Goal: Task Accomplishment & Management: Use online tool/utility

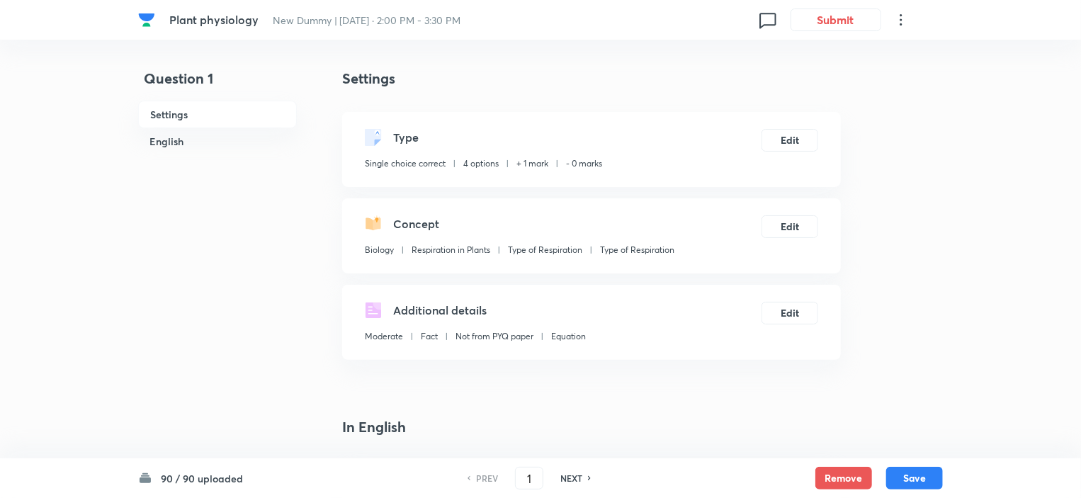
checkbox input "true"
click at [527, 478] on input "1" at bounding box center [529, 478] width 27 height 25
click at [568, 478] on h6 "NEXT" at bounding box center [571, 478] width 22 height 13
type input "2"
checkbox input "true"
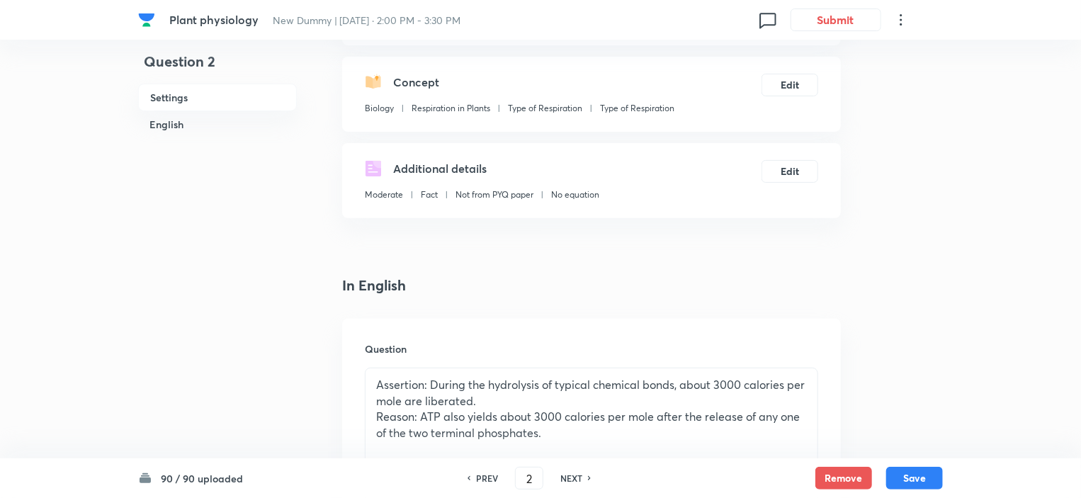
scroll to position [283, 0]
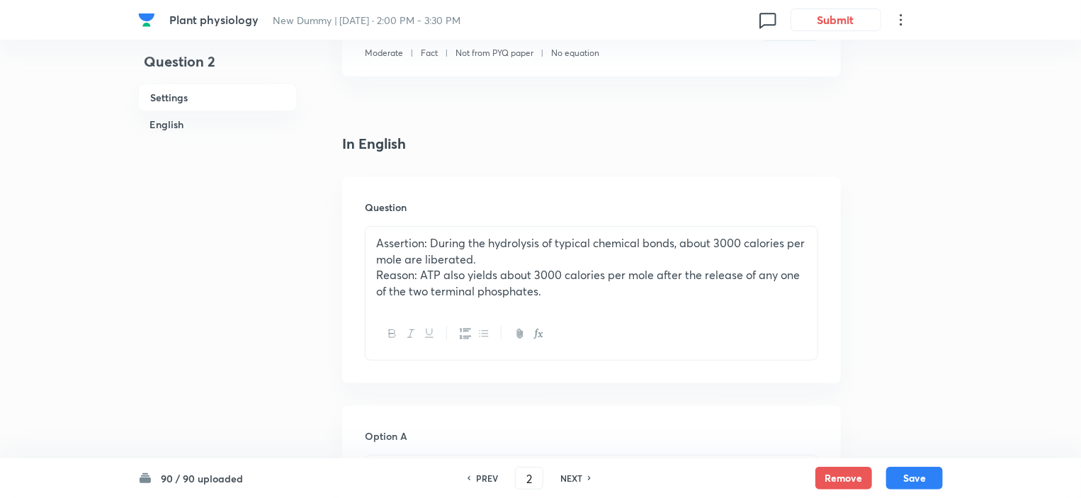
click at [551, 293] on p "Reason: ATP also yields about 3000 calories per mole after the release of any o…" at bounding box center [591, 283] width 431 height 32
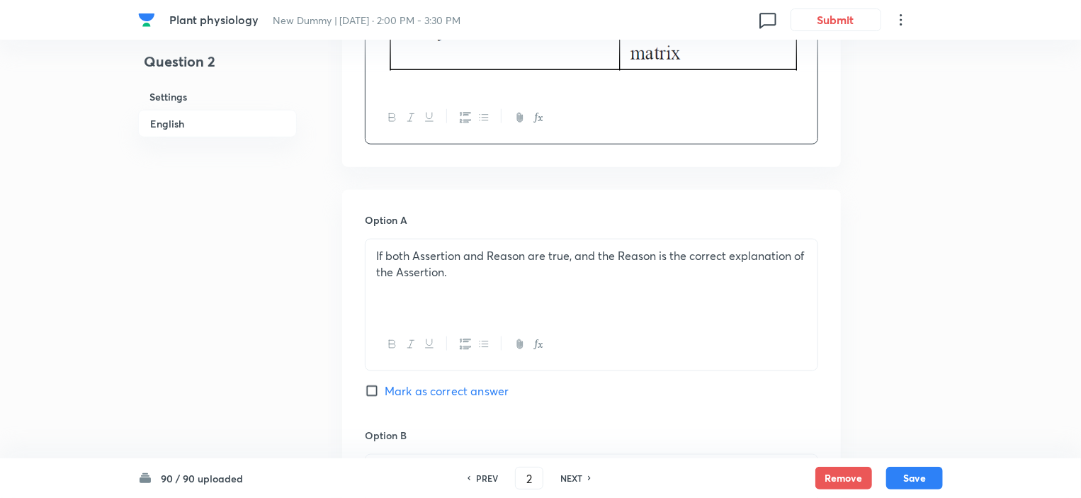
scroll to position [708, 0]
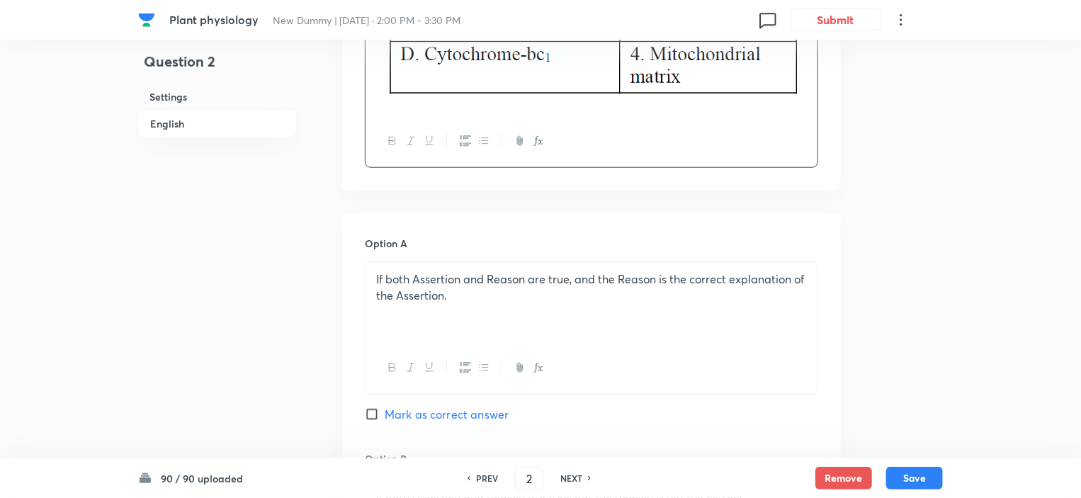
click at [473, 313] on div "If both Assertion and Reason are true, and the Reason is the correct explanatio…" at bounding box center [592, 302] width 452 height 79
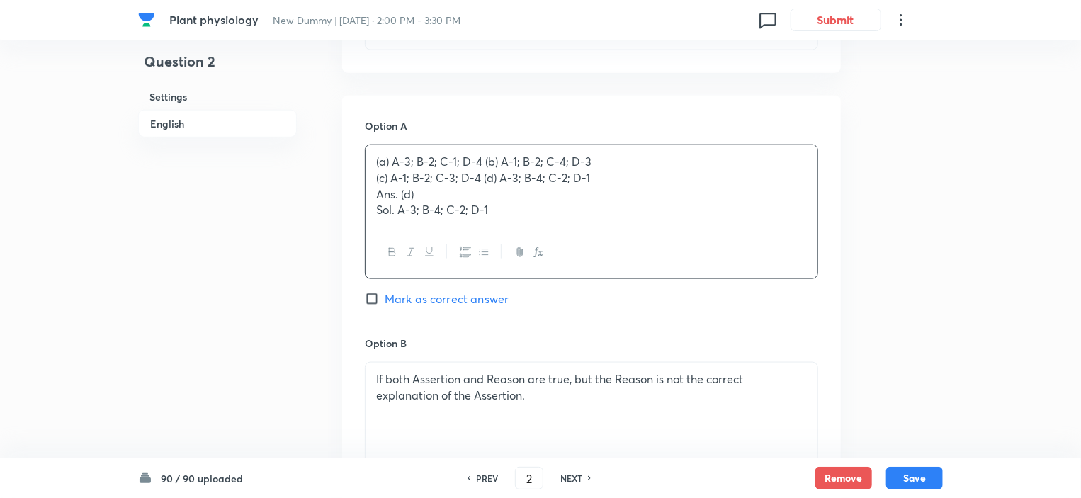
scroll to position [850, 0]
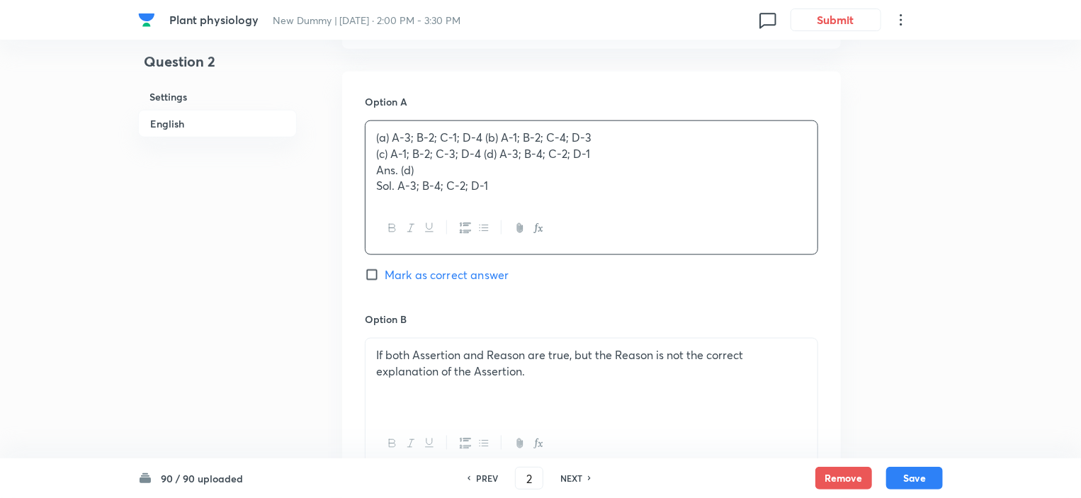
click at [493, 358] on p "If both Assertion and Reason are true, but the Reason is not the correct explan…" at bounding box center [591, 363] width 431 height 32
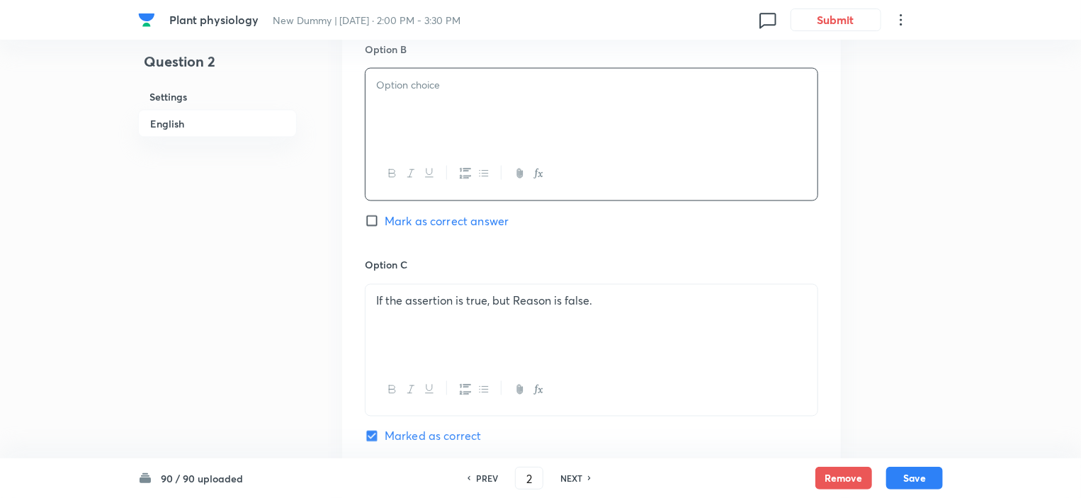
scroll to position [1133, 0]
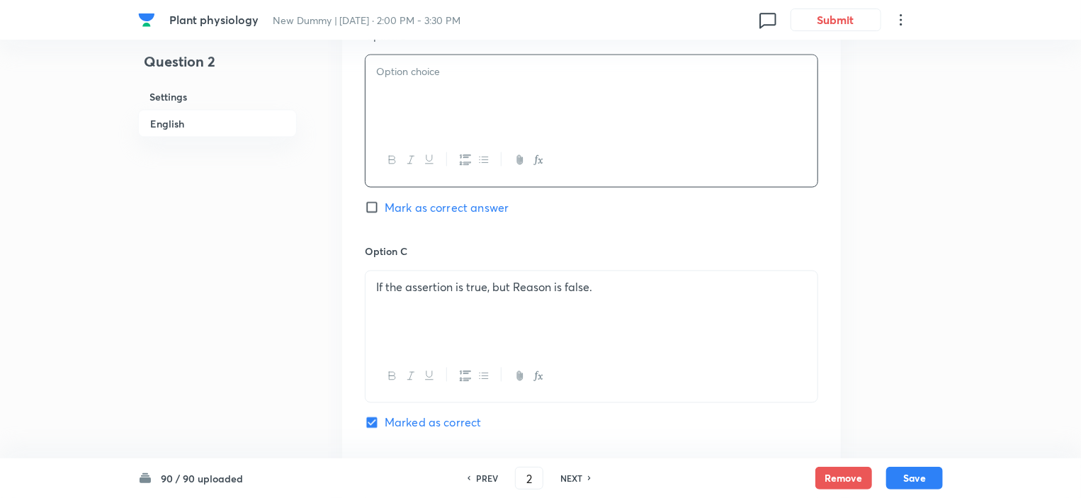
click at [471, 302] on div "If the assertion is true, but Reason is false." at bounding box center [592, 310] width 452 height 79
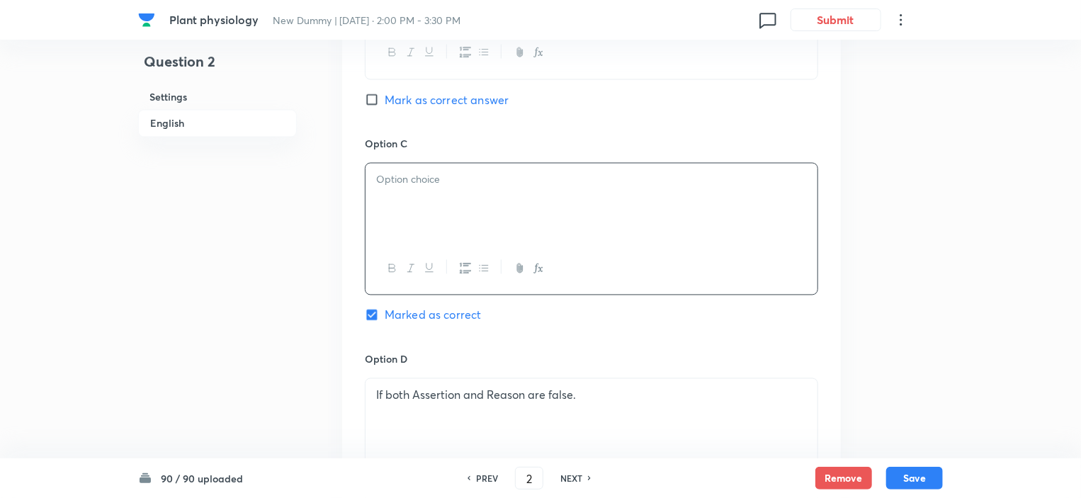
scroll to position [1417, 0]
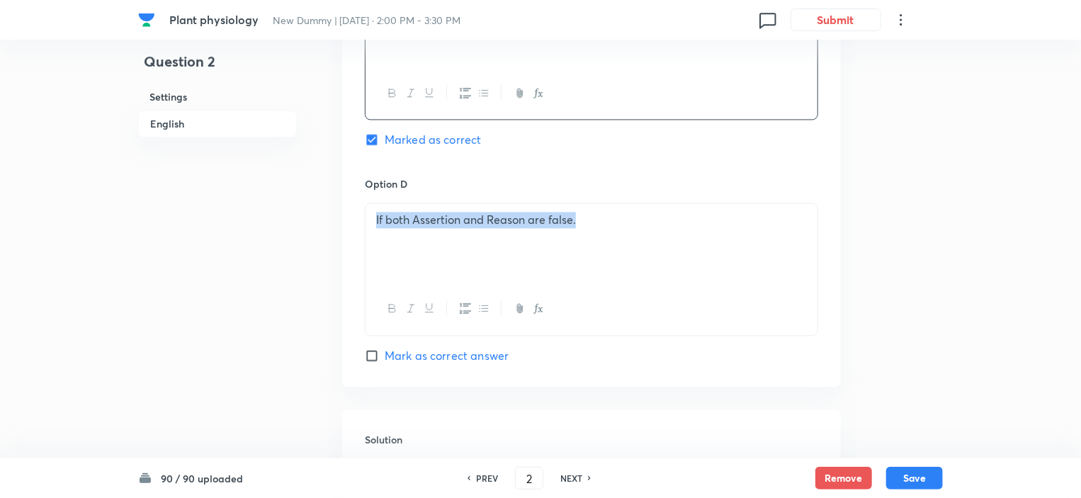
click at [461, 243] on div "If both Assertion and Reason are false." at bounding box center [592, 242] width 452 height 79
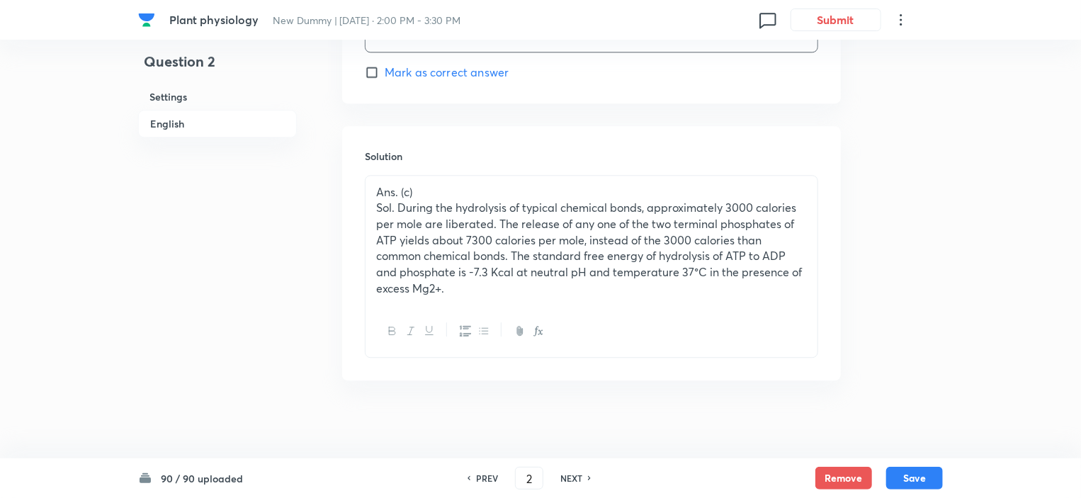
click at [451, 268] on p "Sol. During the hydrolysis of typical chemical bonds, approximately 3000 calori…" at bounding box center [591, 248] width 431 height 96
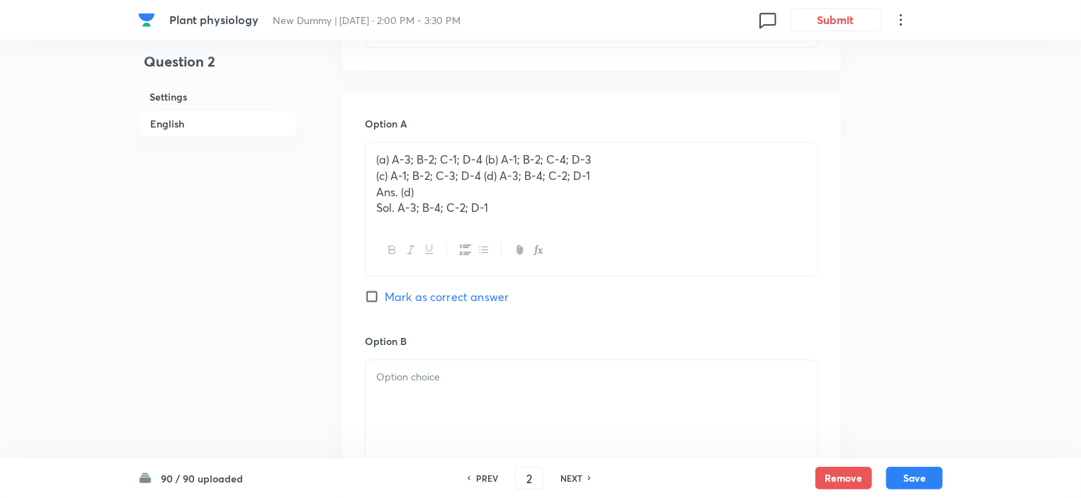
scroll to position [804, 0]
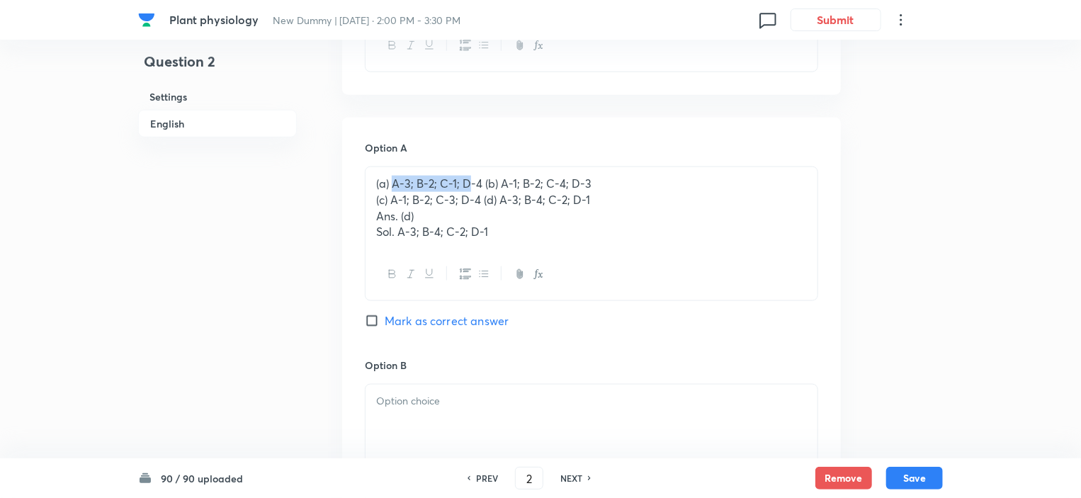
drag, startPoint x: 394, startPoint y: 184, endPoint x: 466, endPoint y: 181, distance: 72.3
click at [466, 181] on p "(a) A-3; B-2; C-1; D-4 (b) A-1; B-2; C-4; D-3" at bounding box center [591, 184] width 431 height 16
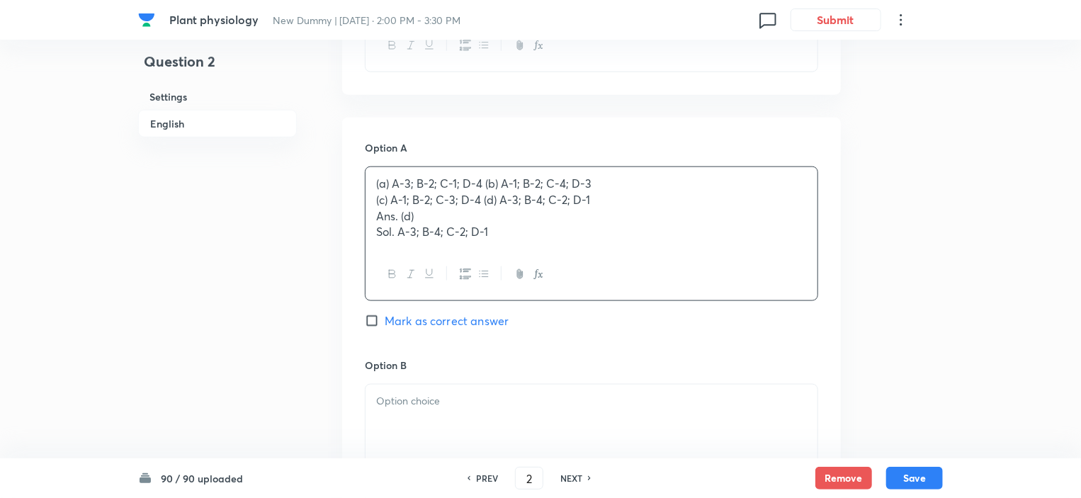
click at [492, 187] on p "(a) A-3; B-2; C-1; D-4 (b) A-1; B-2; C-4; D-3" at bounding box center [591, 184] width 431 height 16
drag, startPoint x: 391, startPoint y: 183, endPoint x: 373, endPoint y: 185, distance: 17.8
click at [373, 185] on div "(a) A-3; B-2; C-1; D-4 (b) A-1; B-2; C-4; D-3 (c) A-1; B-2; C-3; D-4 (d) A-3; B…" at bounding box center [592, 207] width 452 height 81
drag, startPoint x: 485, startPoint y: 183, endPoint x: 576, endPoint y: 182, distance: 90.7
click at [576, 182] on p "A-3; B-2; C-1; D-4 (b) A-1; B-2; C-4; D-3" at bounding box center [591, 184] width 431 height 16
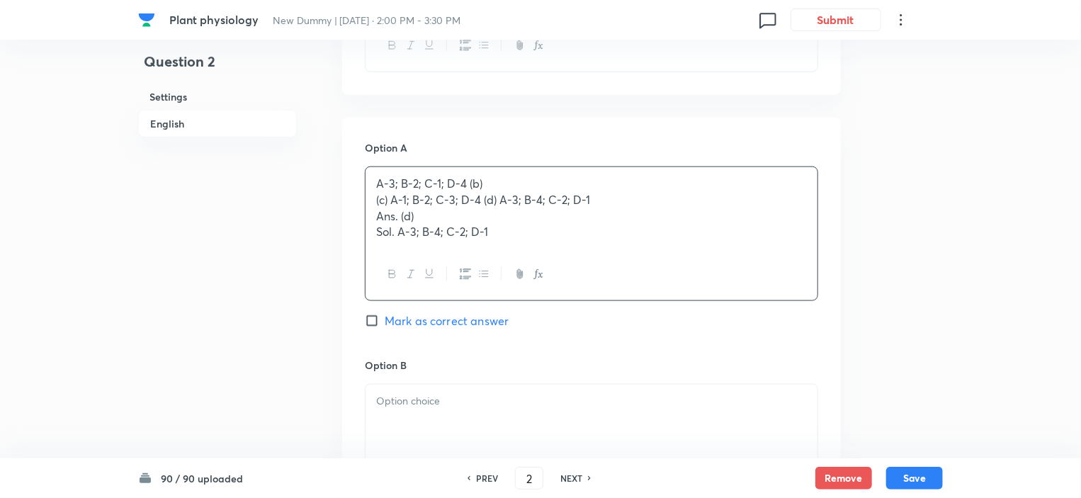
click at [422, 407] on p at bounding box center [591, 401] width 431 height 16
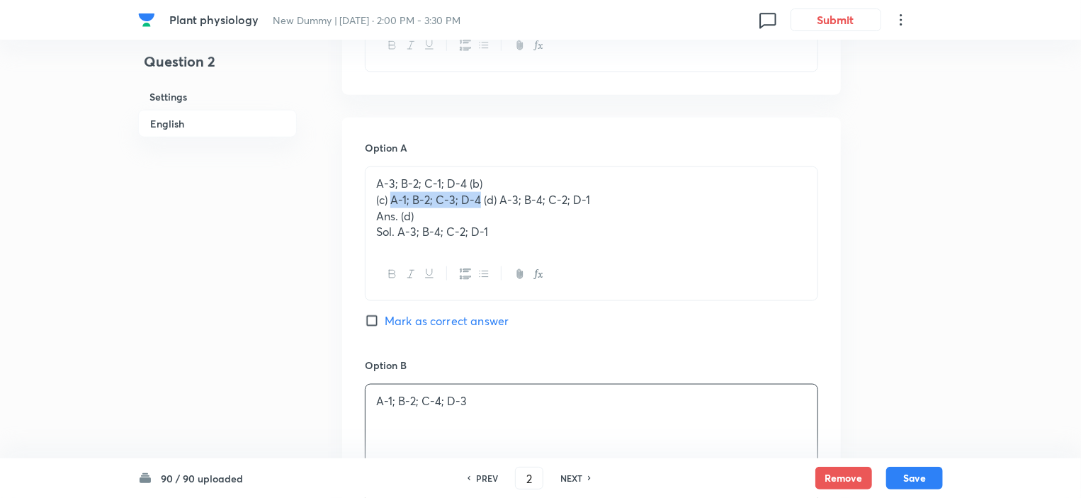
drag, startPoint x: 393, startPoint y: 202, endPoint x: 477, endPoint y: 203, distance: 83.6
click at [477, 203] on p "(c) A-1; B-2; C-3; D-4 (d) A-3; B-4; C-2; D-1" at bounding box center [591, 200] width 431 height 16
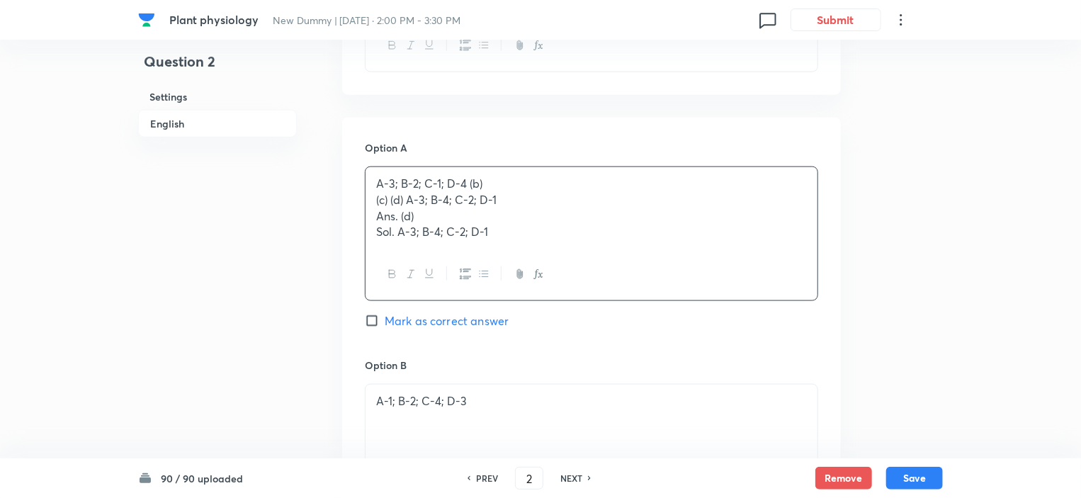
scroll to position [1229, 0]
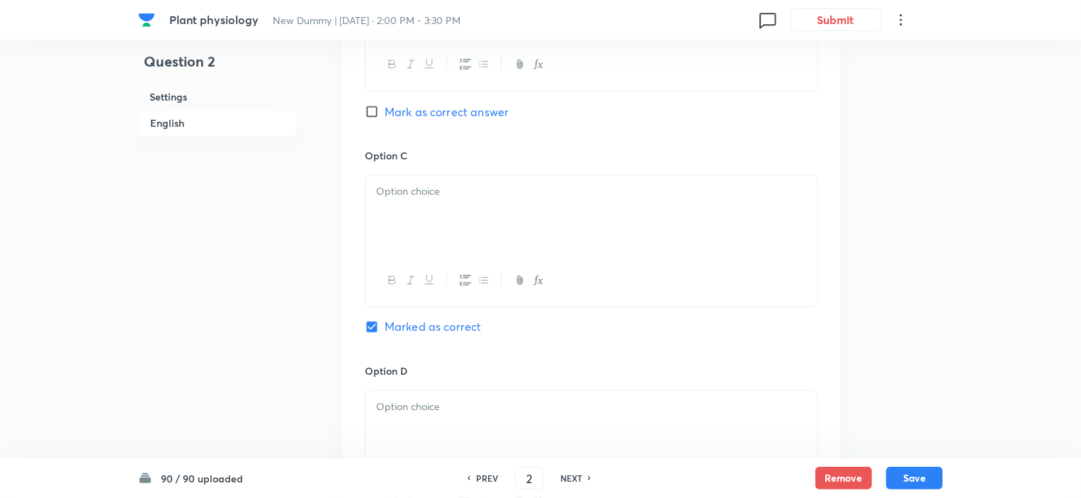
click at [437, 195] on p at bounding box center [591, 192] width 431 height 16
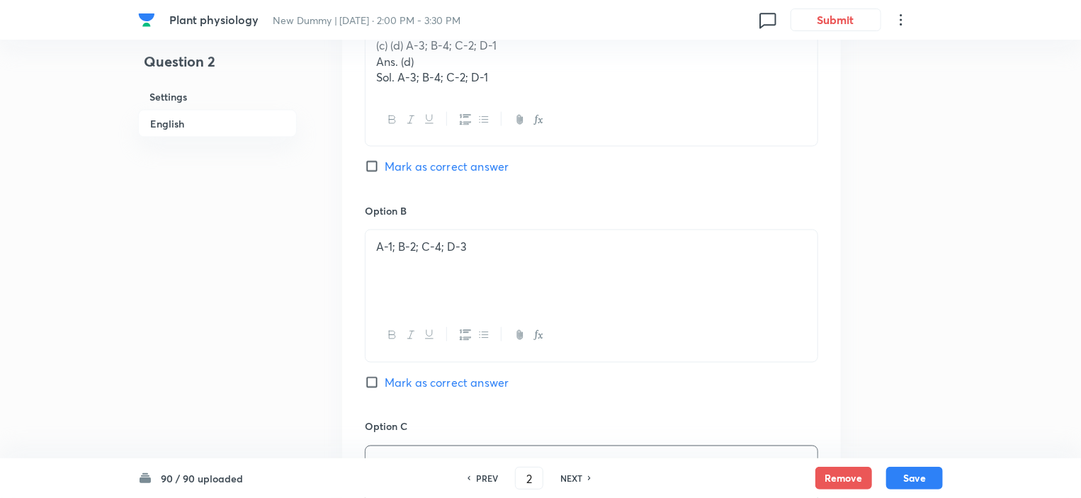
scroll to position [946, 0]
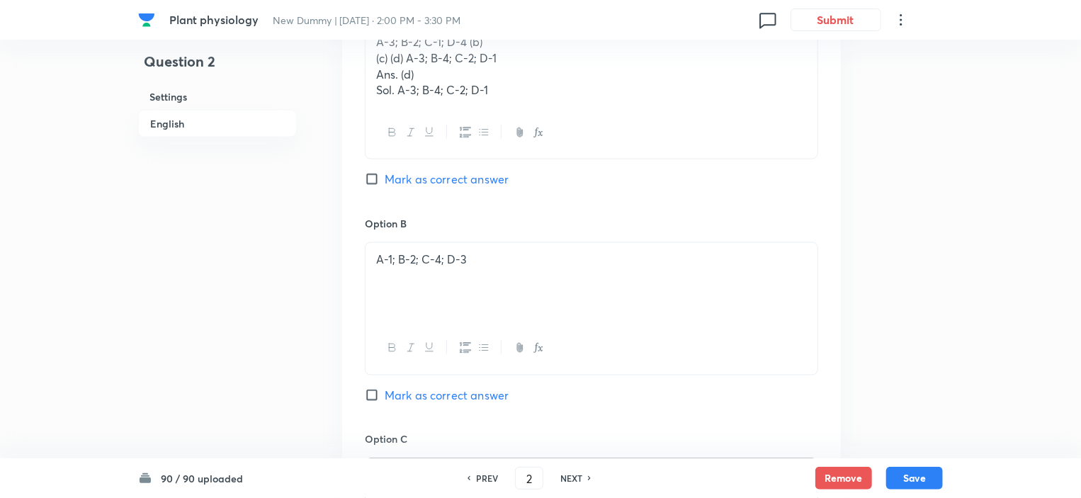
click at [539, 96] on p "Sol. A-3; B-4; C-2; D-1" at bounding box center [591, 90] width 431 height 16
drag, startPoint x: 393, startPoint y: 59, endPoint x: 477, endPoint y: 59, distance: 84.3
click at [477, 59] on p "(c) A-1; B-2; C-3; D-4 (d) A-3; B-4; C-2; D-1" at bounding box center [591, 58] width 431 height 16
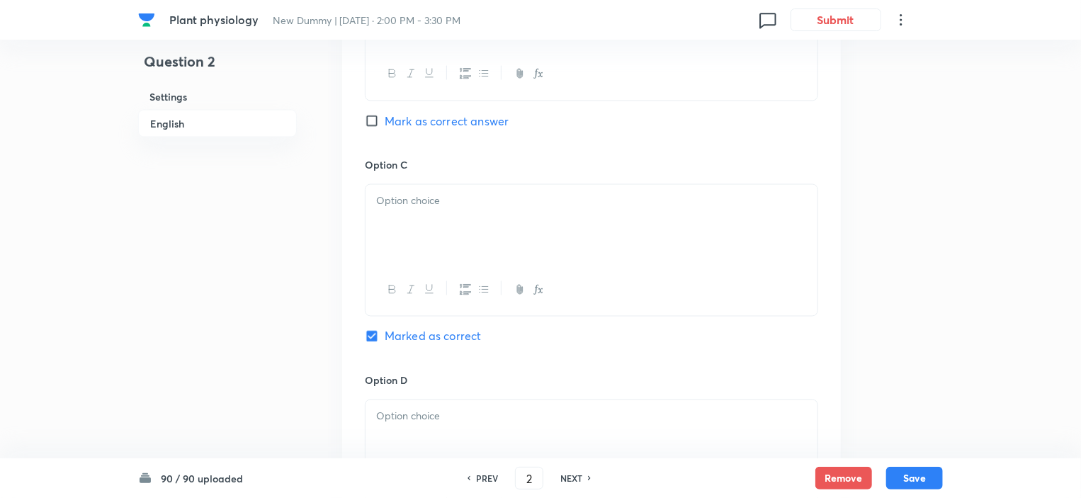
scroll to position [1229, 0]
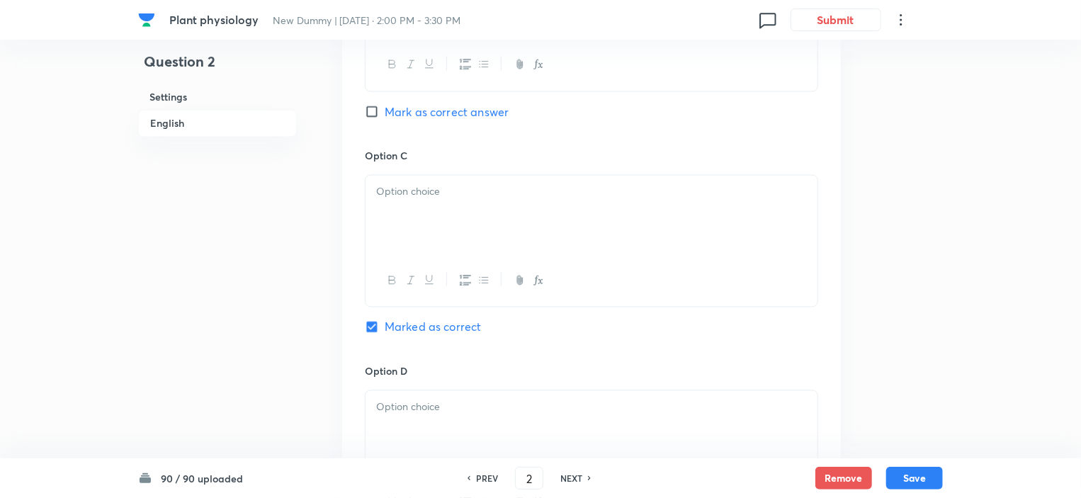
click at [422, 228] on div at bounding box center [592, 215] width 452 height 79
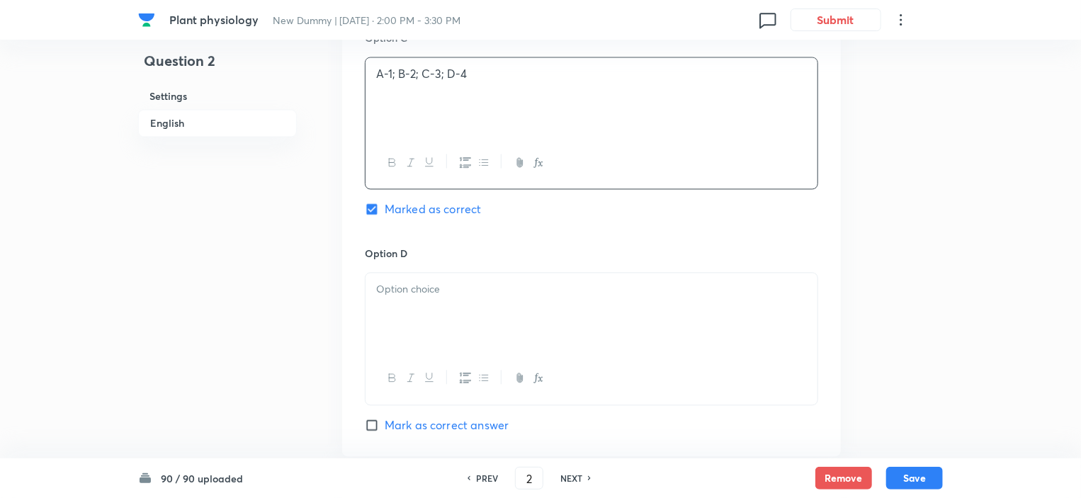
scroll to position [1371, 0]
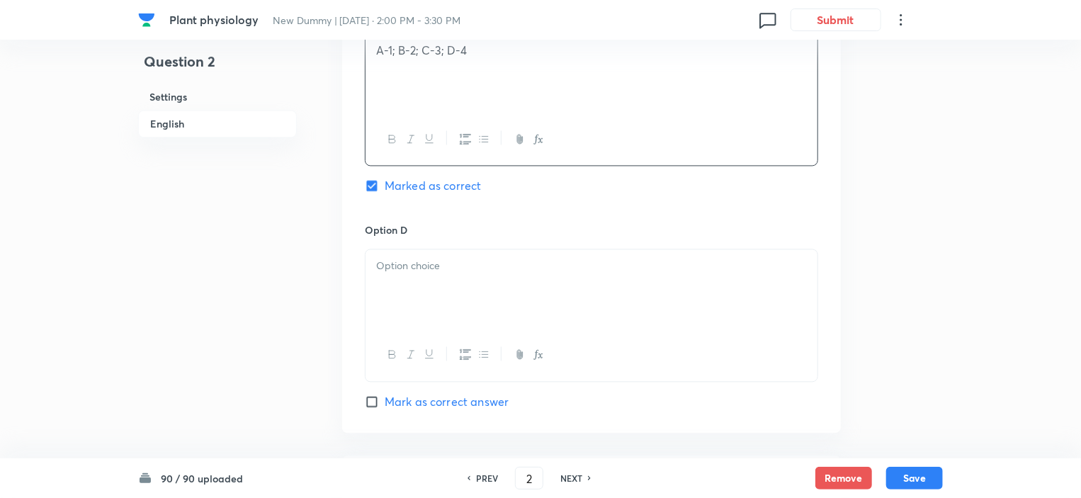
click at [426, 396] on span "Mark as correct answer" at bounding box center [447, 401] width 124 height 17
click at [385, 396] on input "Mark as correct answer" at bounding box center [375, 402] width 20 height 14
checkbox input "true"
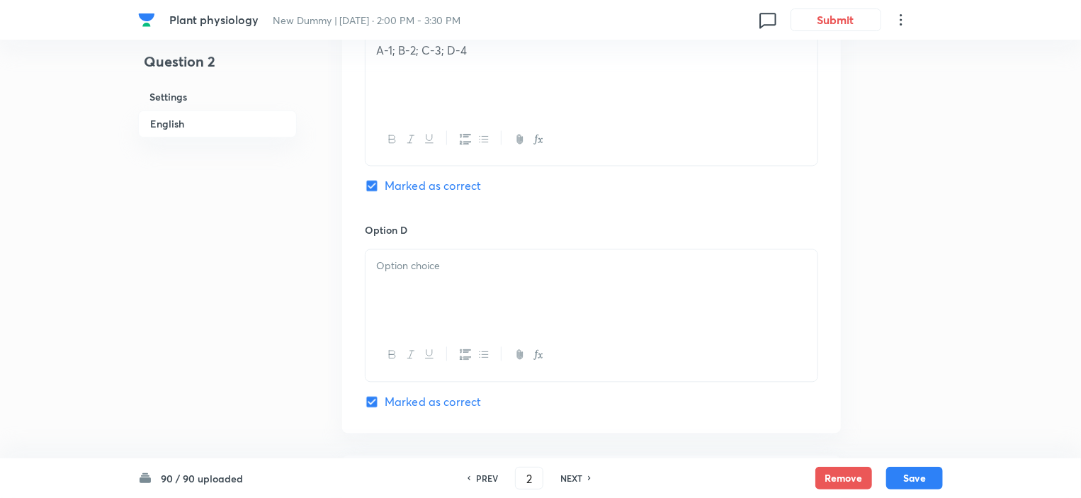
checkbox input "false"
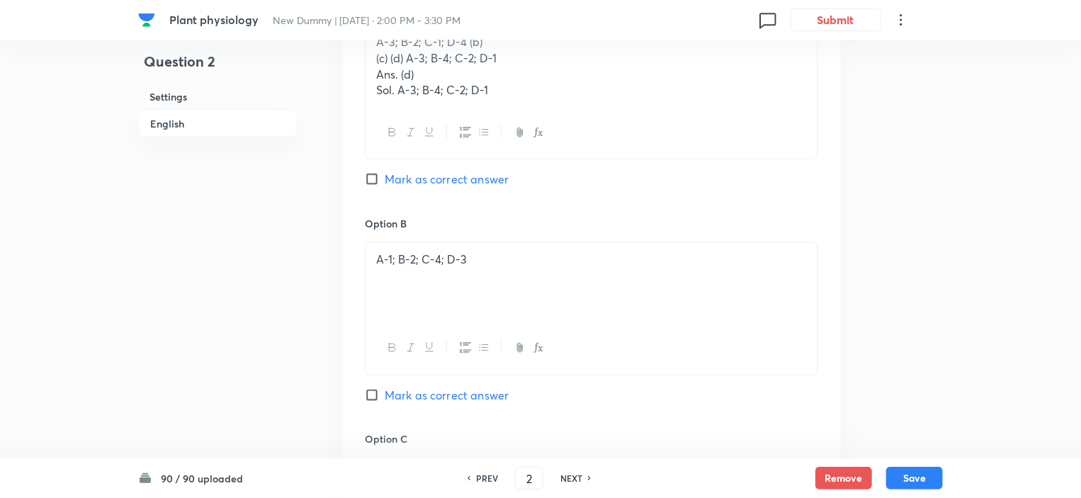
scroll to position [804, 0]
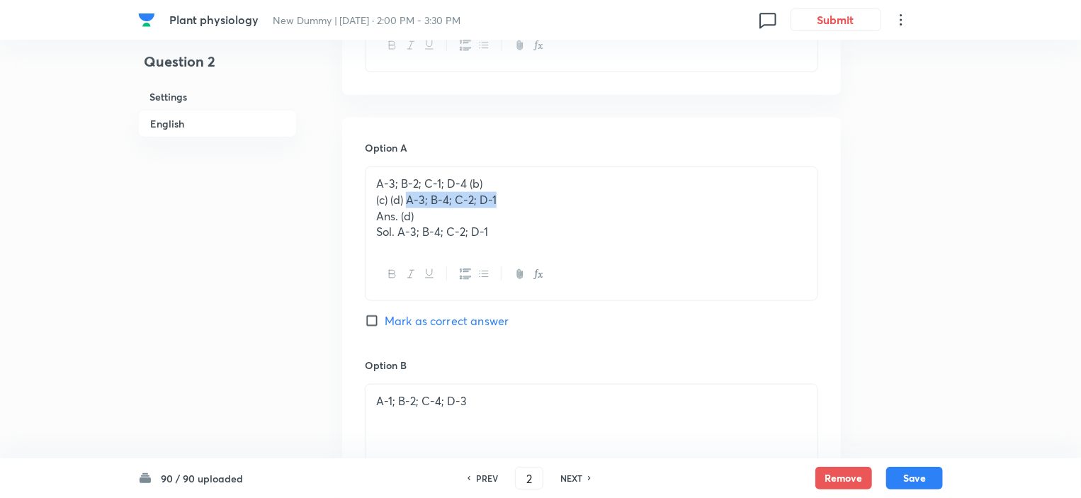
drag, startPoint x: 409, startPoint y: 195, endPoint x: 499, endPoint y: 196, distance: 90.7
click at [499, 196] on p "(c) (d) A-3; B-4; C-2; D-1" at bounding box center [591, 200] width 431 height 16
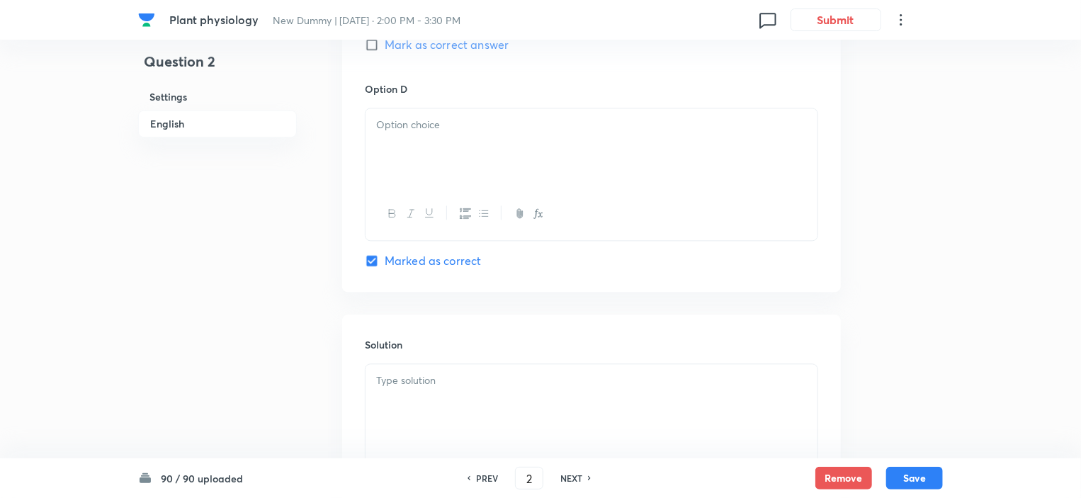
scroll to position [1512, 0]
click at [424, 389] on div at bounding box center [592, 402] width 452 height 79
click at [408, 159] on div at bounding box center [592, 147] width 452 height 79
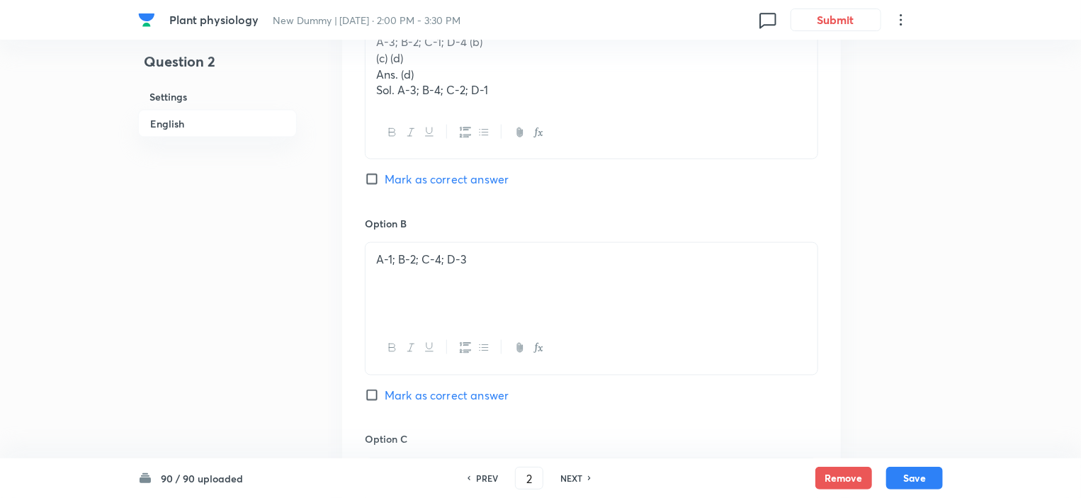
scroll to position [804, 0]
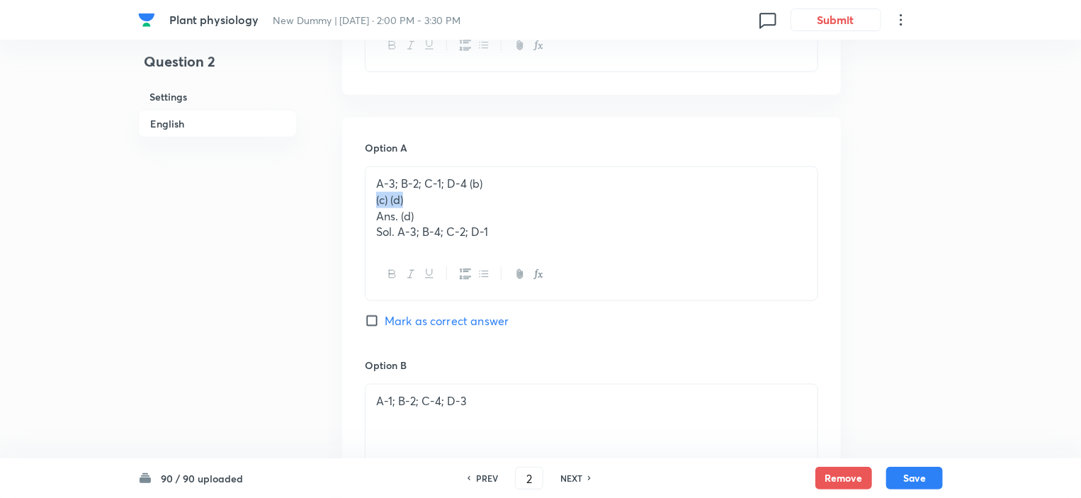
drag, startPoint x: 397, startPoint y: 202, endPoint x: 377, endPoint y: 202, distance: 19.8
click at [377, 202] on p "(c) (d)" at bounding box center [591, 200] width 431 height 16
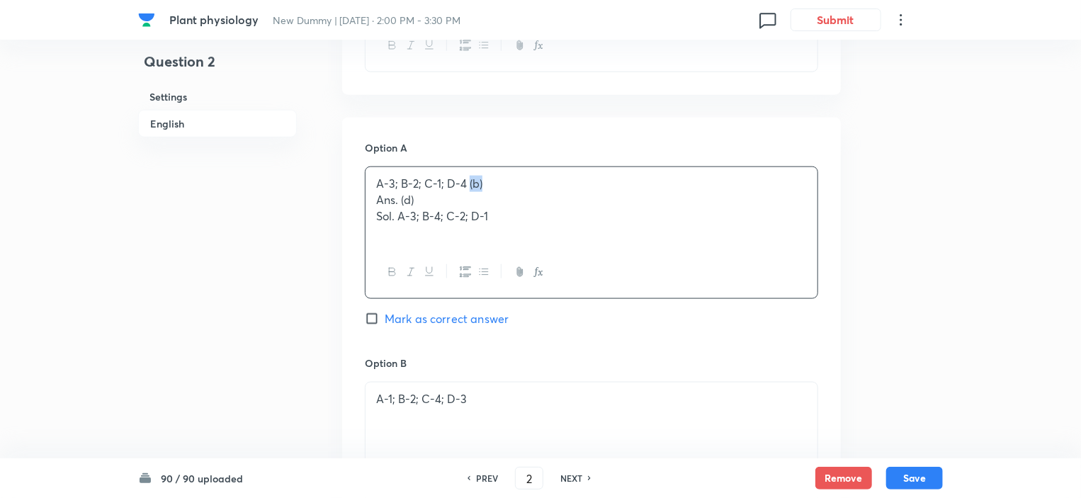
drag, startPoint x: 502, startPoint y: 179, endPoint x: 465, endPoint y: 176, distance: 36.3
click at [465, 176] on p "A-3; B-2; C-1; D-4 (b)" at bounding box center [591, 184] width 431 height 16
drag, startPoint x: 377, startPoint y: 196, endPoint x: 492, endPoint y: 215, distance: 117.0
click at [492, 215] on div "A-3; B-2; C-1; D-4 Ans. (d) Sol. A-3; B-4; C-2; D-1" at bounding box center [592, 206] width 452 height 79
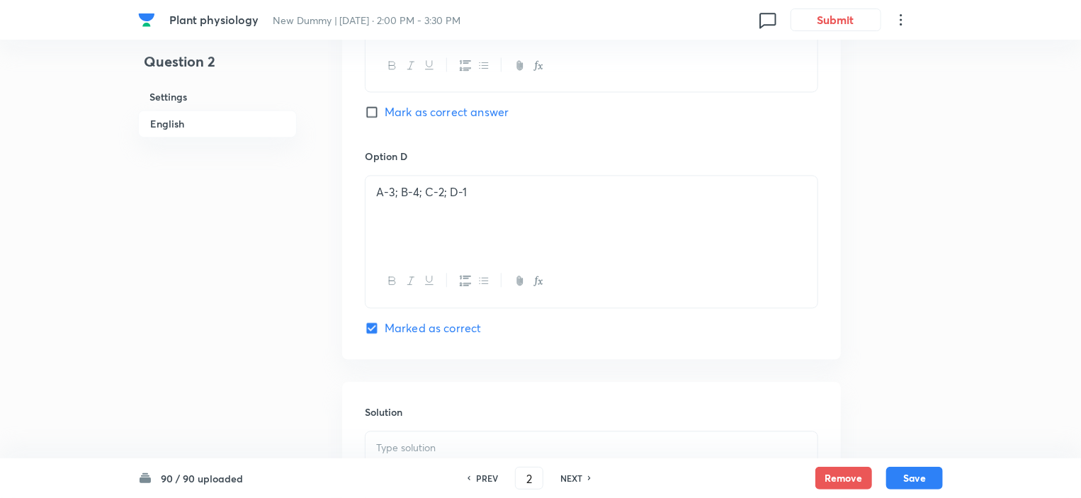
scroll to position [1652, 0]
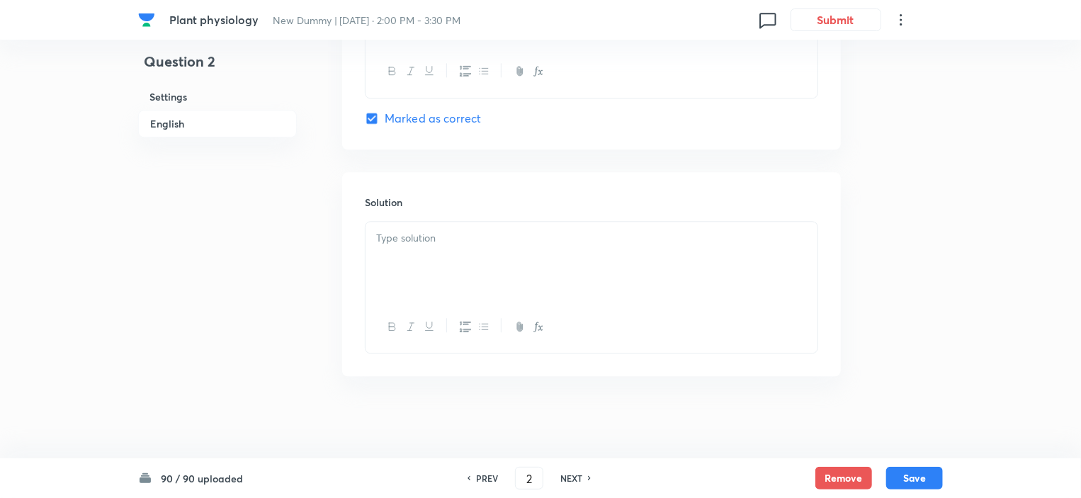
click at [408, 250] on div at bounding box center [592, 261] width 452 height 79
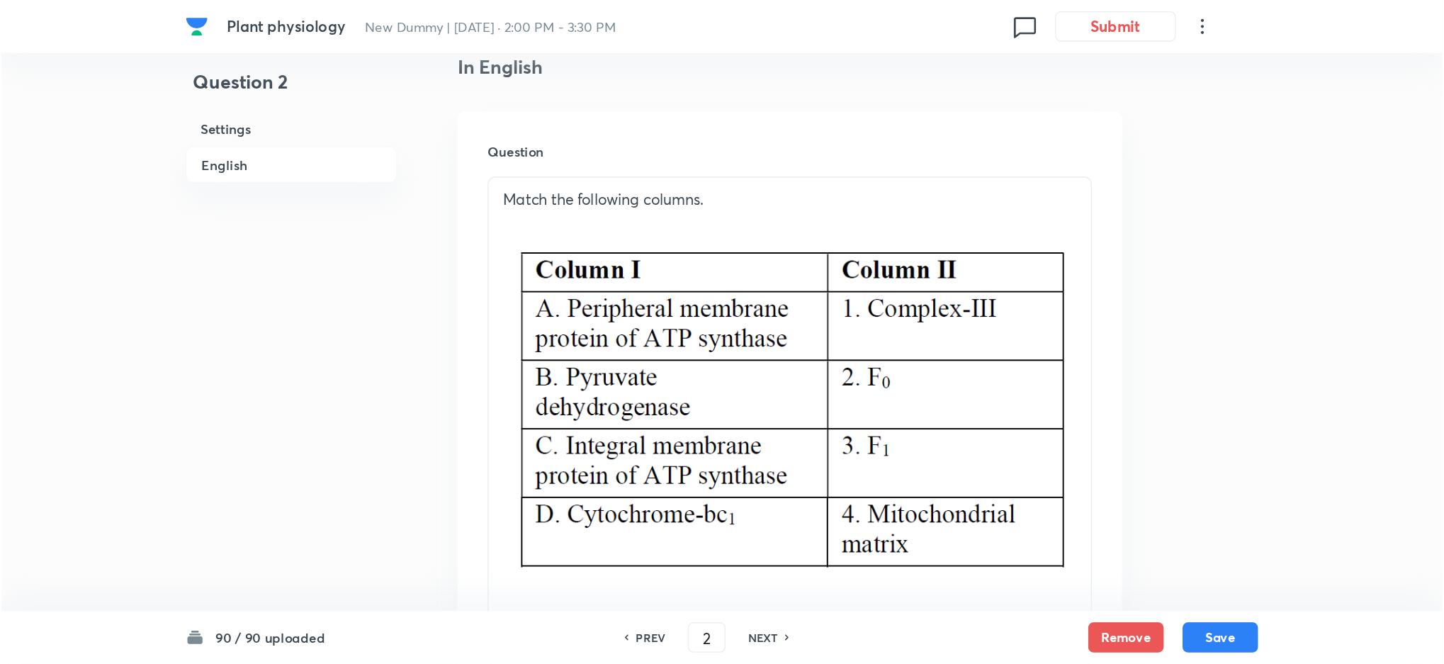
scroll to position [377, 0]
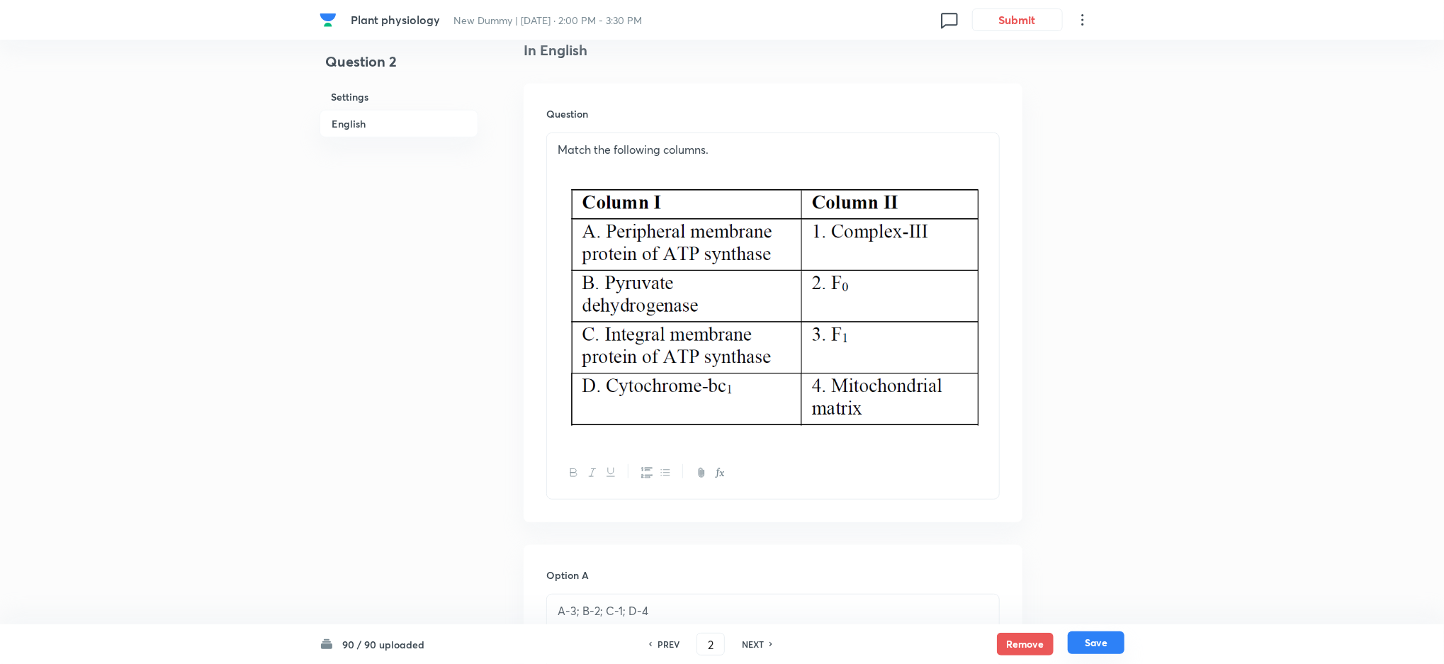
click at [1087, 497] on button "Save" at bounding box center [1096, 642] width 57 height 23
type input "3"
checkbox input "true"
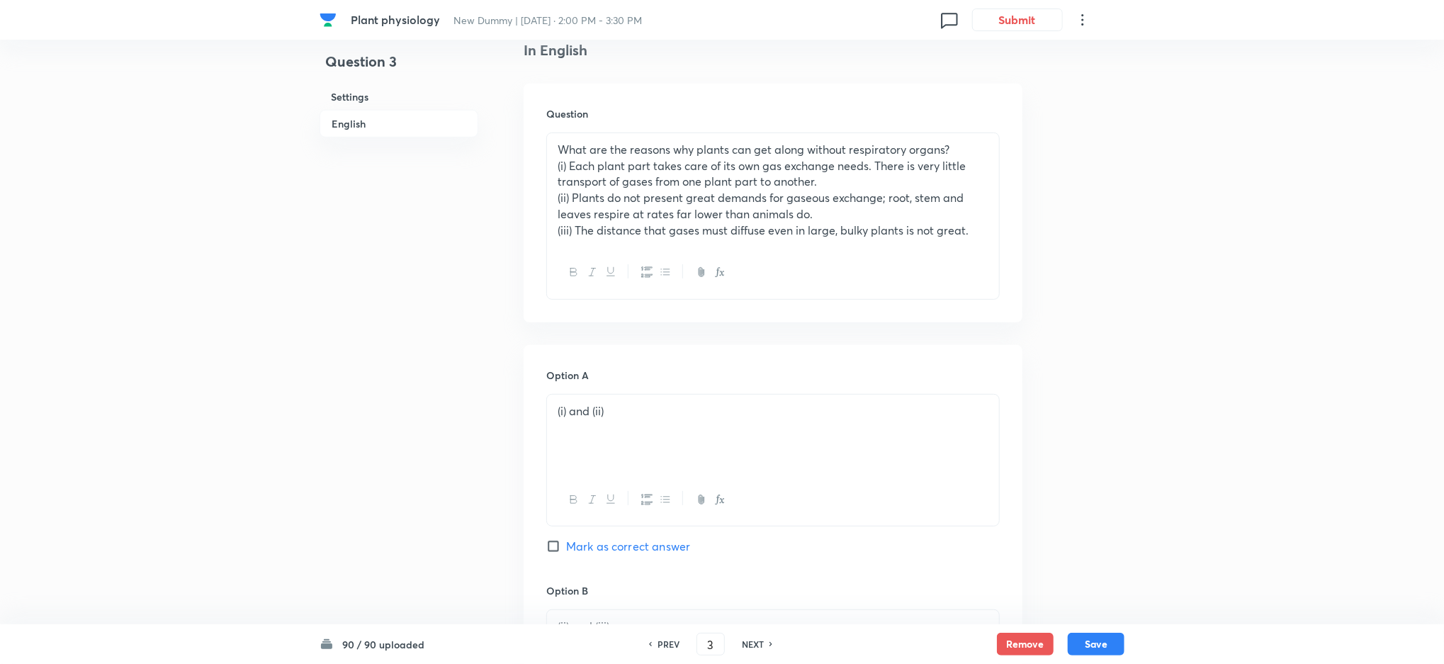
click at [757, 497] on div "PREV 3 ​ NEXT" at bounding box center [710, 644] width 183 height 23
click at [757, 497] on h6 "NEXT" at bounding box center [753, 644] width 22 height 13
type input "4"
checkbox input "false"
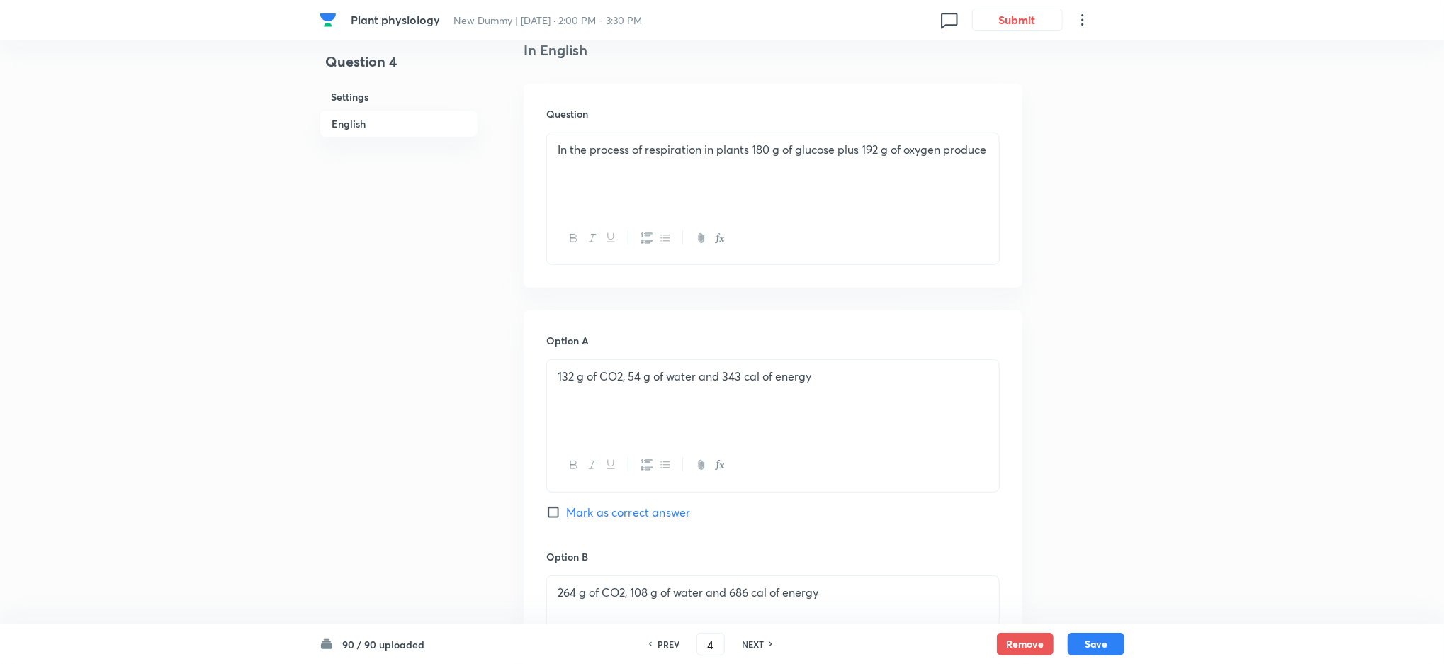
checkbox input "true"
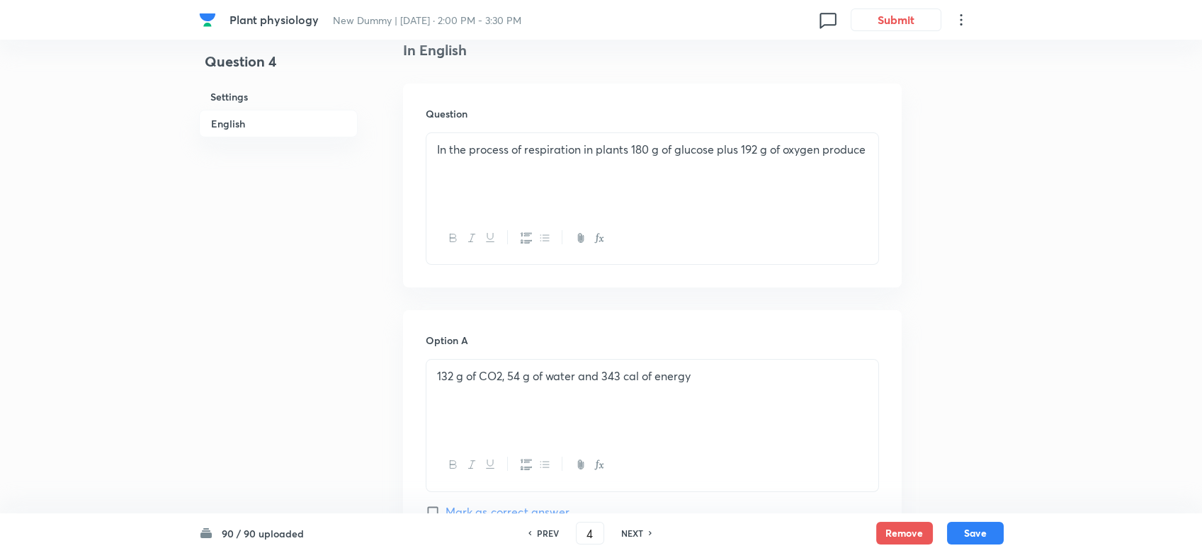
click at [545, 196] on div "In the process of respiration in plants 180 g of glucose plus 192 g of oxygen p…" at bounding box center [652, 172] width 452 height 79
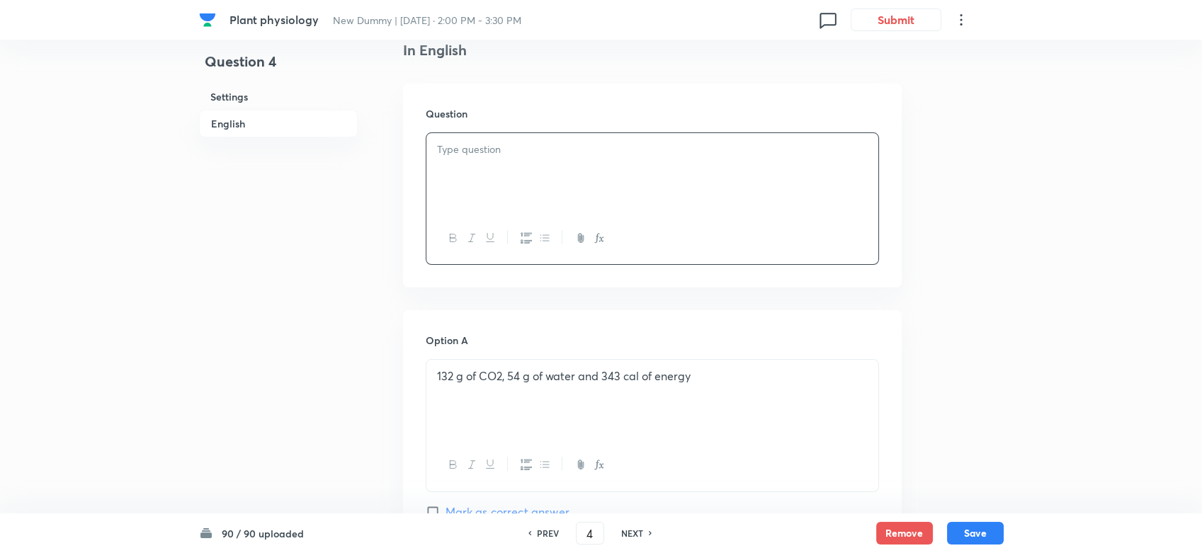
click at [552, 398] on div "132 g of CO2, 54 g of water and 343 cal of energy" at bounding box center [652, 399] width 452 height 79
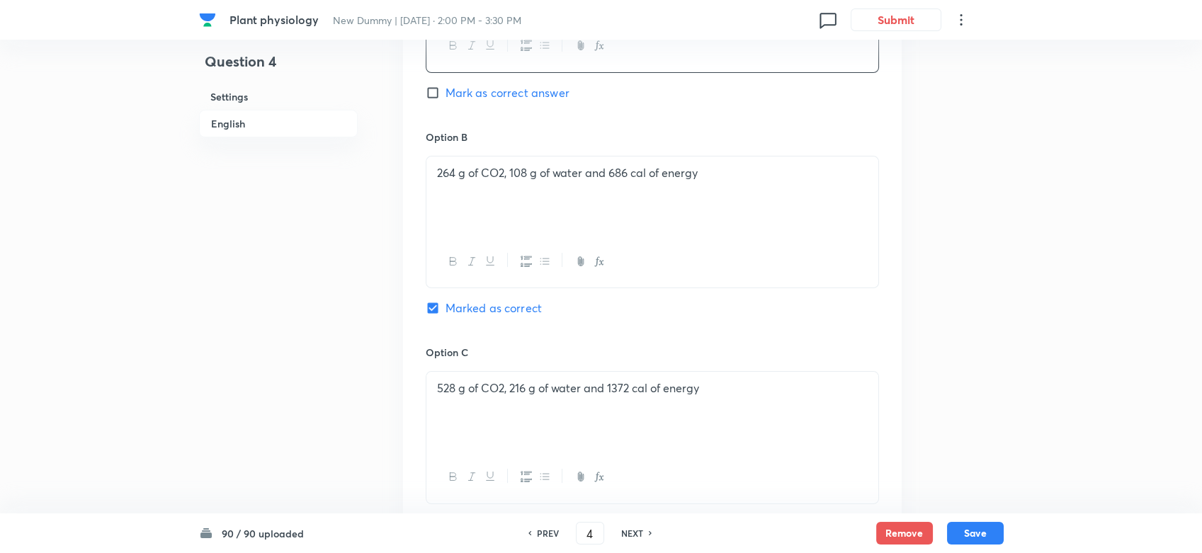
scroll to position [1007, 0]
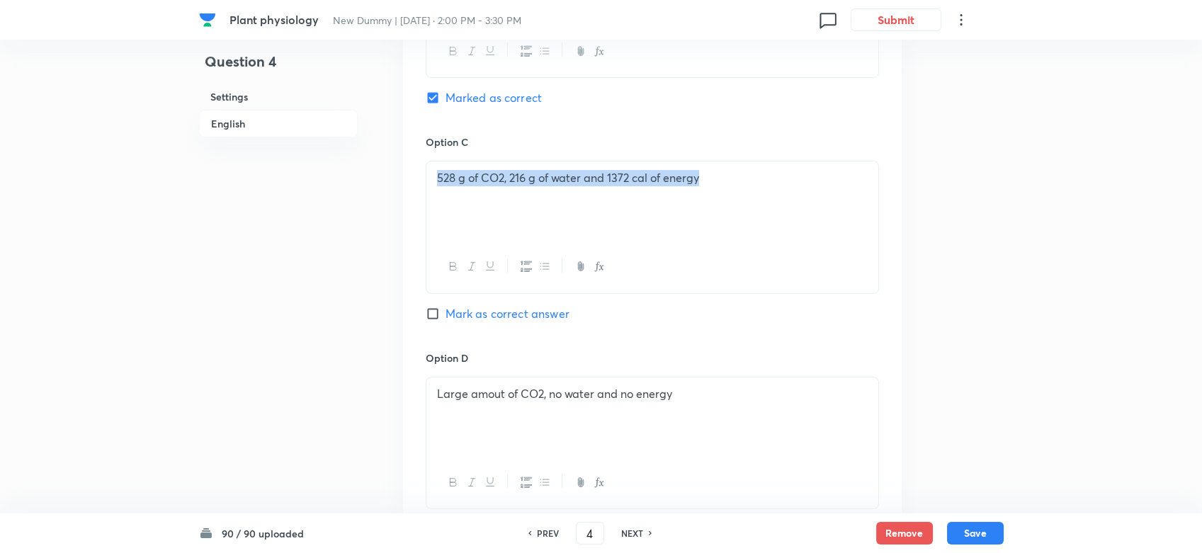
click at [542, 198] on div "528 g of CO2, 216 g of water and 1372 cal of energy" at bounding box center [652, 201] width 452 height 79
click at [567, 431] on div "Large amout of CO2, no water and no energy" at bounding box center [652, 417] width 452 height 79
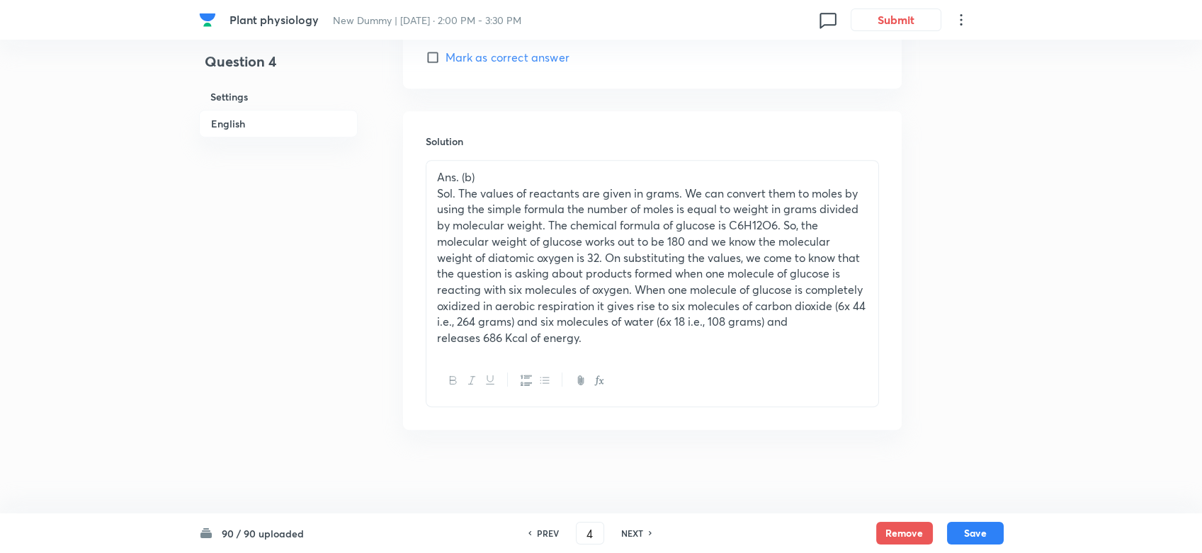
click at [562, 278] on p "Sol. The values of reactants are given in grams. We can convert them to moles b…" at bounding box center [652, 258] width 431 height 145
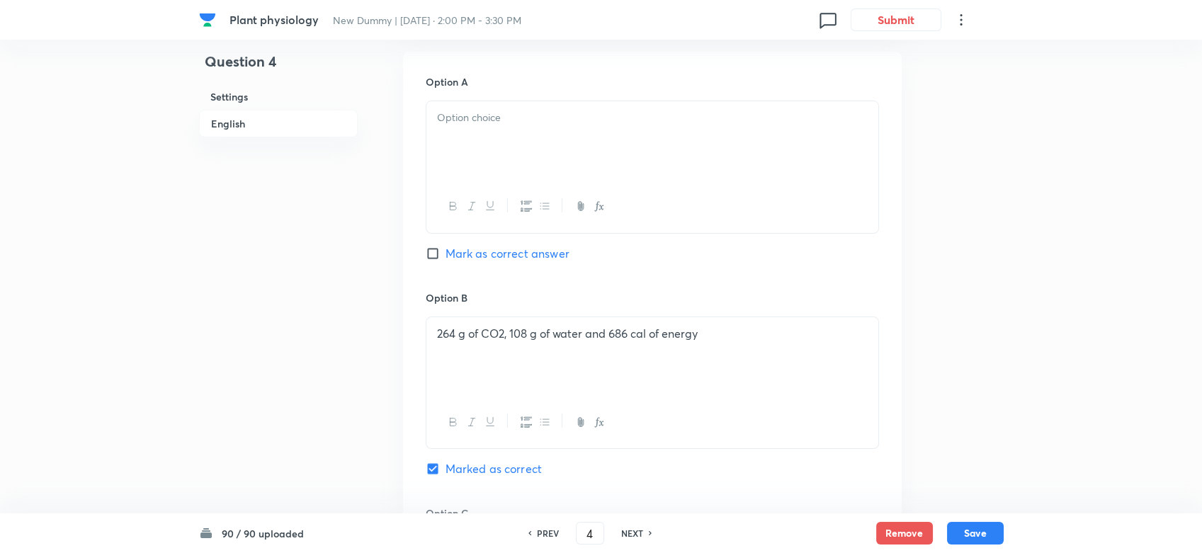
scroll to position [787, 0]
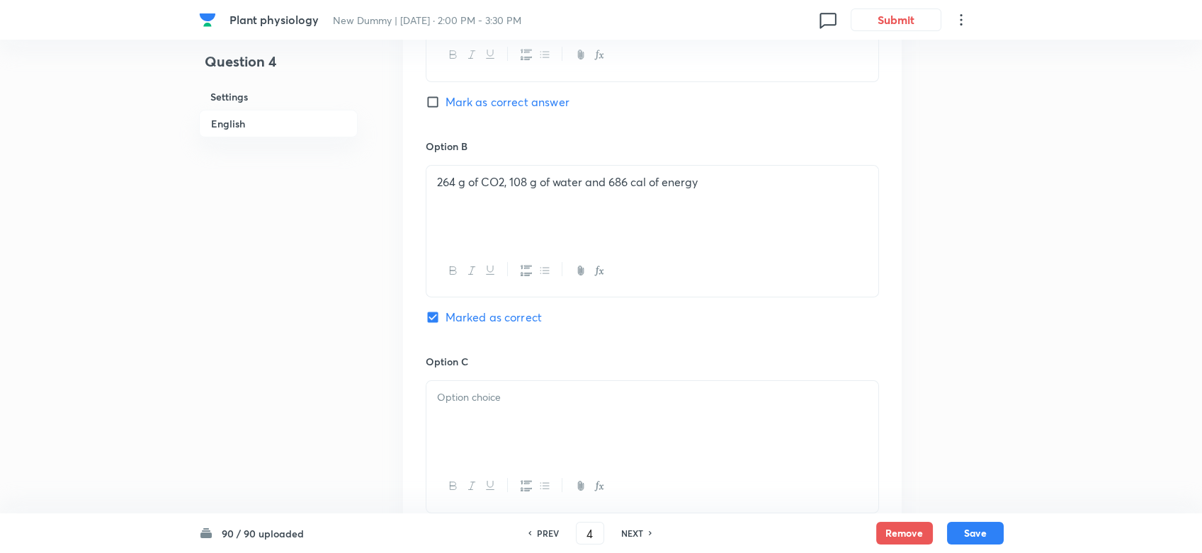
click at [541, 203] on div "264 g of CO2, 108 g of water and 686 cal of energy" at bounding box center [652, 205] width 452 height 79
click at [549, 191] on div "264 g of CO2, 108 g of water and 686 cal of energy" at bounding box center [652, 205] width 452 height 79
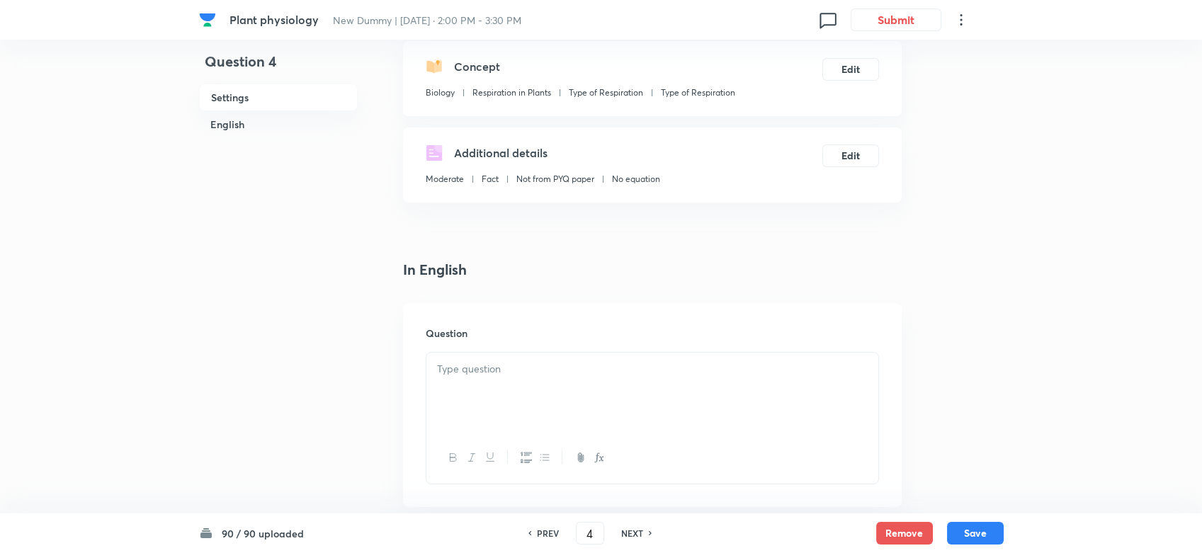
click at [486, 387] on div at bounding box center [652, 392] width 452 height 79
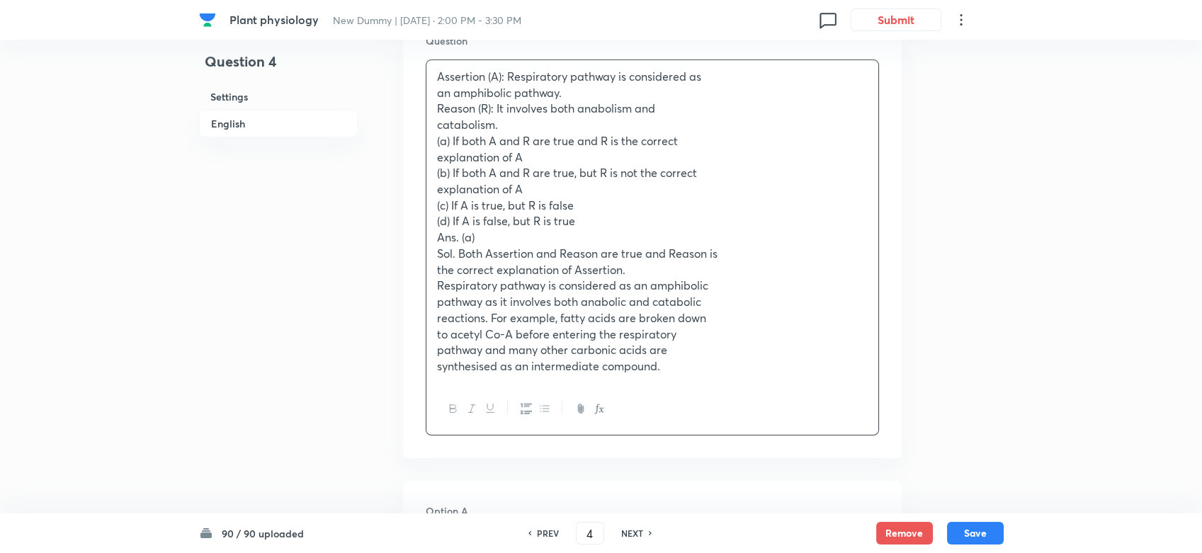
scroll to position [472, 0]
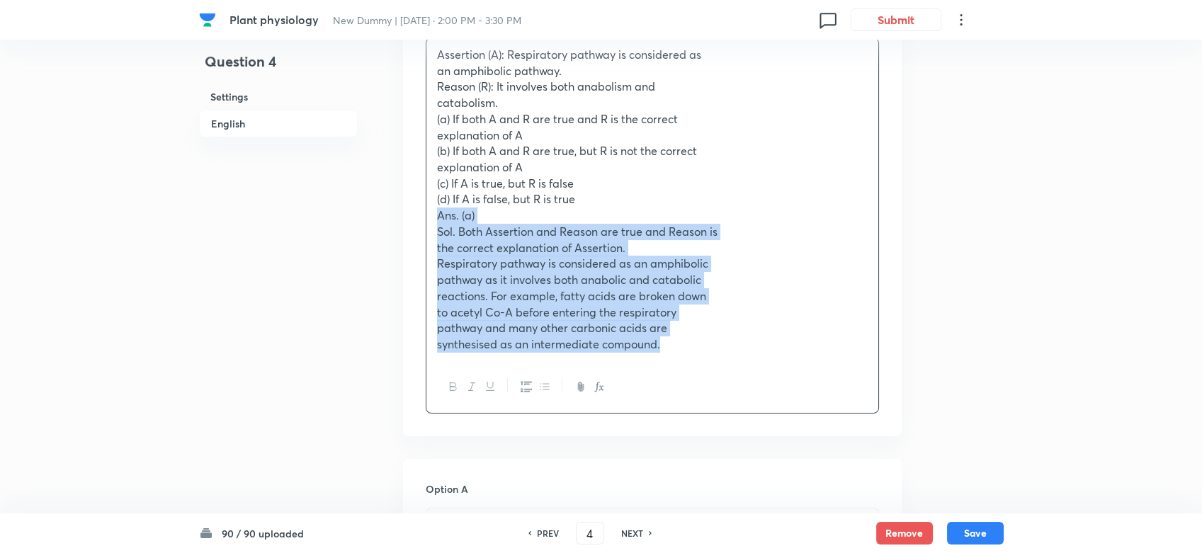
drag, startPoint x: 436, startPoint y: 215, endPoint x: 669, endPoint y: 350, distance: 269.5
click at [669, 350] on div "Assertion (A): Respiratory pathway is considered as an amphibolic pathway. Reas…" at bounding box center [652, 199] width 452 height 323
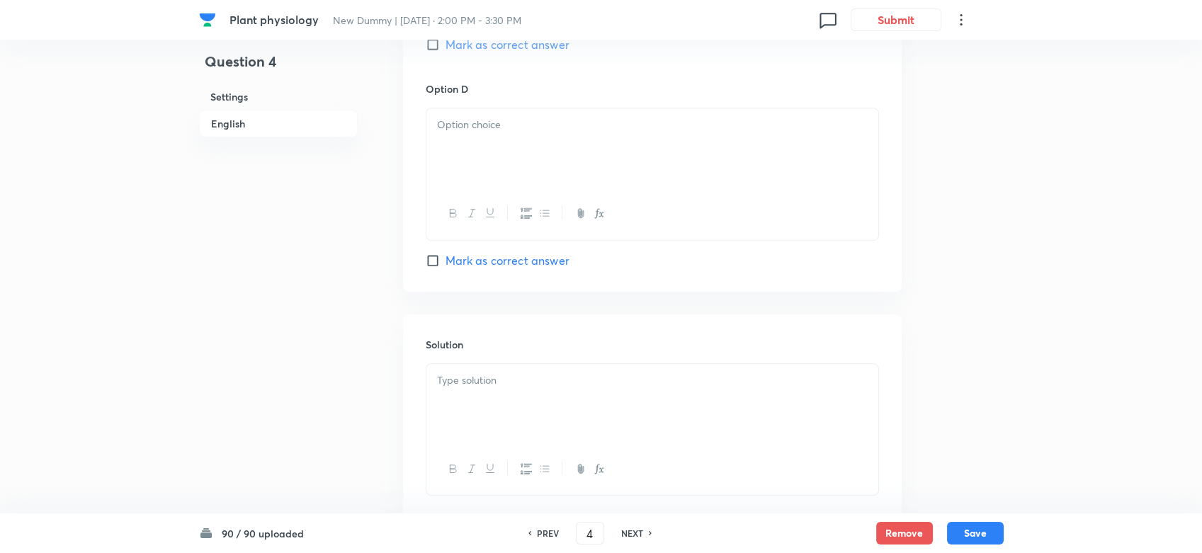
scroll to position [1417, 0]
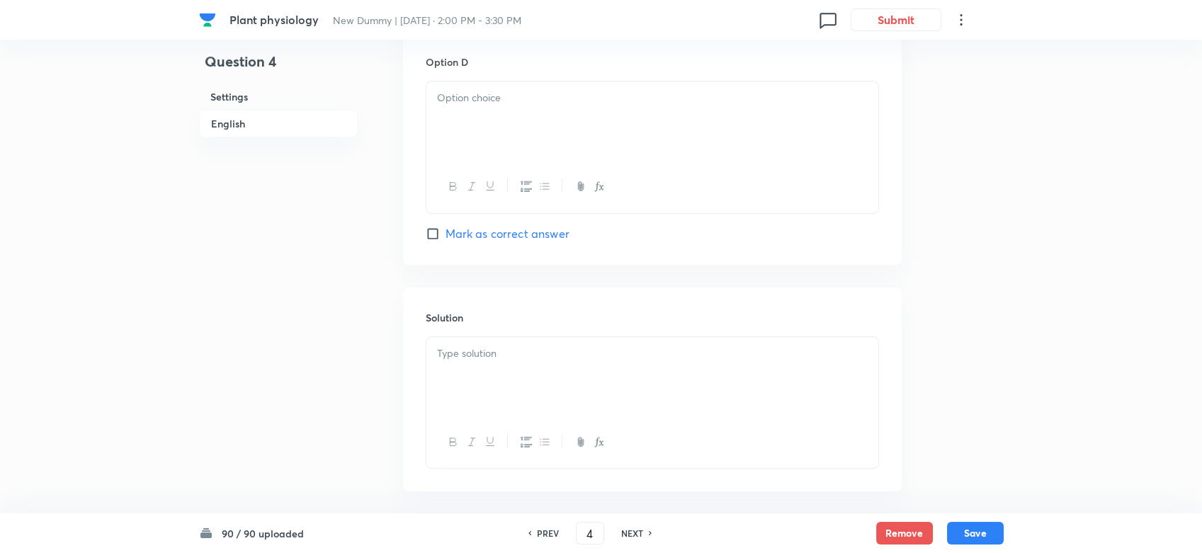
click at [477, 353] on p at bounding box center [652, 354] width 431 height 16
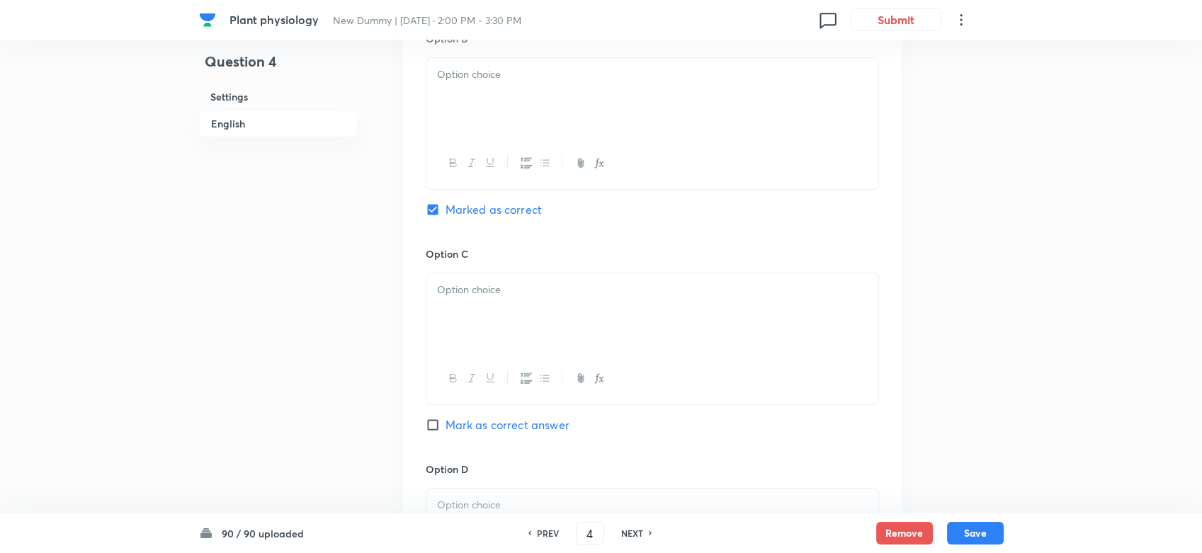
scroll to position [787, 0]
click at [451, 219] on span "Mark as correct answer" at bounding box center [508, 216] width 124 height 17
click at [446, 219] on input "Mark as correct answer" at bounding box center [436, 217] width 20 height 14
checkbox input "true"
checkbox input "false"
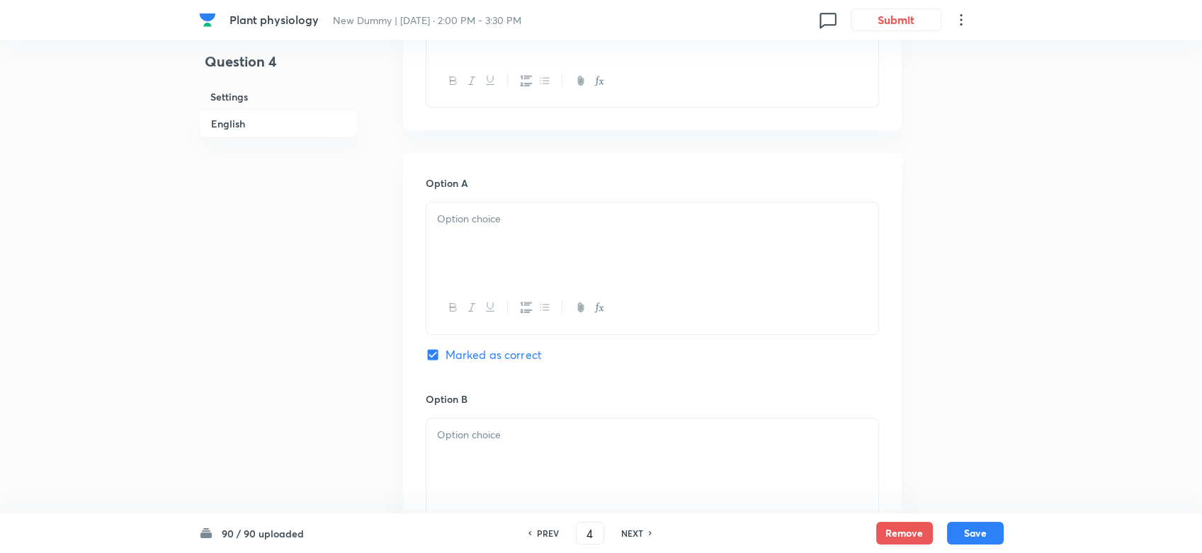
scroll to position [315, 0]
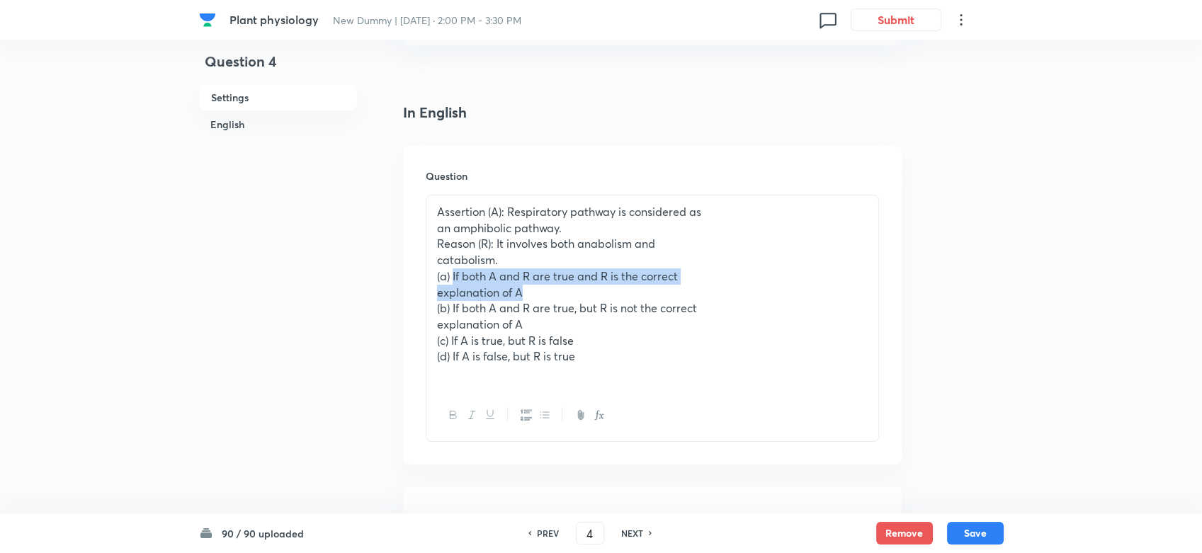
drag, startPoint x: 452, startPoint y: 274, endPoint x: 534, endPoint y: 296, distance: 85.1
click at [534, 296] on div "Assertion (A): Respiratory pathway is considered as an amphibolic pathway. Reas…" at bounding box center [652, 293] width 452 height 194
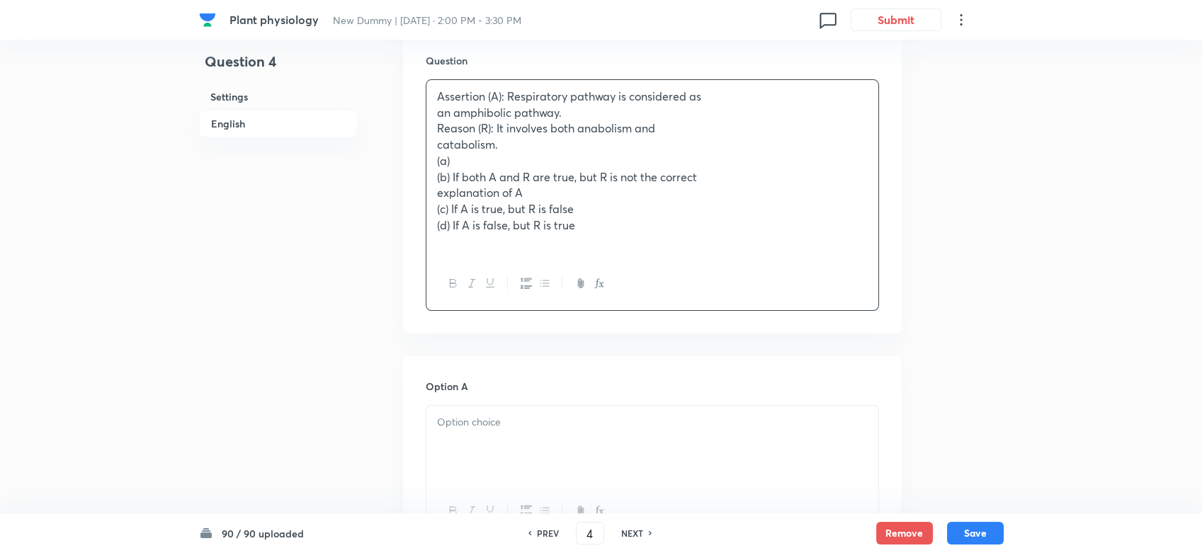
scroll to position [472, 0]
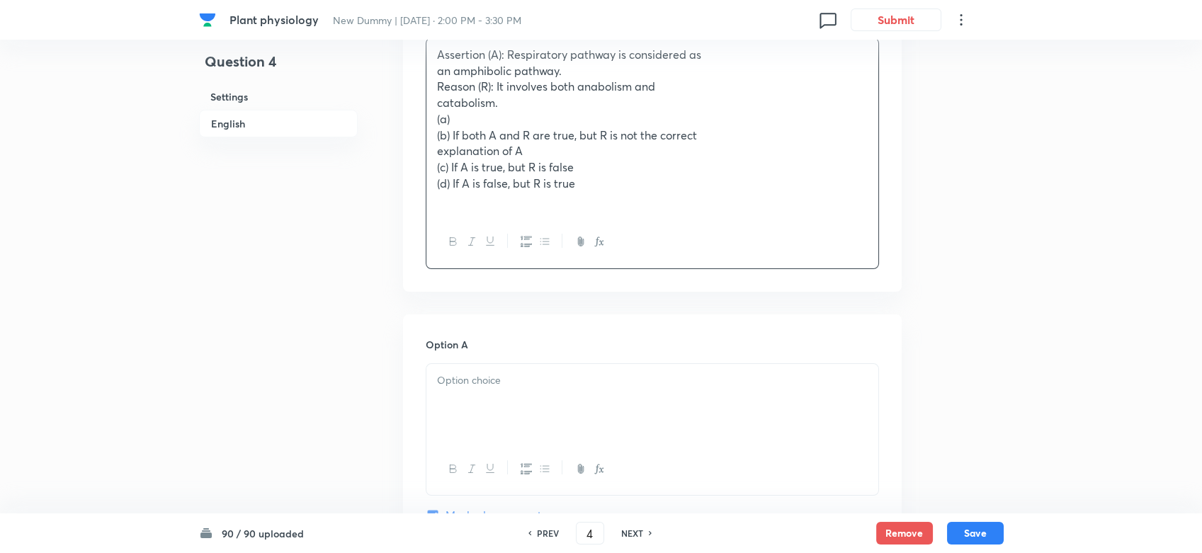
click at [479, 397] on div at bounding box center [652, 403] width 452 height 79
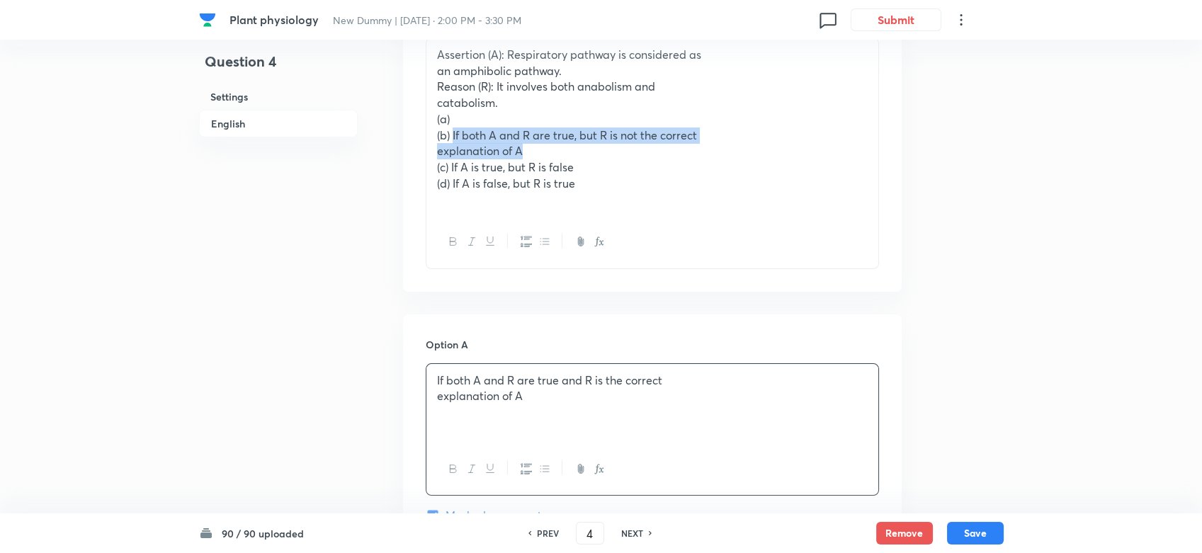
drag, startPoint x: 451, startPoint y: 138, endPoint x: 527, endPoint y: 154, distance: 77.5
click at [527, 154] on div "Assertion (A): Respiratory pathway is considered as an amphibolic pathway. Reas…" at bounding box center [652, 127] width 452 height 178
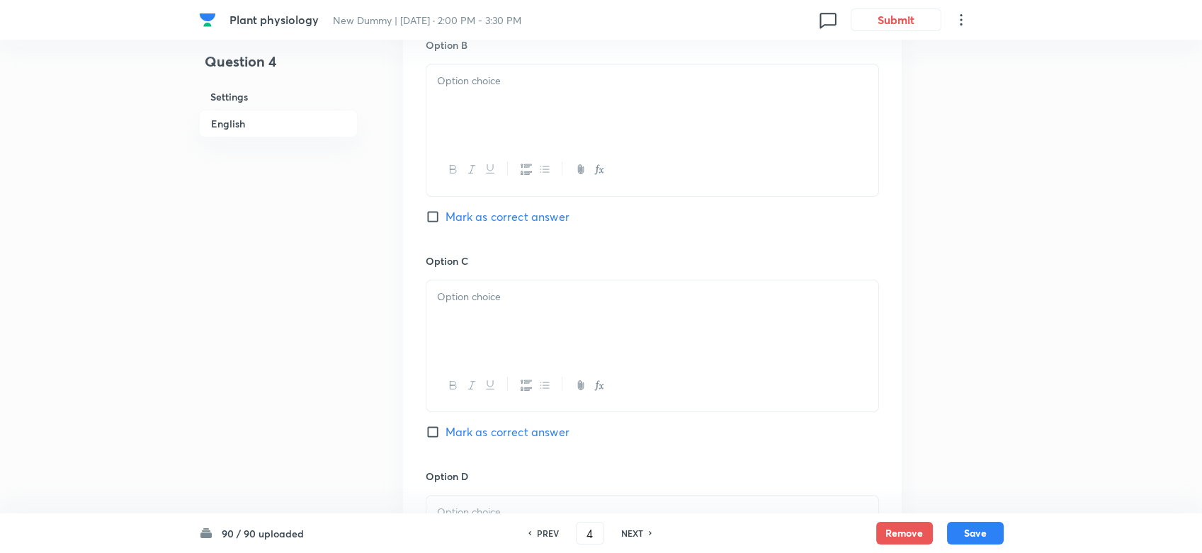
scroll to position [944, 0]
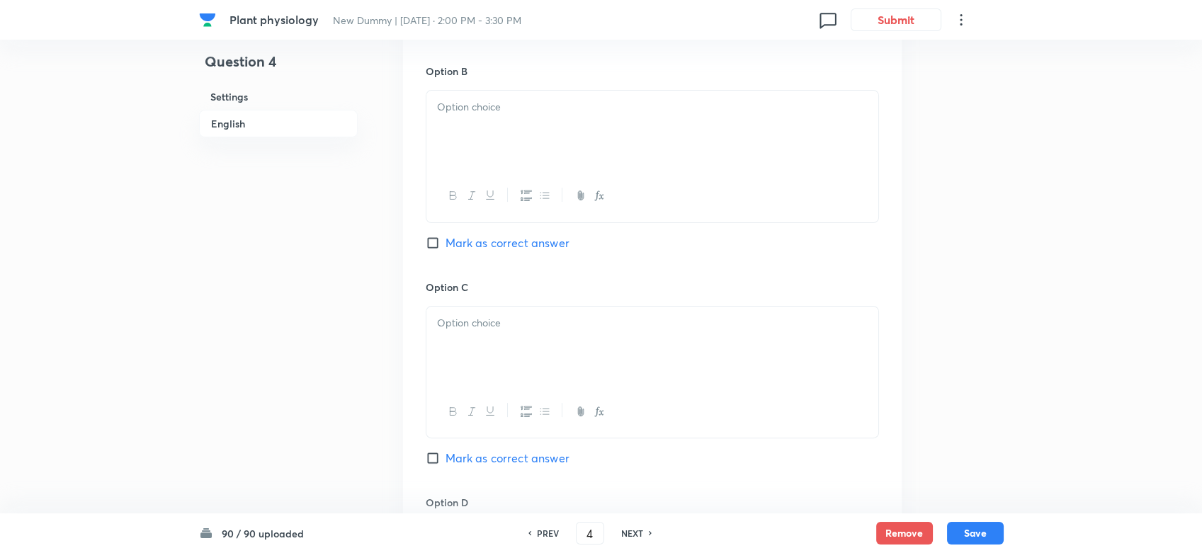
click at [456, 137] on div at bounding box center [652, 130] width 452 height 79
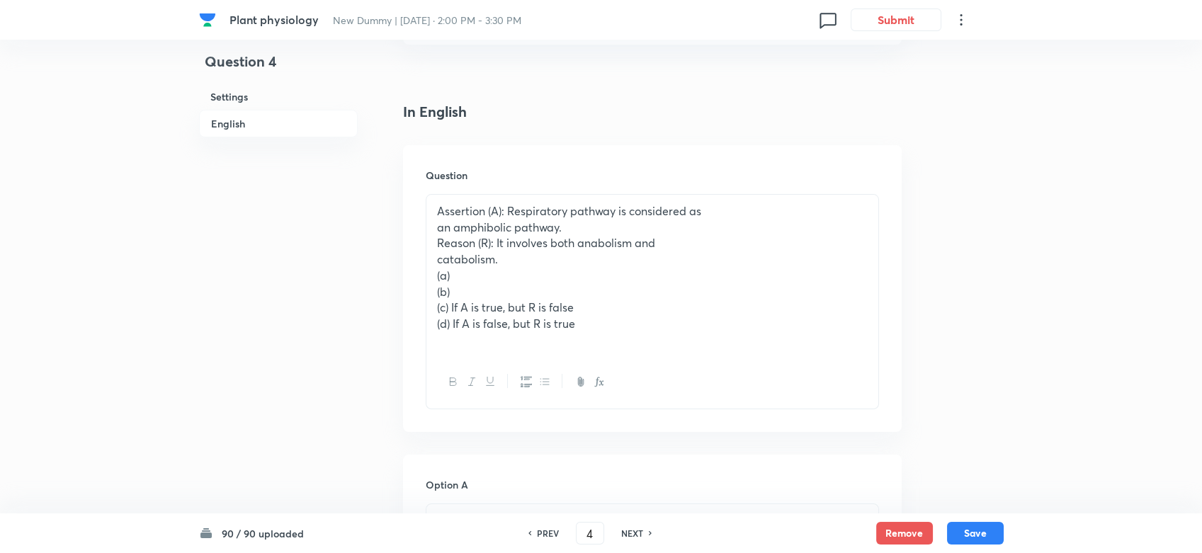
scroll to position [315, 0]
drag, startPoint x: 448, startPoint y: 305, endPoint x: 584, endPoint y: 306, distance: 136.0
click at [584, 306] on p "(c) If A is true, but R is false" at bounding box center [652, 308] width 431 height 16
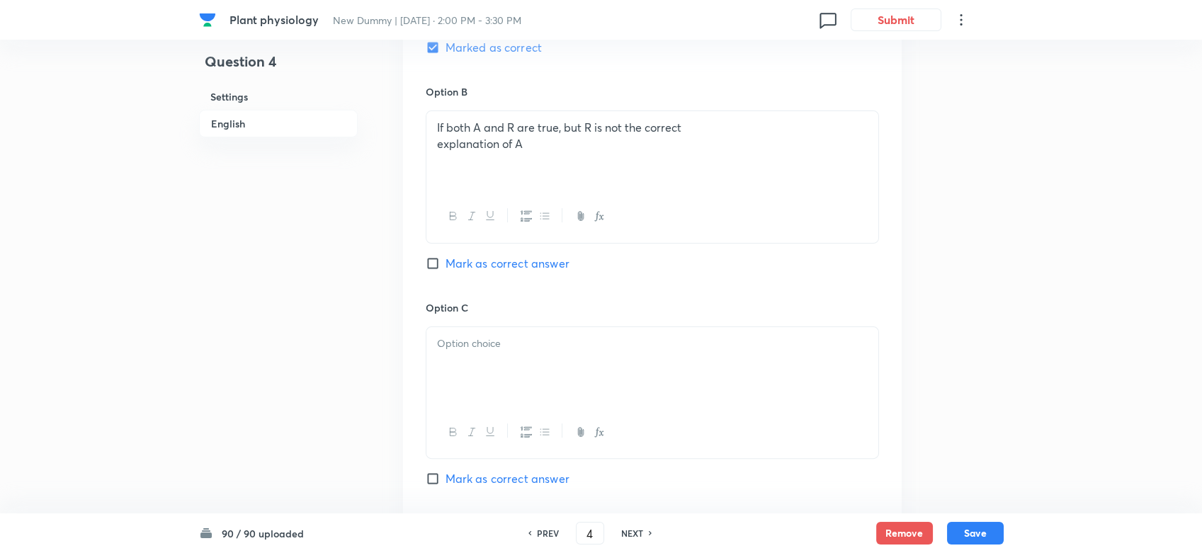
scroll to position [1102, 0]
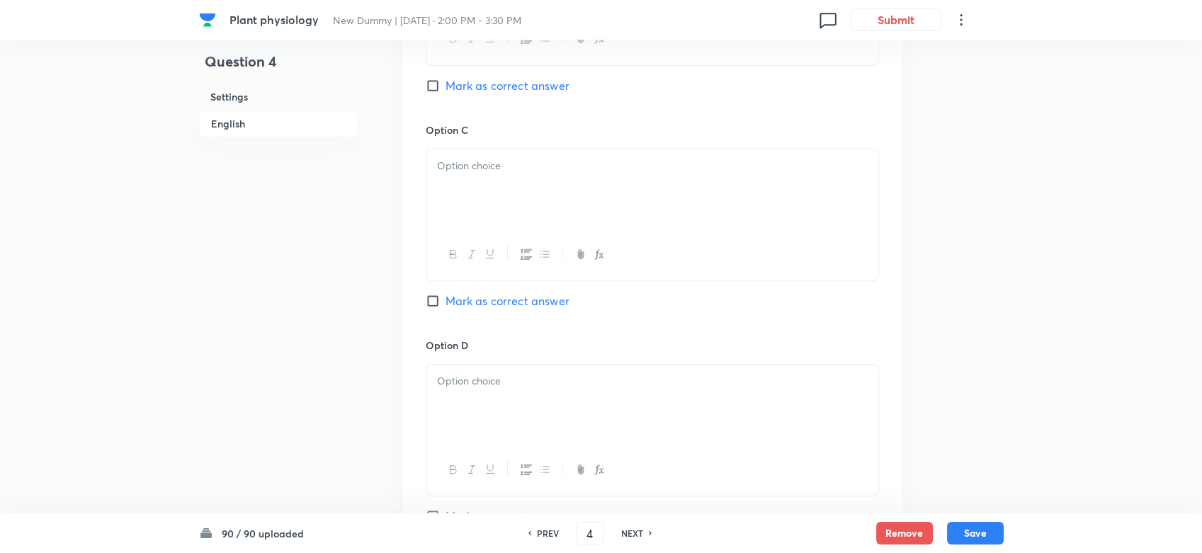
click at [460, 186] on div at bounding box center [652, 188] width 452 height 79
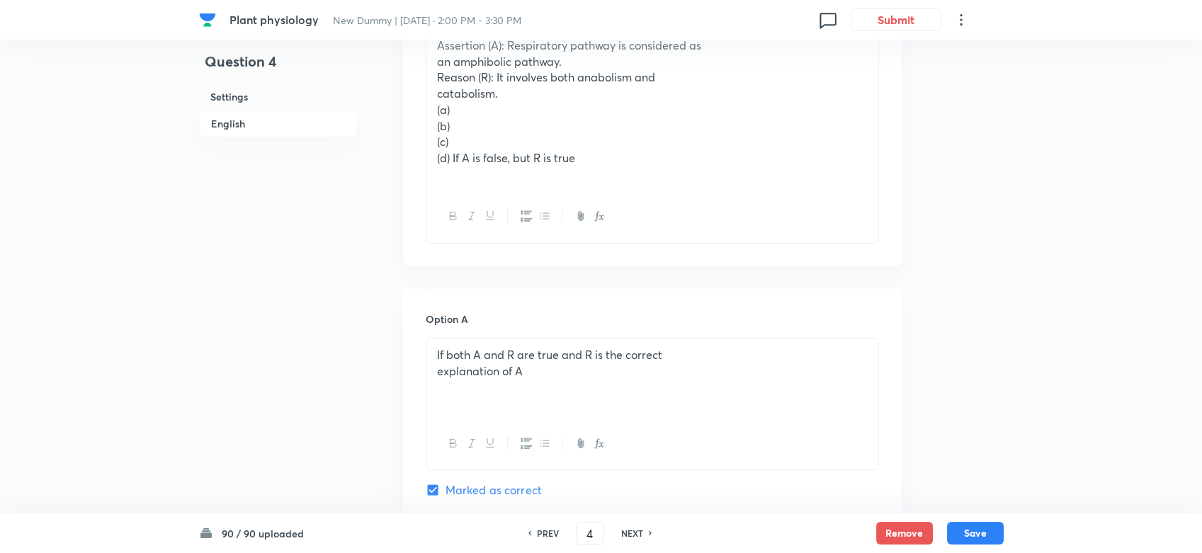
scroll to position [472, 0]
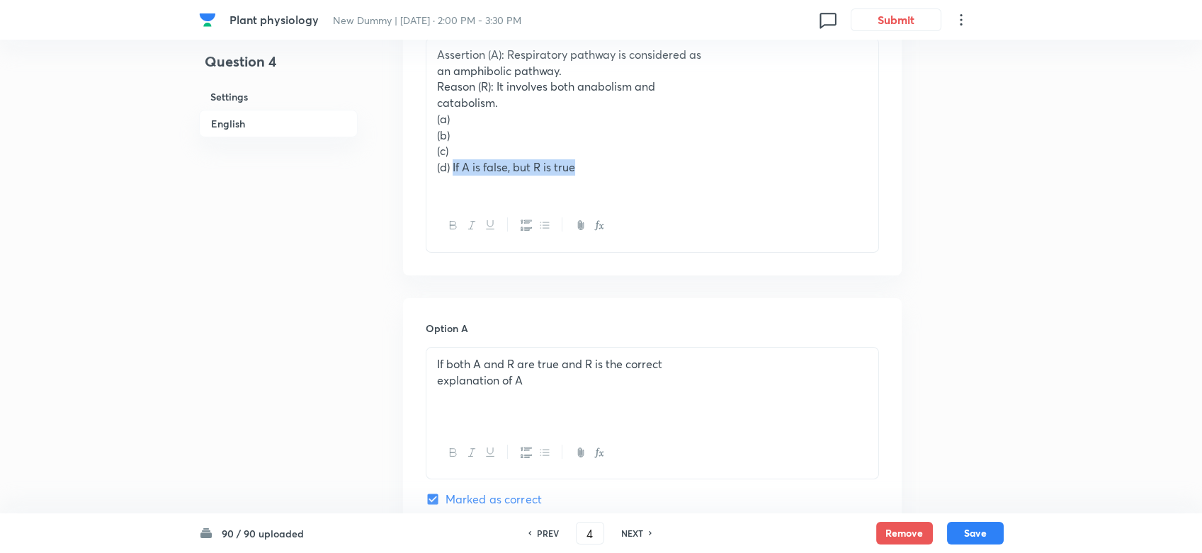
drag, startPoint x: 453, startPoint y: 166, endPoint x: 601, endPoint y: 166, distance: 147.3
click at [601, 166] on p "(d) If A is false, but R is true" at bounding box center [652, 167] width 431 height 16
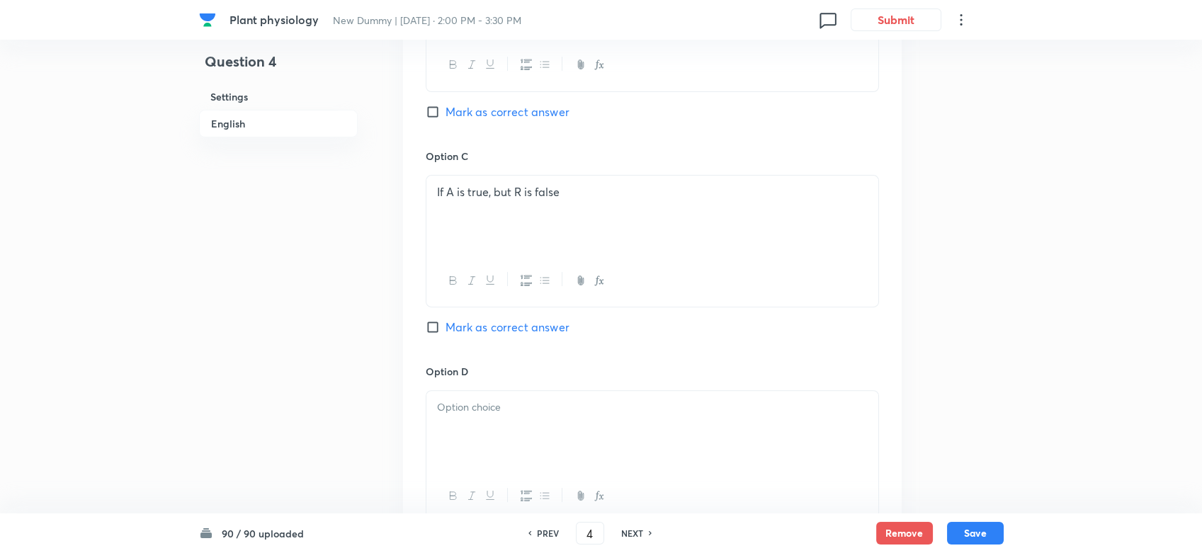
scroll to position [1102, 0]
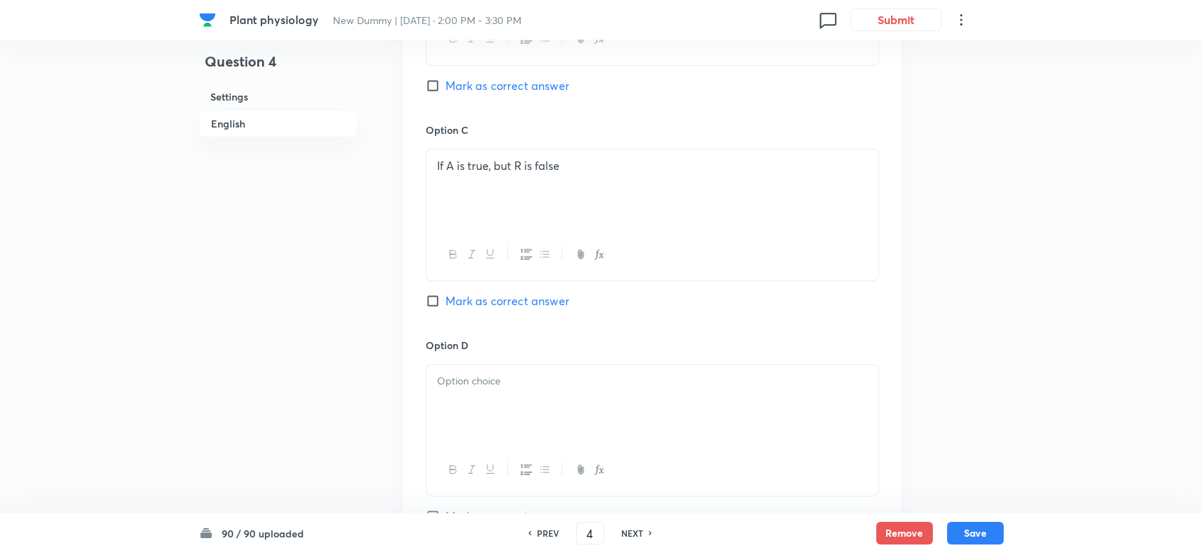
click at [473, 408] on div at bounding box center [652, 404] width 452 height 79
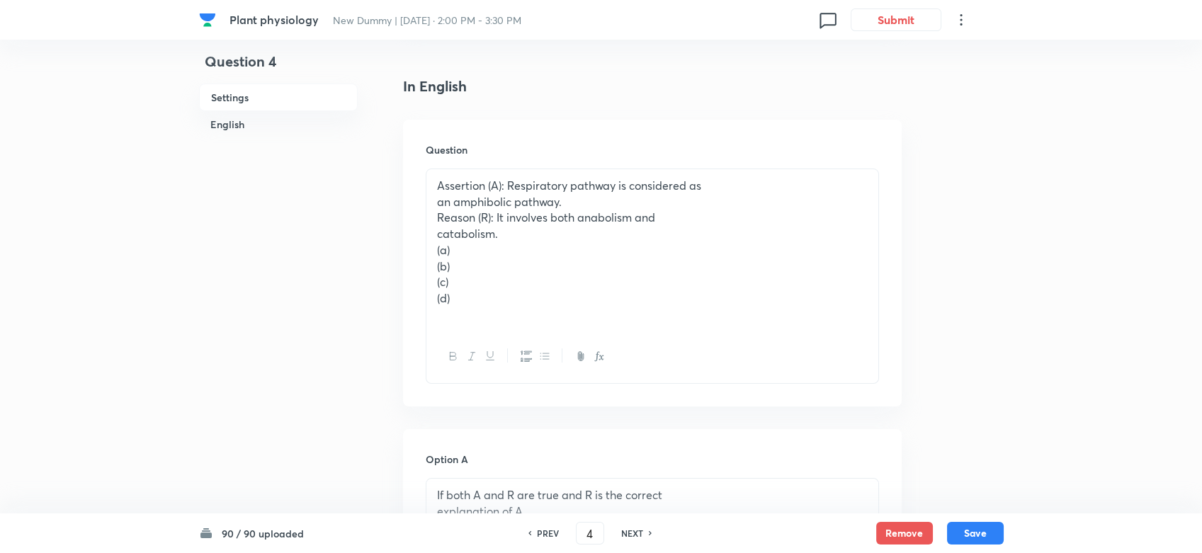
scroll to position [315, 0]
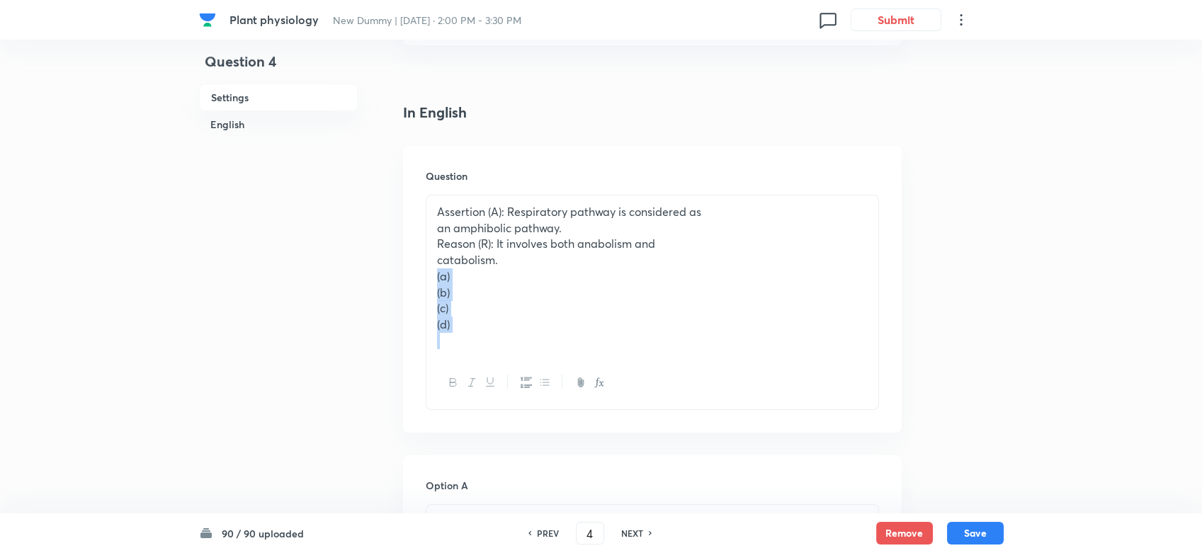
drag, startPoint x: 467, startPoint y: 333, endPoint x: 436, endPoint y: 278, distance: 62.5
click at [436, 278] on div "Assertion (A): Respiratory pathway is considered as an amphibolic pathway. Reas…" at bounding box center [652, 277] width 452 height 162
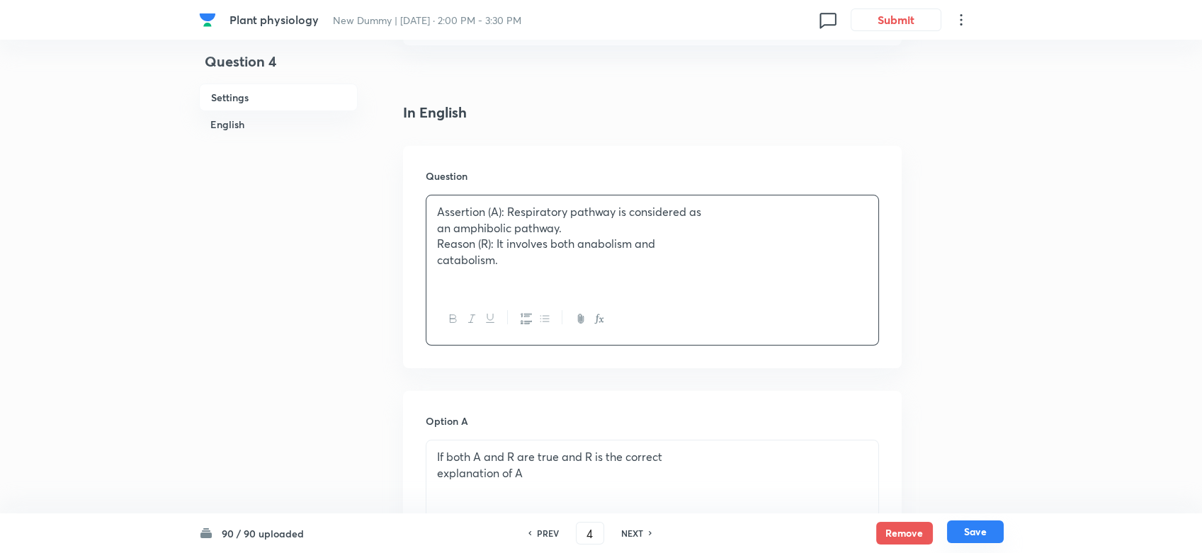
click at [963, 497] on button "Save" at bounding box center [975, 532] width 57 height 23
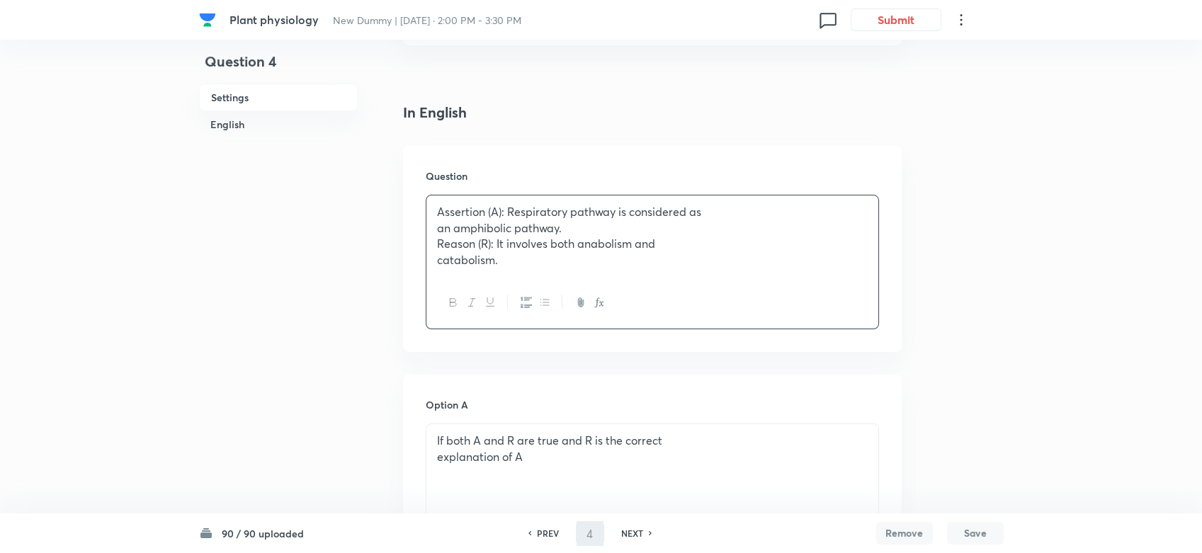
type input "5"
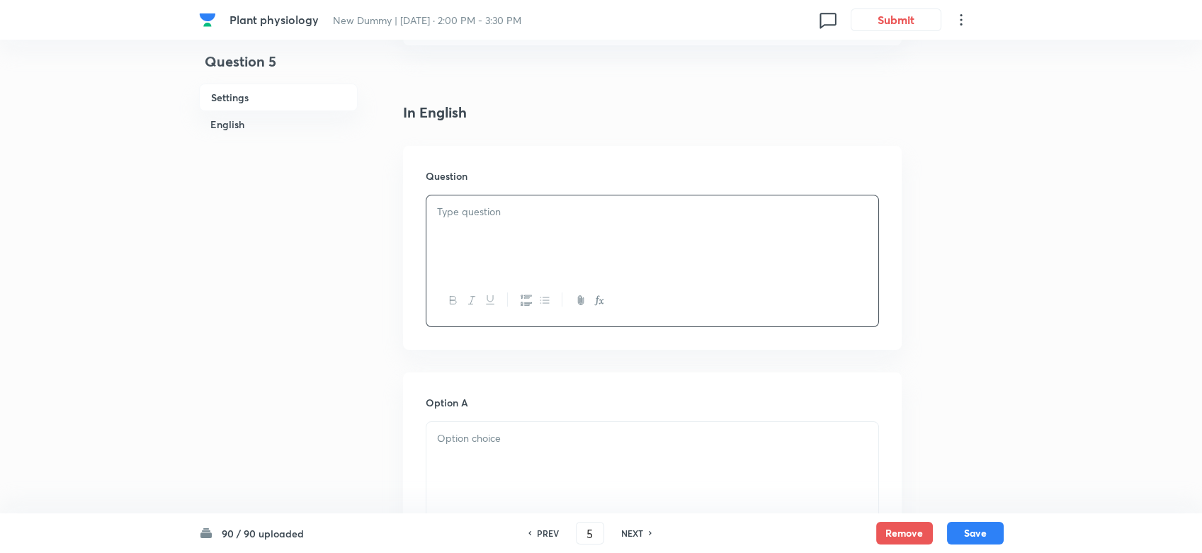
checkbox input "false"
checkbox input "true"
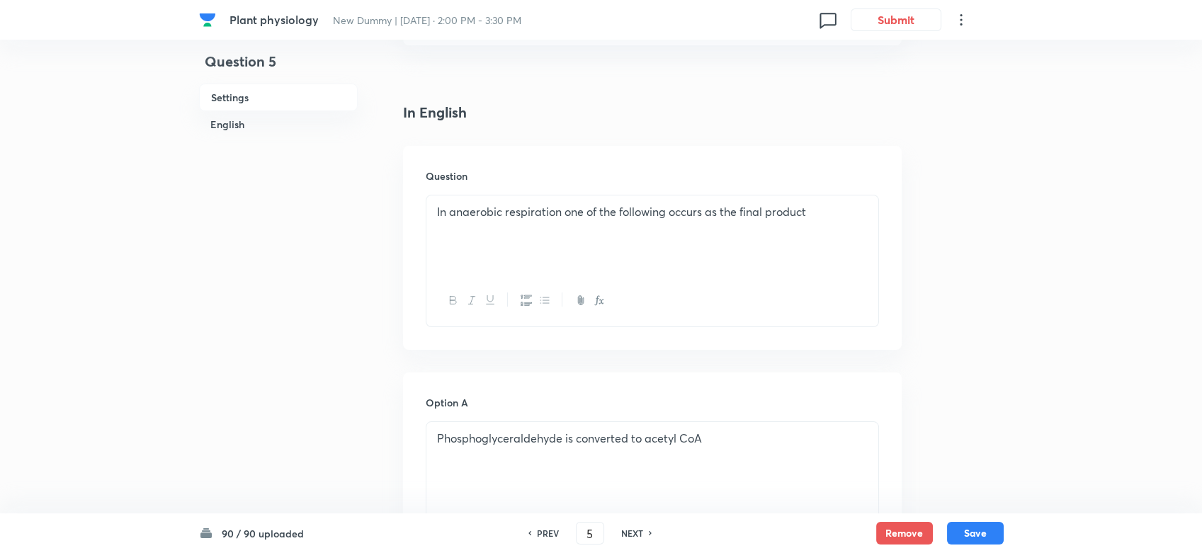
click at [539, 497] on div "PREV 5 ​ NEXT" at bounding box center [590, 533] width 183 height 23
click at [543, 497] on h6 "PREV" at bounding box center [548, 533] width 22 height 13
type input "4"
checkbox input "false"
checkbox input "true"
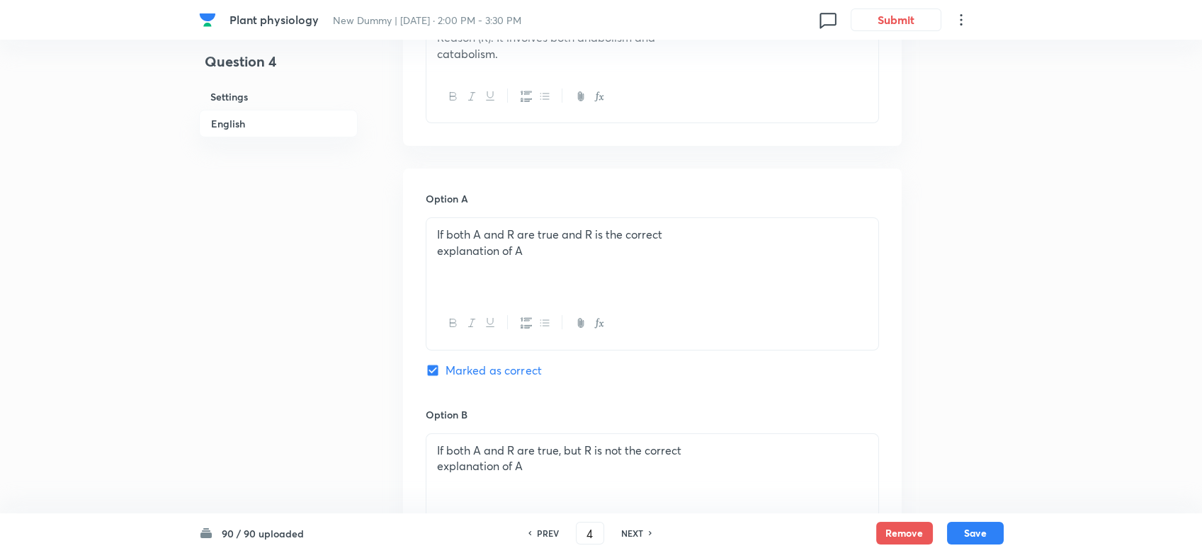
scroll to position [472, 0]
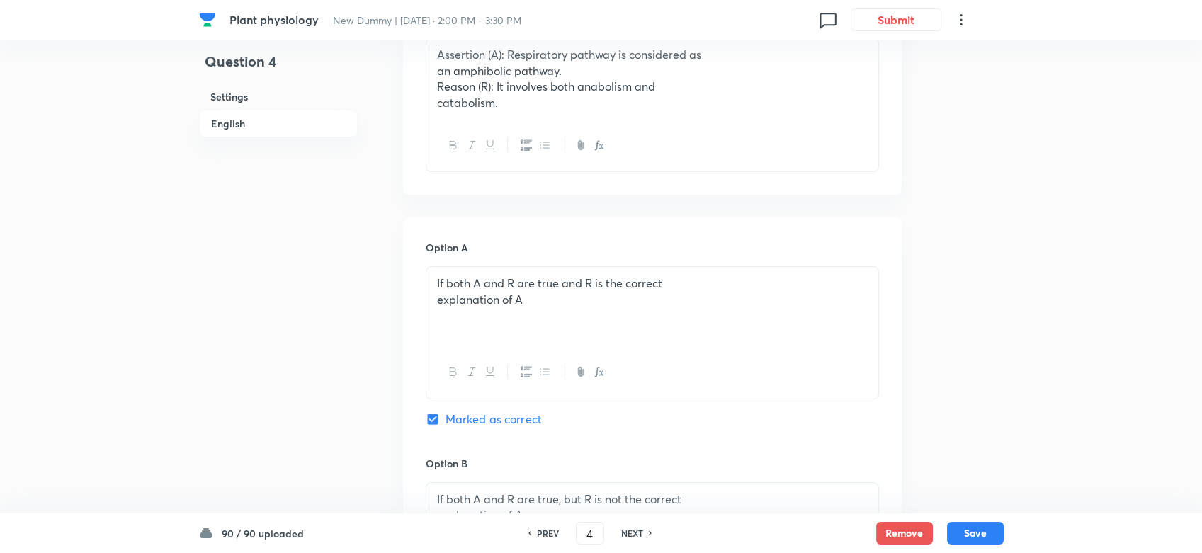
click at [621, 497] on h6 "NEXT" at bounding box center [632, 533] width 22 height 13
type input "5"
checkbox input "false"
checkbox input "true"
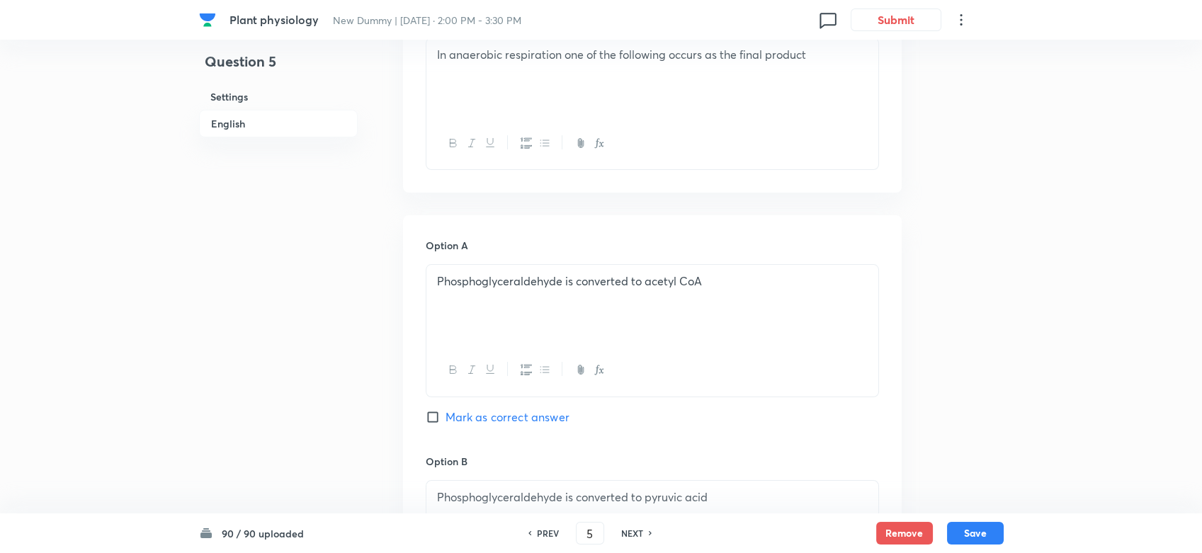
scroll to position [315, 0]
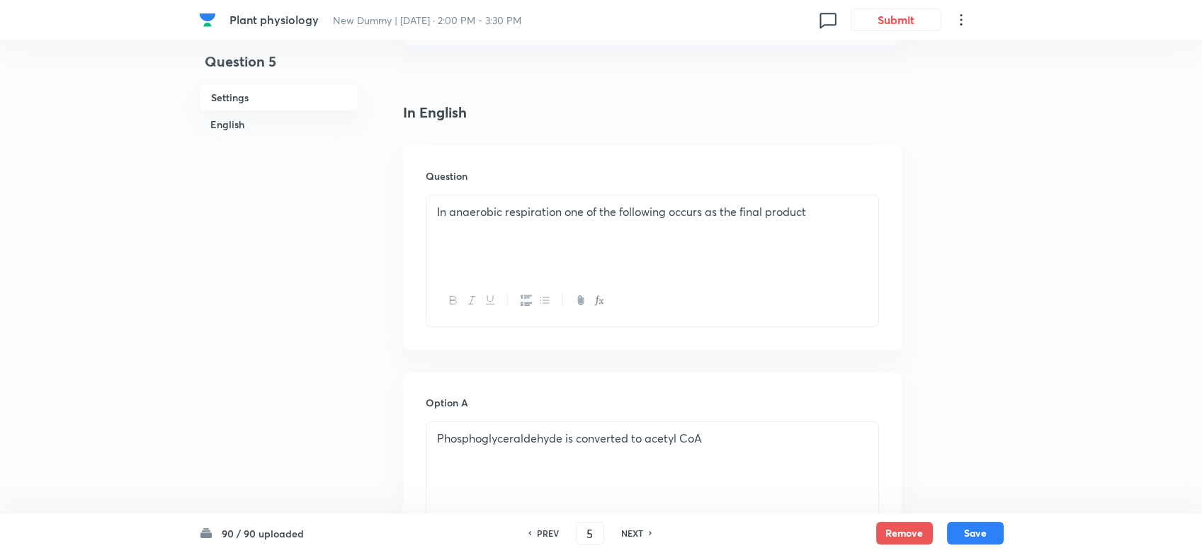
click at [590, 245] on div "In anaerobic respiration one of the following occurs as the final product" at bounding box center [652, 235] width 452 height 79
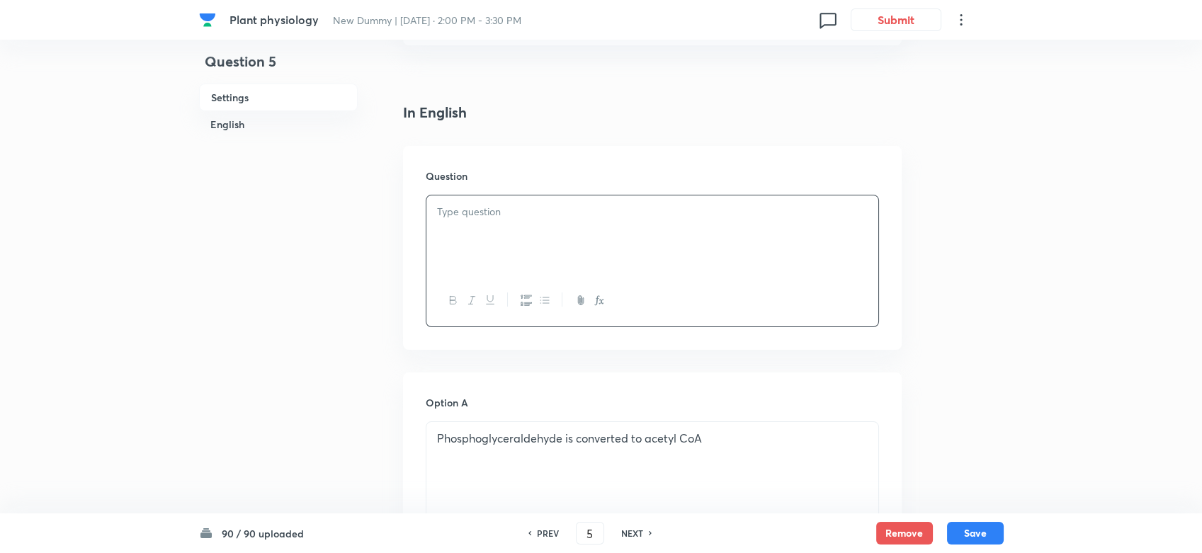
click at [572, 431] on p "Phosphoglyceraldehyde is converted to acetyl CoA" at bounding box center [652, 439] width 431 height 16
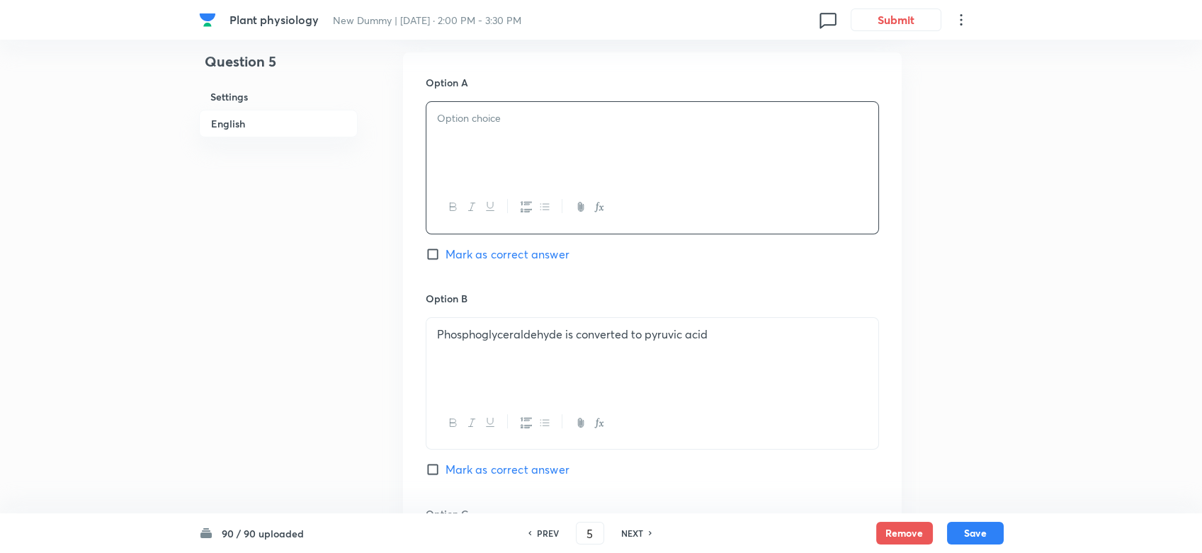
scroll to position [787, 0]
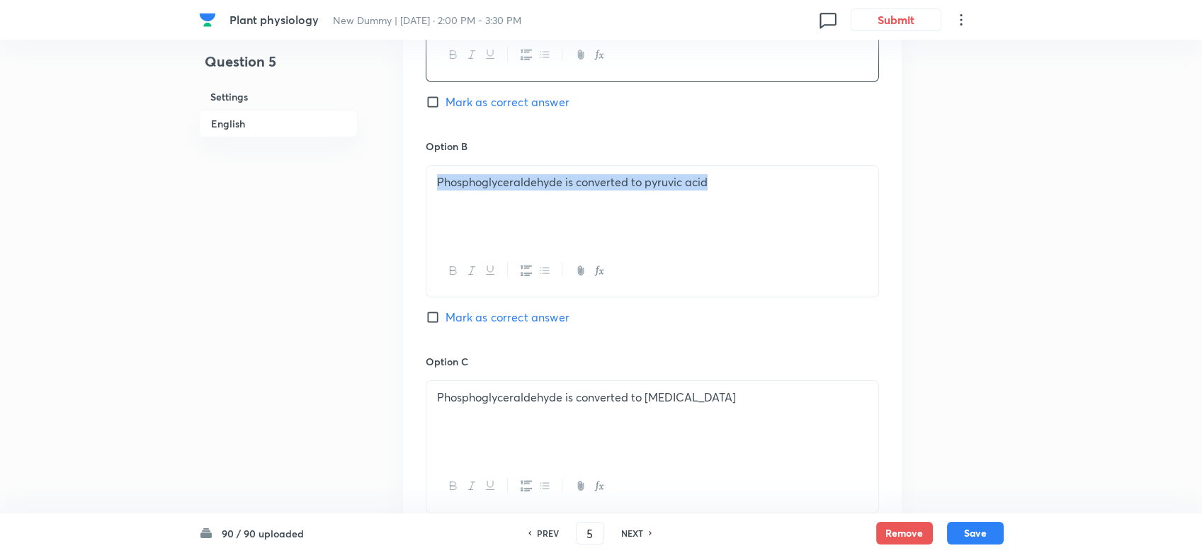
click at [528, 217] on div "Phosphoglyceraldehyde is converted to pyruvic acid" at bounding box center [652, 205] width 452 height 79
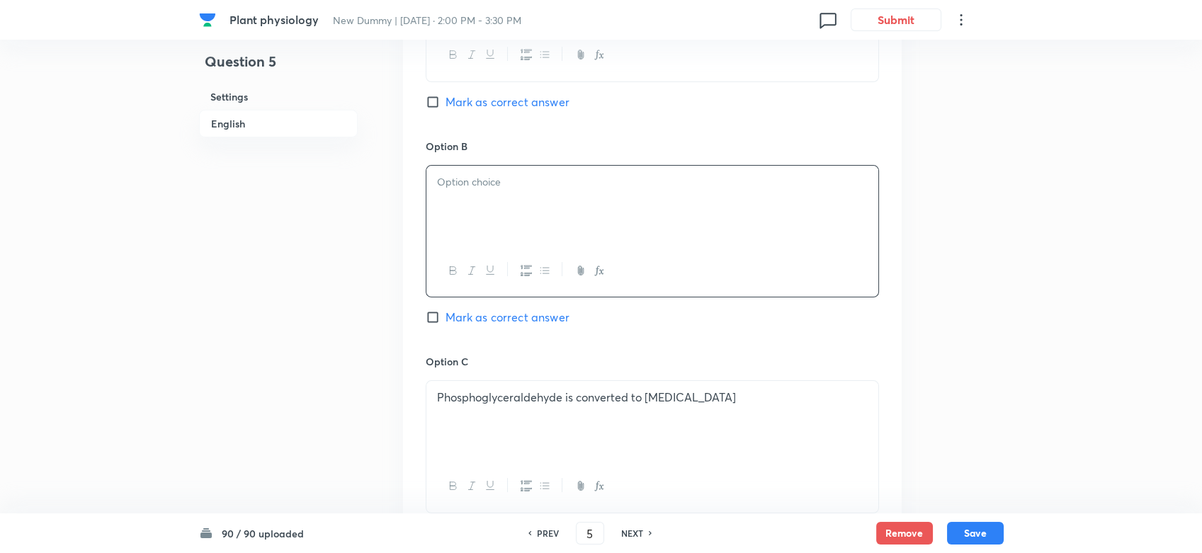
click at [543, 390] on p "Phosphoglyceraldehyde is converted to acetic acid" at bounding box center [652, 398] width 431 height 16
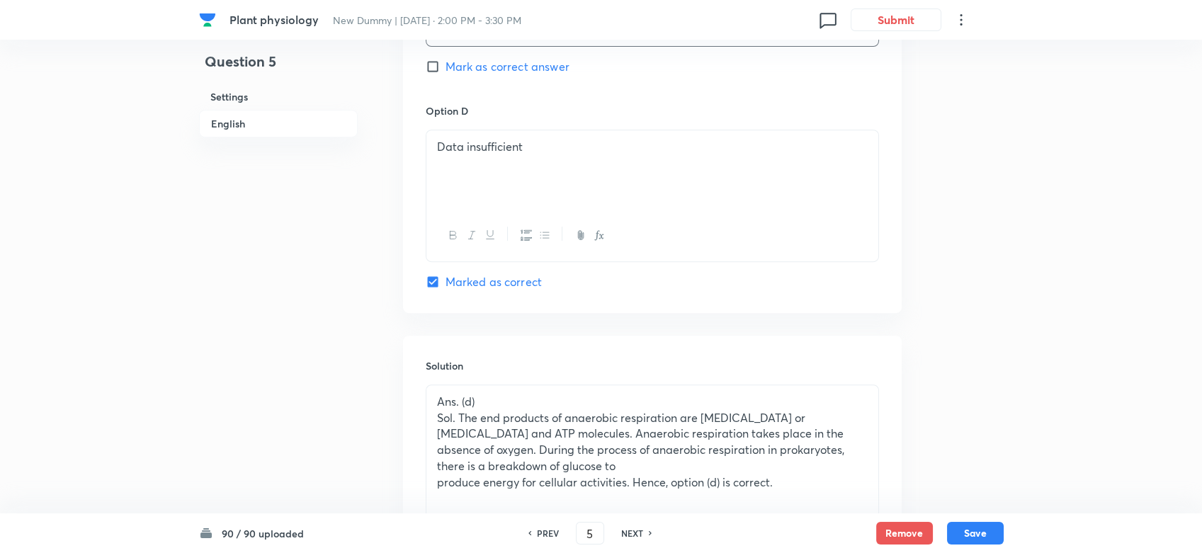
scroll to position [1259, 0]
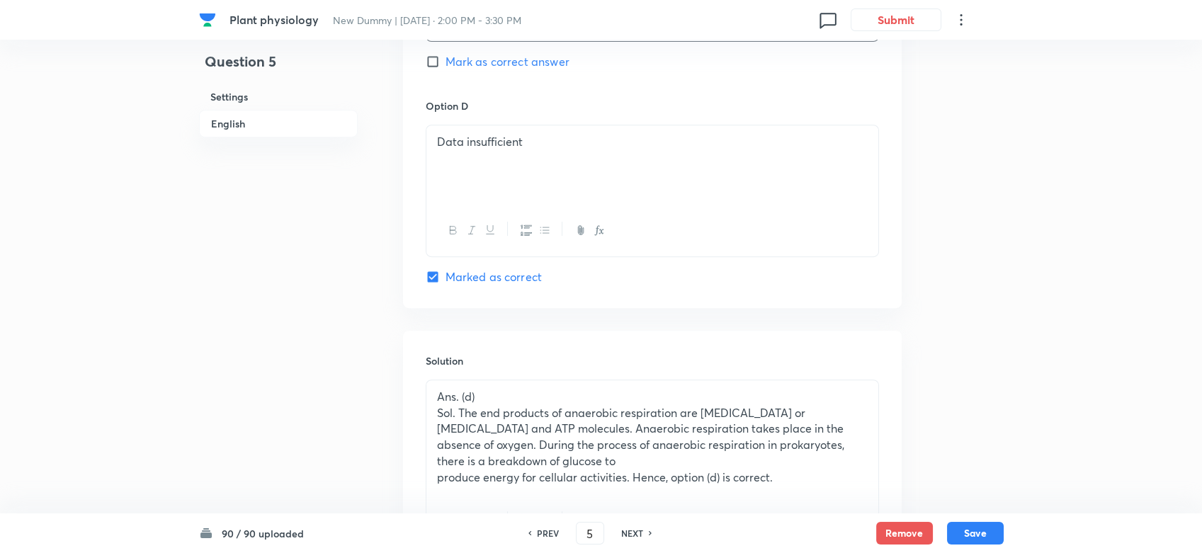
click at [538, 181] on div "Data insufficient" at bounding box center [652, 164] width 452 height 79
click at [591, 405] on p "Sol. The end products of anaerobic respiration are Lactic acid or ethanol and A…" at bounding box center [652, 437] width 431 height 64
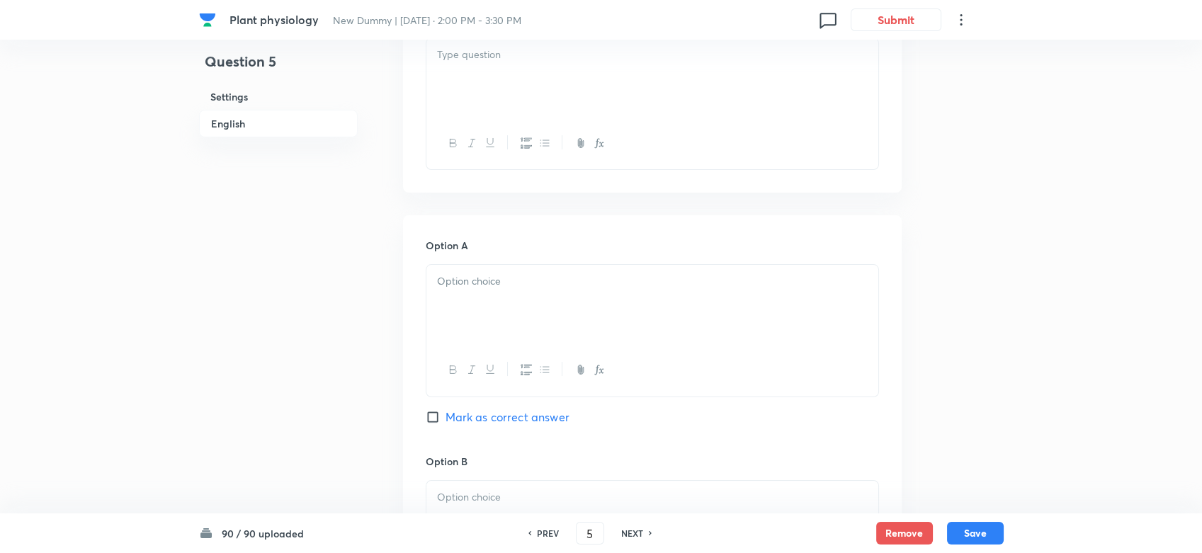
scroll to position [157, 0]
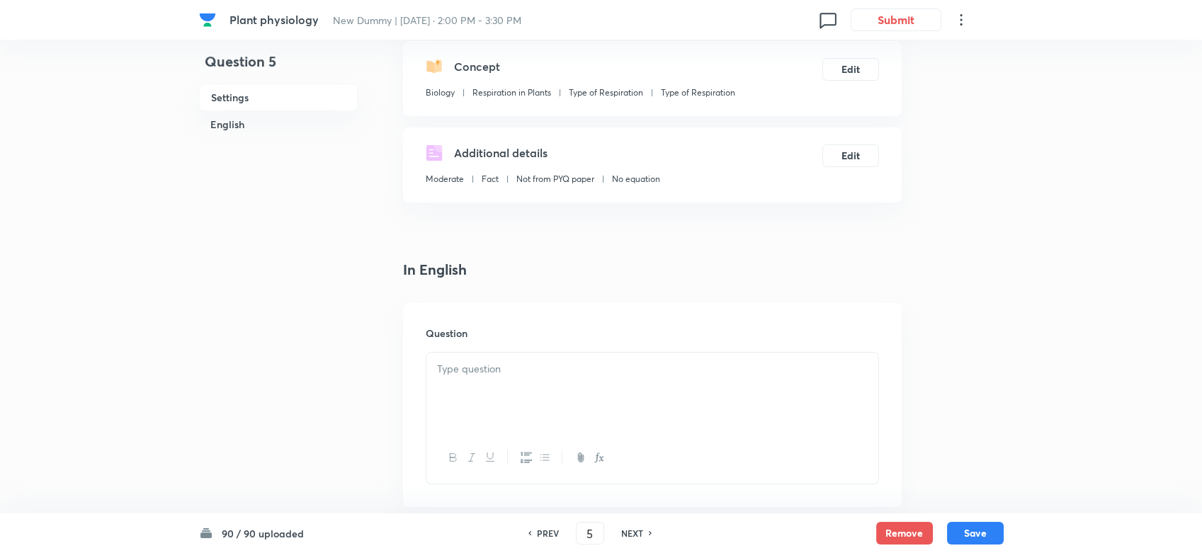
click at [470, 387] on div at bounding box center [652, 392] width 452 height 79
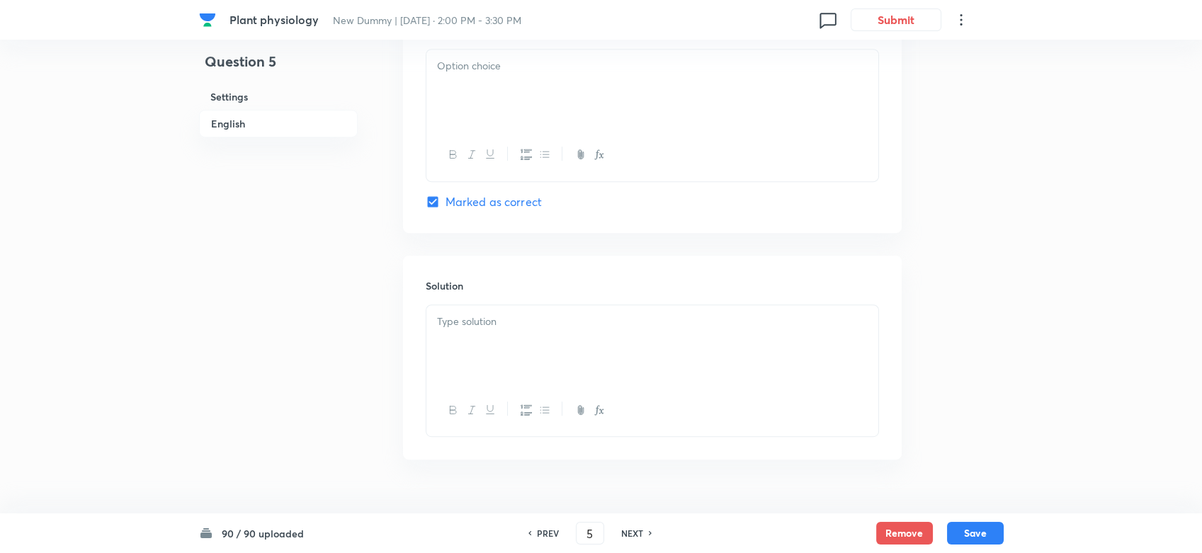
scroll to position [1542, 0]
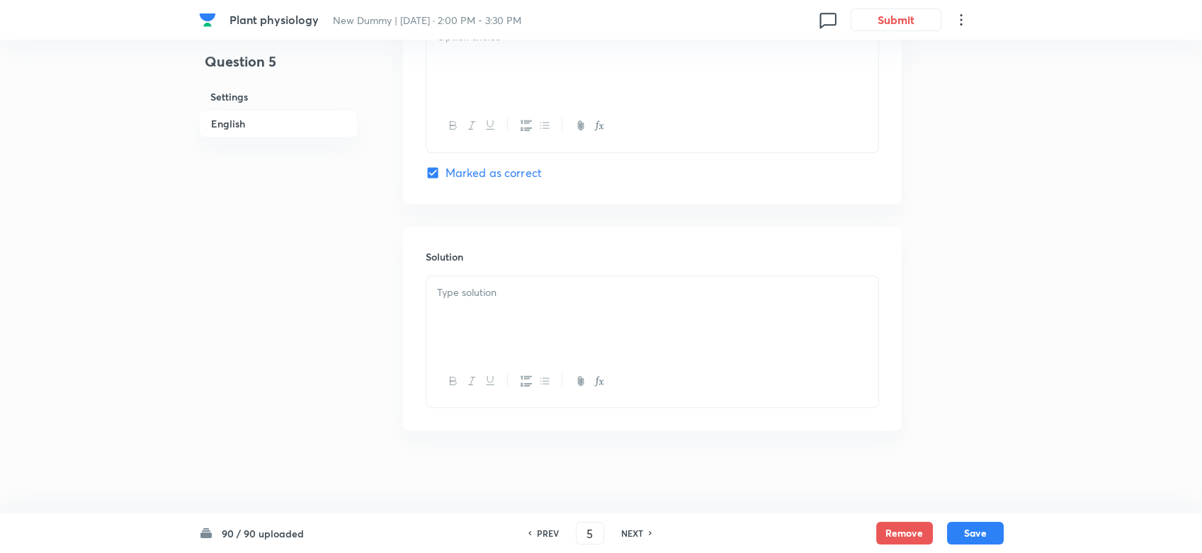
click at [532, 319] on div at bounding box center [652, 315] width 452 height 79
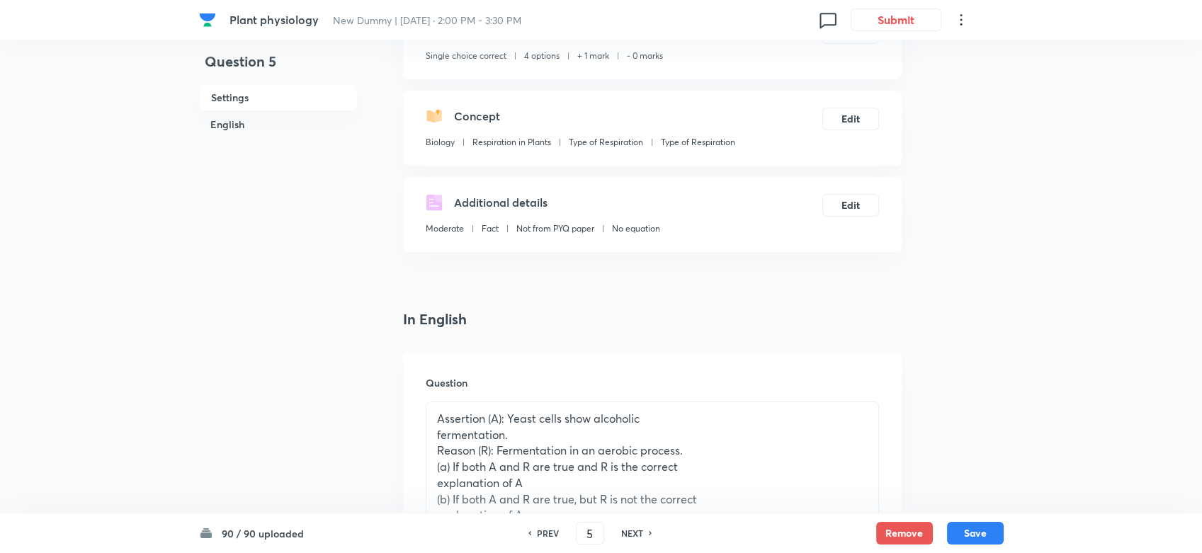
scroll to position [315, 0]
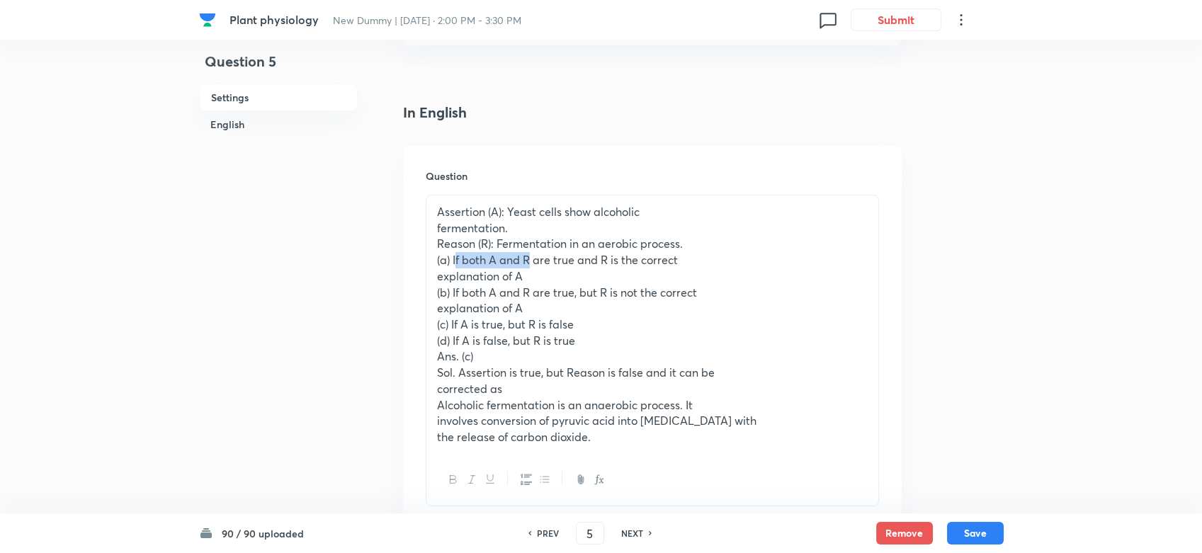
drag, startPoint x: 454, startPoint y: 259, endPoint x: 532, endPoint y: 263, distance: 78.0
click at [532, 263] on p "(a) If both A and R are true and R is the correct" at bounding box center [652, 260] width 431 height 16
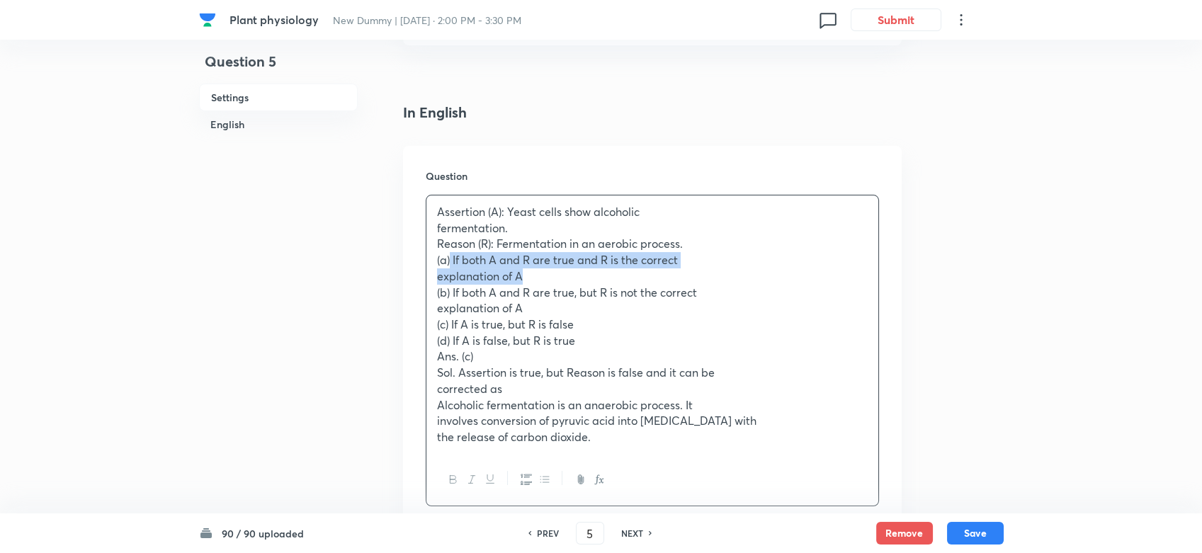
drag, startPoint x: 451, startPoint y: 256, endPoint x: 535, endPoint y: 276, distance: 86.4
click at [535, 276] on div "Assertion (A): Yeast cells show alcoholic fermentation. Reason (R): Fermentatio…" at bounding box center [652, 325] width 452 height 259
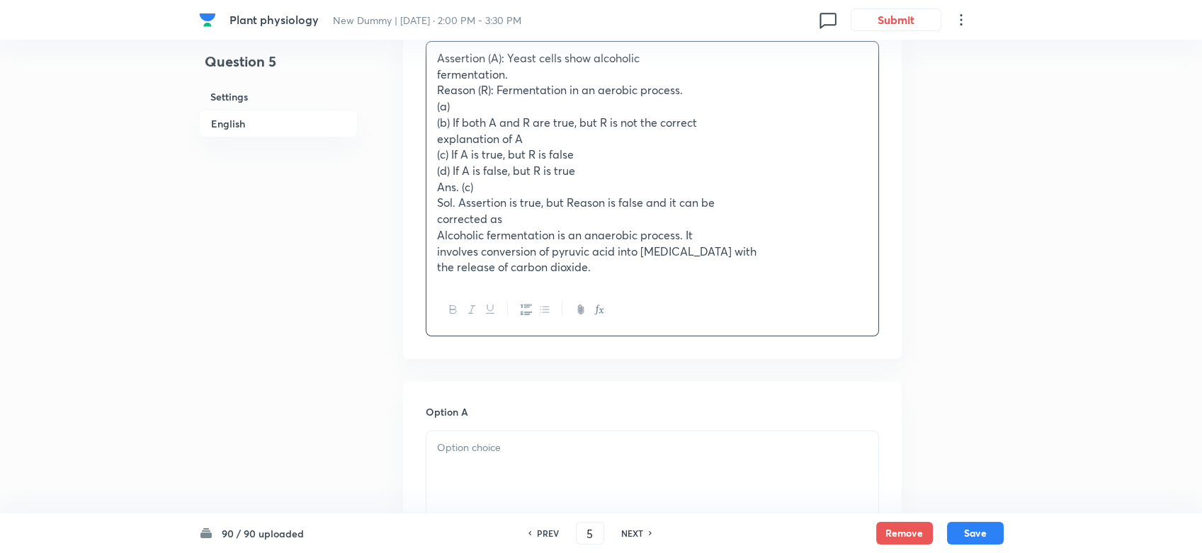
scroll to position [629, 0]
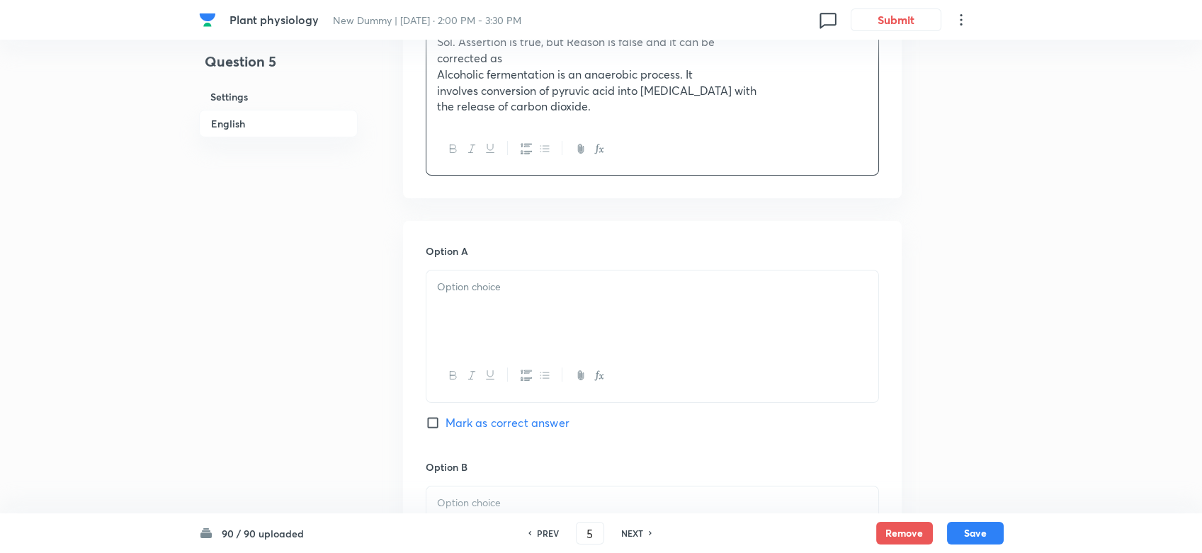
click at [466, 322] on div at bounding box center [652, 310] width 452 height 79
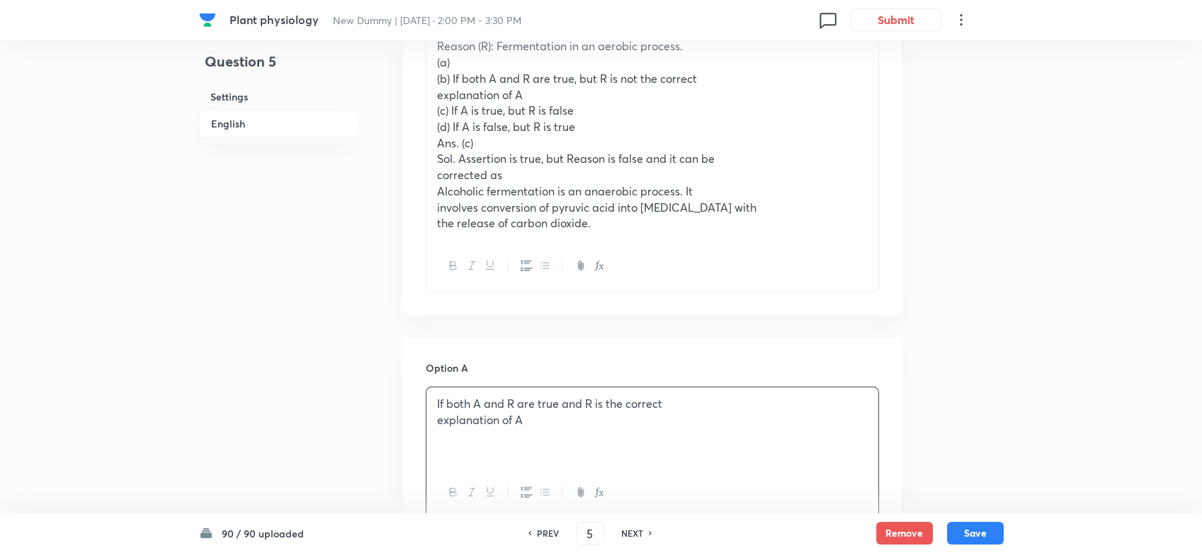
scroll to position [315, 0]
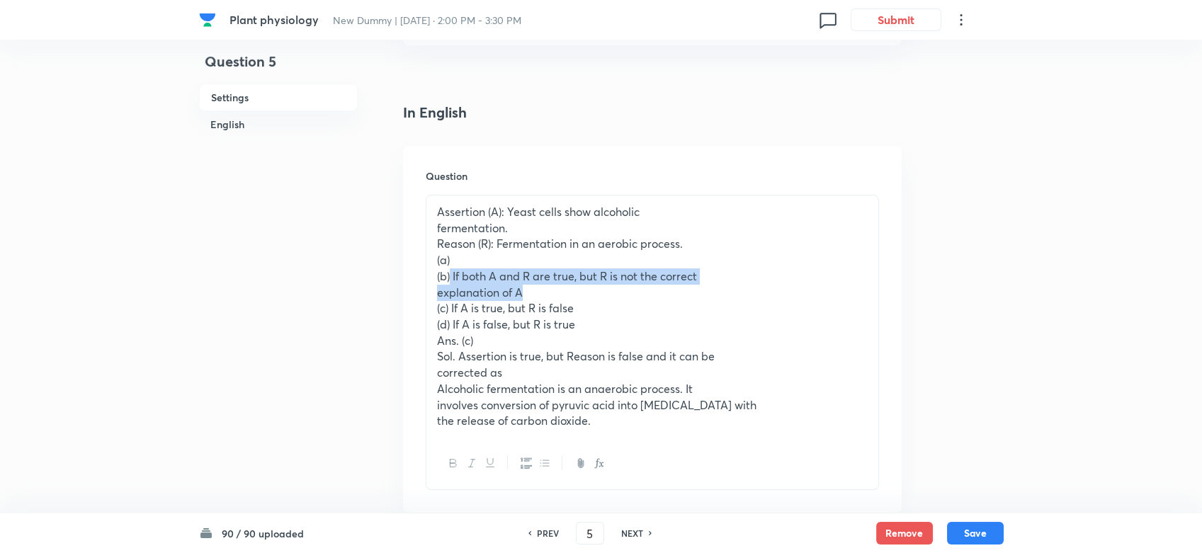
drag, startPoint x: 449, startPoint y: 268, endPoint x: 528, endPoint y: 289, distance: 82.1
click at [528, 289] on div "Assertion (A): Yeast cells show alcoholic fermentation. Reason (R): Fermentatio…" at bounding box center [652, 317] width 452 height 242
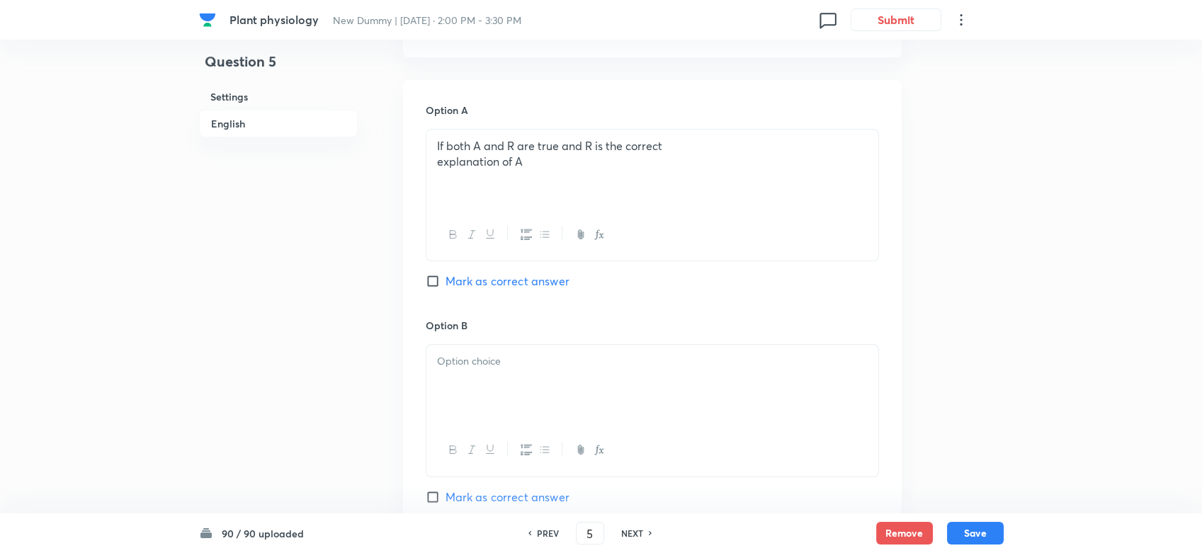
scroll to position [787, 0]
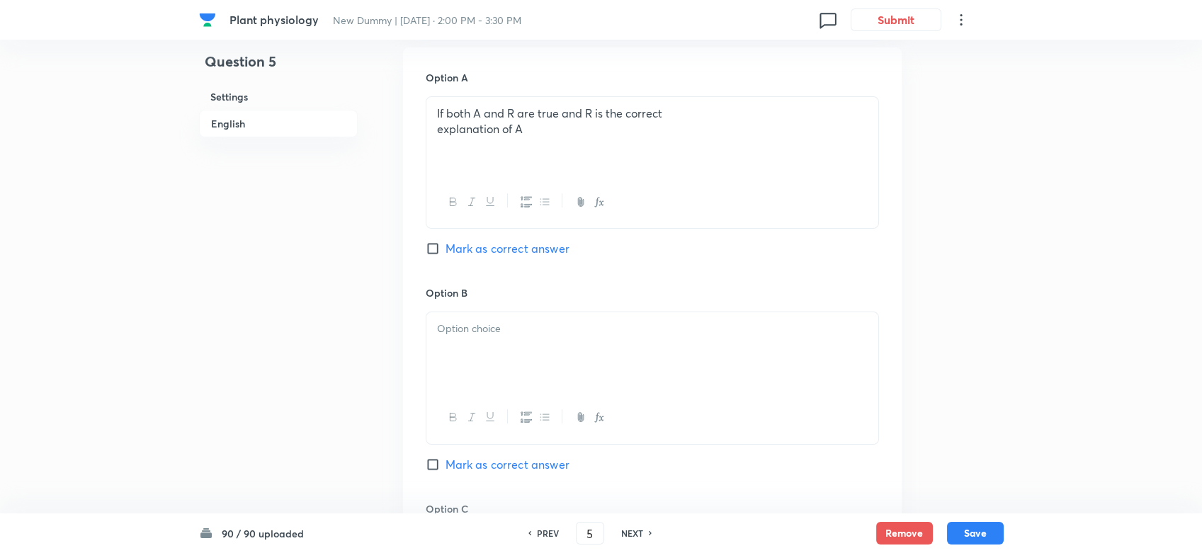
click at [483, 359] on div at bounding box center [652, 351] width 452 height 79
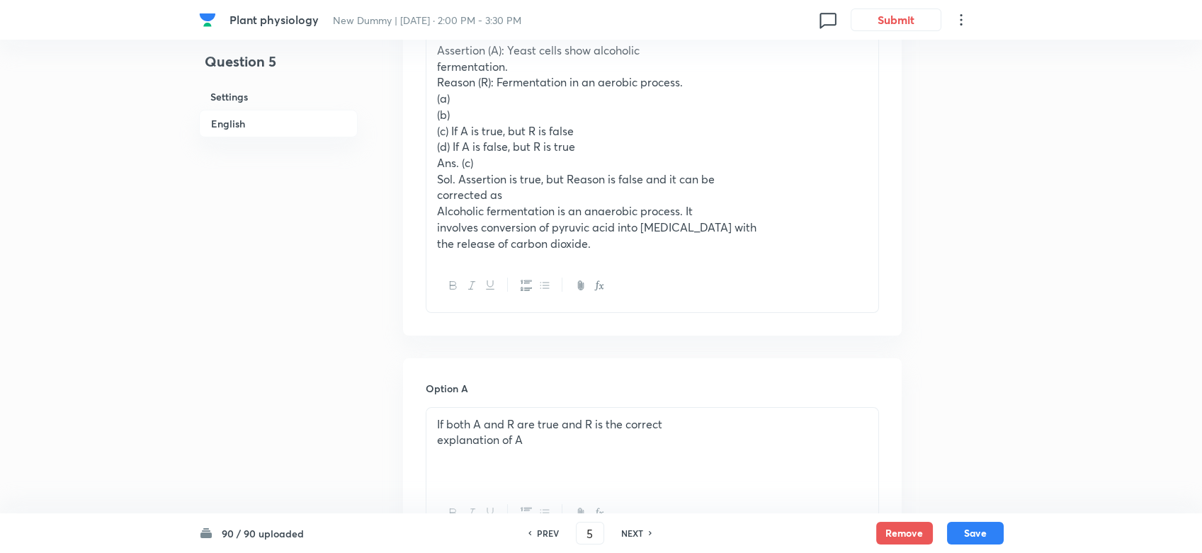
scroll to position [472, 0]
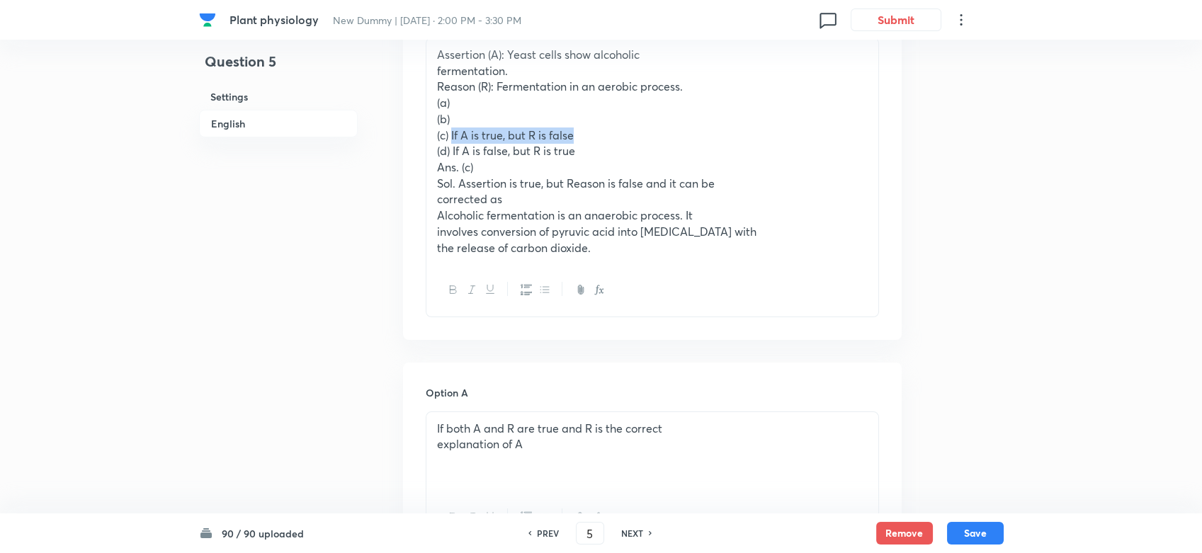
drag, startPoint x: 450, startPoint y: 136, endPoint x: 586, endPoint y: 133, distance: 136.0
click at [586, 133] on p "(c) If A is true, but R is false" at bounding box center [652, 136] width 431 height 16
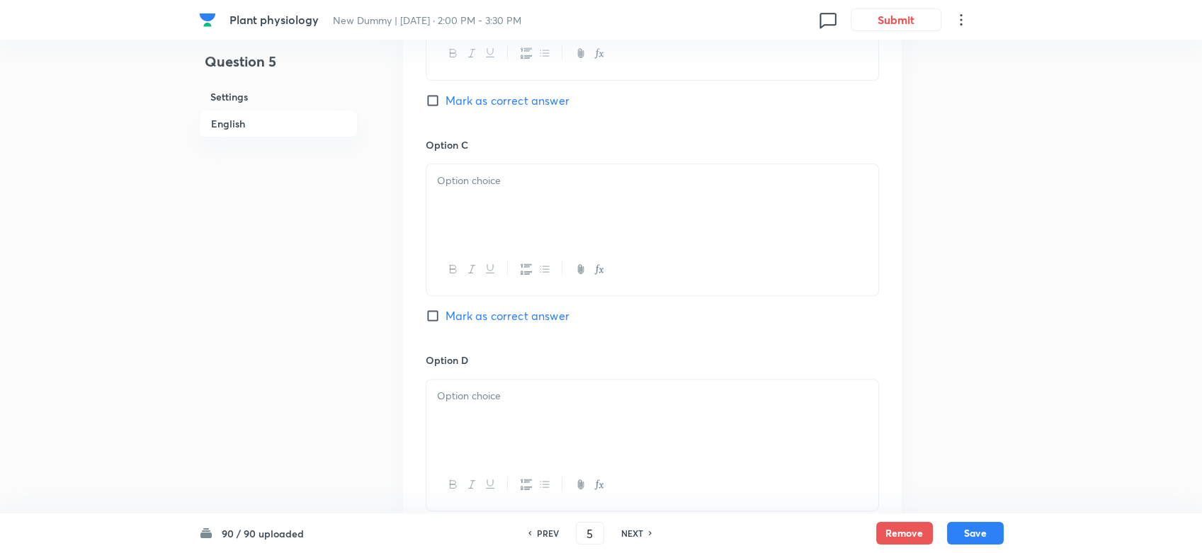
scroll to position [1259, 0]
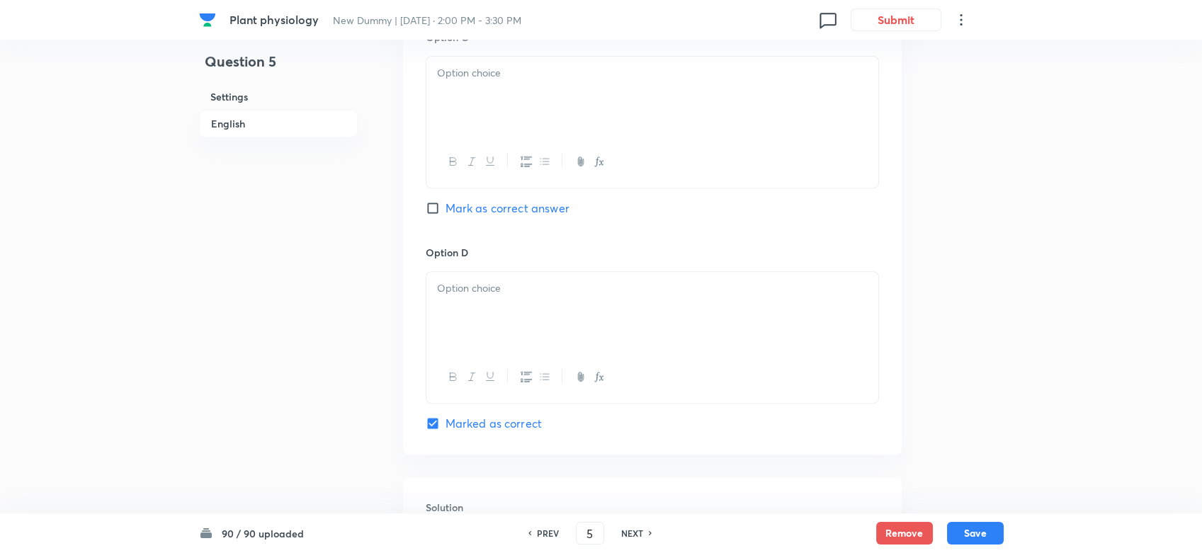
click at [480, 69] on p at bounding box center [652, 73] width 431 height 16
click at [452, 215] on div "Option C If A is true, but R is false Mark as correct answer" at bounding box center [652, 137] width 453 height 215
click at [452, 214] on span "Mark as correct answer" at bounding box center [508, 208] width 124 height 17
click at [446, 214] on input "Mark as correct answer" at bounding box center [436, 208] width 20 height 14
checkbox input "true"
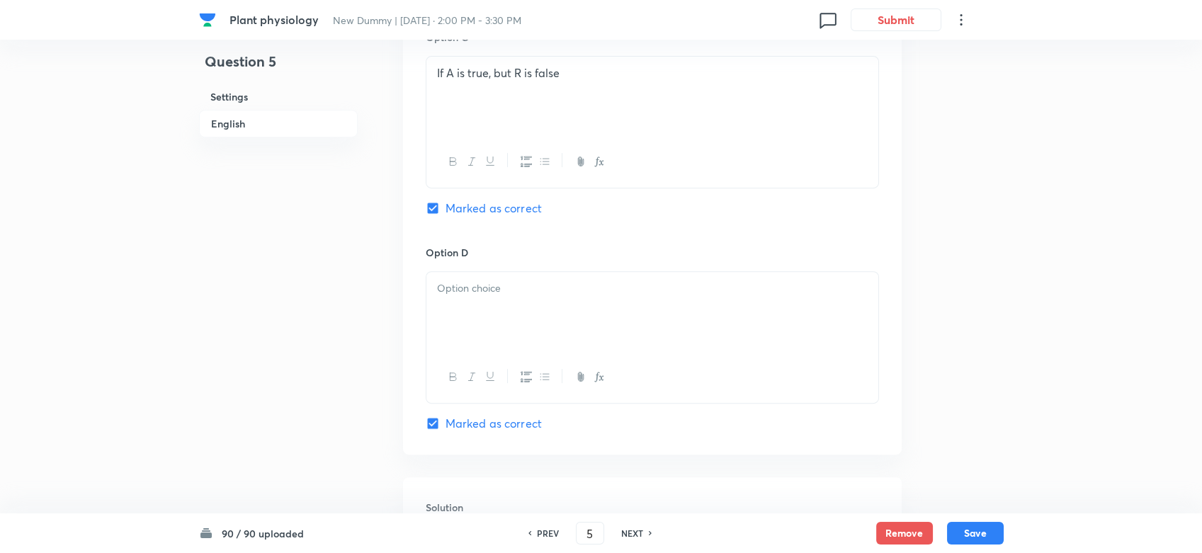
checkbox input "false"
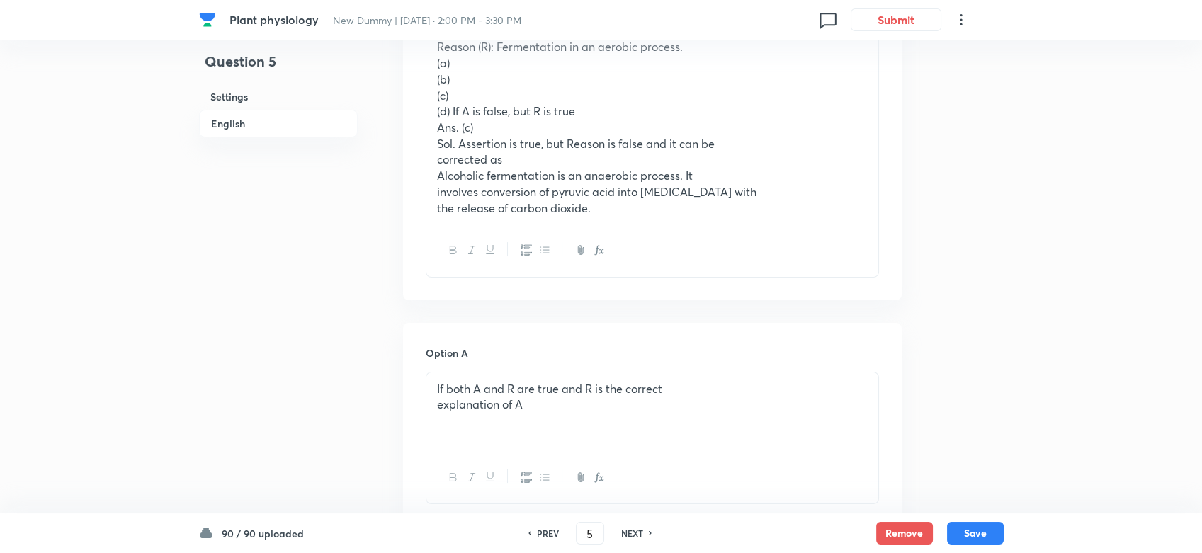
scroll to position [315, 0]
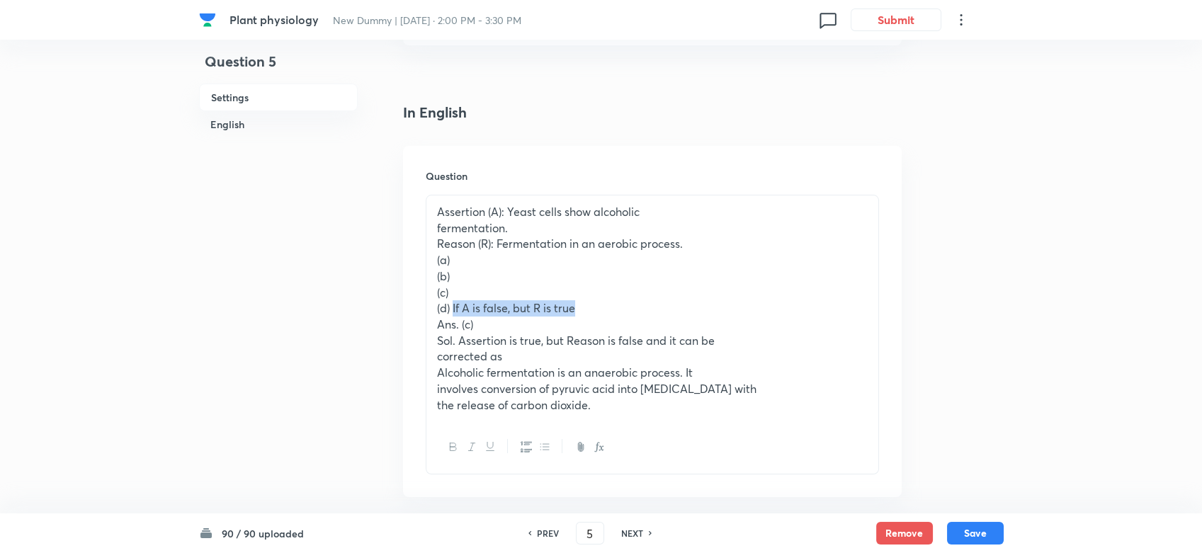
drag, startPoint x: 453, startPoint y: 304, endPoint x: 584, endPoint y: 303, distance: 131.1
click at [584, 303] on p "(d) If A is false, but R is true" at bounding box center [652, 308] width 431 height 16
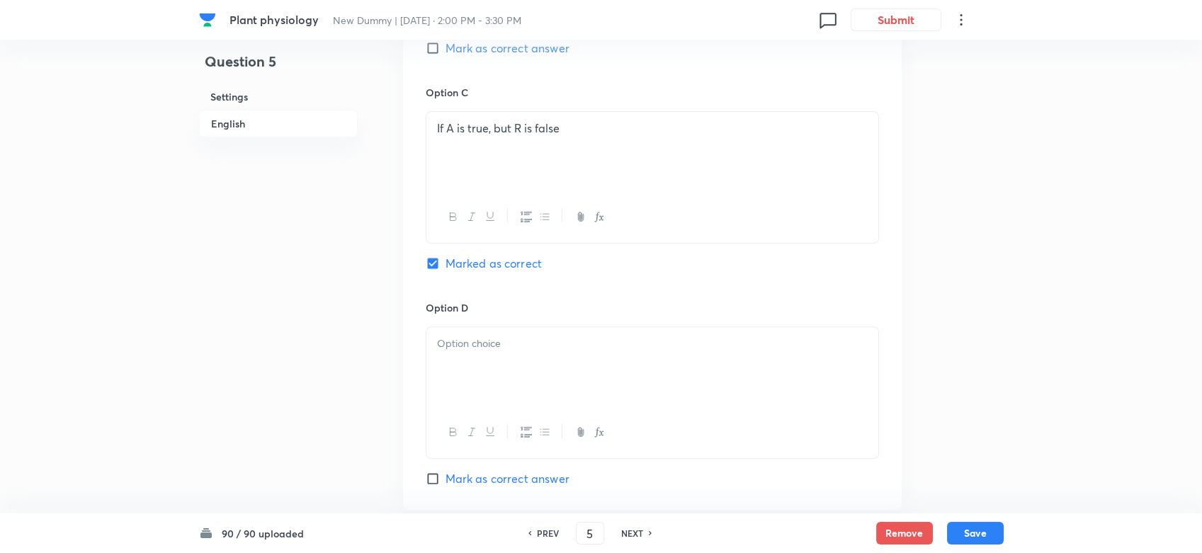
scroll to position [1259, 0]
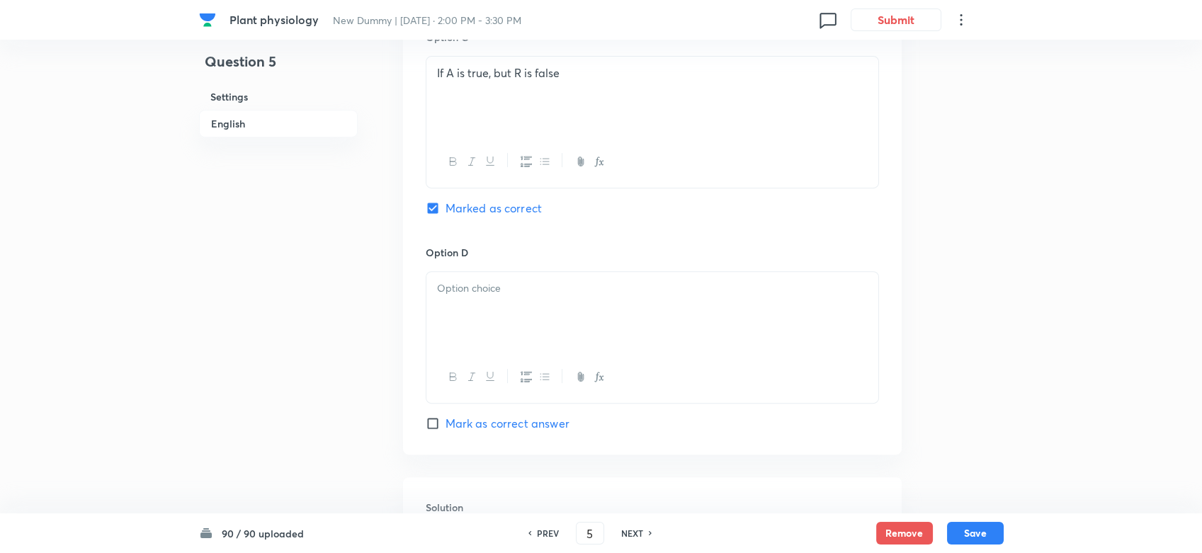
click at [482, 316] on div at bounding box center [652, 311] width 452 height 79
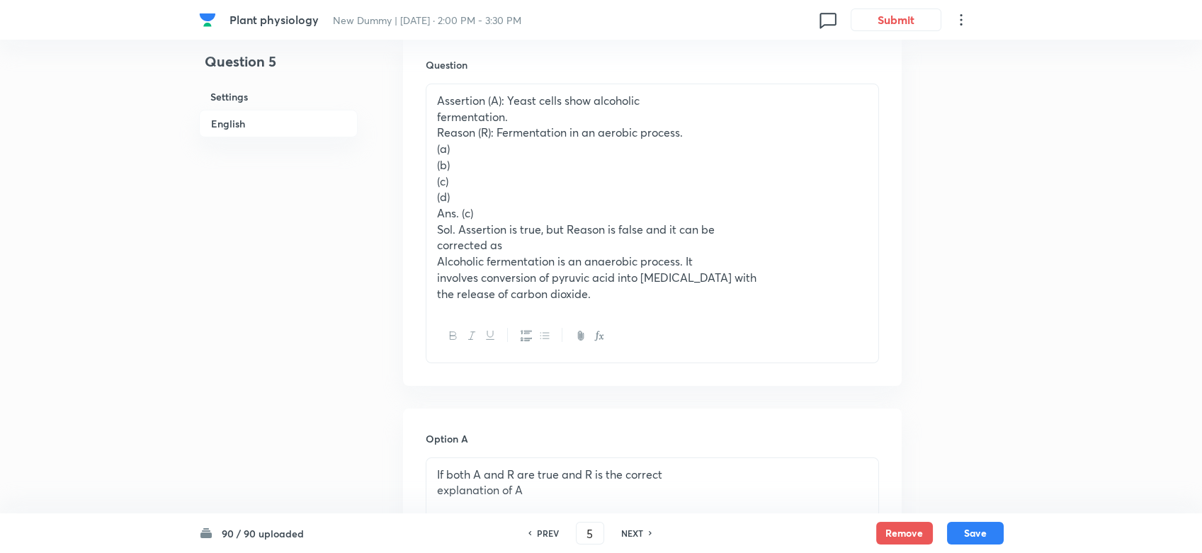
scroll to position [315, 0]
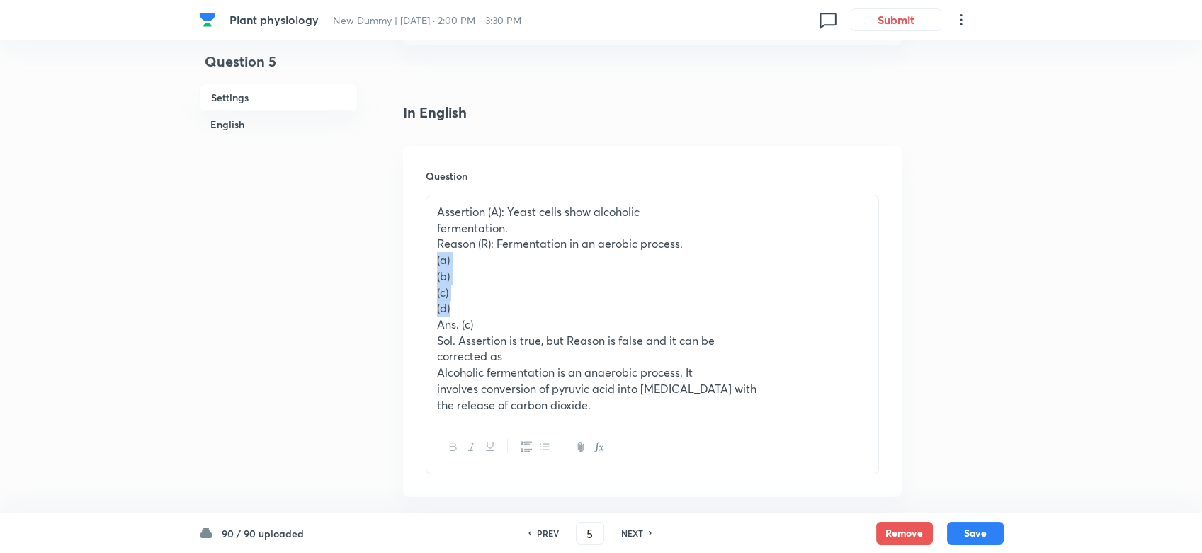
drag, startPoint x: 450, startPoint y: 307, endPoint x: 436, endPoint y: 266, distance: 43.9
click at [436, 266] on div "Assertion (A): Yeast cells show alcoholic fermentation. Reason (R): Fermentatio…" at bounding box center [652, 309] width 452 height 226
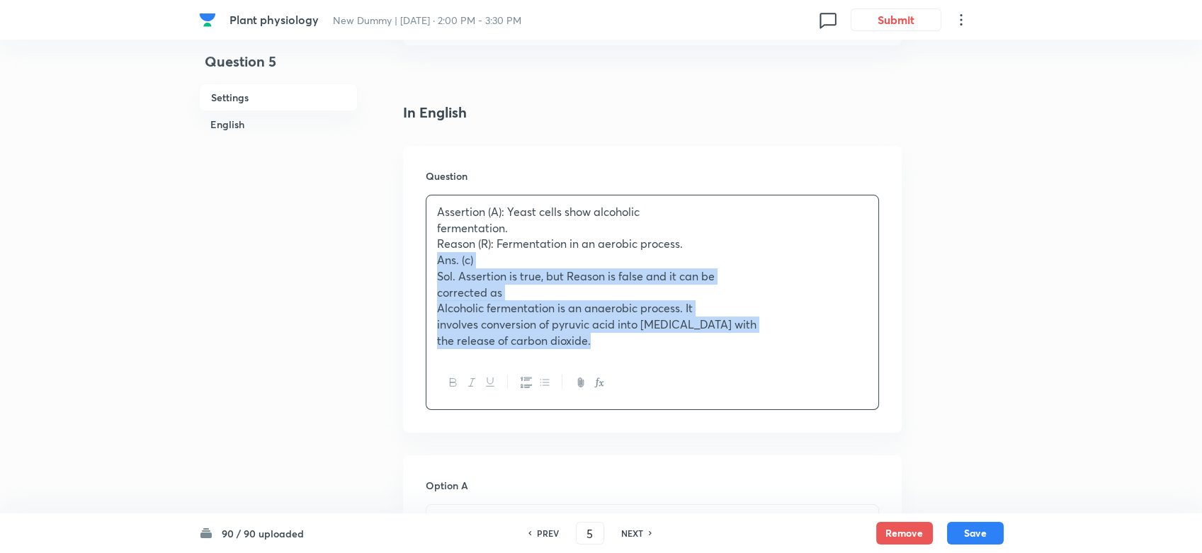
drag, startPoint x: 431, startPoint y: 257, endPoint x: 596, endPoint y: 336, distance: 182.8
click at [596, 336] on div "Assertion (A): Yeast cells show alcoholic fermentation. Reason (R): Fermentatio…" at bounding box center [652, 277] width 452 height 162
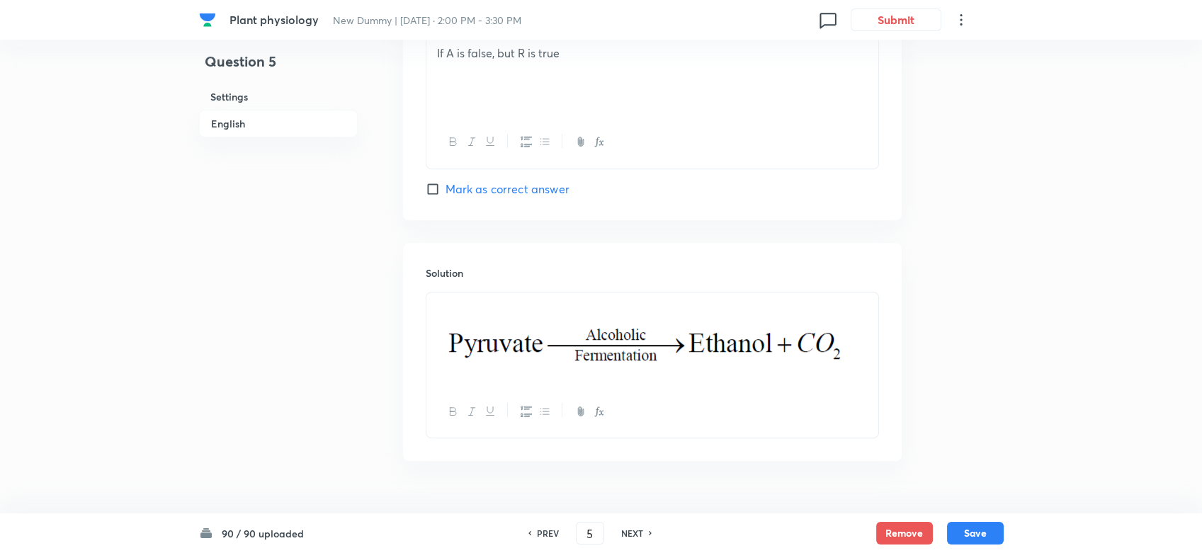
scroll to position [1379, 0]
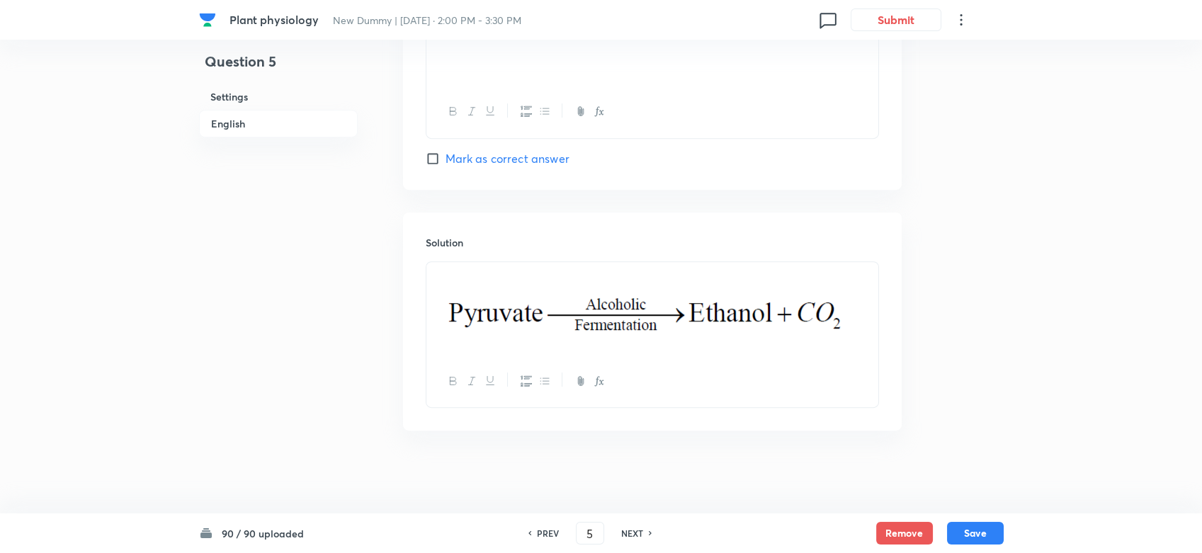
click at [450, 301] on img at bounding box center [646, 307] width 418 height 72
click at [452, 312] on img at bounding box center [646, 307] width 418 height 72
click at [452, 305] on img at bounding box center [646, 307] width 418 height 72
click at [870, 309] on div at bounding box center [652, 309] width 452 height 94
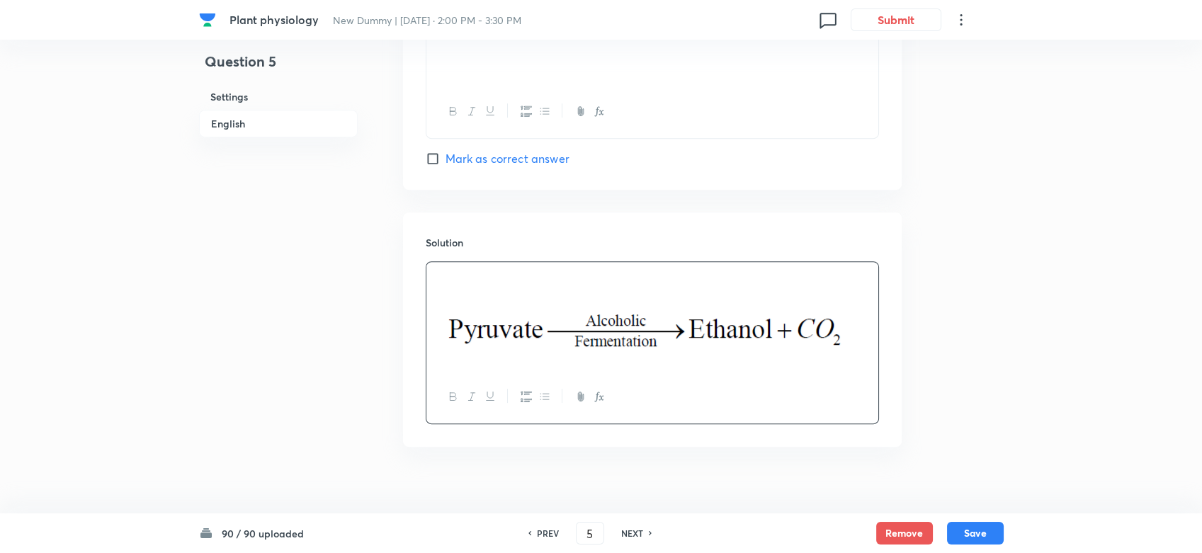
click at [451, 283] on p at bounding box center [652, 279] width 431 height 16
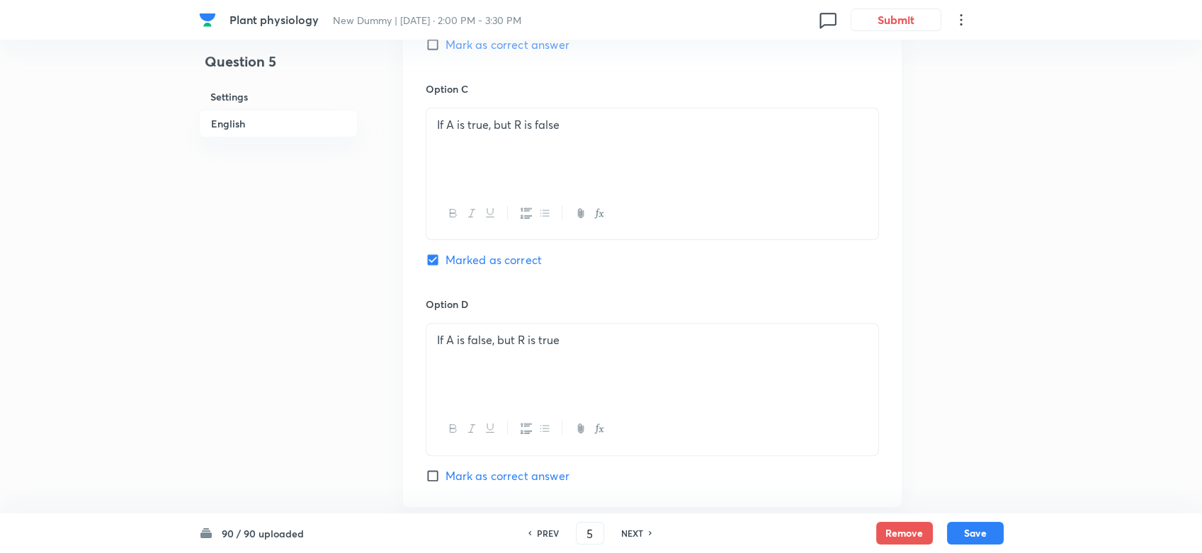
scroll to position [1065, 0]
click at [973, 497] on button "Save" at bounding box center [975, 532] width 57 height 23
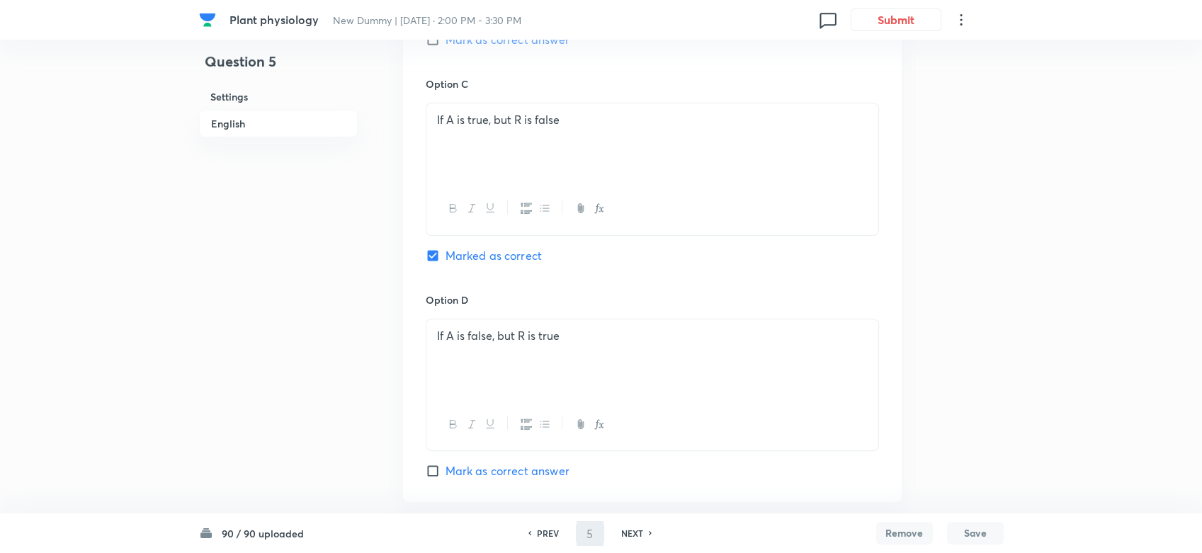
type input "6"
checkbox input "true"
click at [542, 497] on h6 "PREV" at bounding box center [548, 533] width 22 height 13
type input "5"
checkbox input "true"
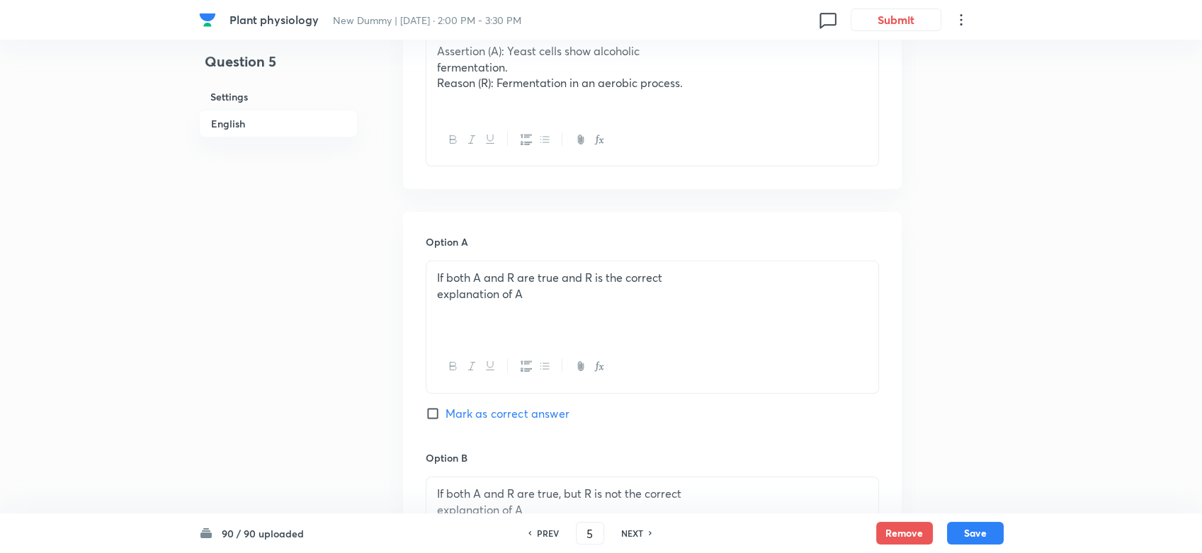
scroll to position [529, 0]
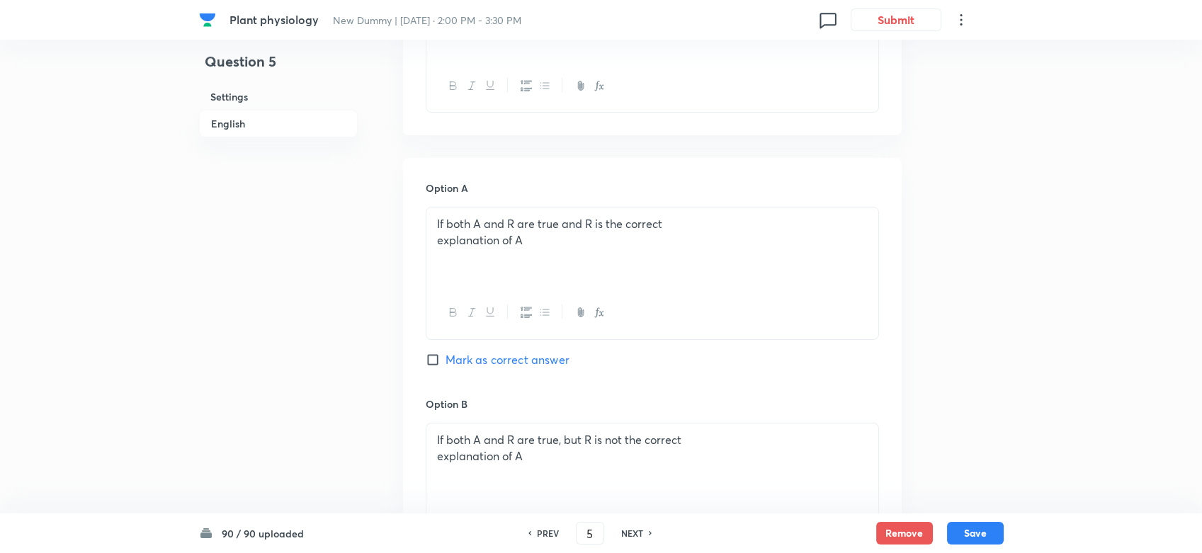
click at [541, 497] on h6 "PREV" at bounding box center [548, 533] width 22 height 13
type input "4"
checkbox input "false"
checkbox input "true"
click at [541, 497] on h6 "PREV" at bounding box center [548, 533] width 22 height 13
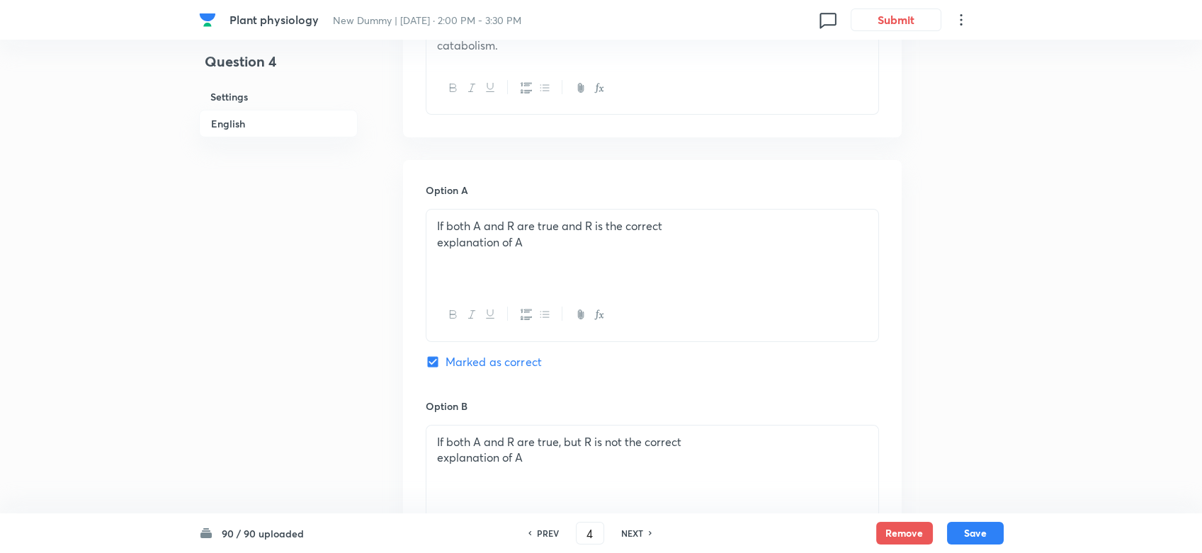
type input "3"
checkbox input "false"
checkbox input "true"
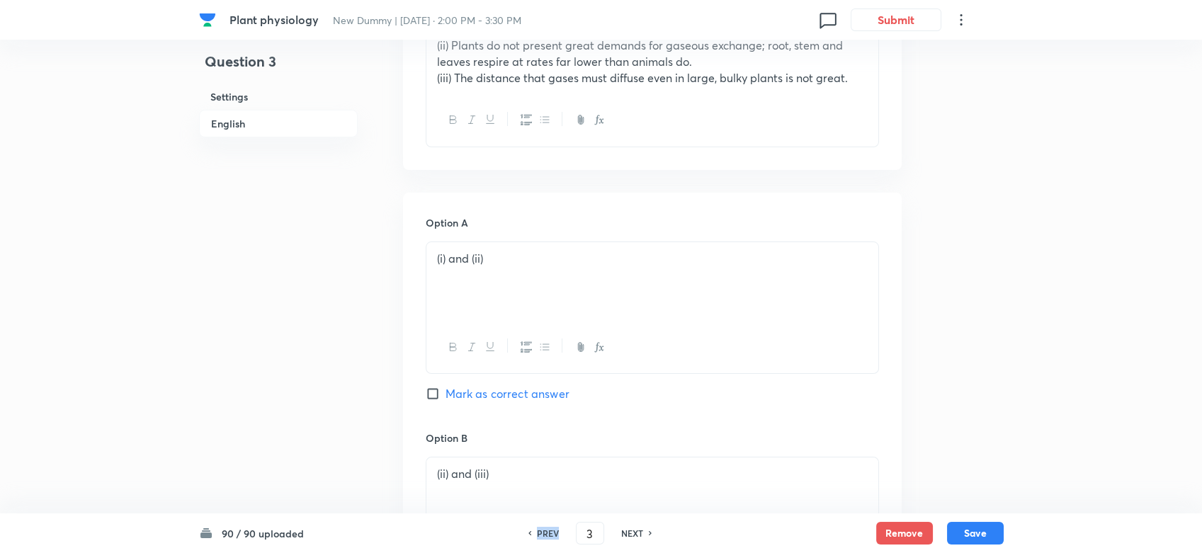
click at [541, 497] on h6 "PREV" at bounding box center [548, 533] width 22 height 13
type input "2"
checkbox input "true"
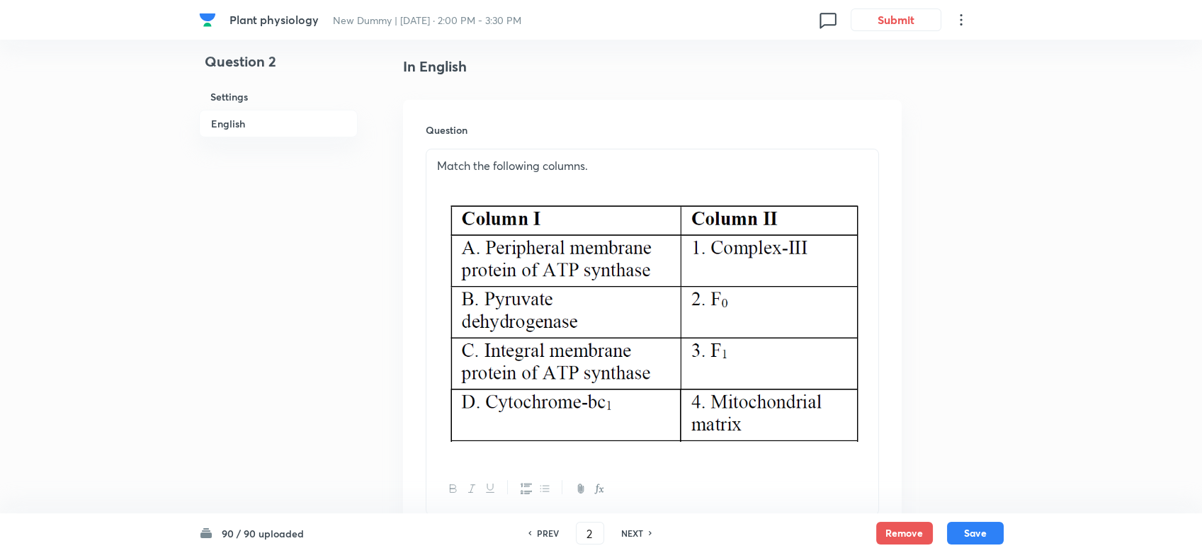
scroll to position [339, 0]
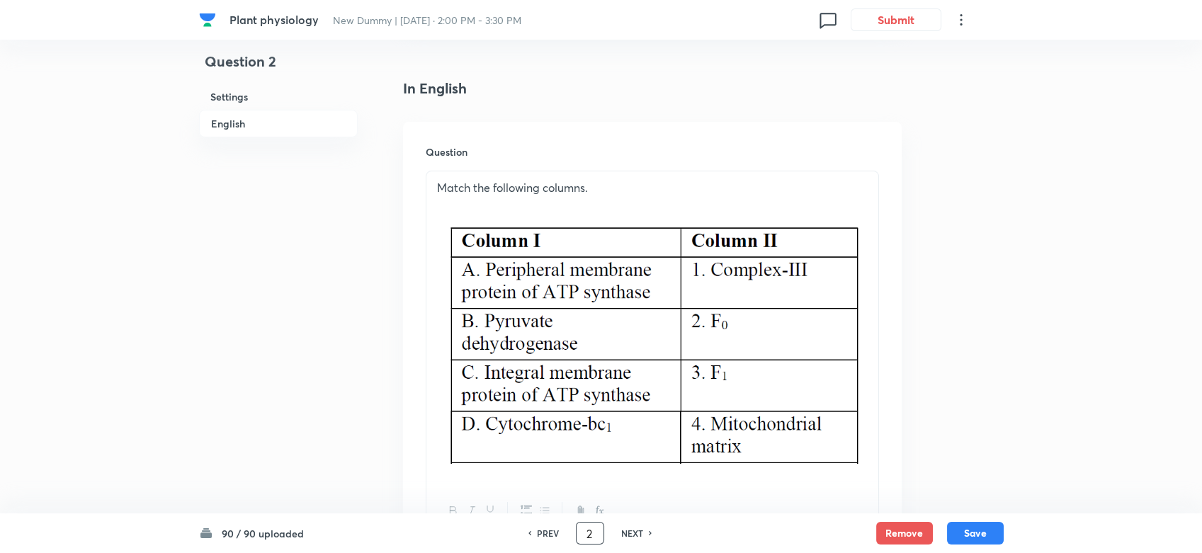
click at [587, 497] on input "2" at bounding box center [590, 533] width 27 height 25
type input "15"
checkbox input "false"
checkbox input "true"
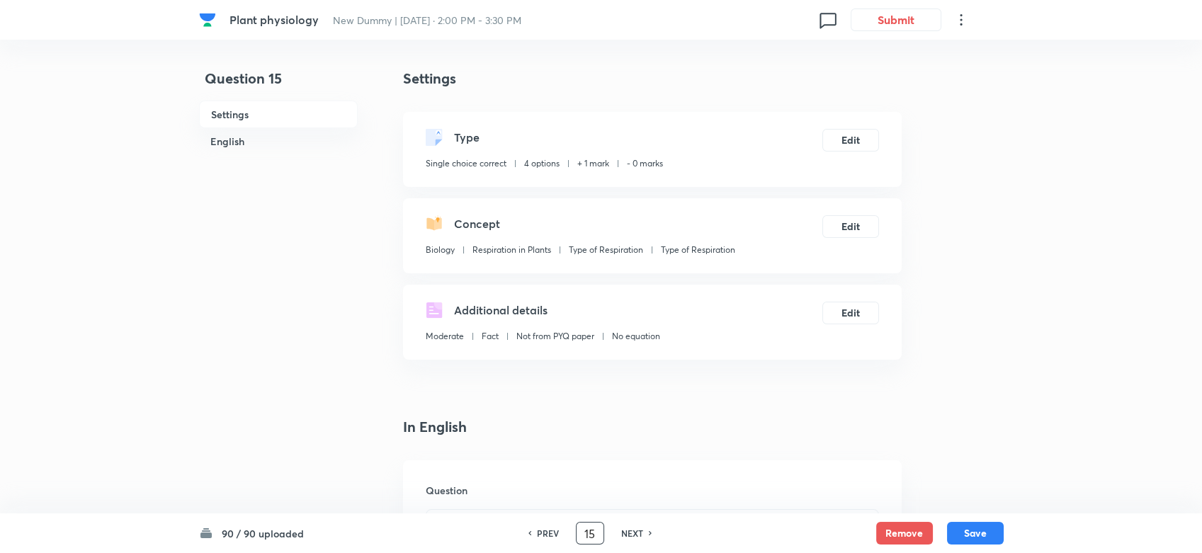
scroll to position [315, 0]
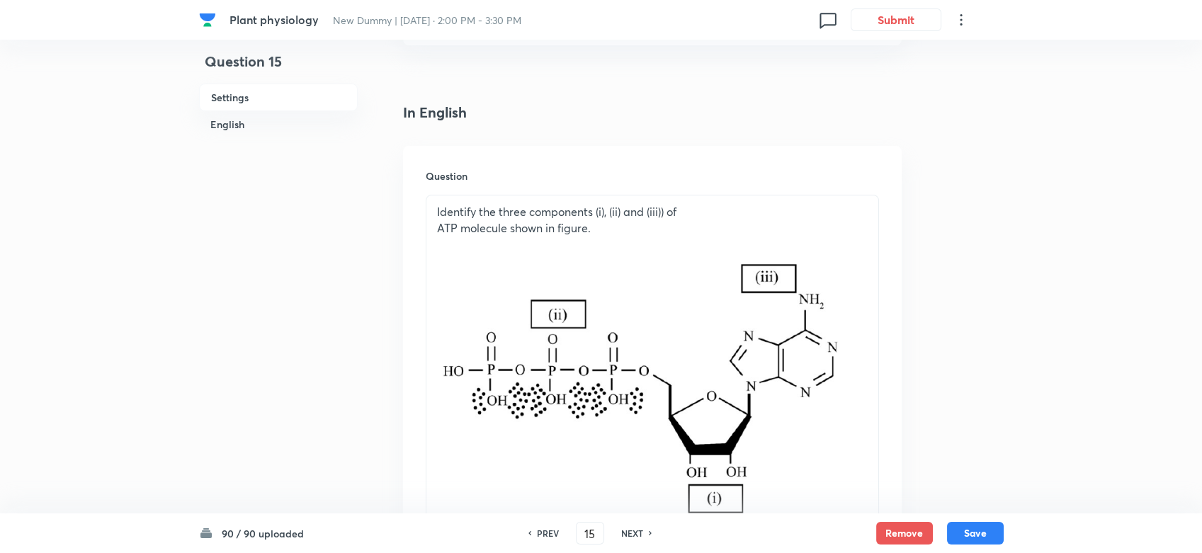
click at [863, 328] on img at bounding box center [652, 388] width 431 height 272
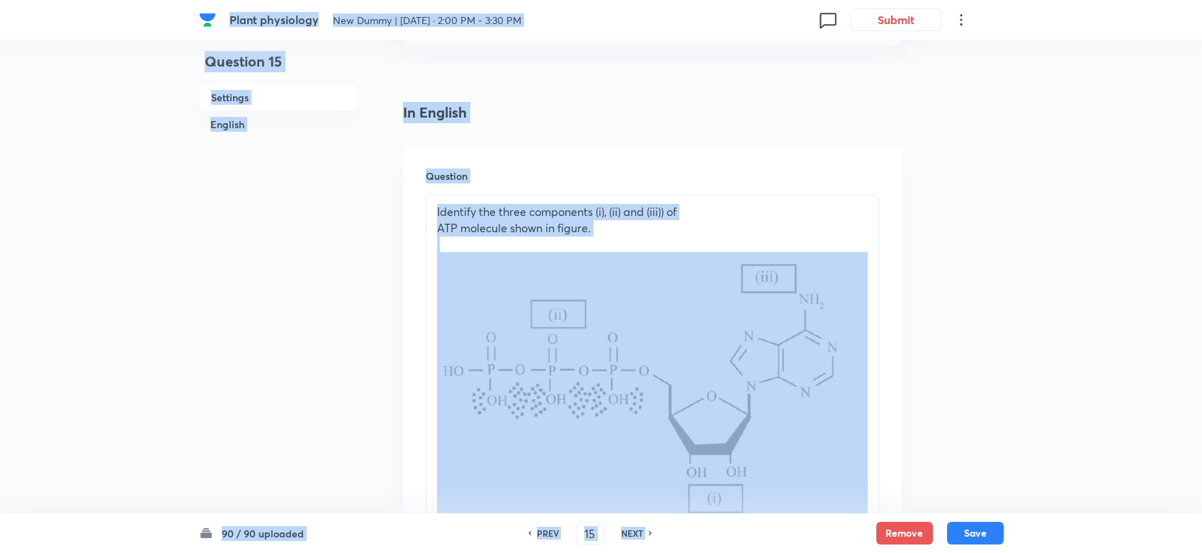
click at [859, 341] on img at bounding box center [652, 388] width 431 height 272
drag, startPoint x: 835, startPoint y: 375, endPoint x: 822, endPoint y: 370, distance: 14.3
click at [829, 375] on img at bounding box center [652, 388] width 431 height 272
click at [697, 336] on img at bounding box center [652, 388] width 431 height 272
click at [654, 227] on p "ATP molecule shown in figure." at bounding box center [652, 228] width 431 height 16
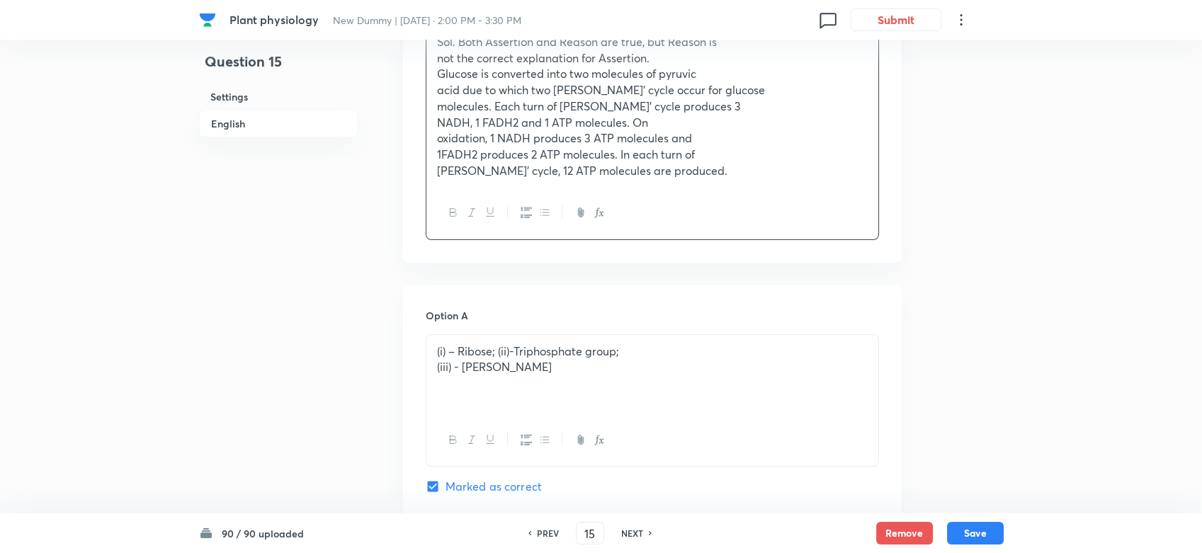
scroll to position [787, 0]
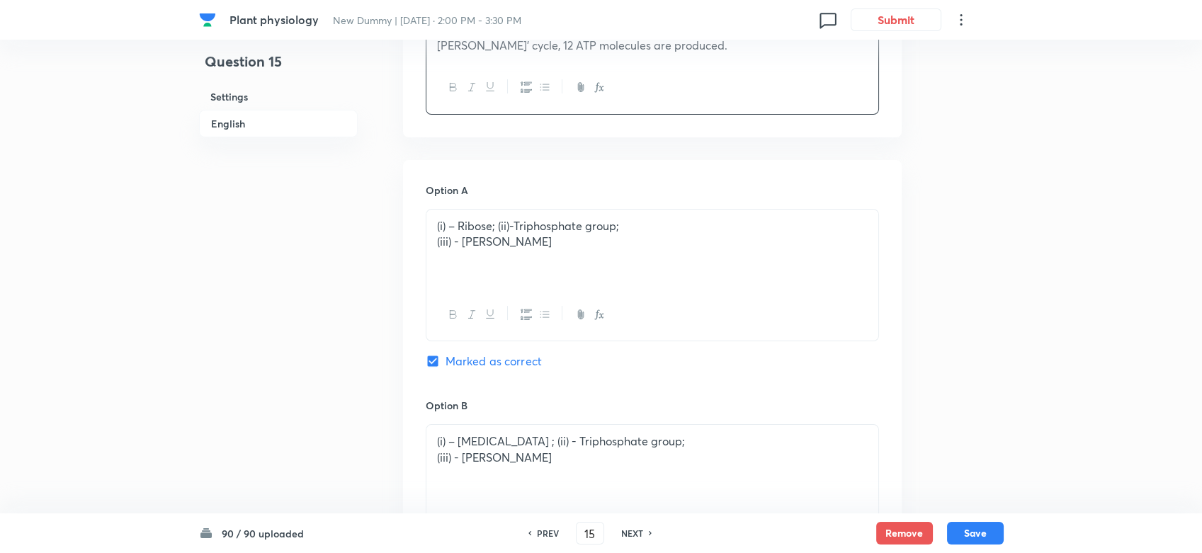
click at [513, 237] on p "(iii) - Adenine" at bounding box center [652, 242] width 431 height 16
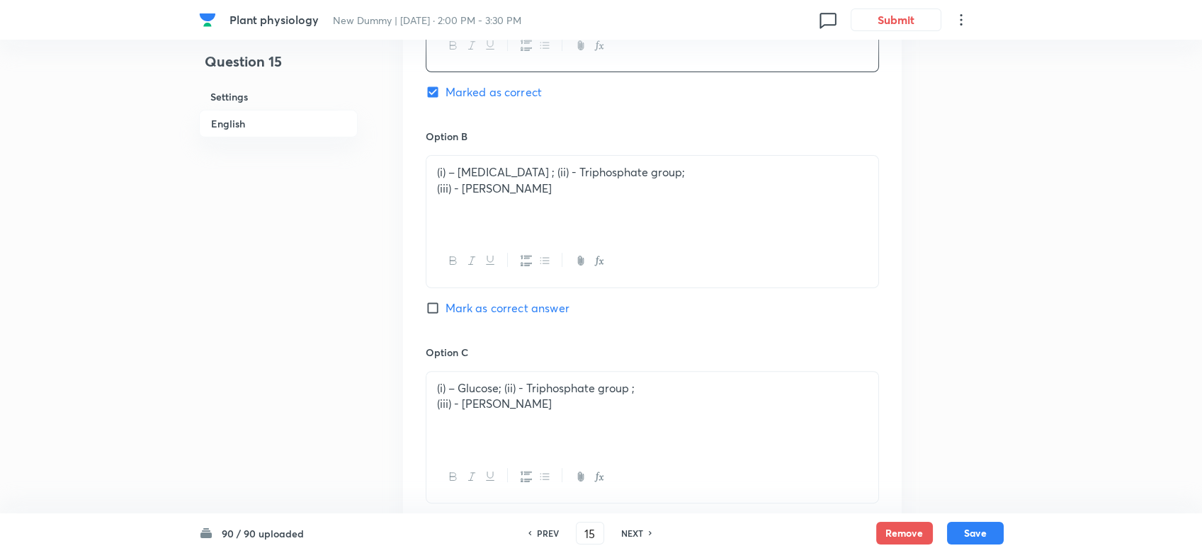
scroll to position [1102, 0]
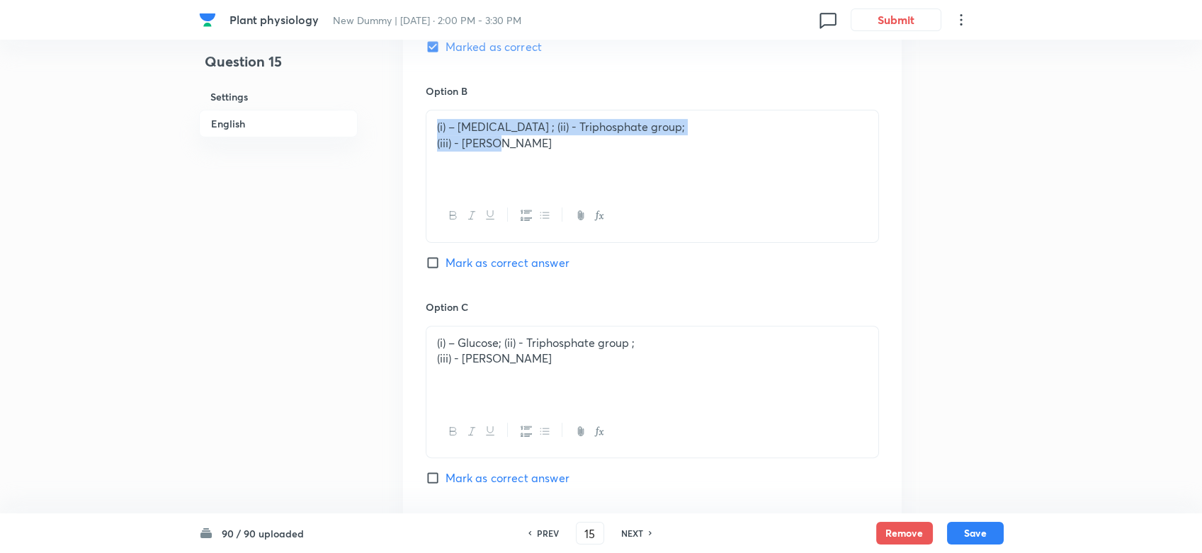
click at [527, 164] on div "(i) – Adenine ; (ii) - Triphosphate group; (iii) - Ribose" at bounding box center [652, 150] width 452 height 79
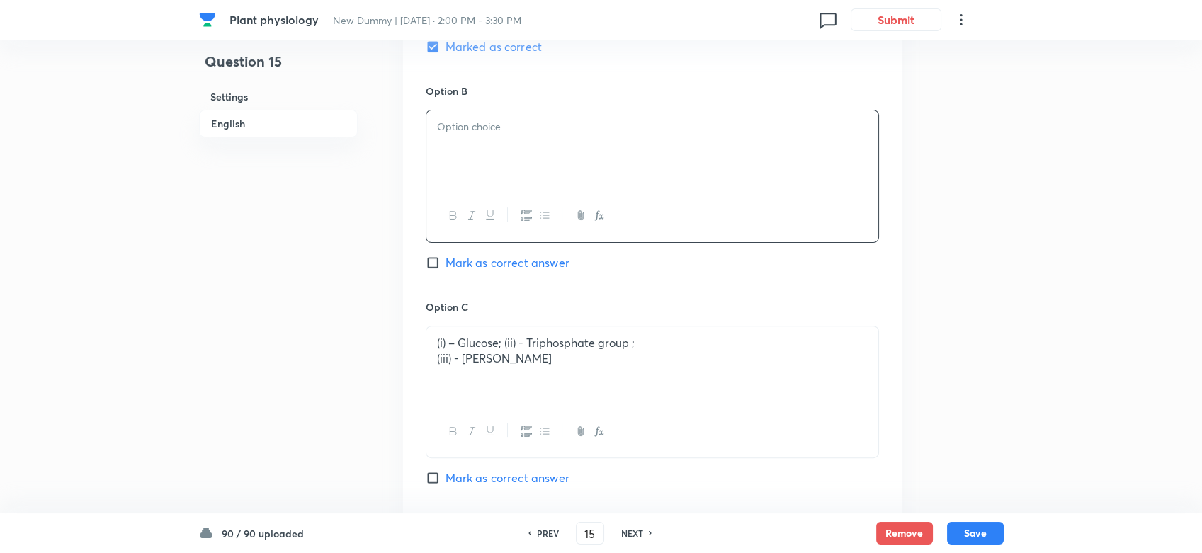
click at [530, 327] on div "(i) – Glucose; (ii) - Triphosphate group ; (iii) - Adenine" at bounding box center [652, 366] width 452 height 79
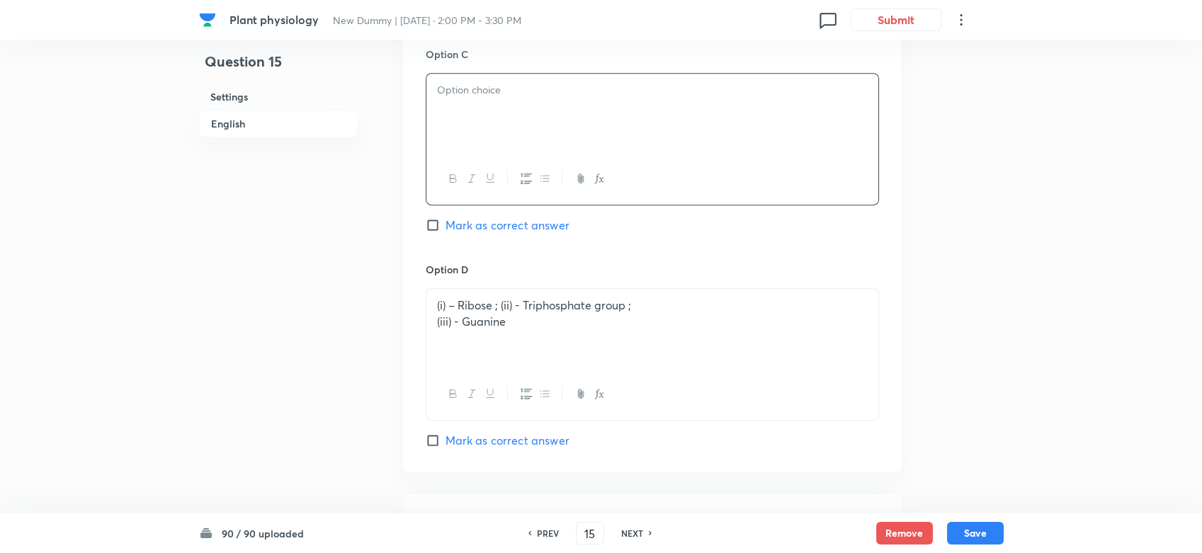
scroll to position [1417, 0]
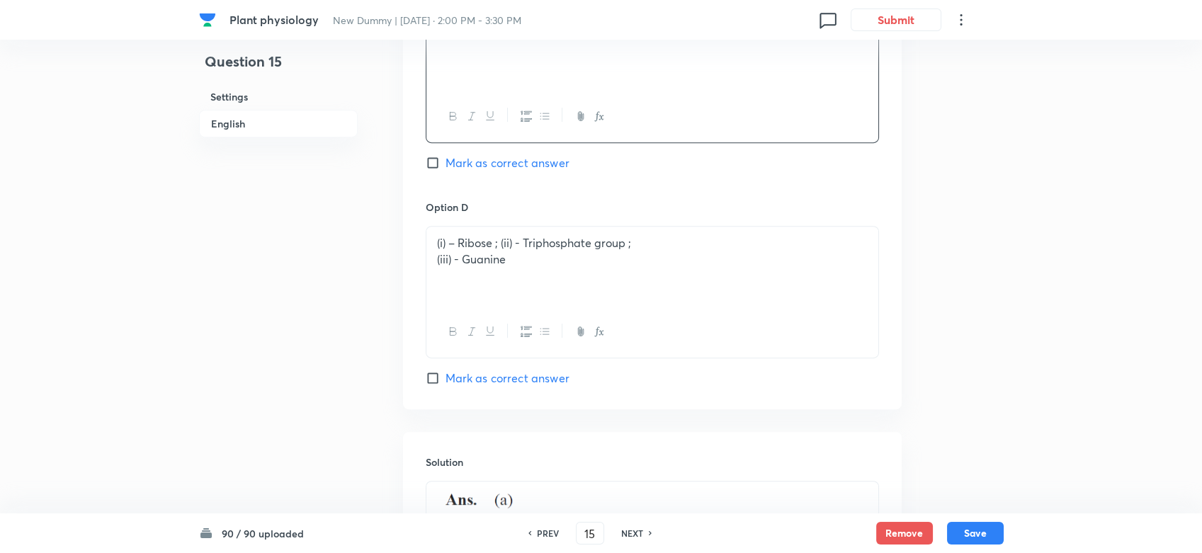
click at [523, 282] on div "(i) – Ribose ; (ii) - Triphosphate group ; (iii) - Guanine" at bounding box center [652, 266] width 452 height 79
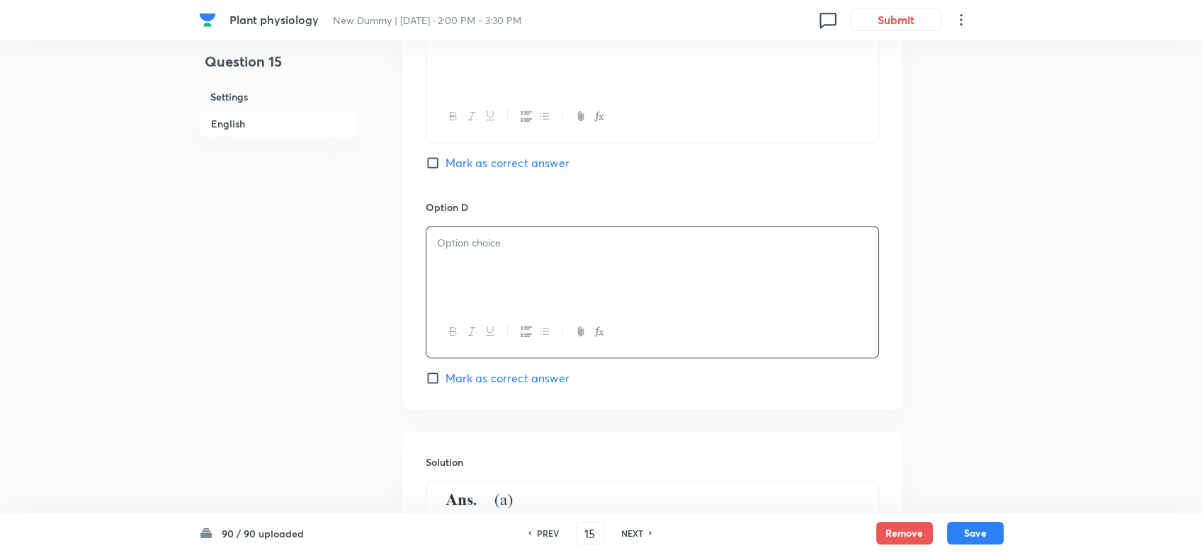
scroll to position [1731, 0]
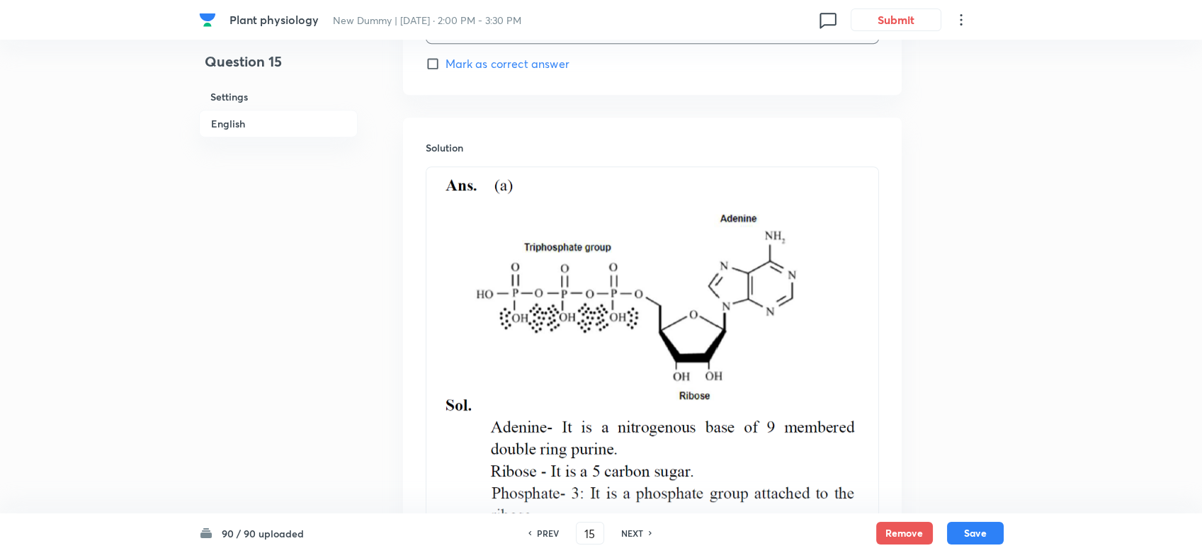
click at [647, 316] on img at bounding box center [652, 353] width 431 height 354
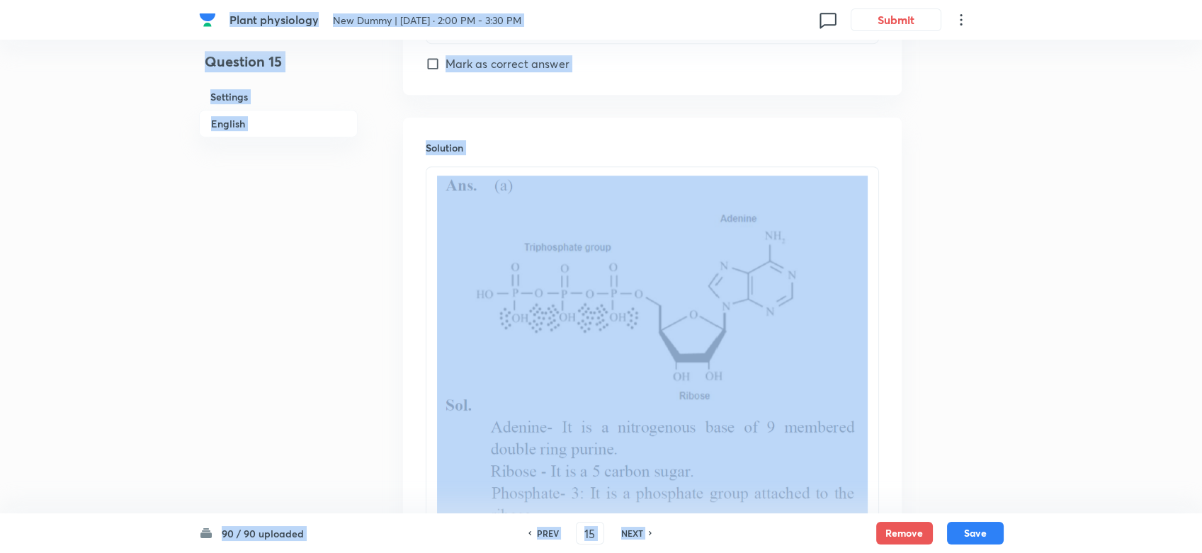
click at [492, 266] on img at bounding box center [652, 353] width 431 height 354
click at [459, 193] on img at bounding box center [652, 353] width 431 height 354
click at [448, 159] on div "Solution" at bounding box center [652, 368] width 499 height 500
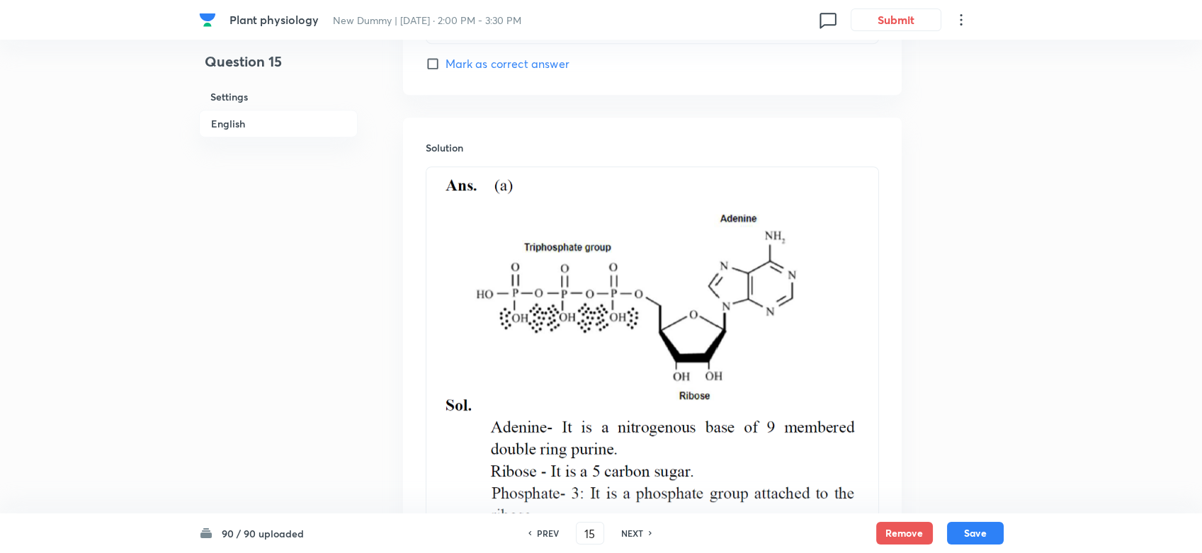
click at [447, 181] on img at bounding box center [652, 353] width 431 height 354
click at [455, 421] on img at bounding box center [652, 353] width 431 height 354
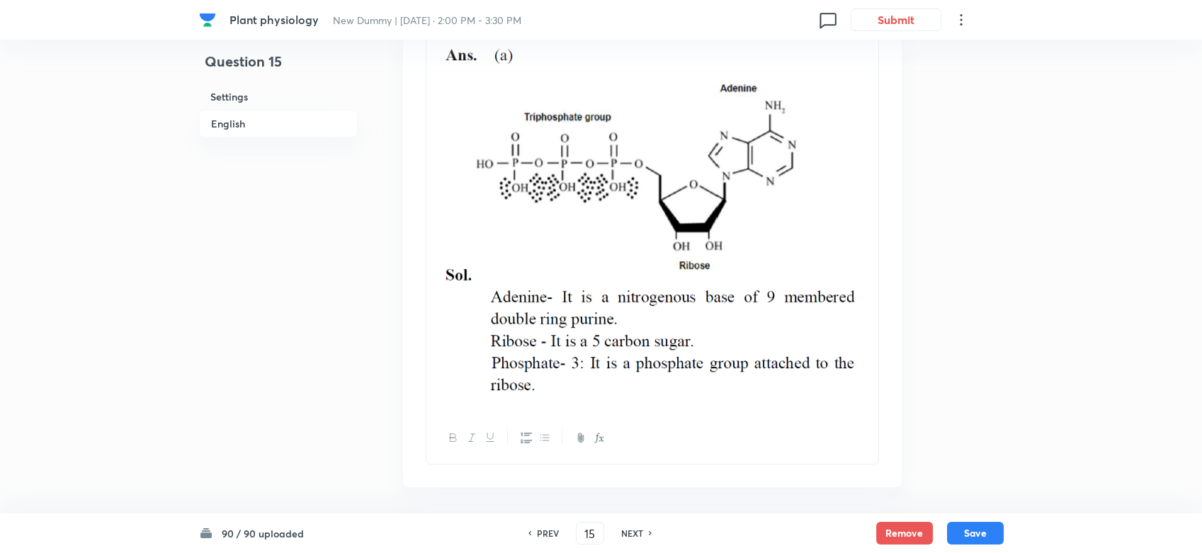
scroll to position [1918, 0]
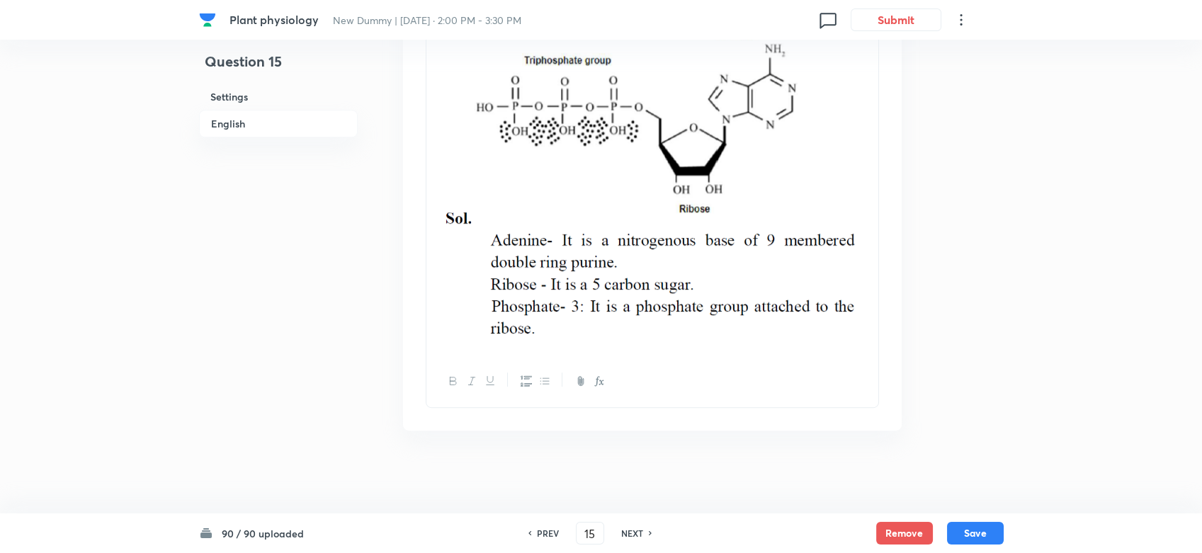
click at [868, 291] on div at bounding box center [652, 167] width 452 height 375
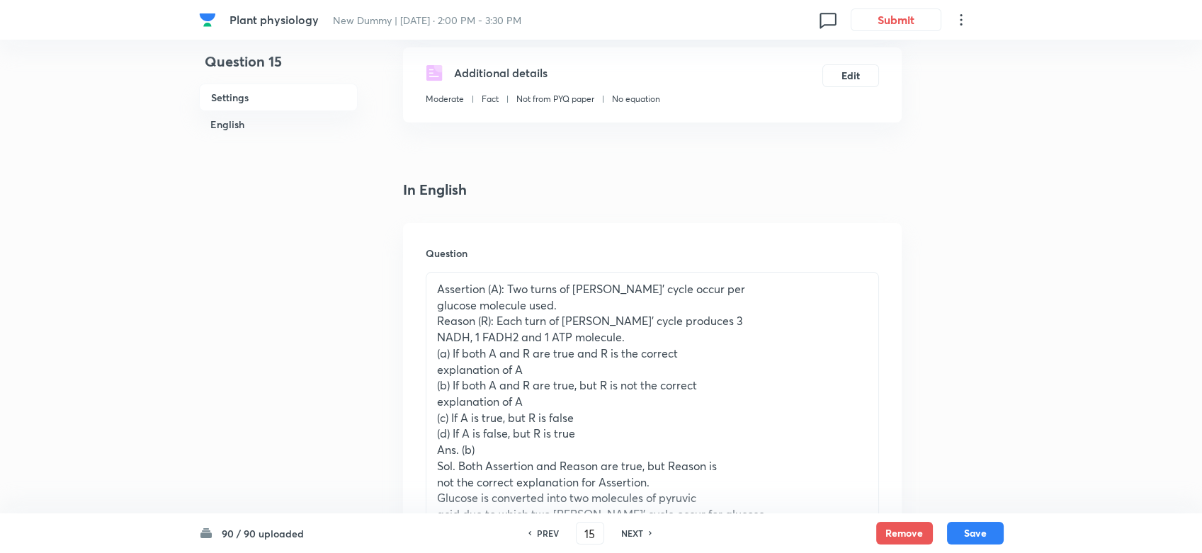
scroll to position [363, 0]
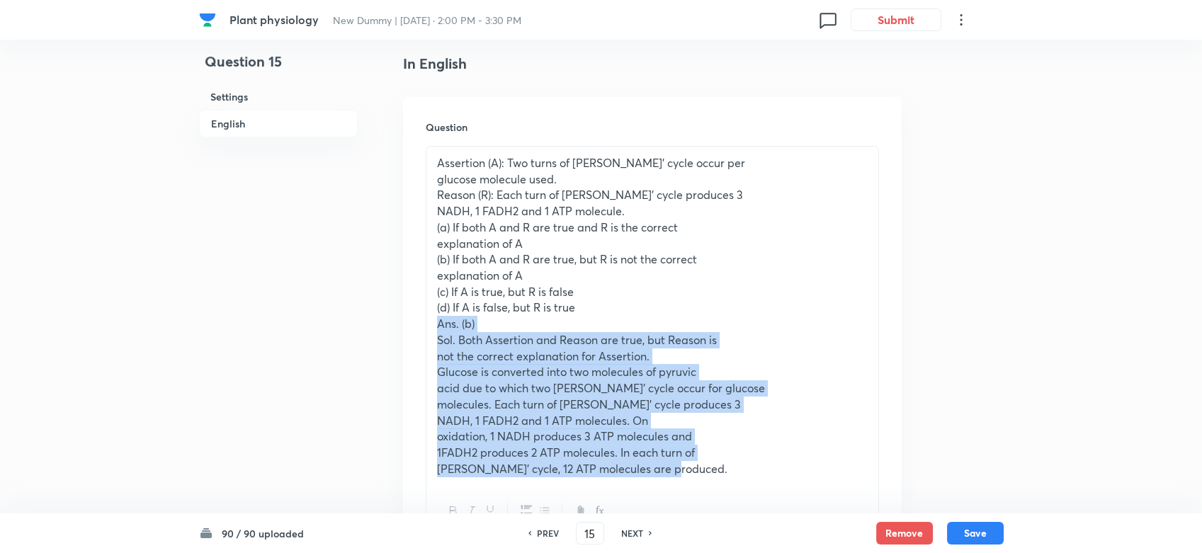
drag, startPoint x: 435, startPoint y: 327, endPoint x: 673, endPoint y: 475, distance: 279.9
click at [673, 475] on div "Assertion (A): Two turns of Krebs’ cycle occur per glucose molecule used. Reaso…" at bounding box center [652, 316] width 452 height 339
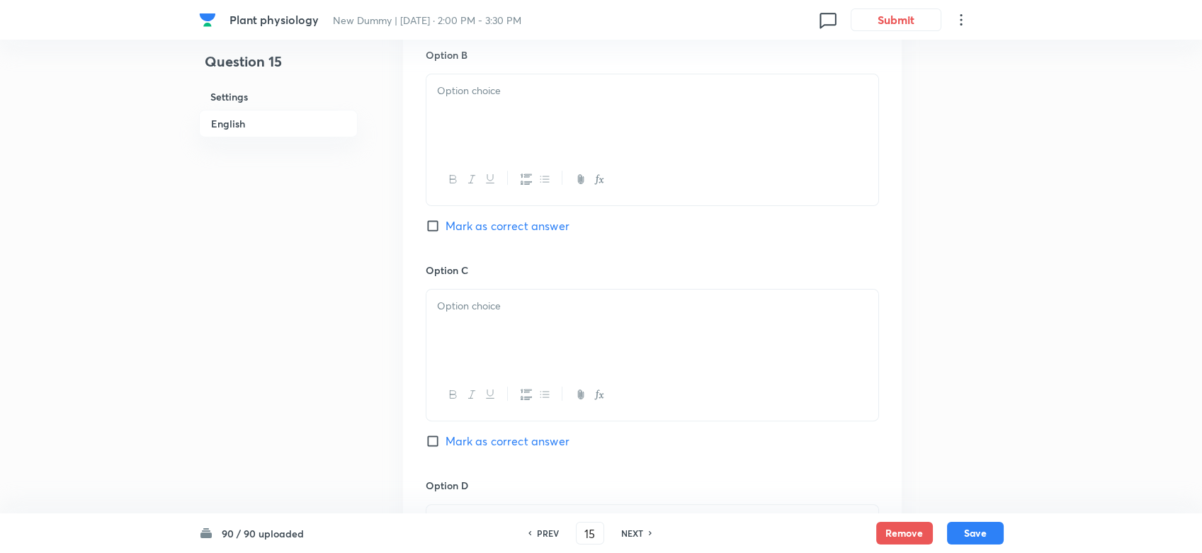
click at [453, 228] on span "Mark as correct answer" at bounding box center [508, 225] width 124 height 17
click at [446, 228] on input "Mark as correct answer" at bounding box center [436, 226] width 20 height 14
checkbox input "true"
checkbox input "false"
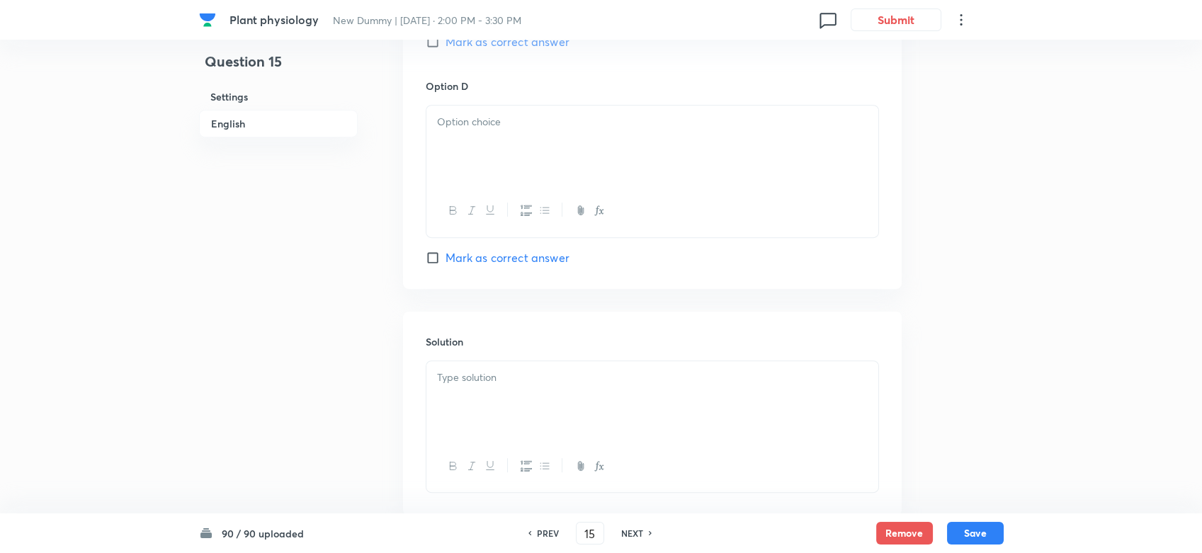
scroll to position [1478, 0]
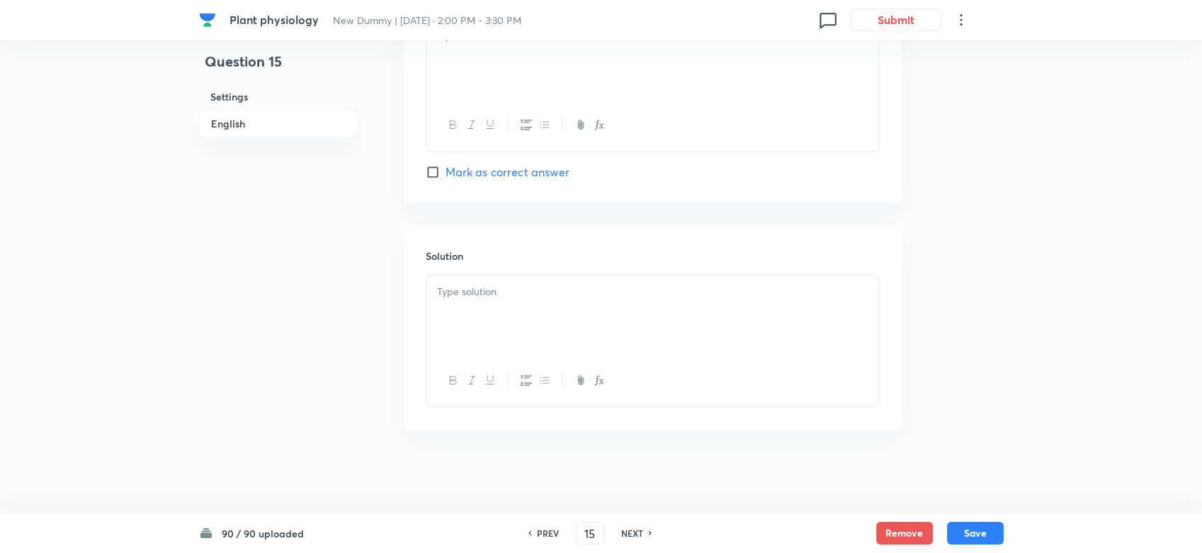
click at [471, 302] on div at bounding box center [652, 315] width 452 height 79
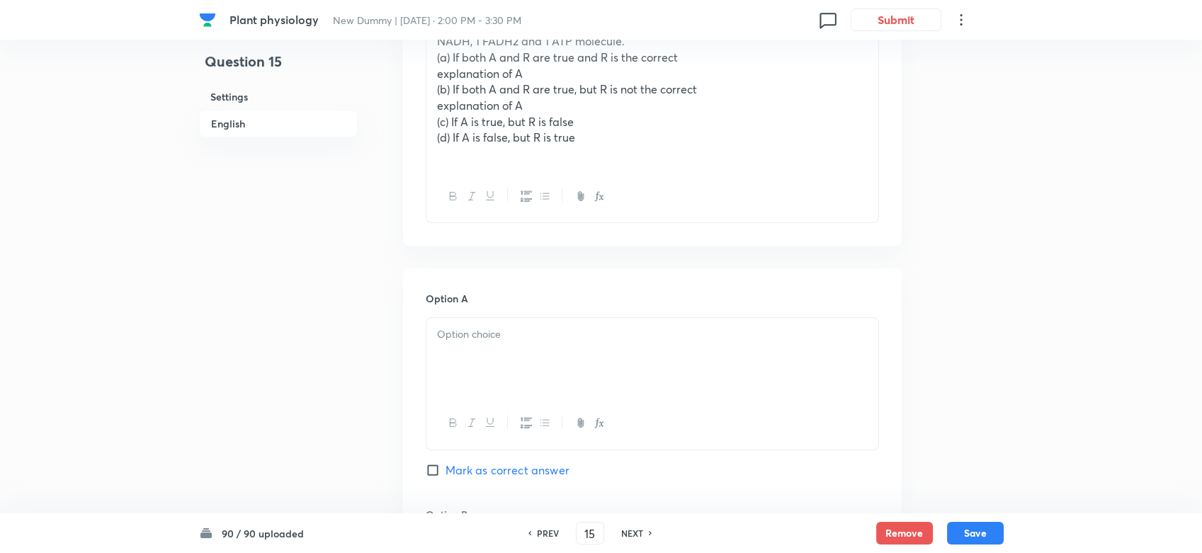
scroll to position [219, 0]
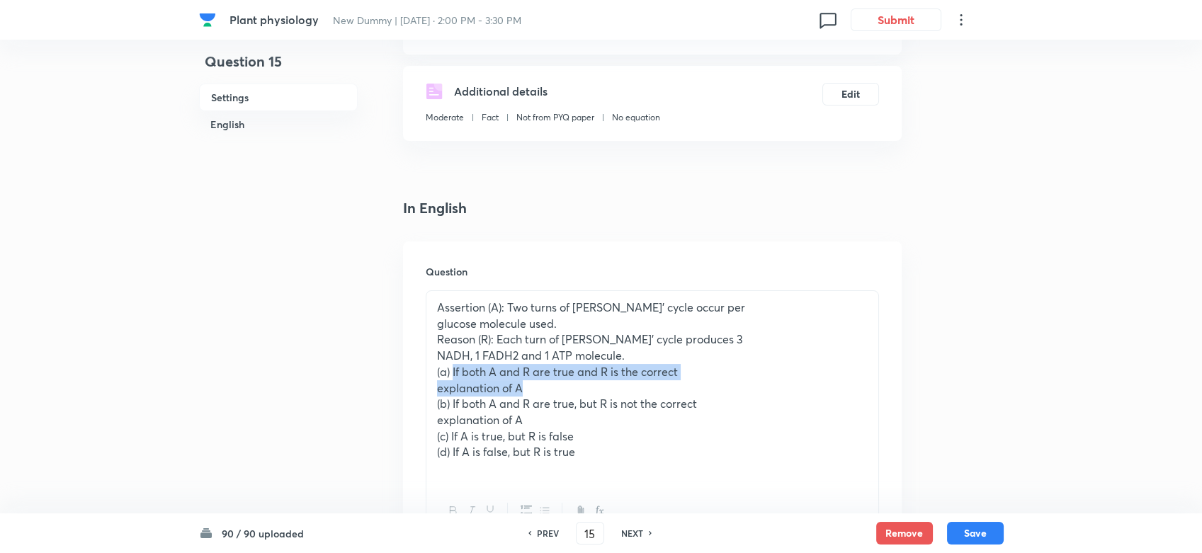
drag, startPoint x: 453, startPoint y: 375, endPoint x: 530, endPoint y: 392, distance: 79.2
click at [530, 392] on div "Assertion (A): Two turns of Krebs’ cycle occur per glucose molecule used. Reaso…" at bounding box center [652, 388] width 452 height 194
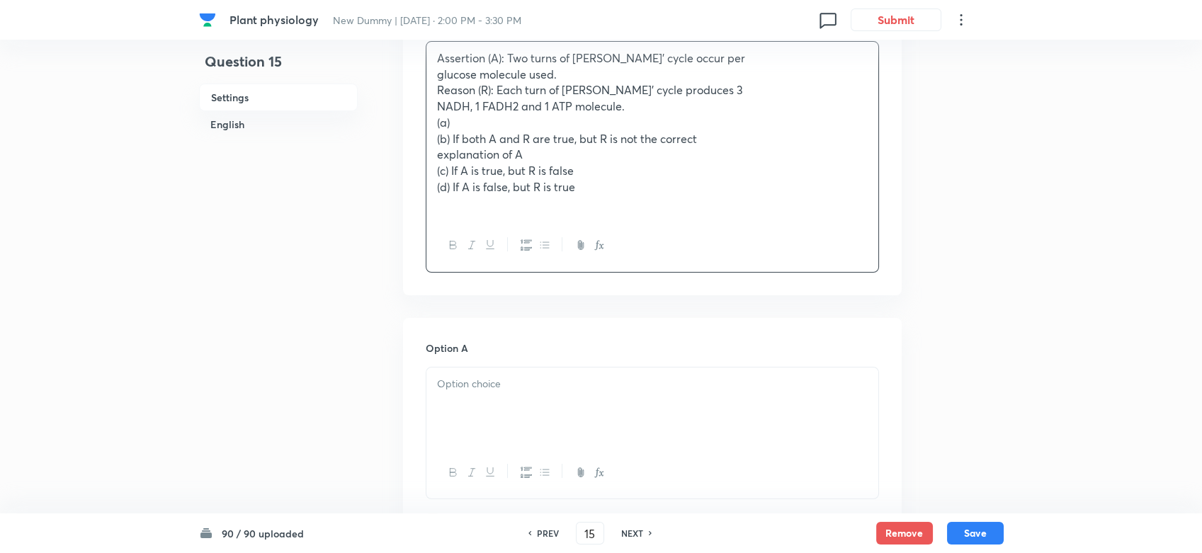
scroll to position [533, 0]
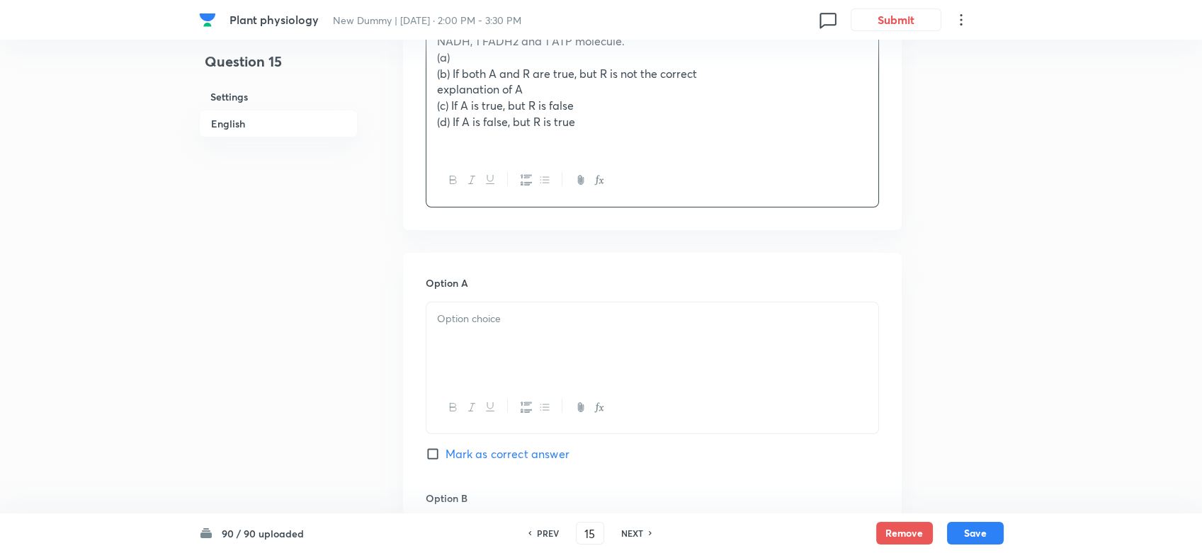
click at [476, 322] on p at bounding box center [652, 319] width 431 height 16
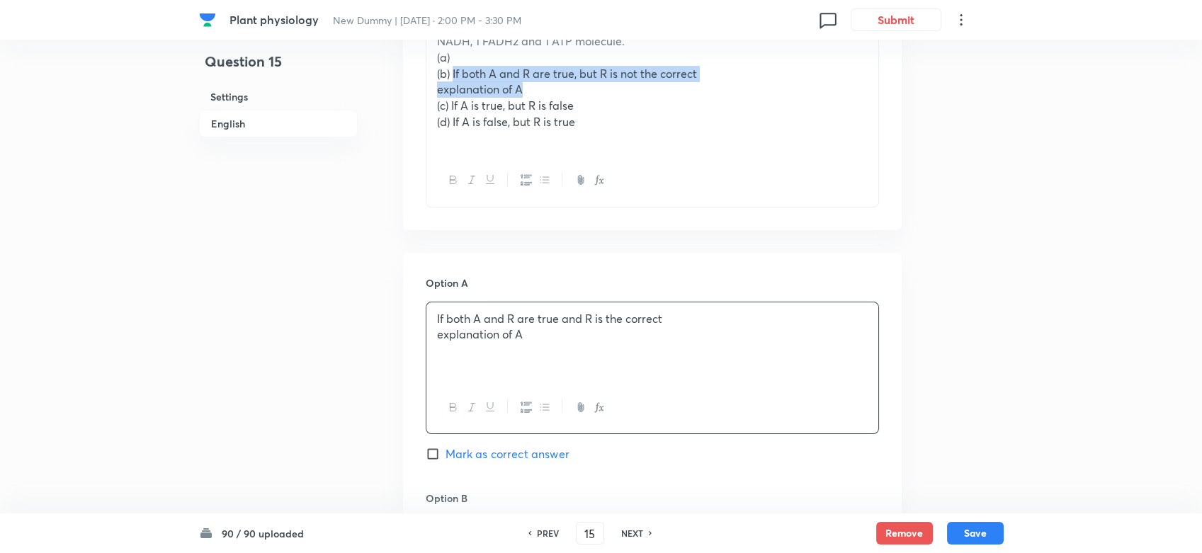
drag, startPoint x: 451, startPoint y: 69, endPoint x: 531, endPoint y: 95, distance: 84.2
click at [531, 95] on div "Assertion (A): Two turns of Krebs’ cycle occur per glucose molecule used. Reaso…" at bounding box center [652, 66] width 452 height 178
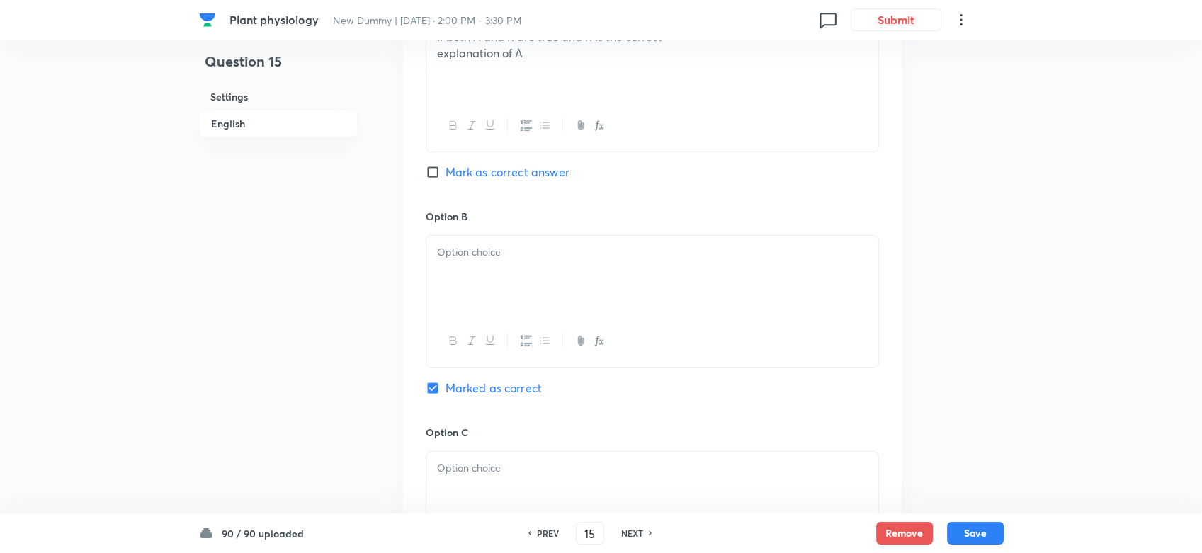
scroll to position [849, 0]
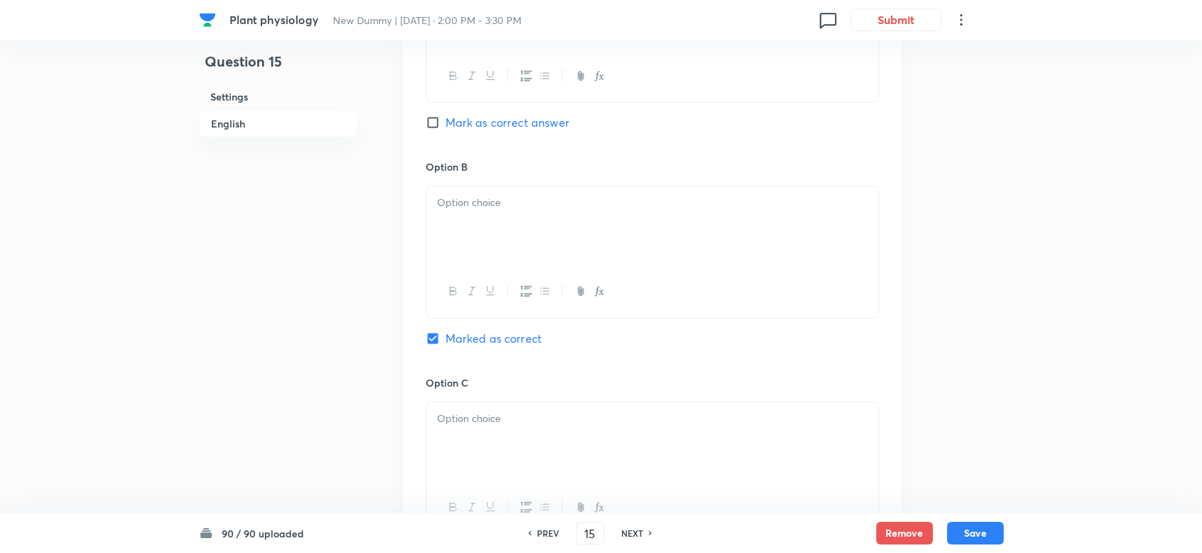
click at [475, 221] on div at bounding box center [652, 225] width 452 height 79
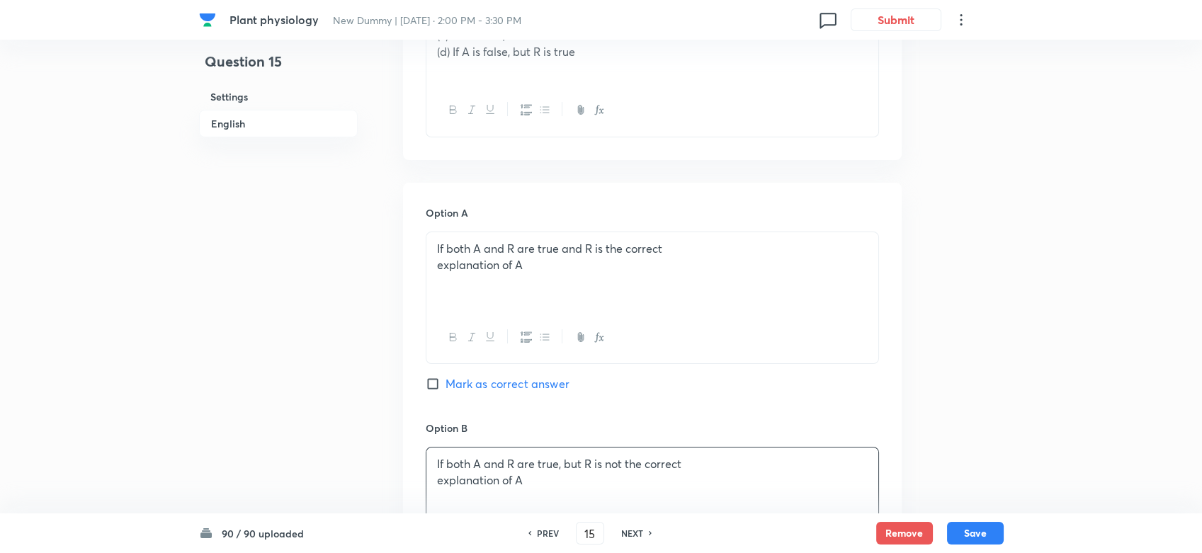
scroll to position [533, 0]
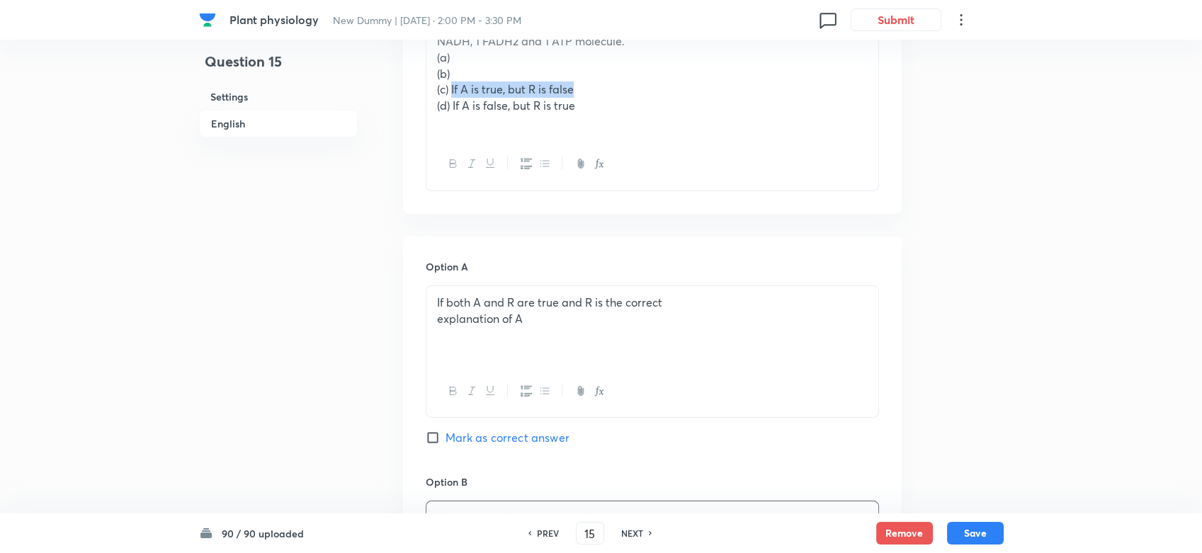
drag, startPoint x: 451, startPoint y: 89, endPoint x: 587, endPoint y: 86, distance: 136.0
click at [587, 86] on p "(c) If A is true, but R is false" at bounding box center [652, 89] width 431 height 16
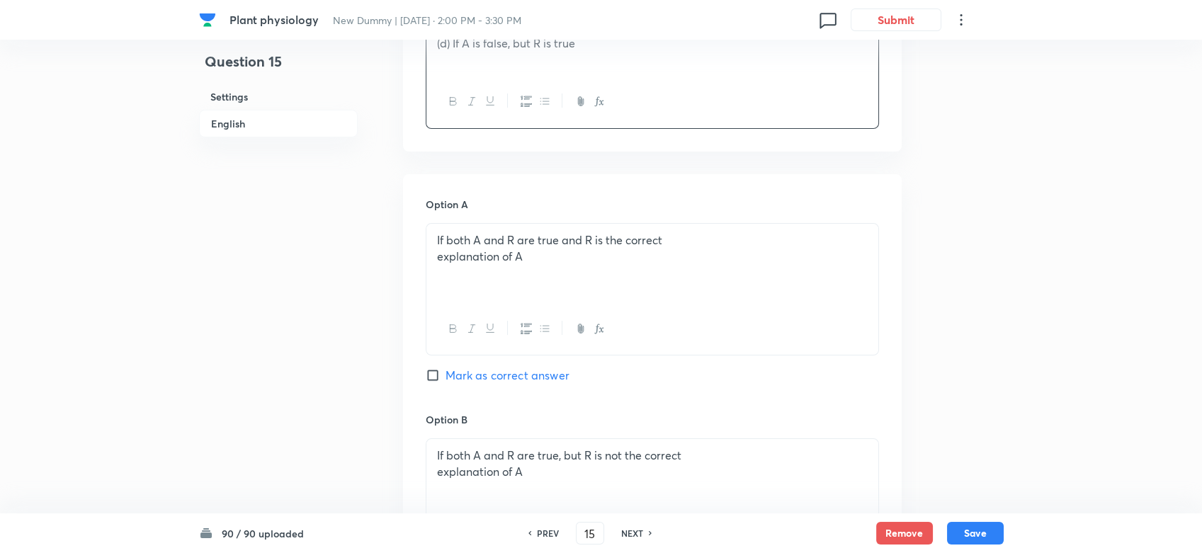
scroll to position [849, 0]
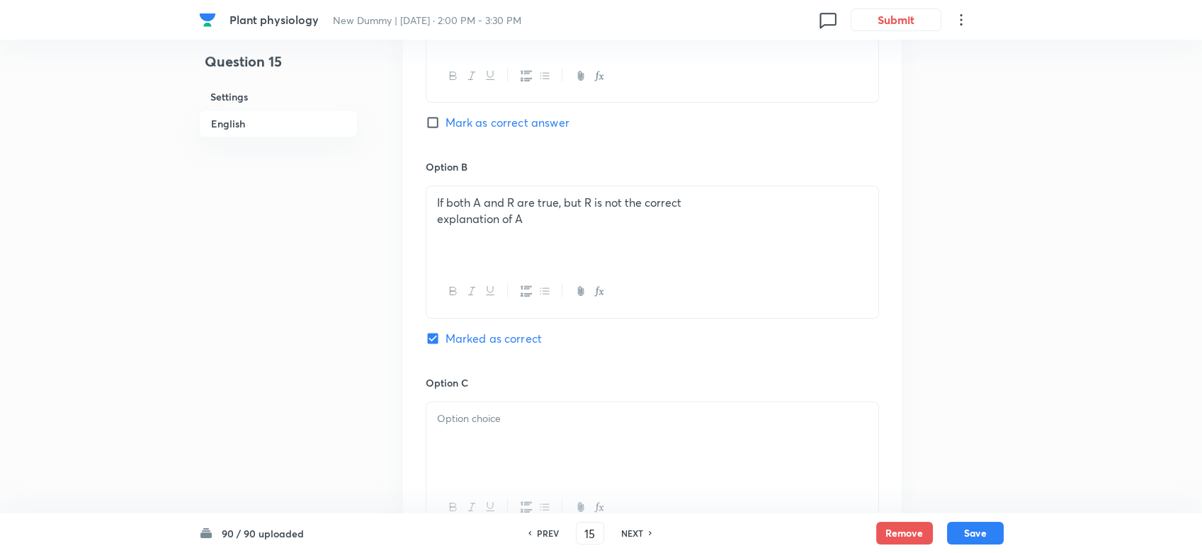
click at [502, 429] on div at bounding box center [652, 441] width 452 height 79
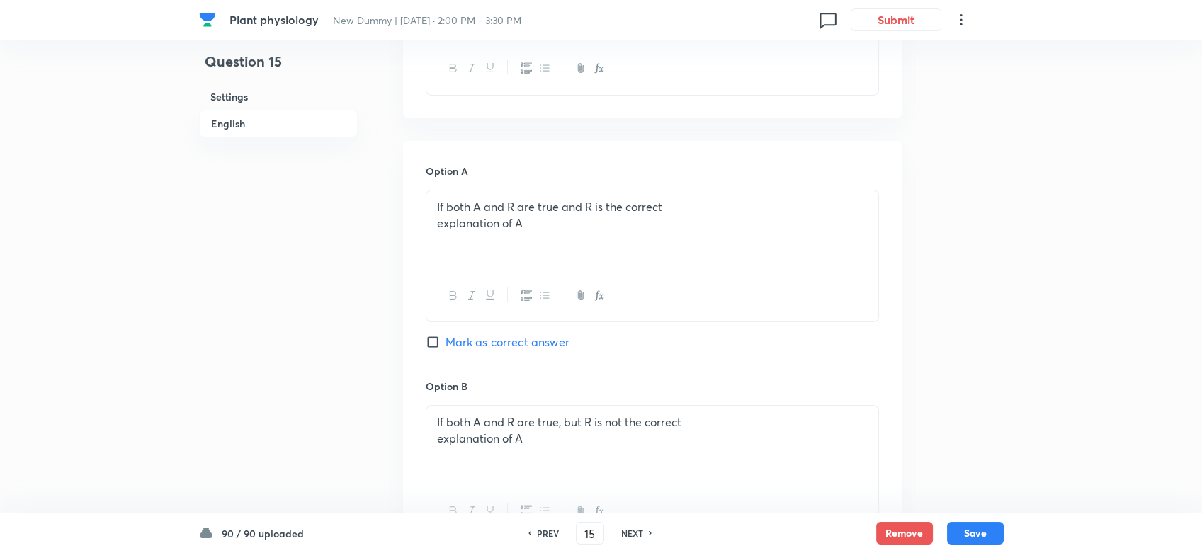
scroll to position [533, 0]
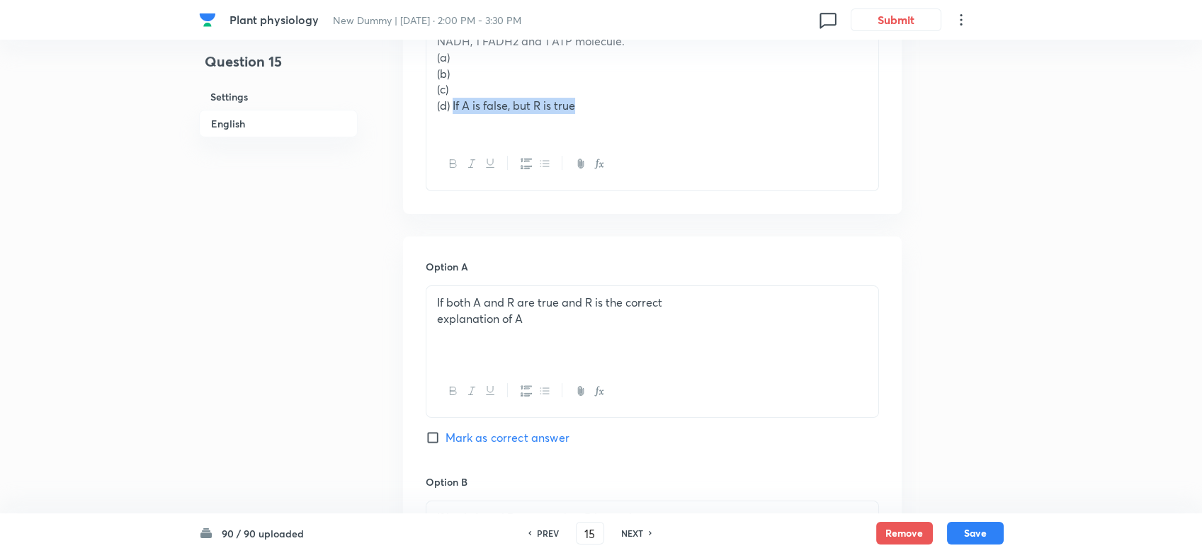
drag, startPoint x: 453, startPoint y: 106, endPoint x: 591, endPoint y: 106, distance: 137.4
click at [591, 106] on p "(d) If A is false, but R is true" at bounding box center [652, 106] width 431 height 16
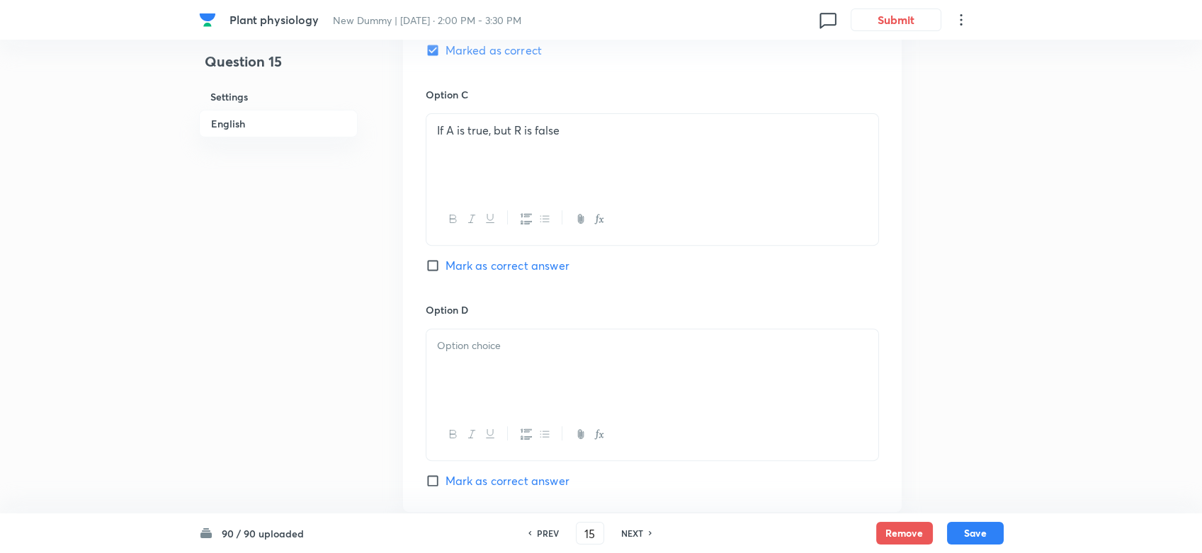
scroll to position [1163, 0]
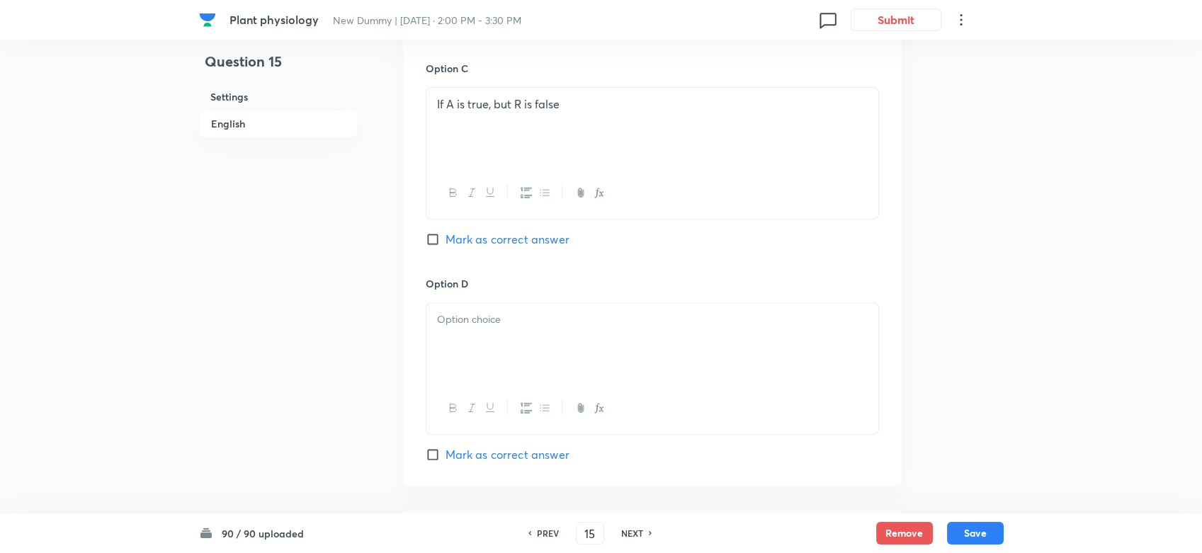
click at [497, 322] on p at bounding box center [652, 320] width 431 height 16
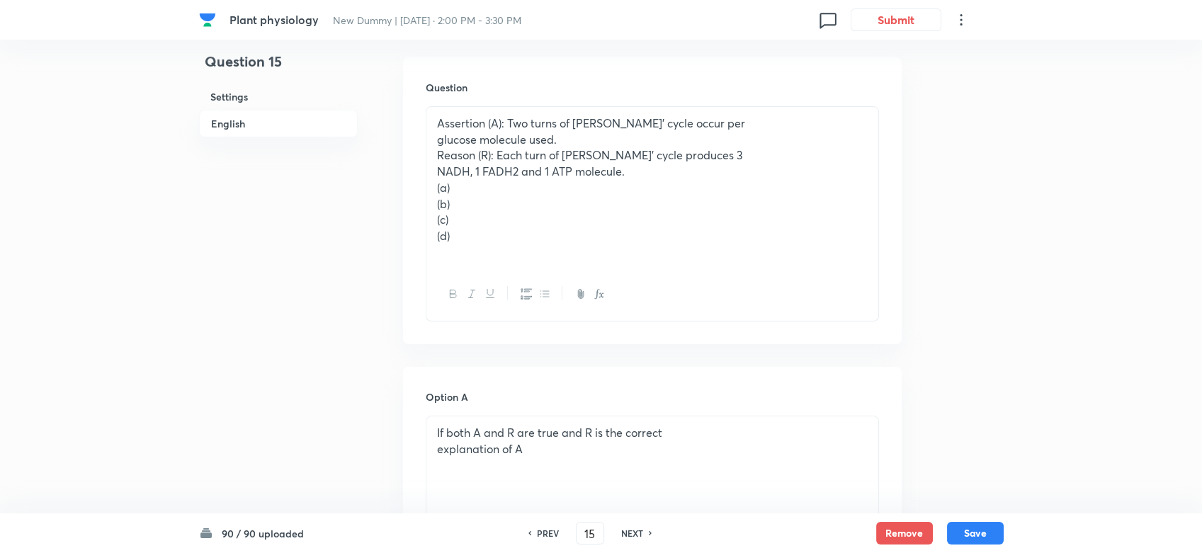
scroll to position [376, 0]
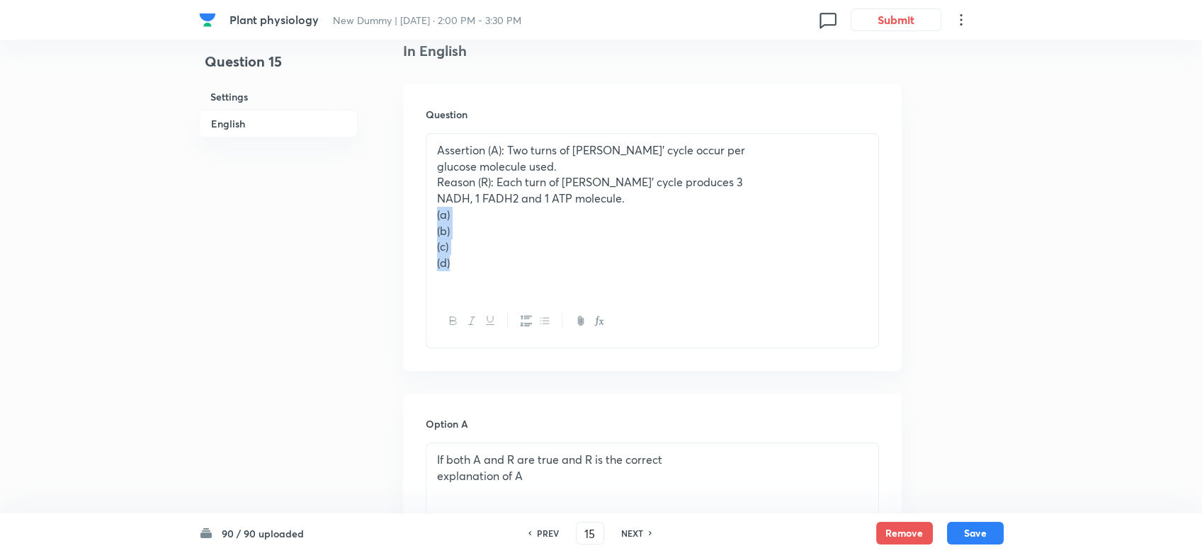
drag, startPoint x: 458, startPoint y: 261, endPoint x: 431, endPoint y: 219, distance: 50.7
click at [431, 219] on div "Assertion (A): Two turns of Krebs’ cycle occur per glucose molecule used. Reaso…" at bounding box center [652, 215] width 452 height 162
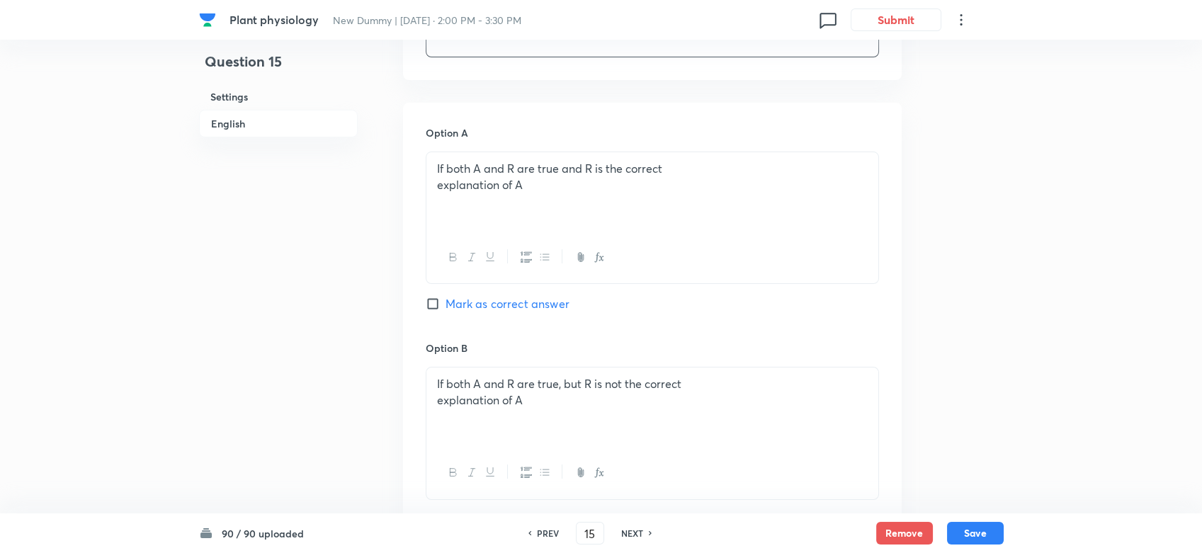
scroll to position [536, 0]
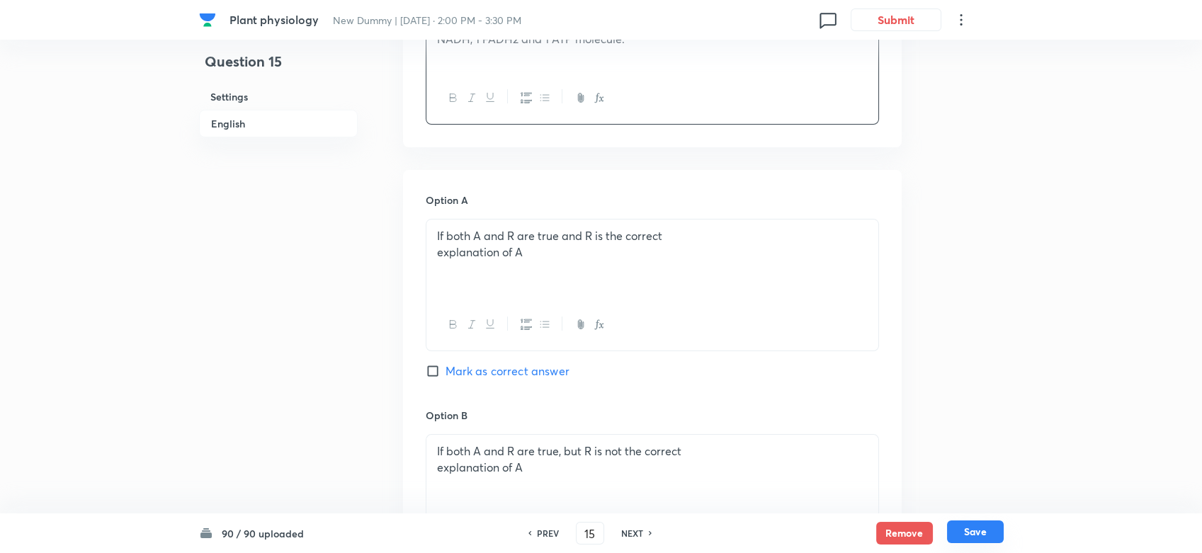
click at [997, 497] on button "Save" at bounding box center [975, 532] width 57 height 23
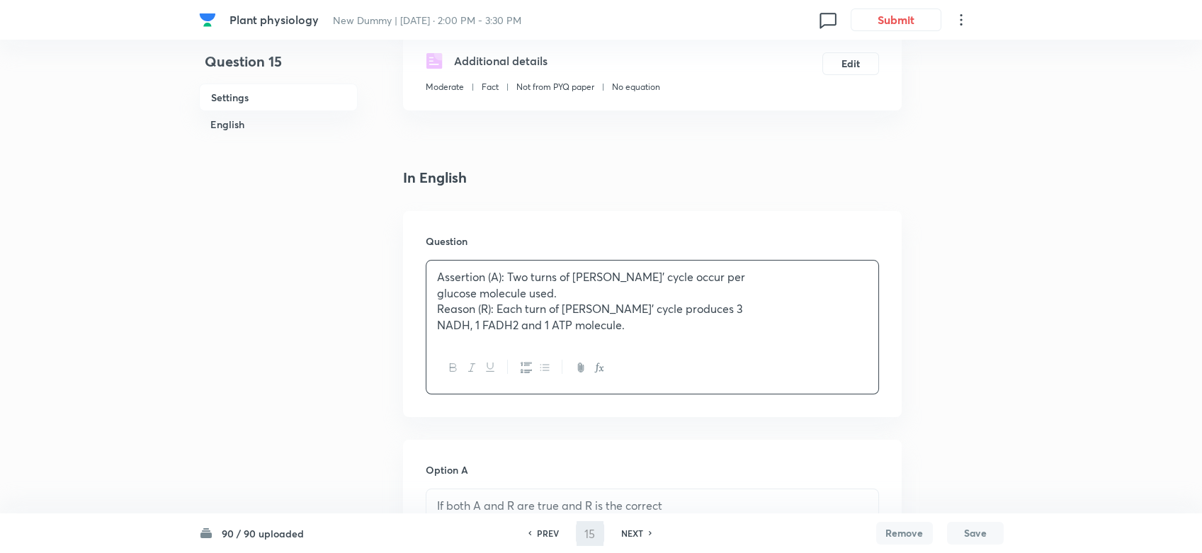
type input "16"
checkbox input "false"
checkbox input "true"
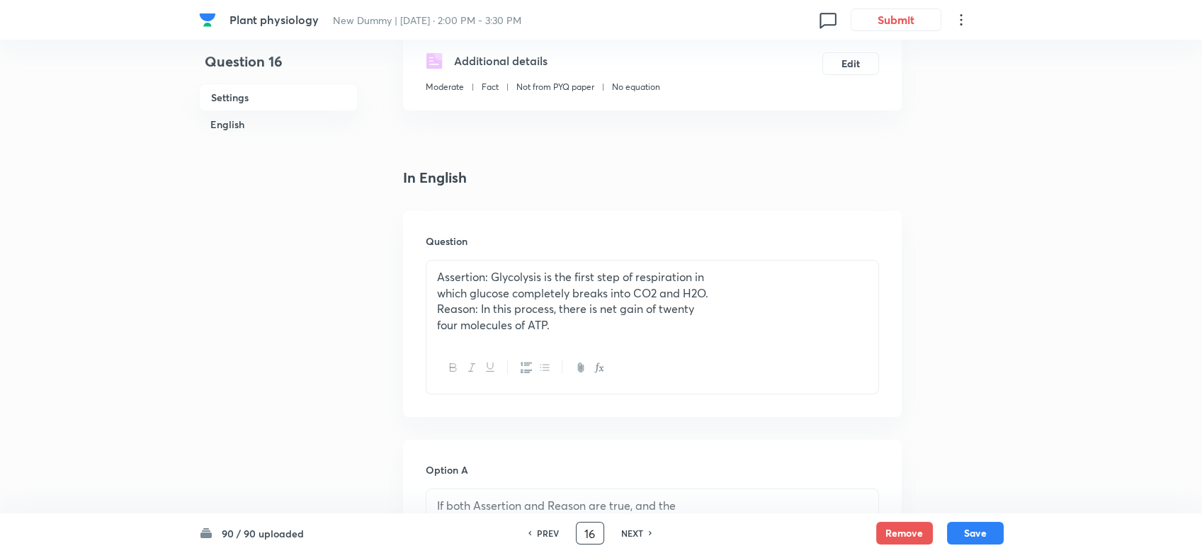
click at [584, 497] on input "16" at bounding box center [590, 533] width 27 height 25
type input "46"
checkbox input "false"
checkbox input "true"
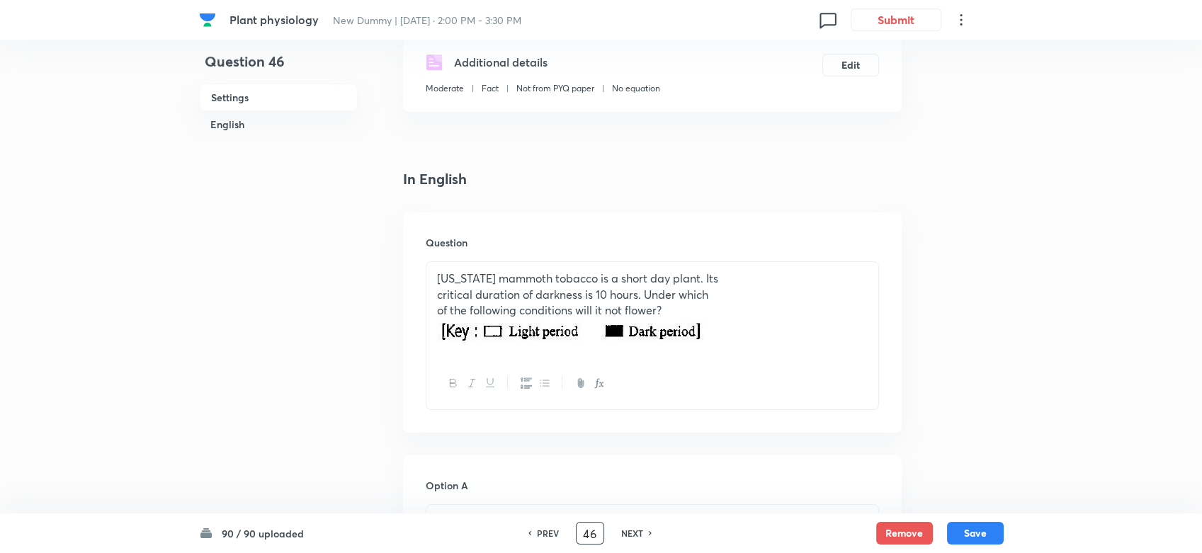
scroll to position [315, 0]
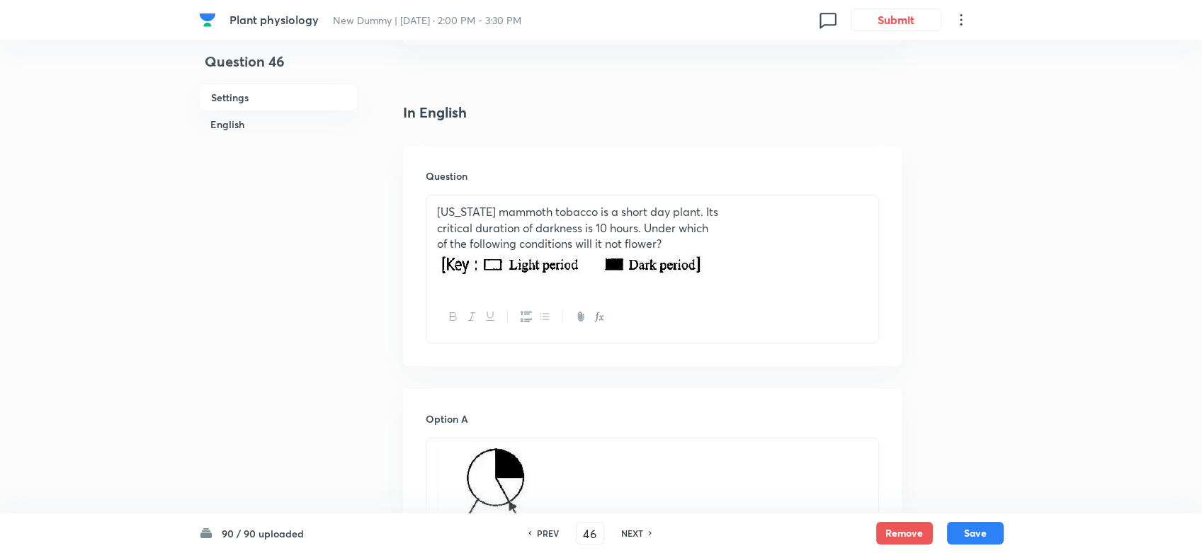
click at [748, 256] on p at bounding box center [652, 267] width 431 height 30
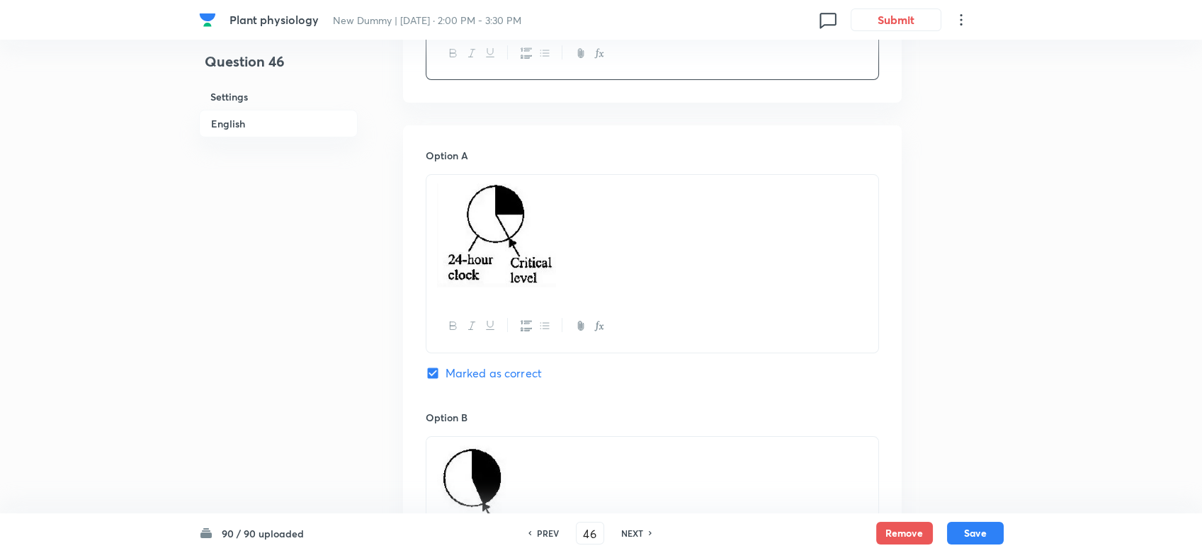
scroll to position [629, 0]
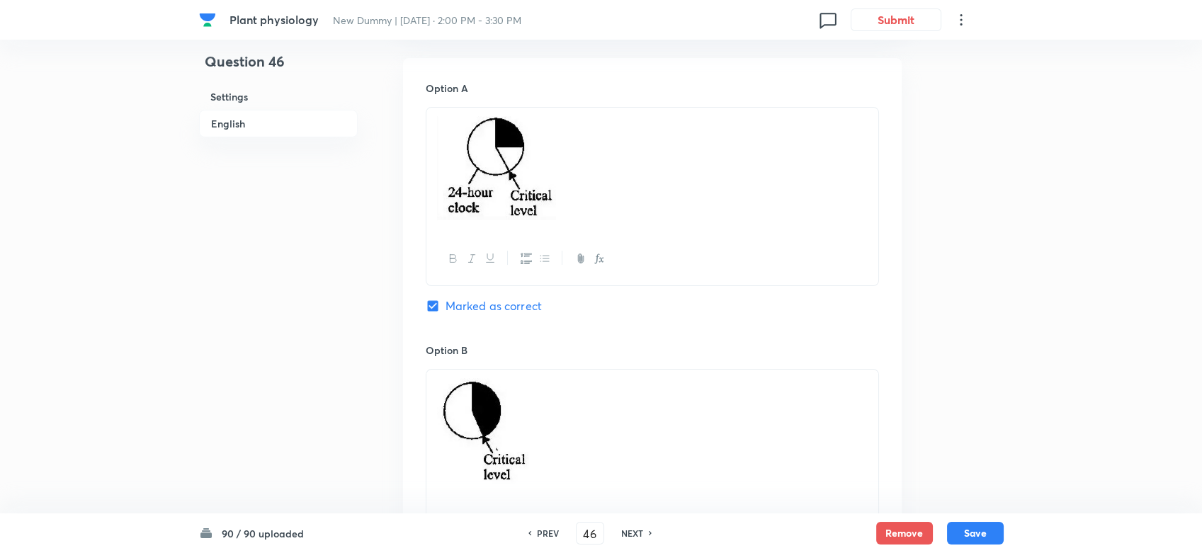
click at [669, 205] on p at bounding box center [652, 170] width 431 height 108
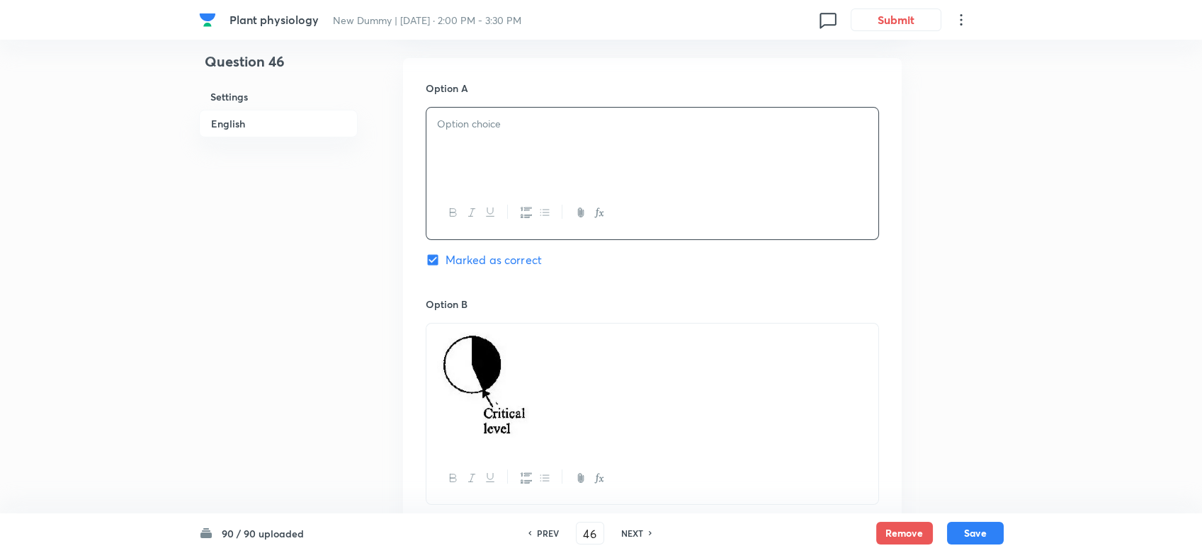
click at [628, 434] on p at bounding box center [652, 388] width 431 height 112
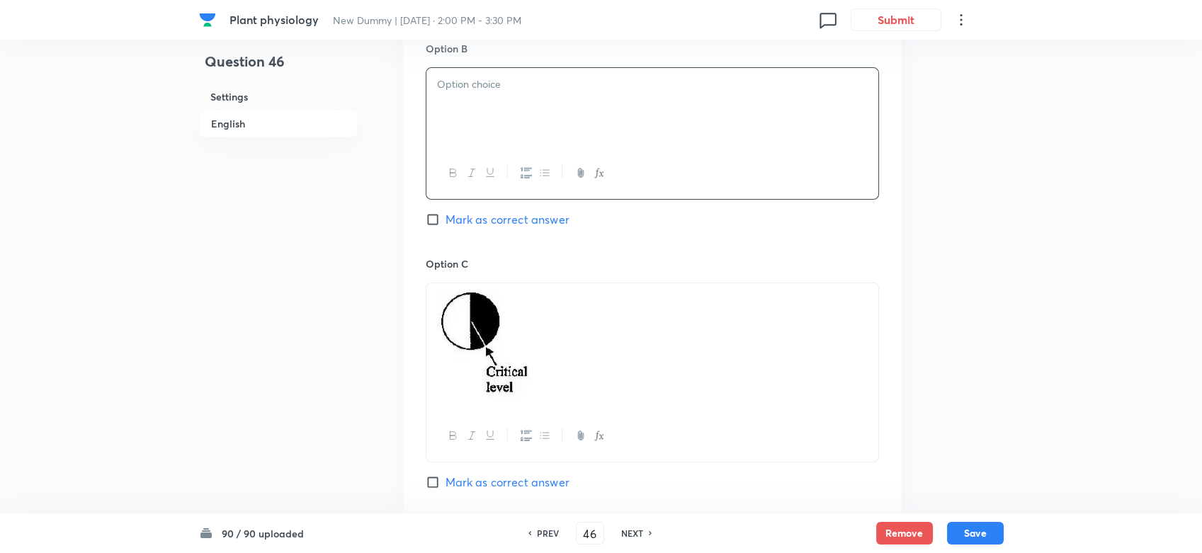
scroll to position [1102, 0]
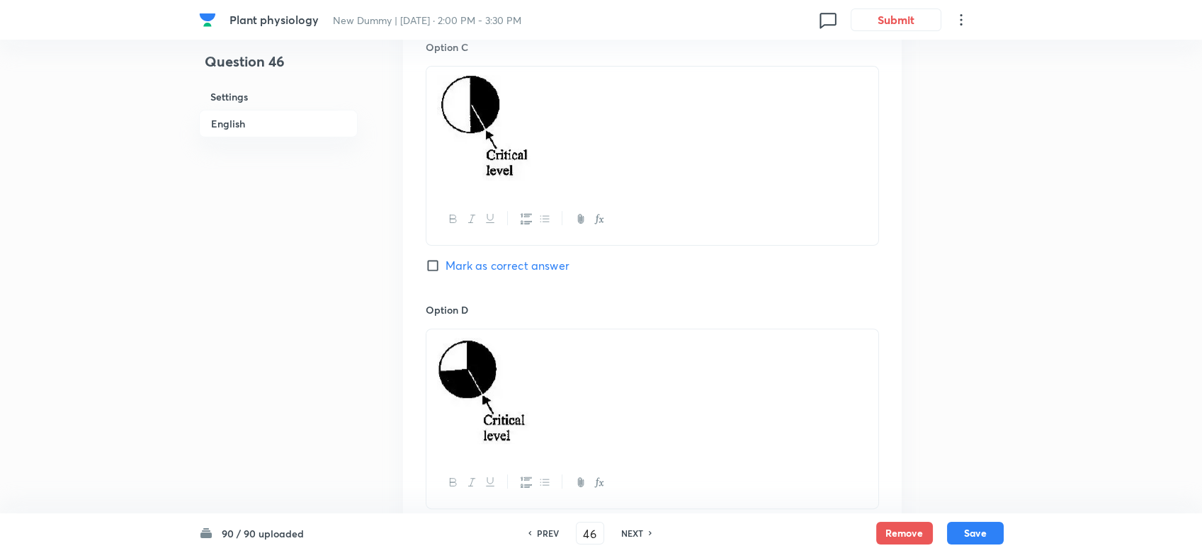
click at [642, 140] on p at bounding box center [652, 130] width 431 height 110
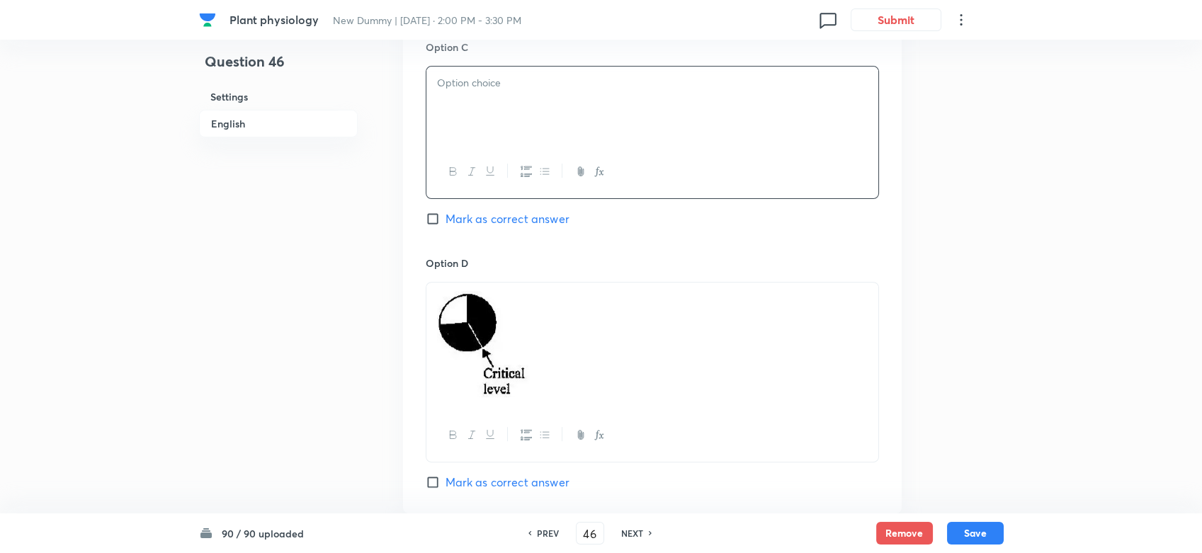
click at [652, 374] on p at bounding box center [652, 346] width 431 height 111
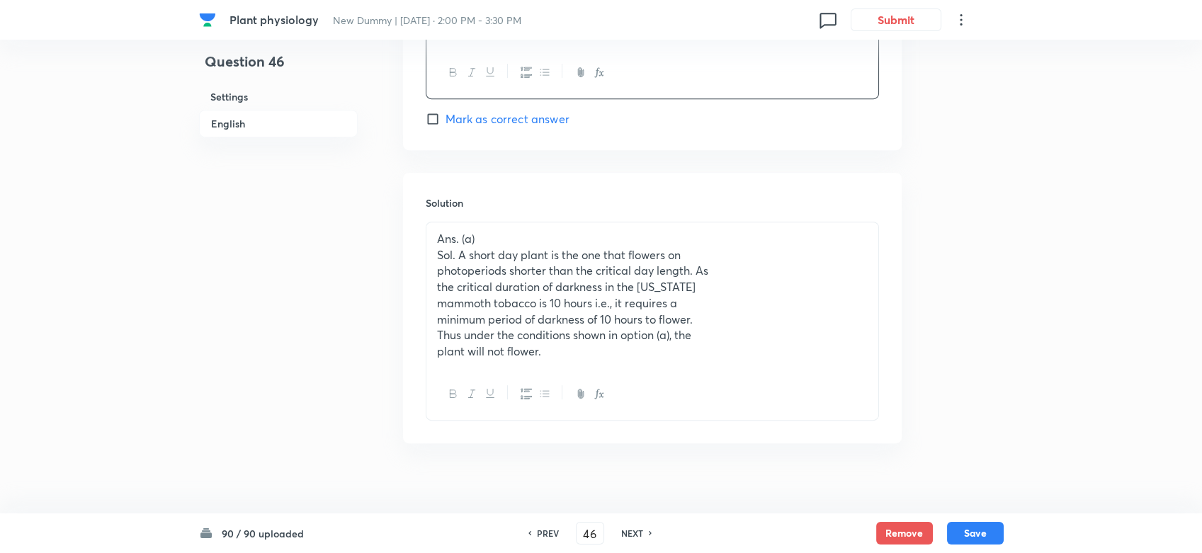
click at [712, 314] on p "minimum period of darkness of 10 hours to flower." at bounding box center [652, 320] width 431 height 16
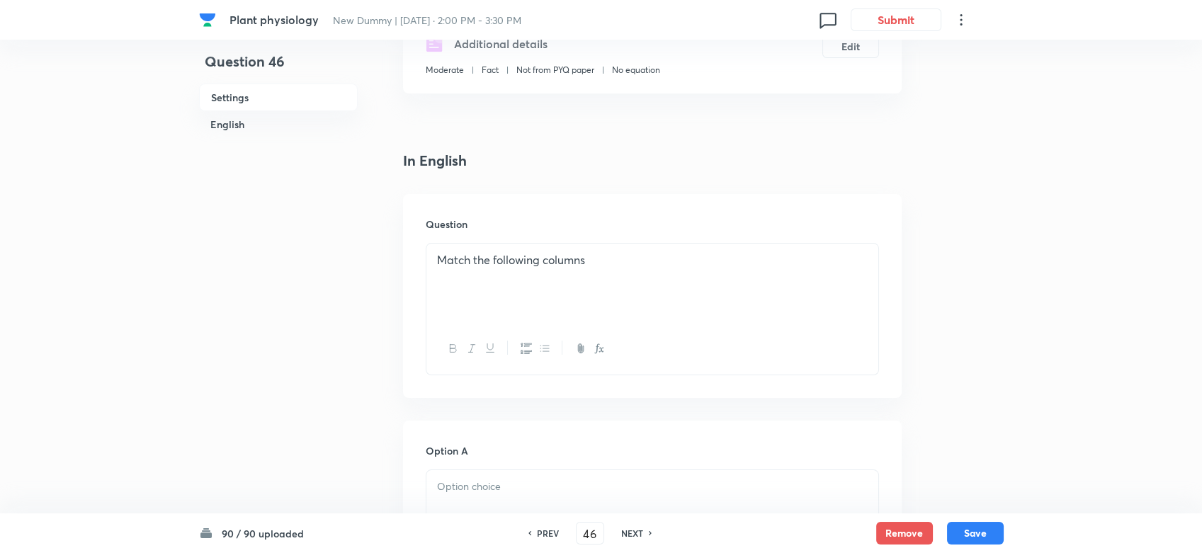
scroll to position [261, 0]
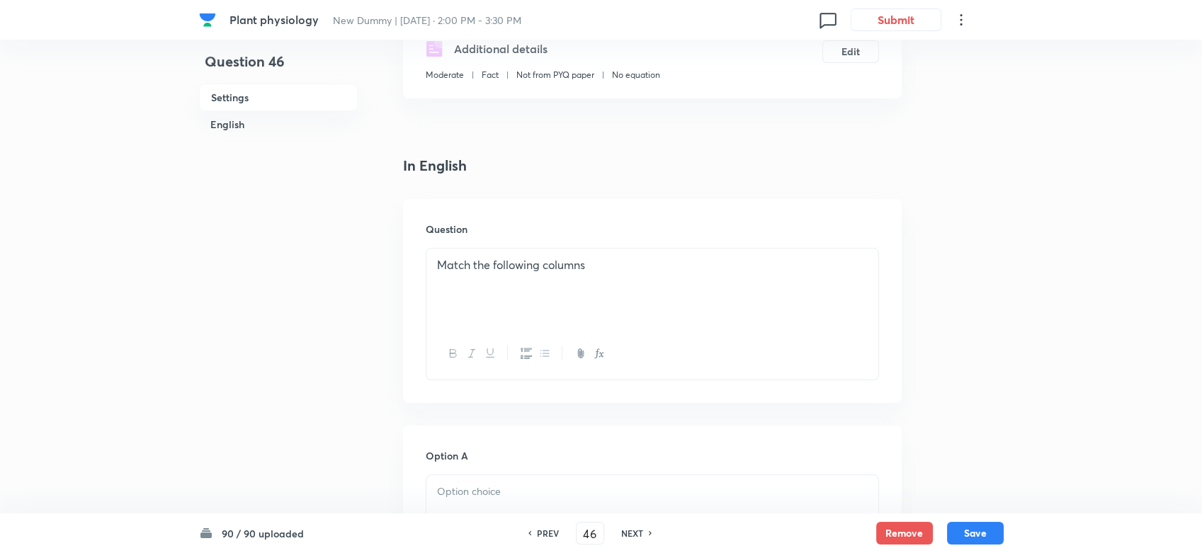
click at [482, 310] on div "Match the following columns" at bounding box center [652, 288] width 452 height 79
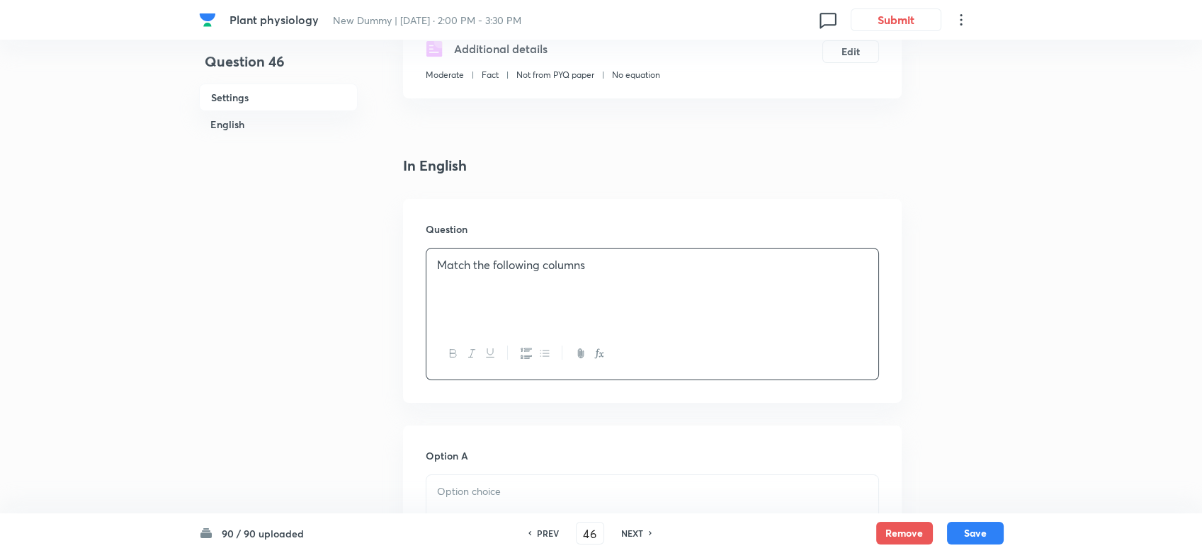
click at [614, 268] on p "Match the following columns" at bounding box center [652, 265] width 431 height 16
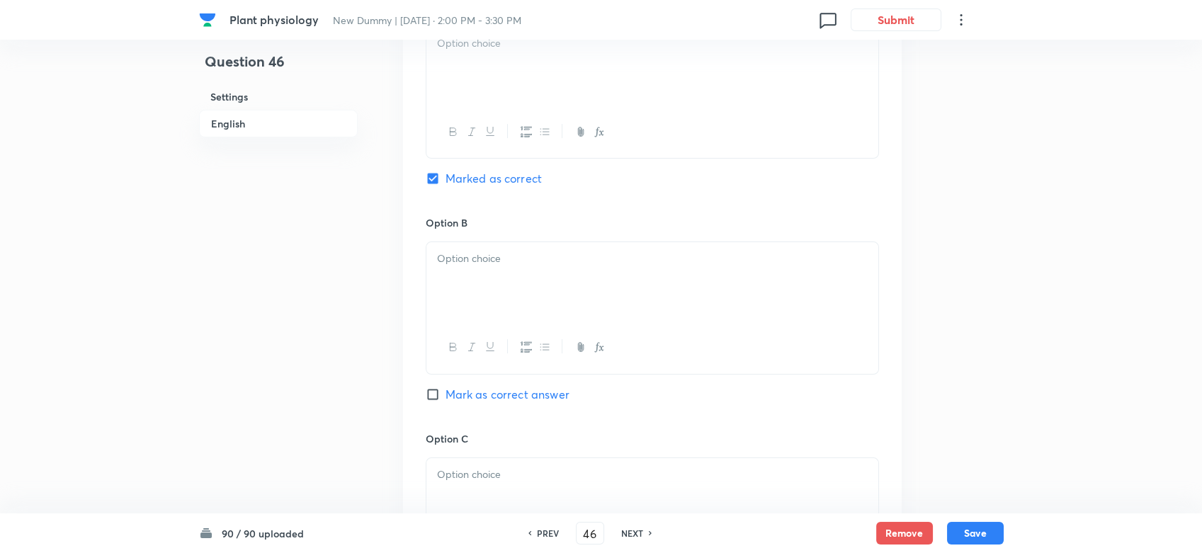
scroll to position [891, 0]
click at [477, 390] on span "Mark as correct answer" at bounding box center [508, 388] width 124 height 17
click at [446, 390] on input "Mark as correct answer" at bounding box center [436, 388] width 20 height 14
checkbox input "true"
checkbox input "false"
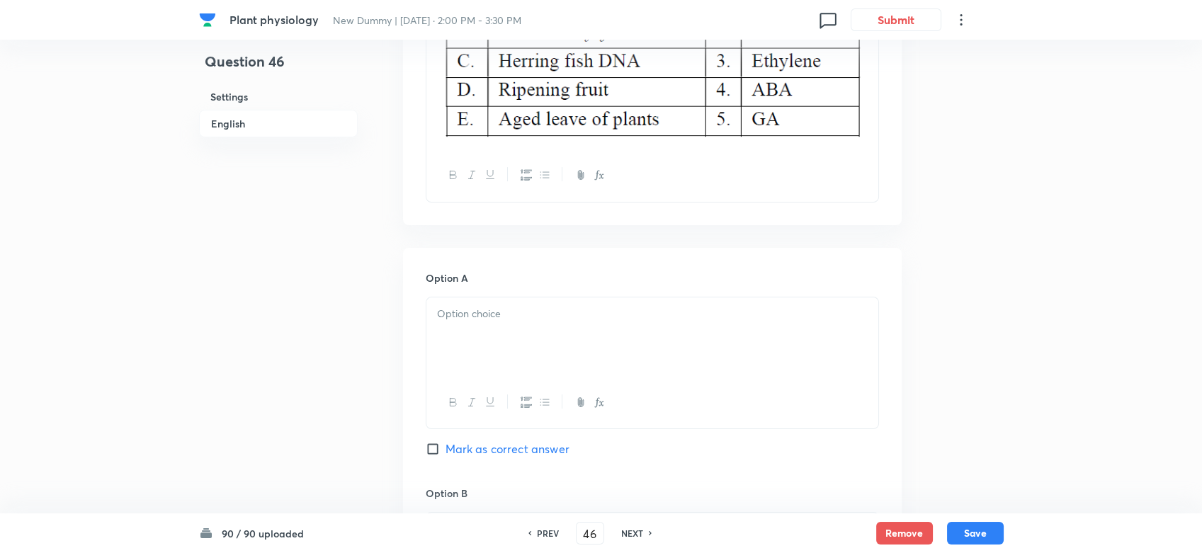
scroll to position [577, 0]
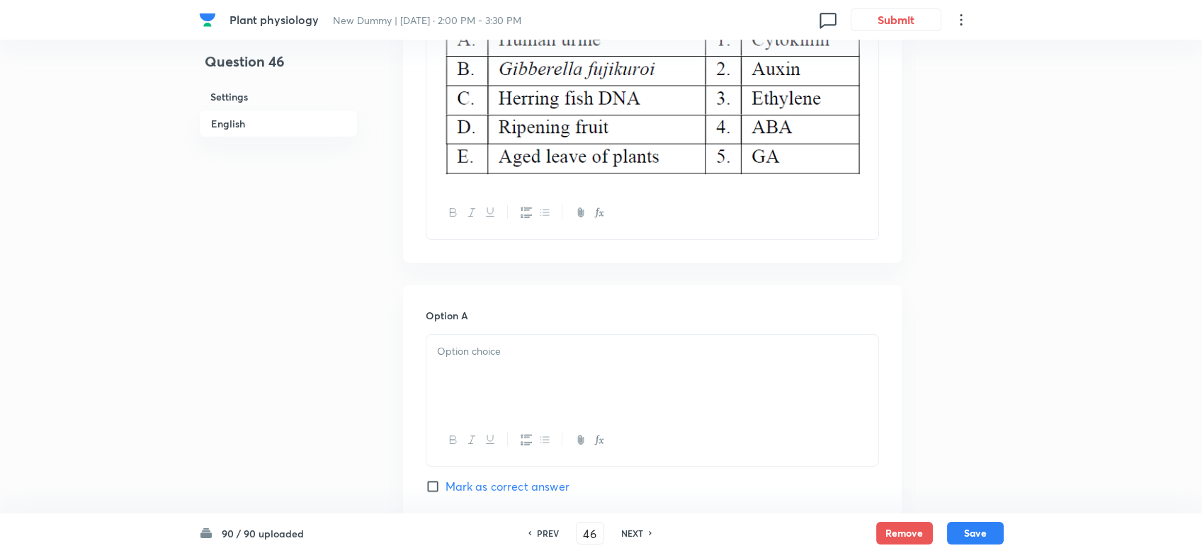
click at [476, 356] on p at bounding box center [652, 352] width 431 height 16
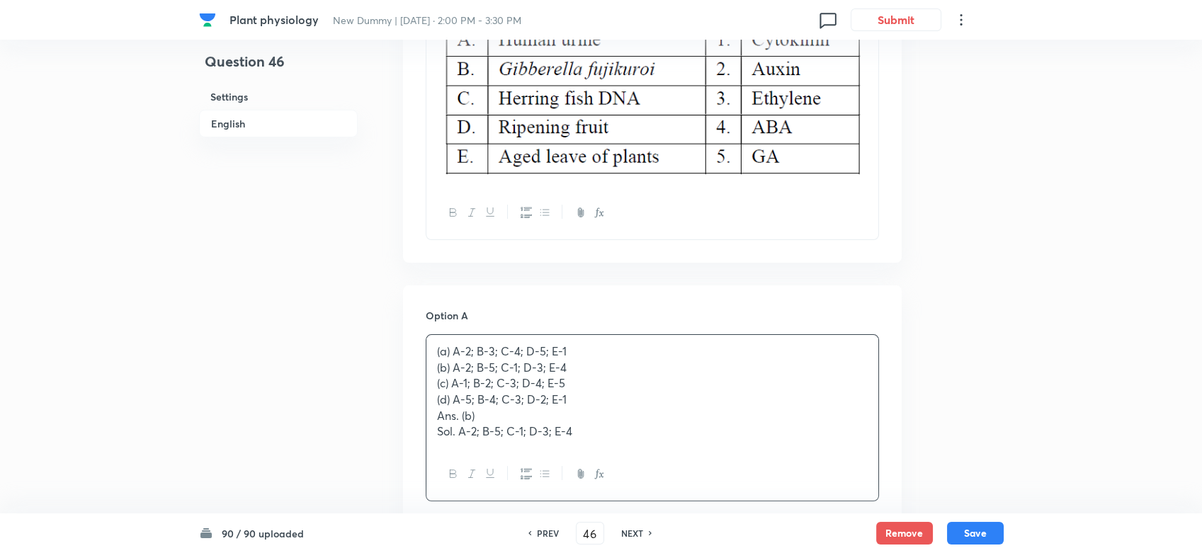
click at [443, 349] on p "(a) A-2; B-3; C-4; D-5; E-1" at bounding box center [652, 352] width 431 height 16
drag, startPoint x: 453, startPoint y: 353, endPoint x: 414, endPoint y: 355, distance: 39.0
drag, startPoint x: 452, startPoint y: 363, endPoint x: 566, endPoint y: 367, distance: 114.1
click at [566, 367] on p "(b) A-2; B-5; C-1; D-3; E-4" at bounding box center [652, 368] width 431 height 16
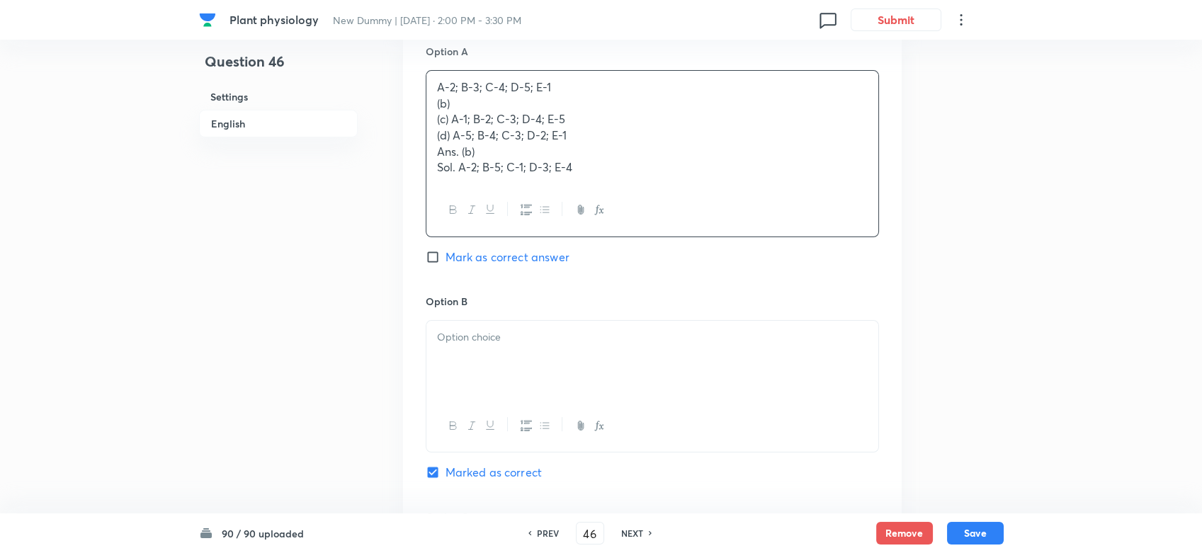
scroll to position [891, 0]
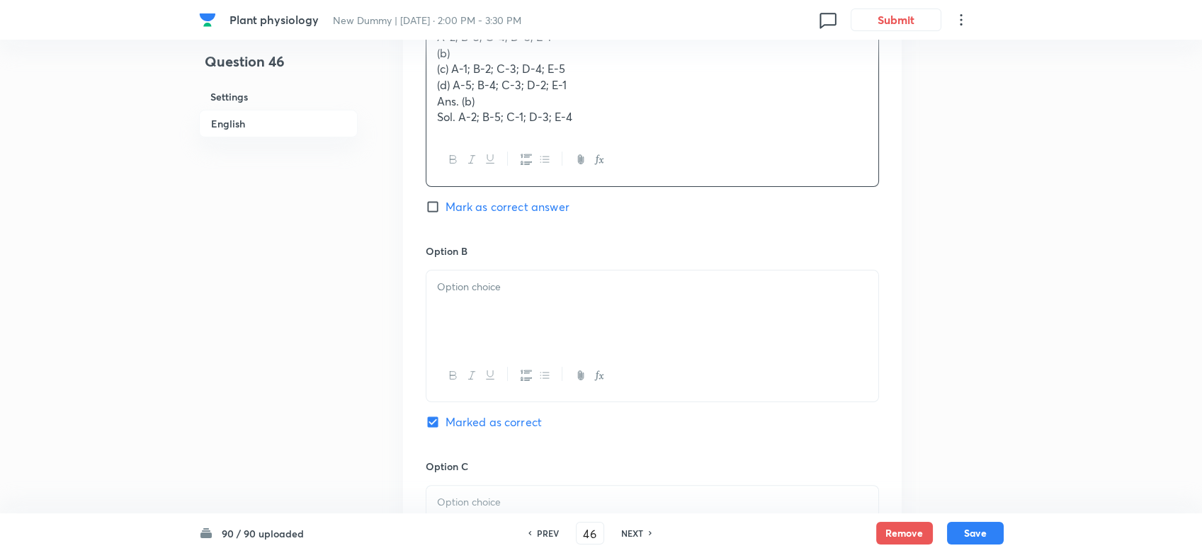
click at [485, 327] on div at bounding box center [652, 310] width 452 height 79
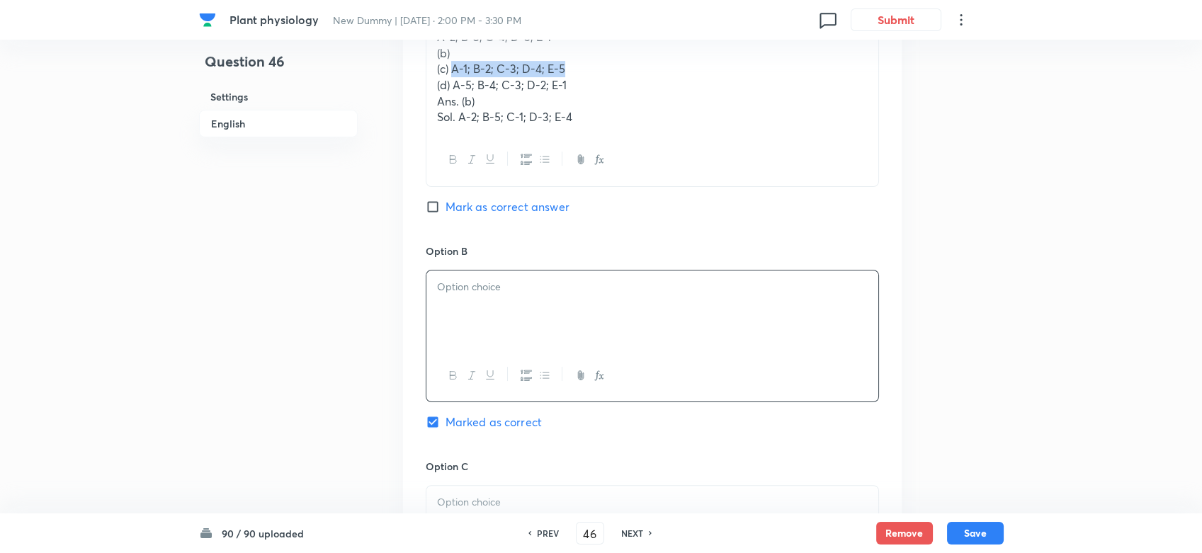
drag, startPoint x: 451, startPoint y: 67, endPoint x: 573, endPoint y: 70, distance: 121.9
click at [573, 70] on p "(c) A-1; B-2; C-3; D-4; E-5" at bounding box center [652, 69] width 431 height 16
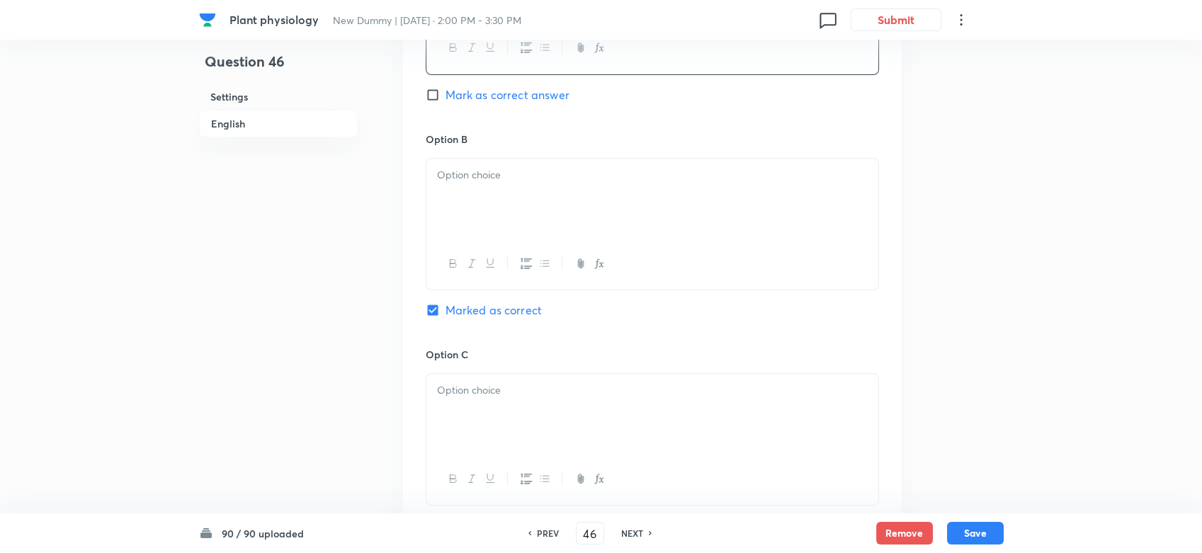
scroll to position [1048, 0]
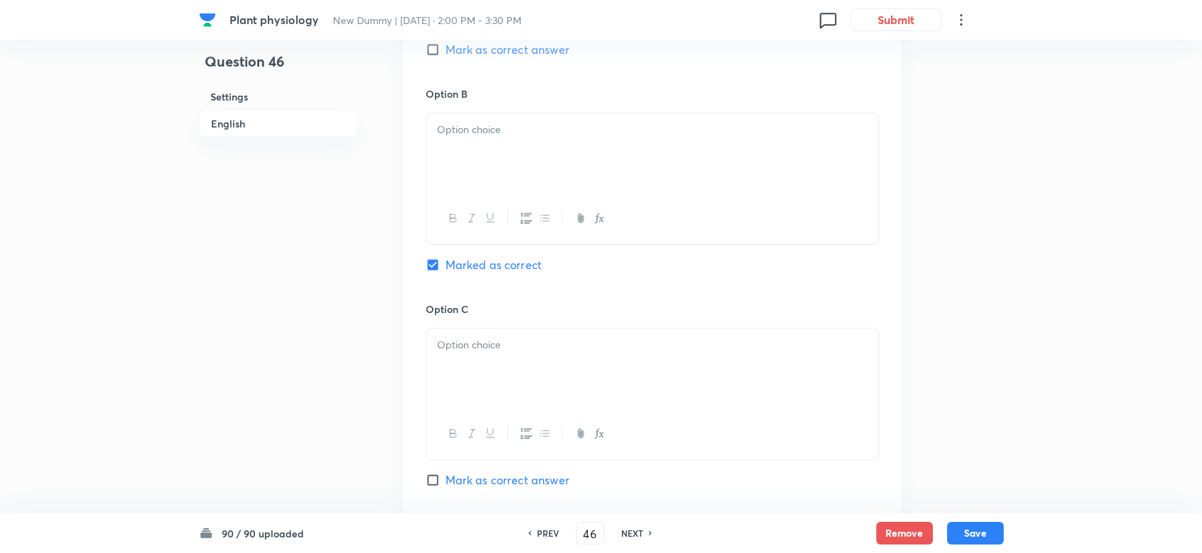
click at [476, 376] on div at bounding box center [652, 368] width 452 height 79
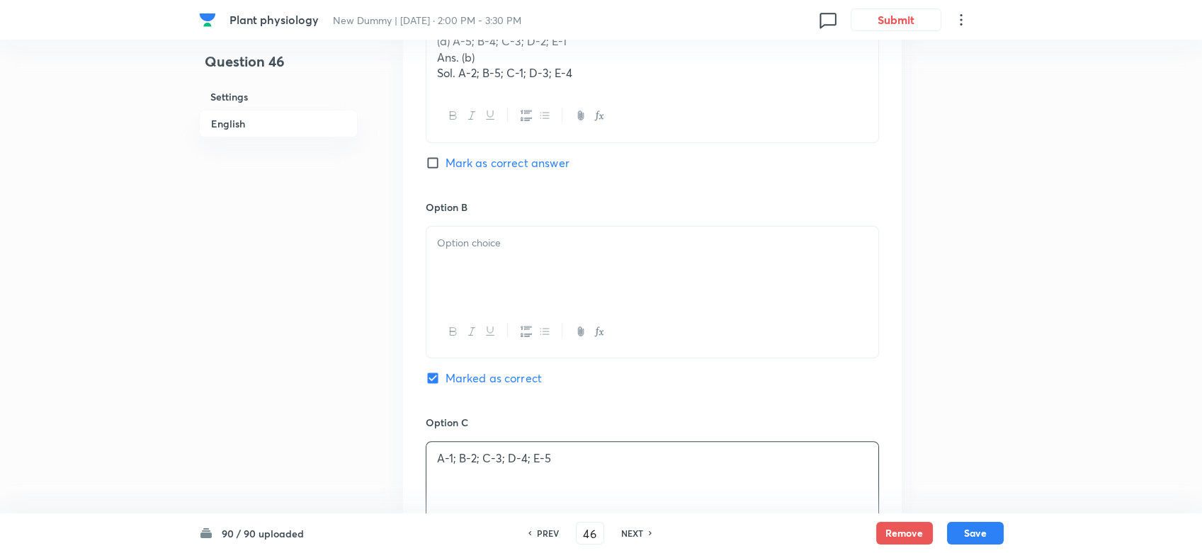
scroll to position [891, 0]
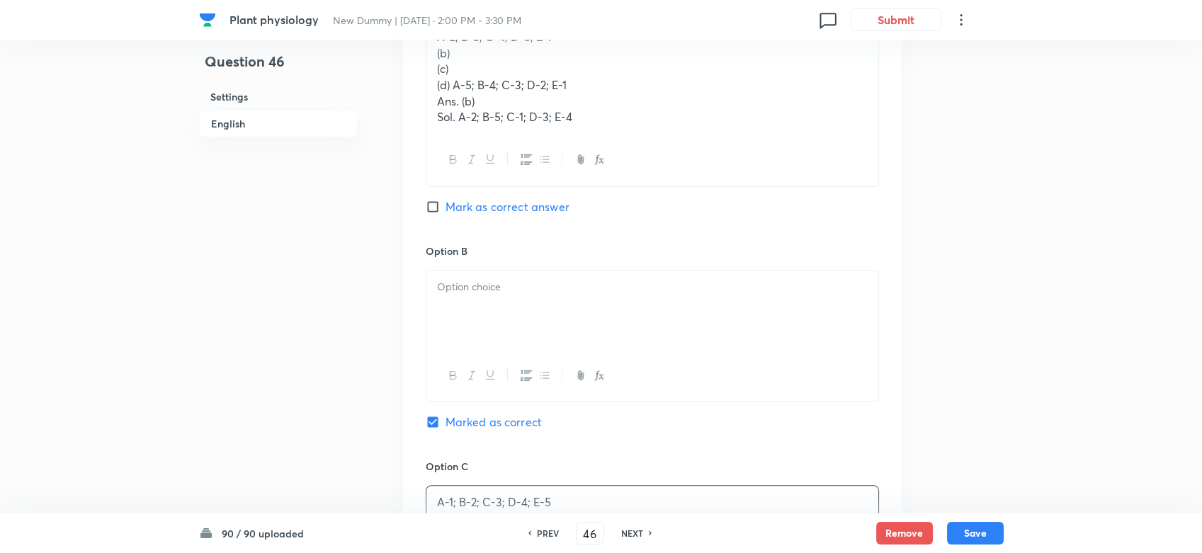
click at [607, 78] on p "(d) A-5; B-4; C-3; D-2; E-1" at bounding box center [652, 85] width 431 height 16
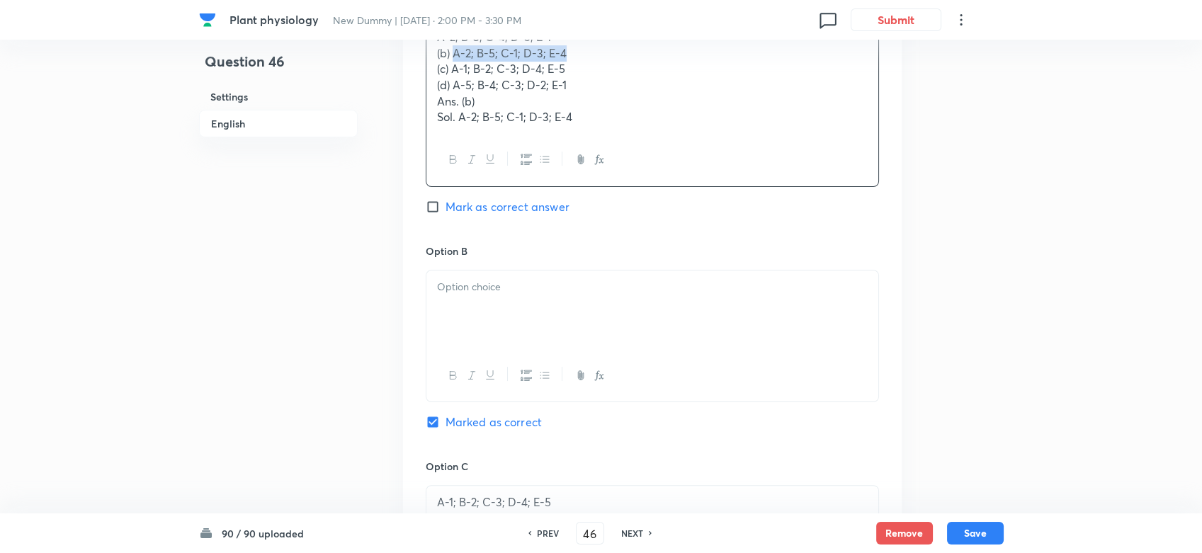
drag, startPoint x: 455, startPoint y: 54, endPoint x: 619, endPoint y: 50, distance: 163.7
click at [619, 50] on p "(b) A-2; B-5; C-1; D-3; E-4" at bounding box center [652, 53] width 431 height 16
click at [482, 292] on p at bounding box center [652, 287] width 431 height 16
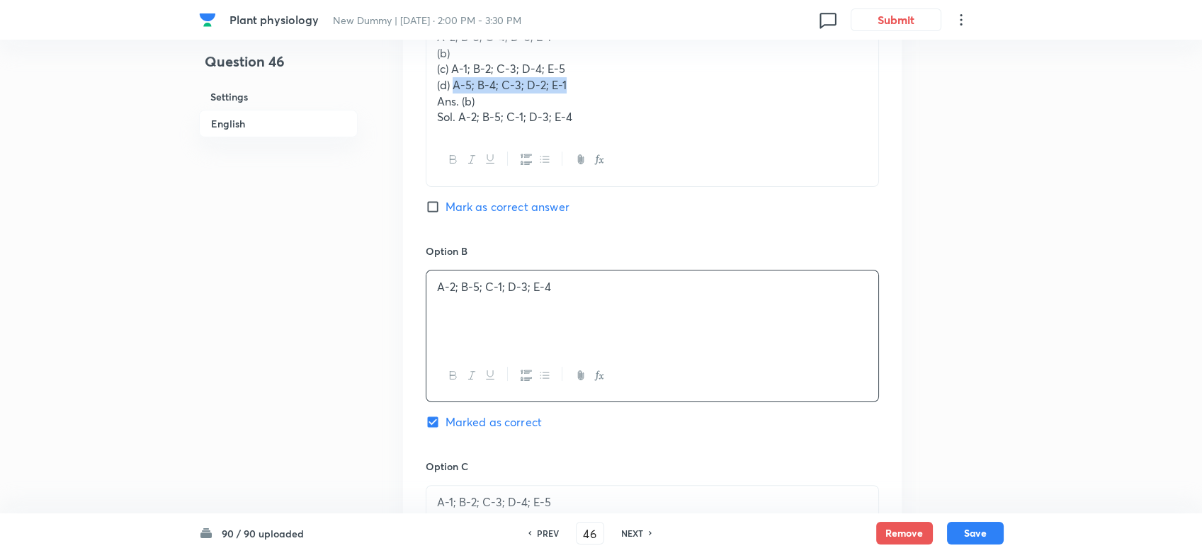
drag, startPoint x: 451, startPoint y: 84, endPoint x: 571, endPoint y: 81, distance: 119.8
click at [571, 81] on p "(d) A-5; B-4; C-3; D-2; E-1" at bounding box center [652, 85] width 431 height 16
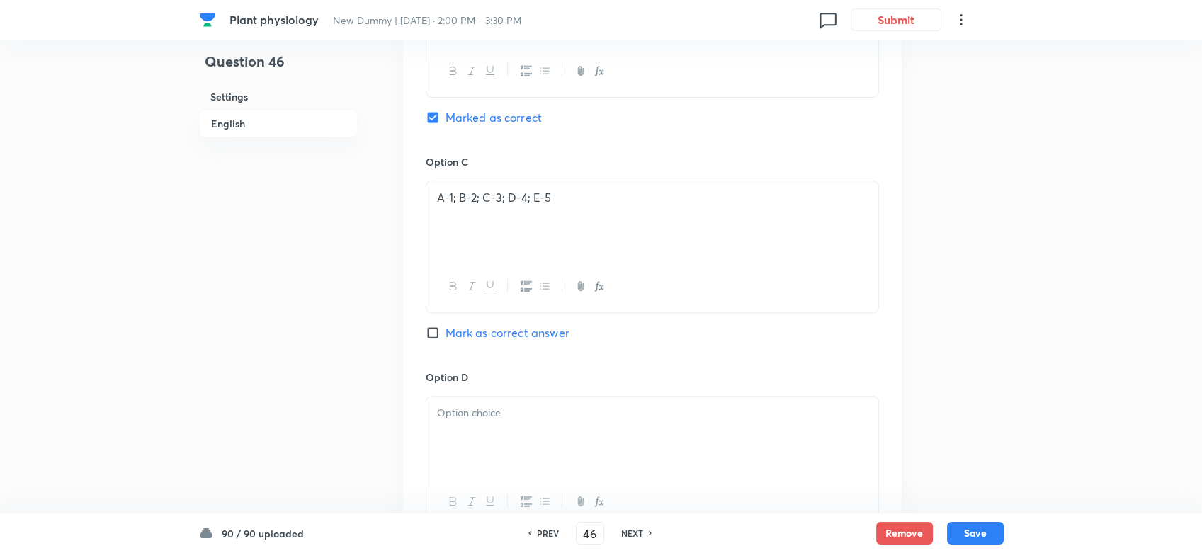
scroll to position [1206, 0]
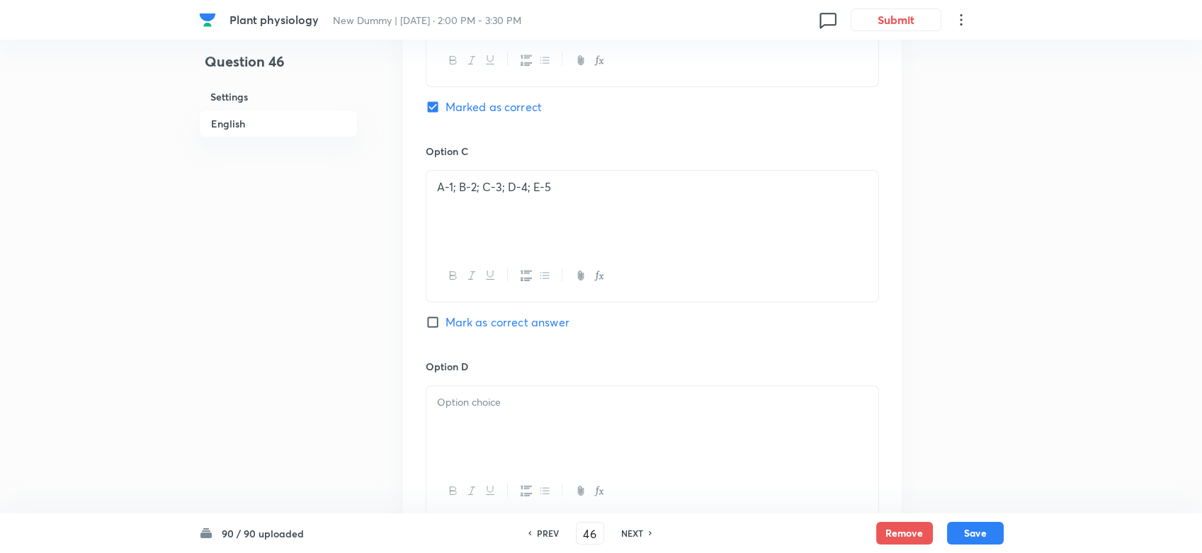
click at [492, 409] on p at bounding box center [652, 403] width 431 height 16
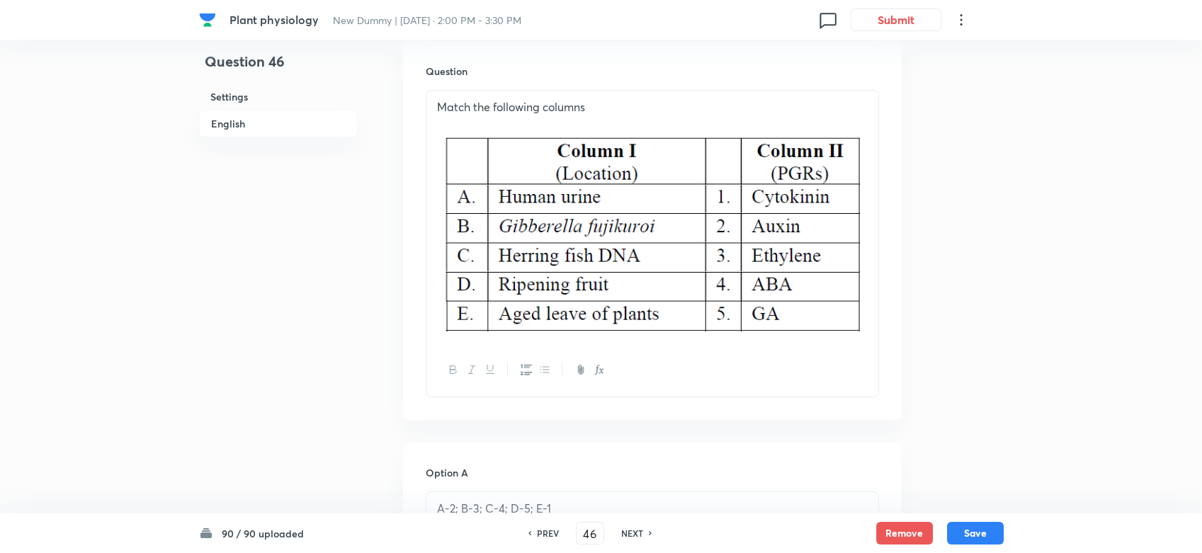
scroll to position [734, 0]
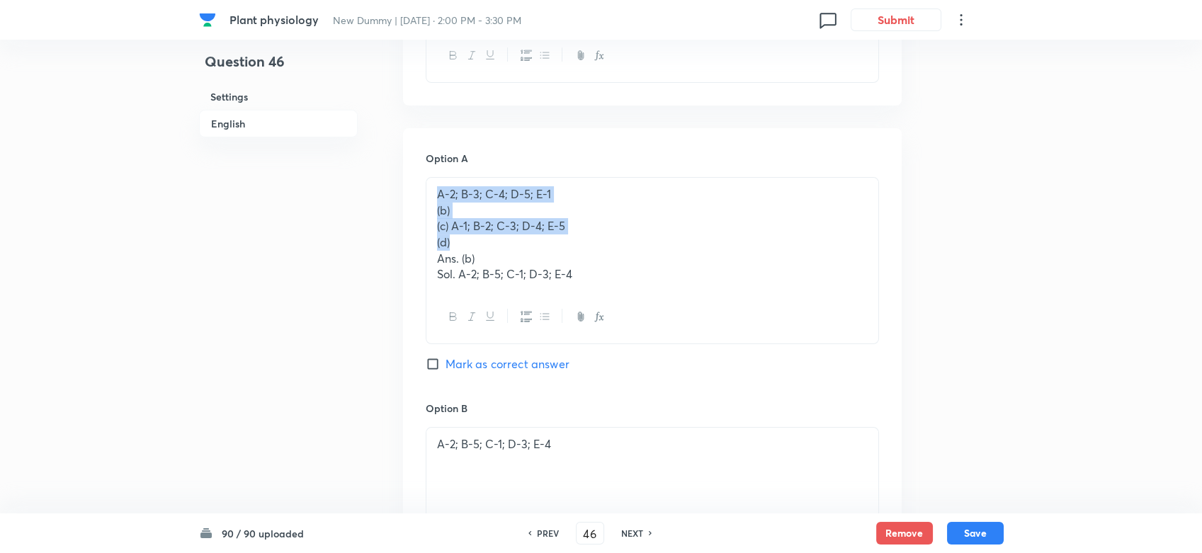
drag, startPoint x: 444, startPoint y: 238, endPoint x: 426, endPoint y: 195, distance: 46.7
click at [426, 195] on div "A-2; B-3; C-4; D-5; E-1 (b) (c) A-1; B-2; C-3; D-4; E-5 (d) Ans. (b) Sol. A-2; …" at bounding box center [652, 234] width 452 height 113
click at [448, 215] on p "(b)" at bounding box center [652, 211] width 431 height 16
drag, startPoint x: 436, startPoint y: 208, endPoint x: 457, endPoint y: 239, distance: 37.3
click at [457, 239] on div "A-2; B-3; C-4; D-5; E-1 (b) (c) A-1; B-2; C-3; D-4; E-5 (d) Ans. (b) Sol. A-2; …" at bounding box center [652, 234] width 452 height 113
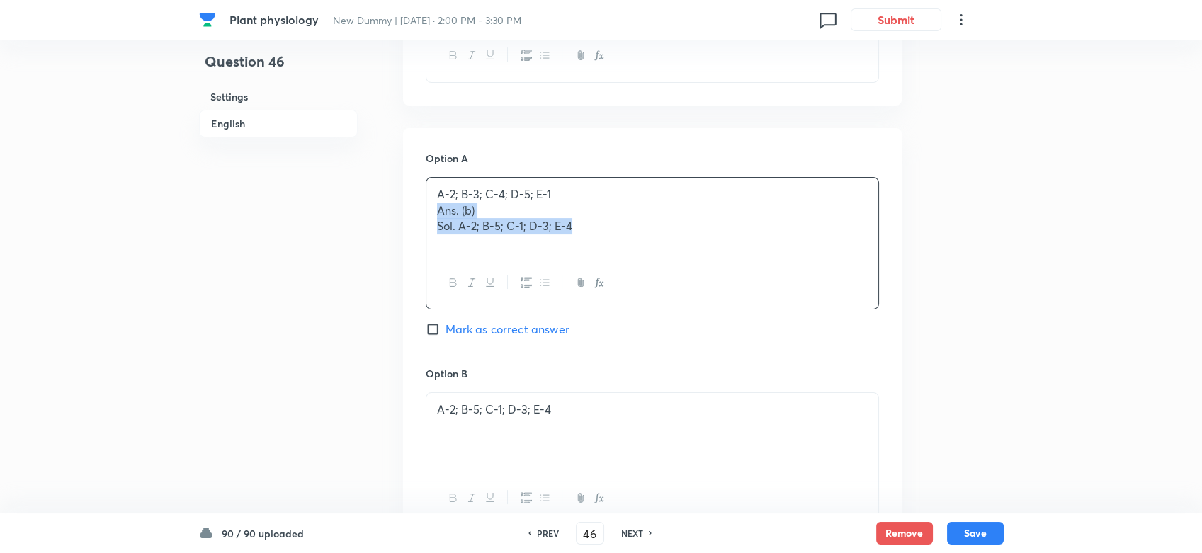
drag, startPoint x: 436, startPoint y: 205, endPoint x: 572, endPoint y: 224, distance: 137.3
click at [572, 224] on div "A-2; B-3; C-4; D-5; E-1 Ans. (b) Sol. A-2; B-5; C-1; D-3; E-4" at bounding box center [652, 217] width 452 height 79
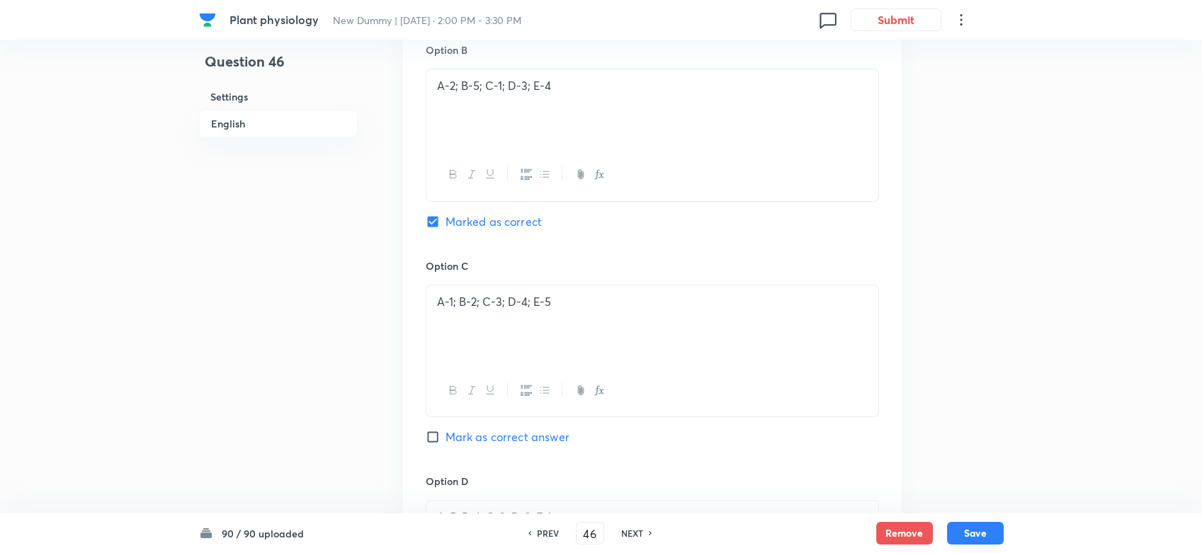
scroll to position [1521, 0]
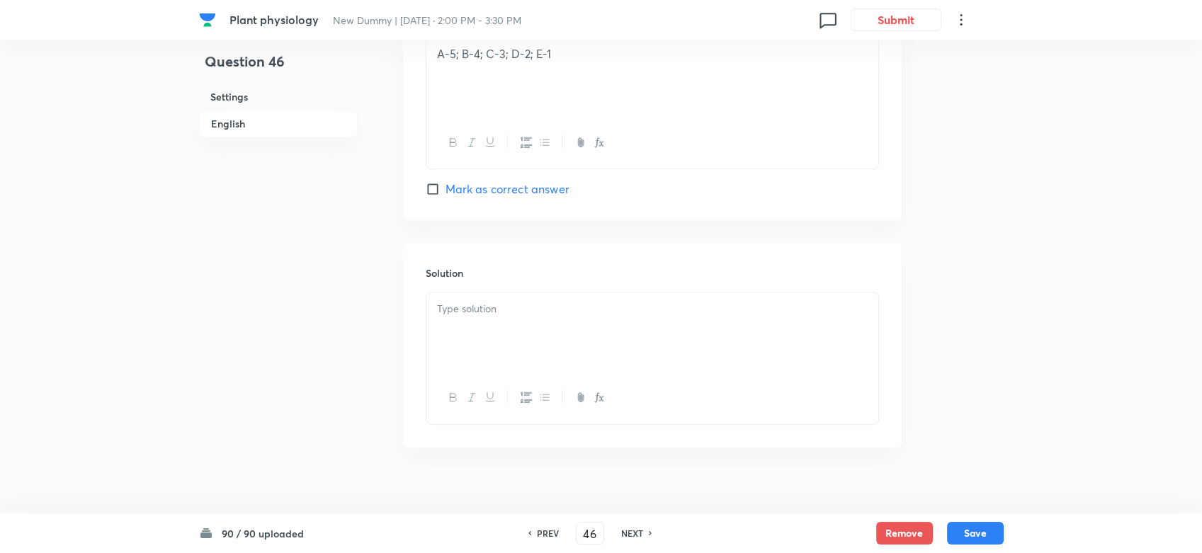
click at [489, 322] on div at bounding box center [652, 332] width 452 height 79
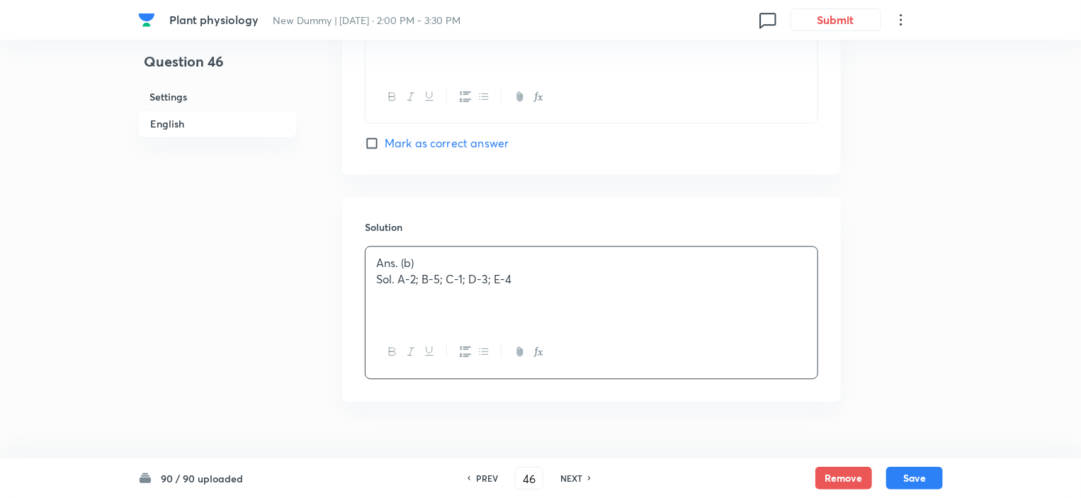
scroll to position [1592, 0]
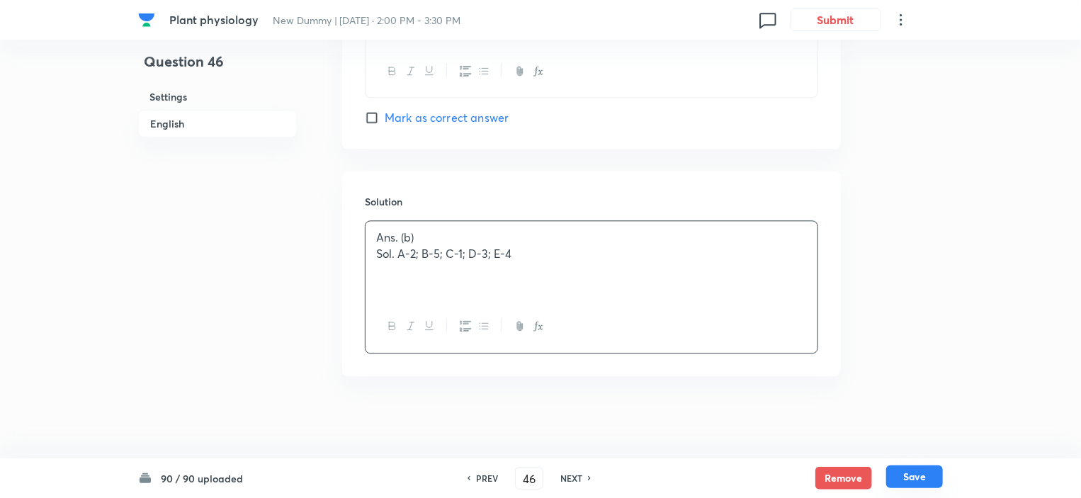
click at [913, 474] on button "Save" at bounding box center [914, 476] width 57 height 23
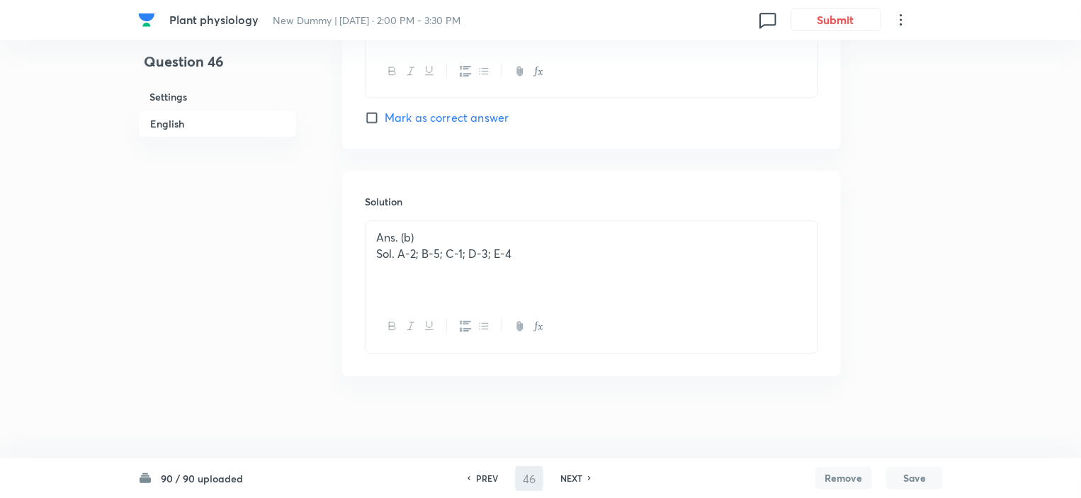
type input "47"
checkbox input "false"
checkbox input "true"
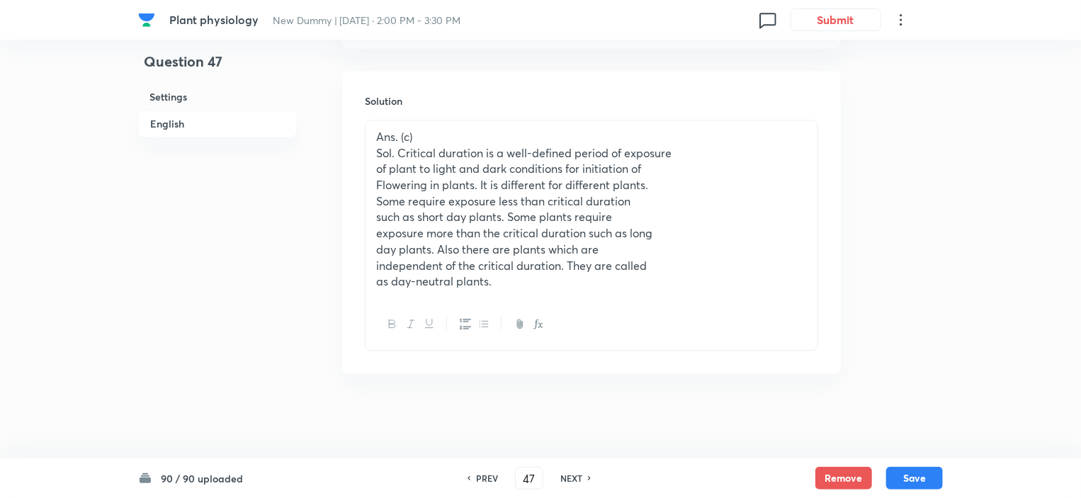
scroll to position [1518, 0]
click at [485, 472] on h6 "PREV" at bounding box center [487, 478] width 22 height 13
type input "46"
checkbox input "false"
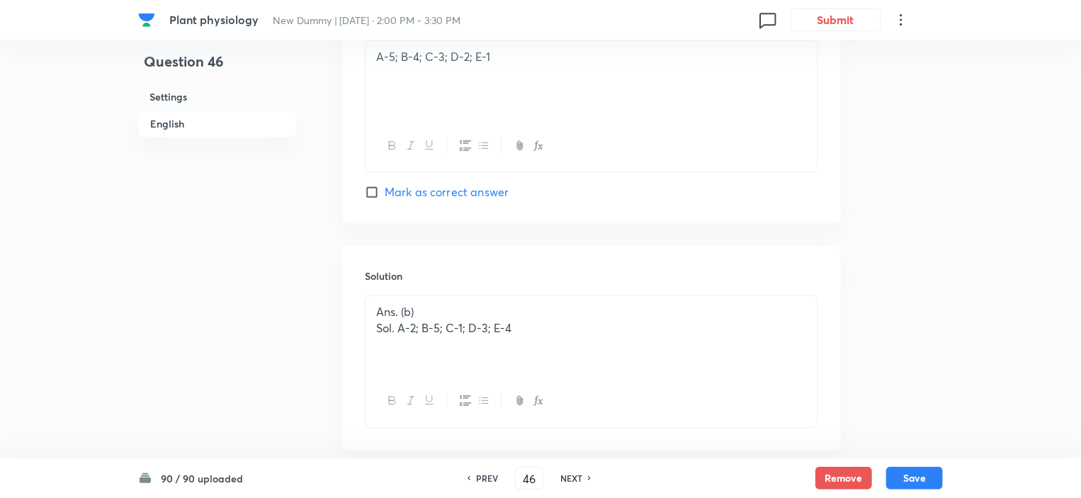
checkbox input "true"
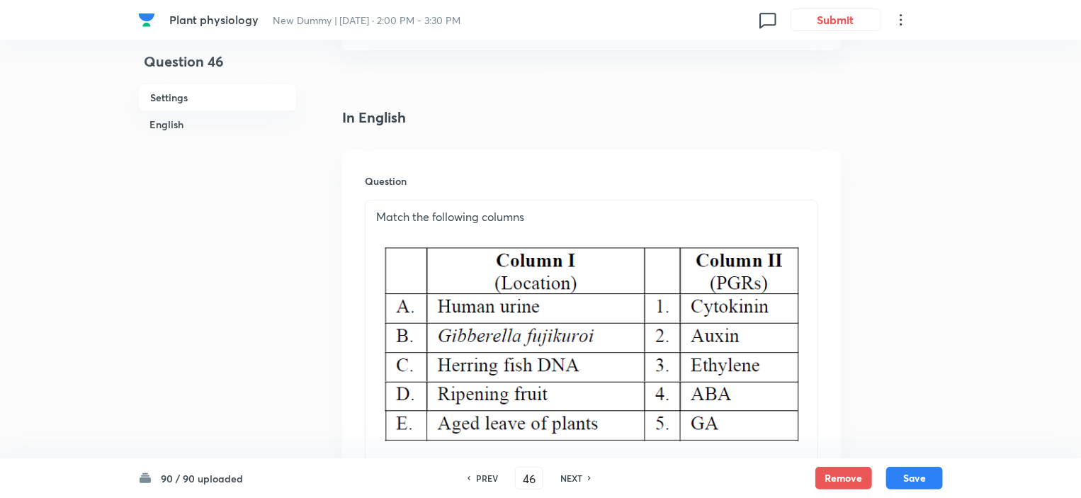
scroll to position [243, 0]
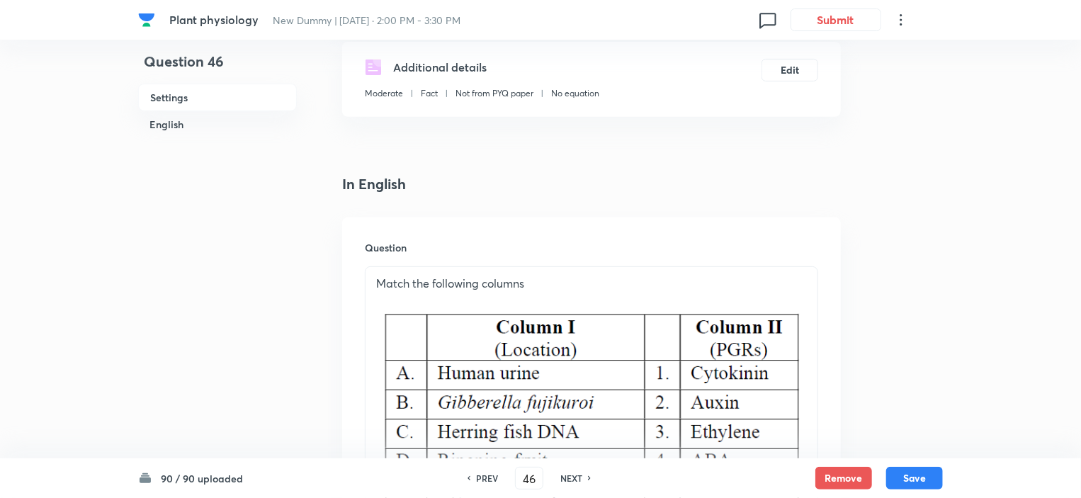
click at [575, 475] on h6 "NEXT" at bounding box center [571, 478] width 22 height 13
type input "47"
checkbox input "false"
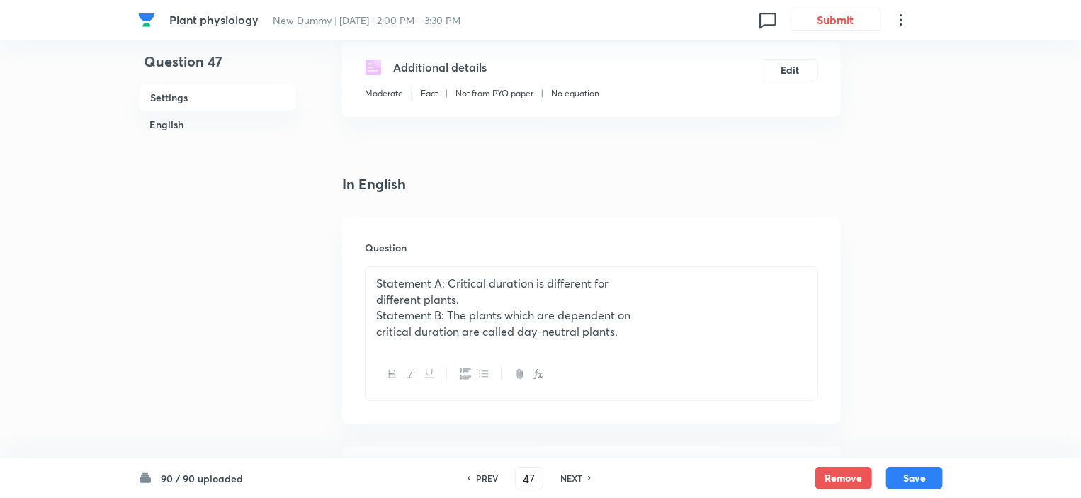
checkbox input "true"
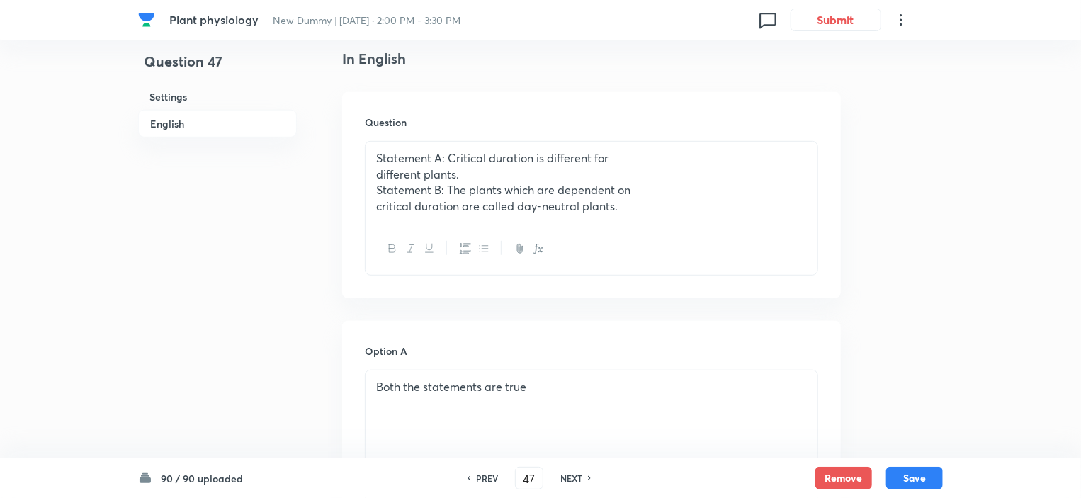
scroll to position [385, 0]
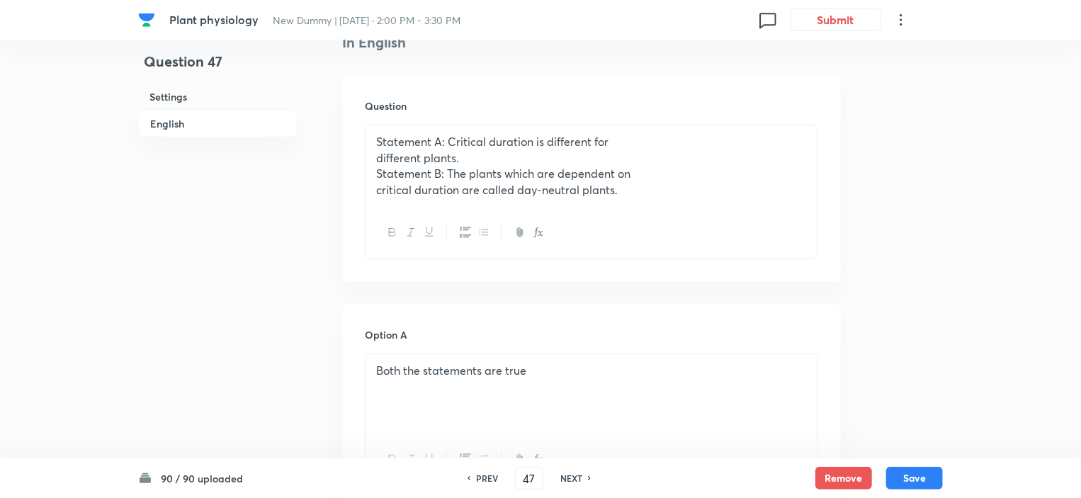
click at [550, 203] on div "Statement A: Critical duration is different for different plants. Statement B: …" at bounding box center [592, 165] width 452 height 81
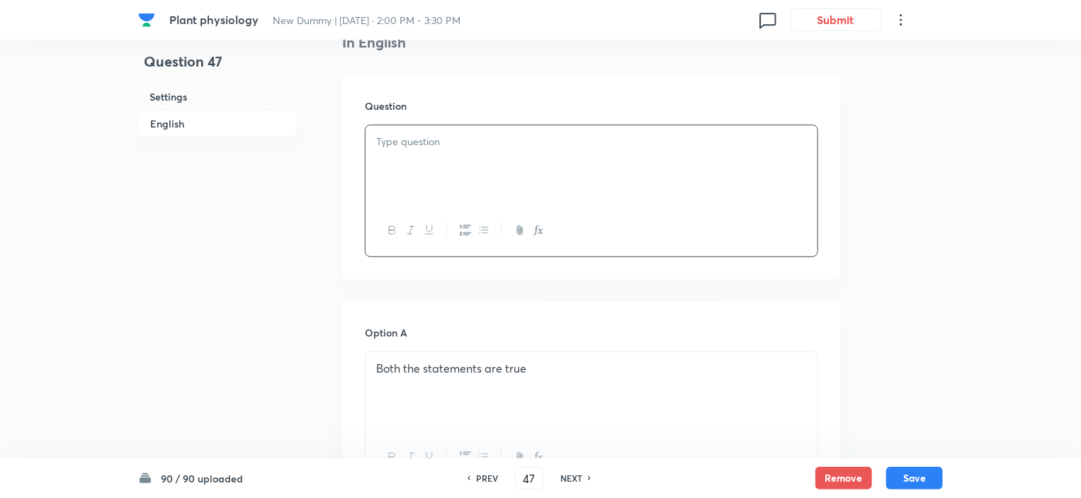
click at [541, 379] on div "Both the statements are true" at bounding box center [592, 391] width 452 height 79
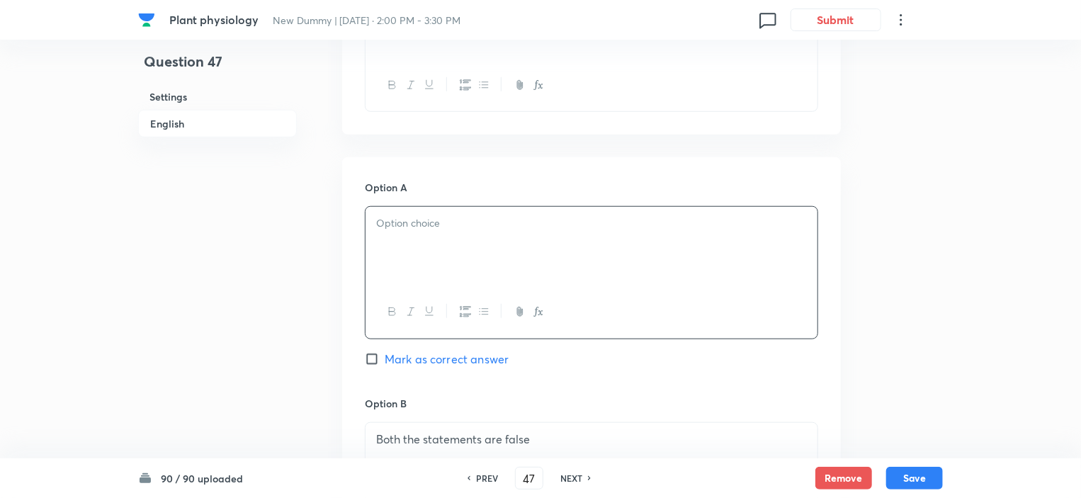
scroll to position [668, 0]
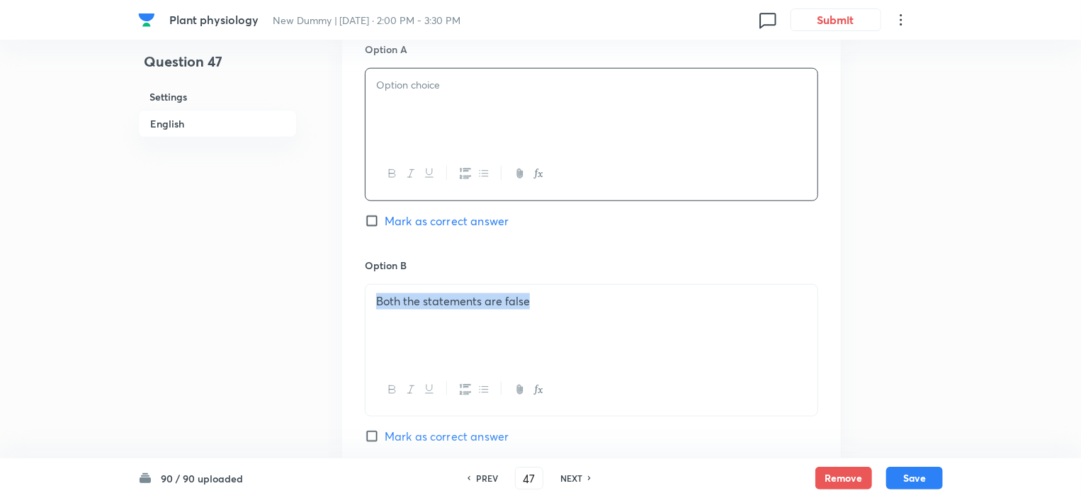
click at [547, 322] on div "Both the statements are false" at bounding box center [592, 324] width 452 height 79
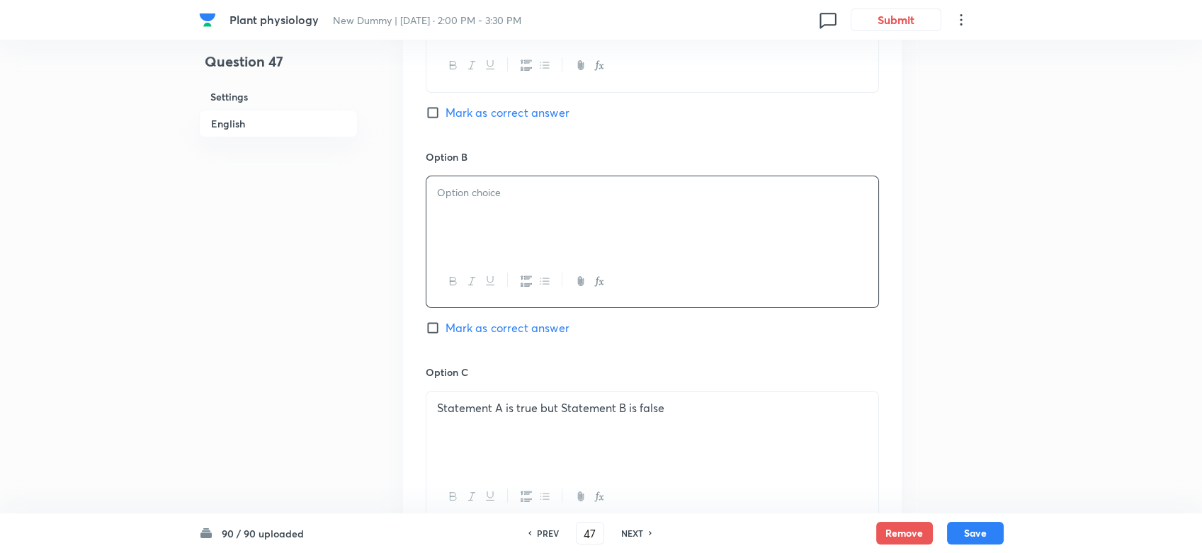
scroll to position [825, 0]
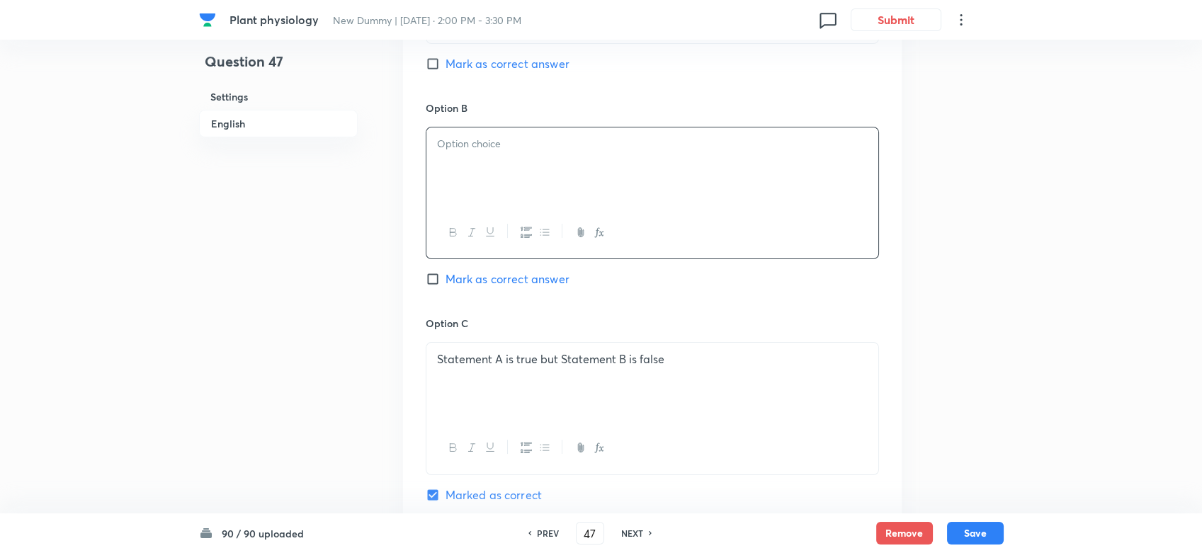
click at [619, 367] on div "Statement A is true but Statement B is false" at bounding box center [652, 382] width 452 height 79
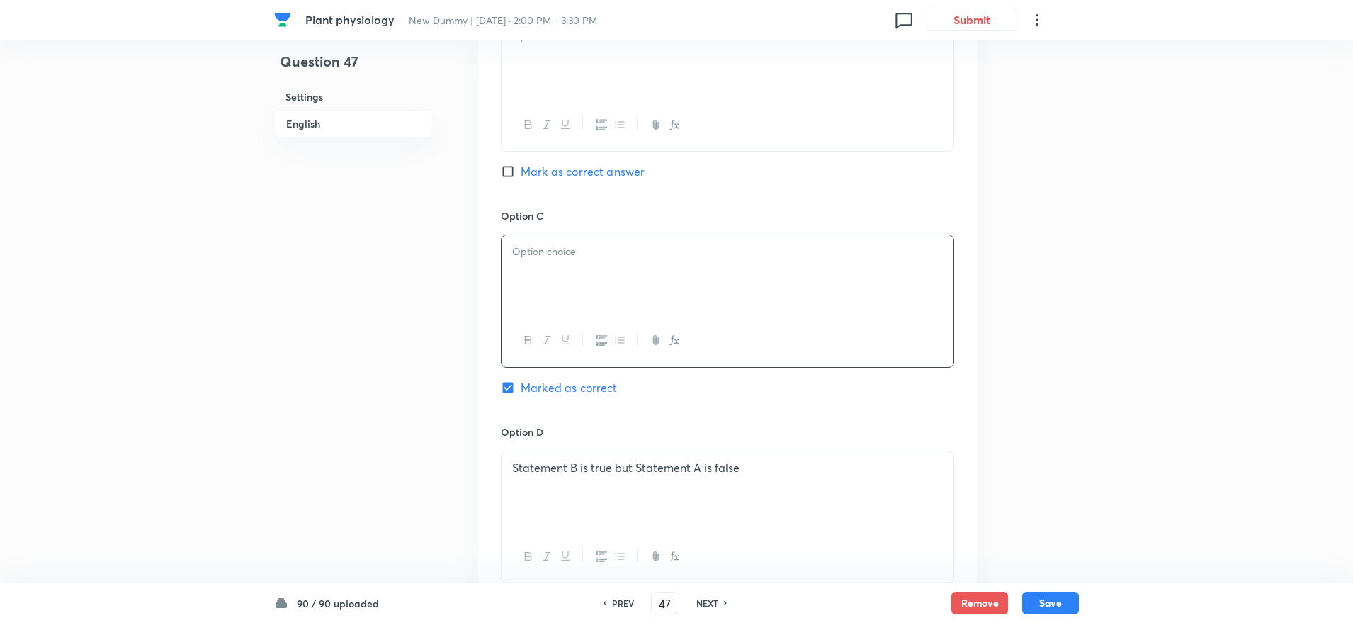
scroll to position [1179, 0]
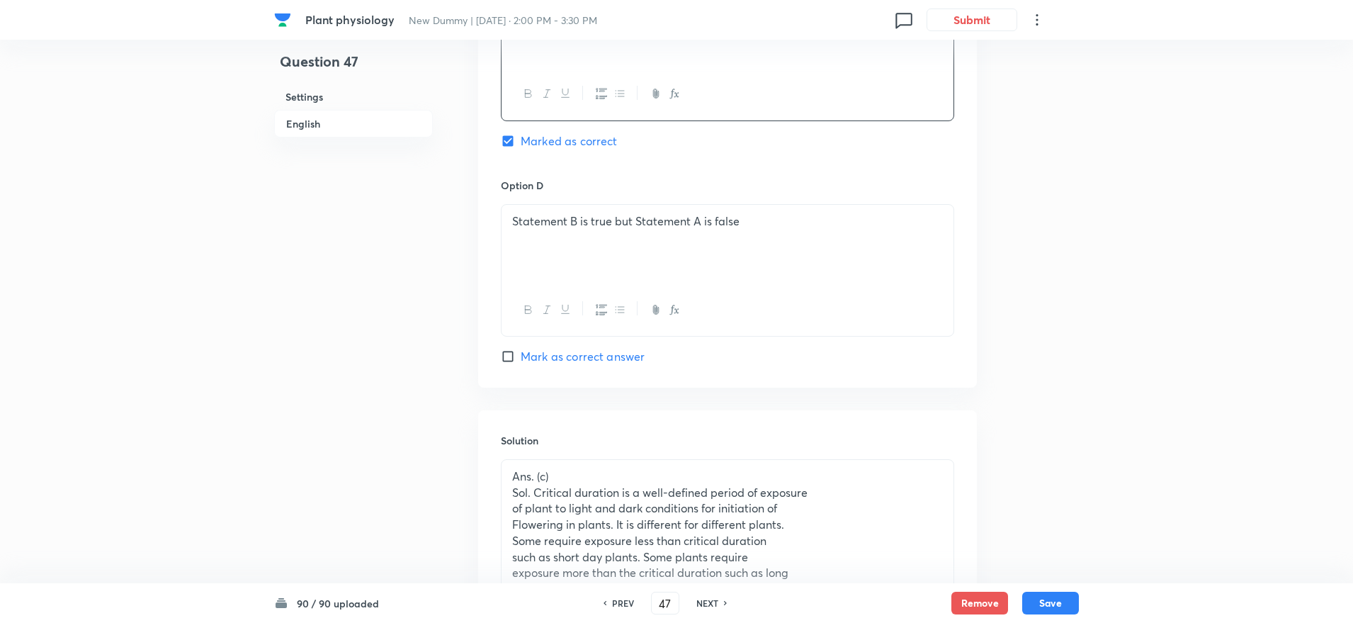
click at [686, 241] on div "Statement B is true but Statement A is false" at bounding box center [728, 244] width 452 height 79
click at [691, 497] on p "of plant to light and dark conditions for initiation of" at bounding box center [727, 508] width 431 height 16
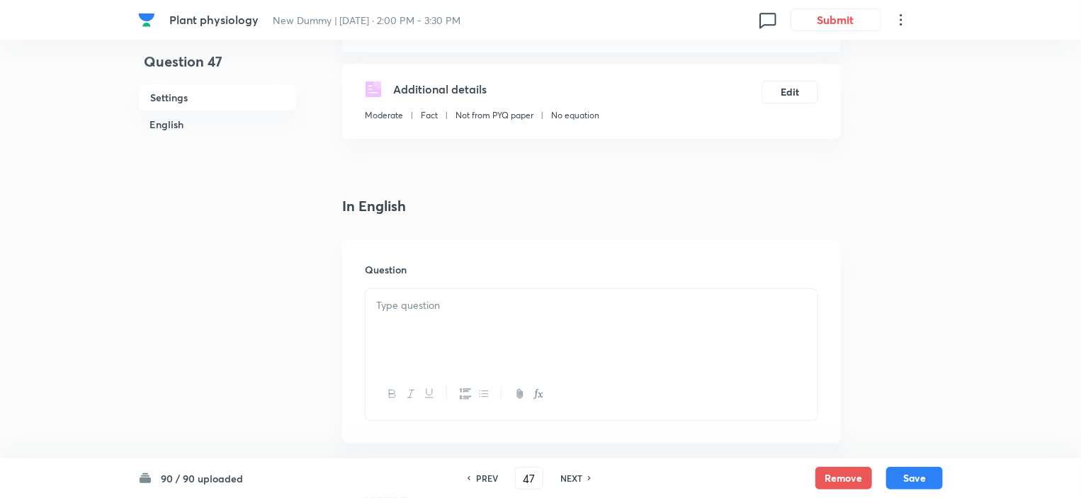
scroll to position [185, 0]
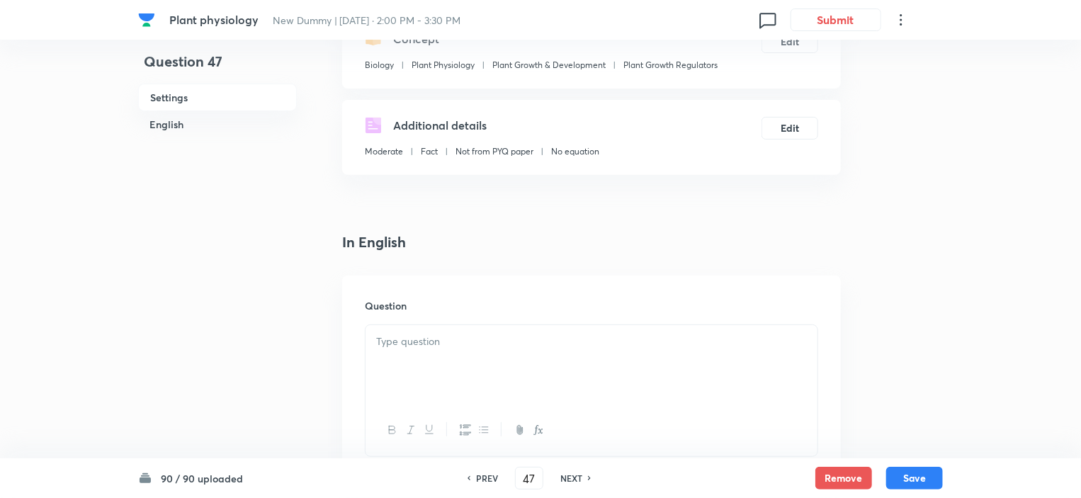
click at [405, 362] on div at bounding box center [592, 364] width 452 height 79
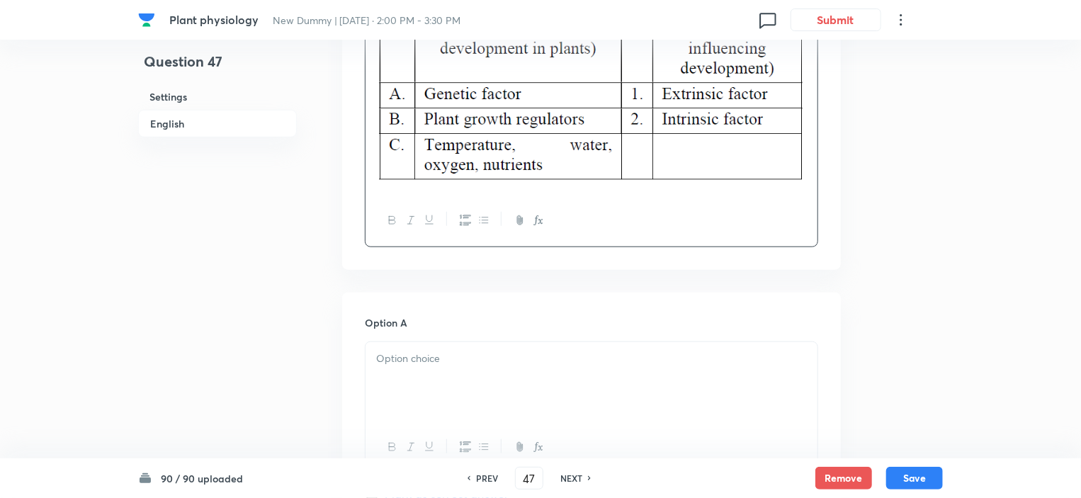
scroll to position [752, 0]
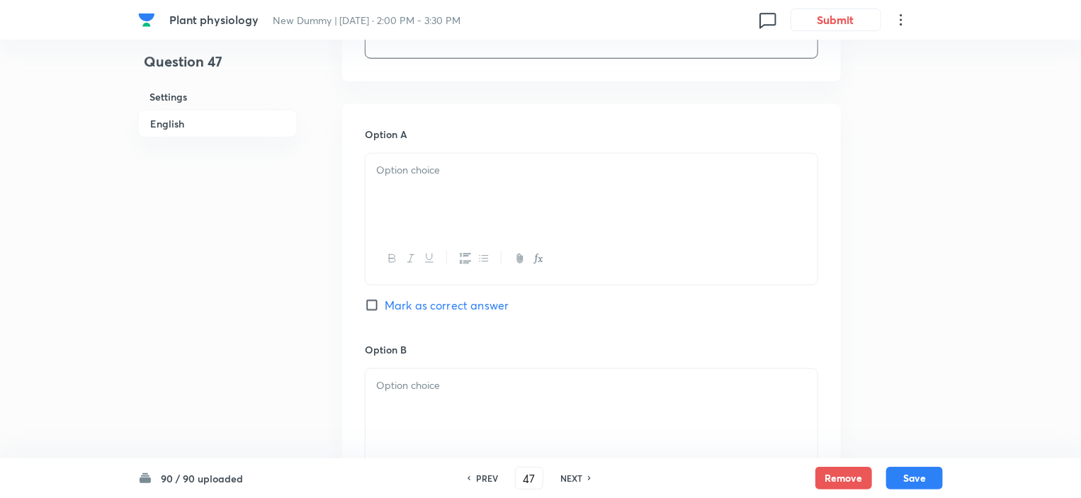
click at [422, 169] on p at bounding box center [591, 170] width 431 height 16
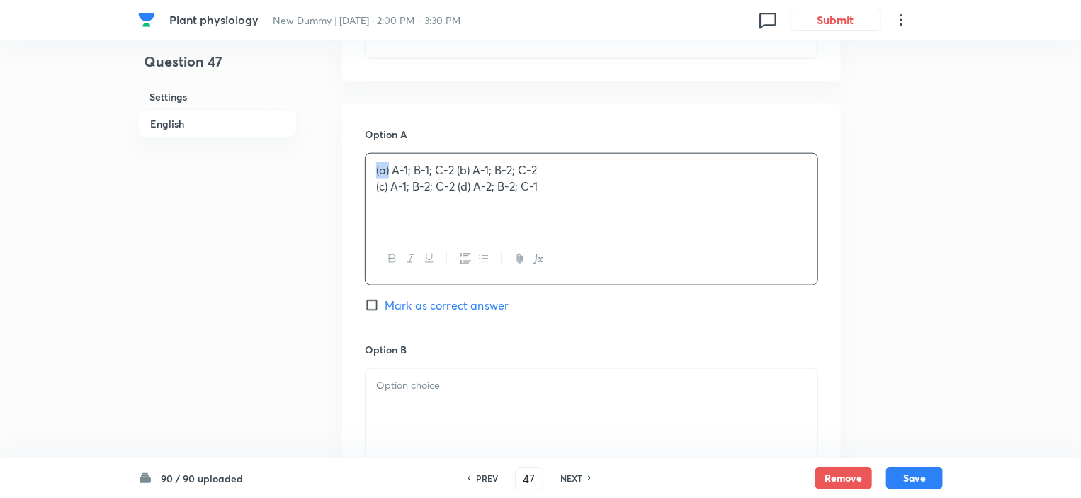
drag, startPoint x: 390, startPoint y: 171, endPoint x: 369, endPoint y: 171, distance: 21.3
click at [369, 171] on div "(a) A-1; B-1; C-2 (b) A-1; B-2; C-2 (c) A-1; B-2; C-2 (d) A-2; B-2; C-1" at bounding box center [592, 193] width 452 height 79
drag, startPoint x: 458, startPoint y: 167, endPoint x: 533, endPoint y: 166, distance: 75.1
click at [533, 166] on p "A-1; B-1; C-2 (b) A-1; B-2; C-2" at bounding box center [591, 170] width 431 height 16
click at [410, 375] on div at bounding box center [592, 408] width 452 height 79
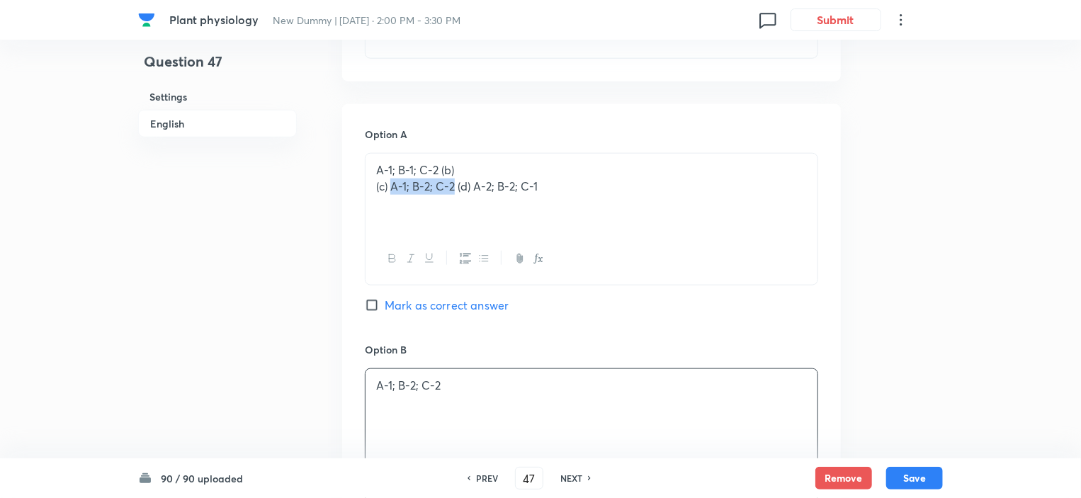
drag, startPoint x: 390, startPoint y: 184, endPoint x: 453, endPoint y: 188, distance: 63.2
click at [453, 188] on p "(c) A-1; B-2; C-2 (d) A-2; B-2; C-1" at bounding box center [591, 187] width 431 height 16
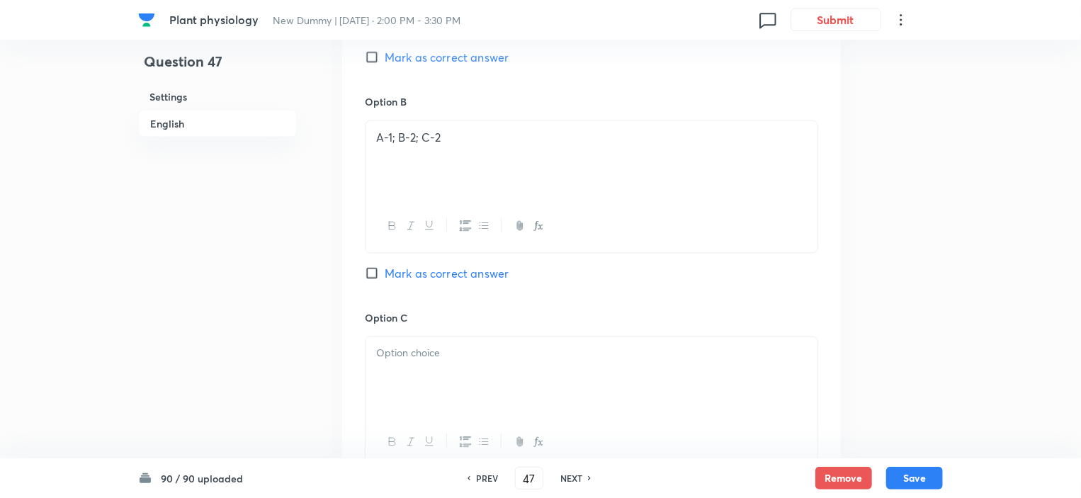
scroll to position [1318, 0]
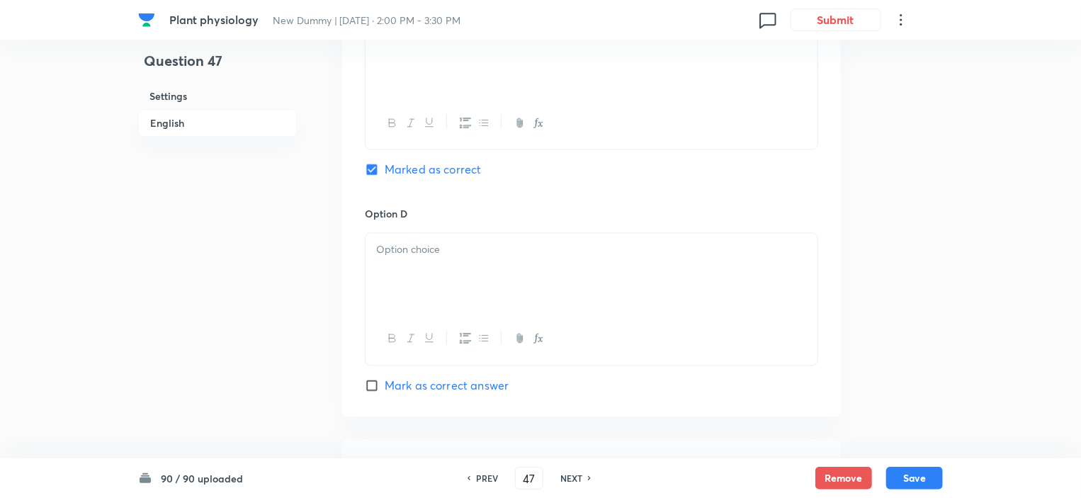
click at [403, 268] on div at bounding box center [592, 273] width 452 height 79
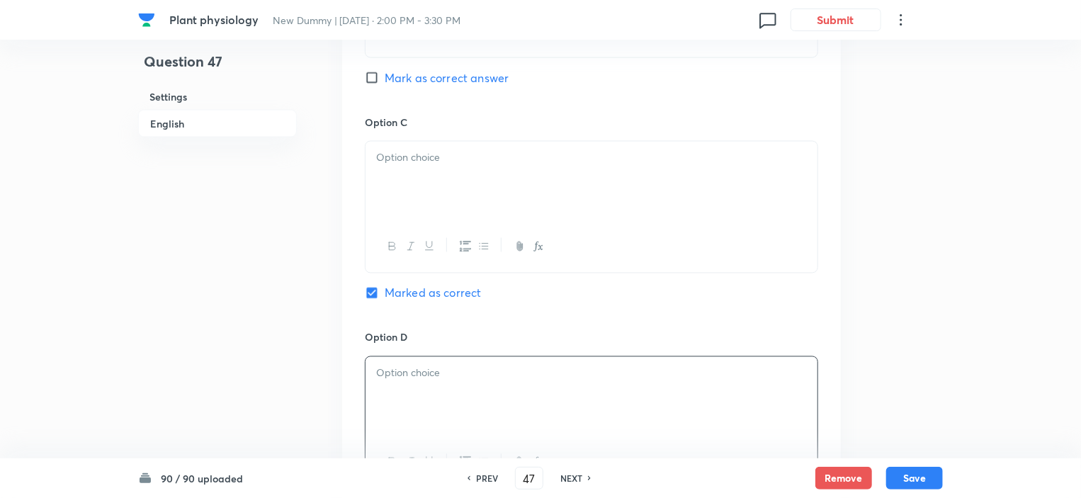
scroll to position [1177, 0]
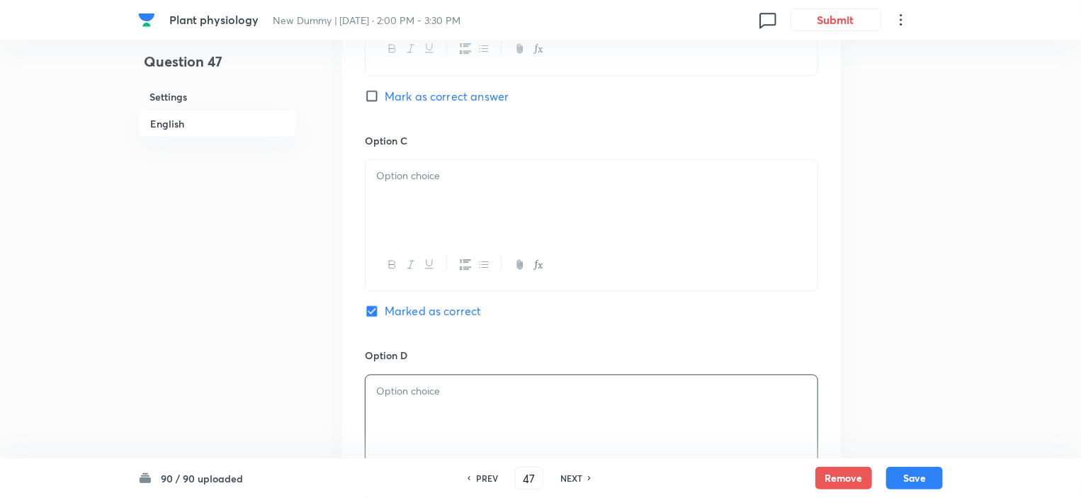
click at [400, 207] on div at bounding box center [592, 199] width 452 height 79
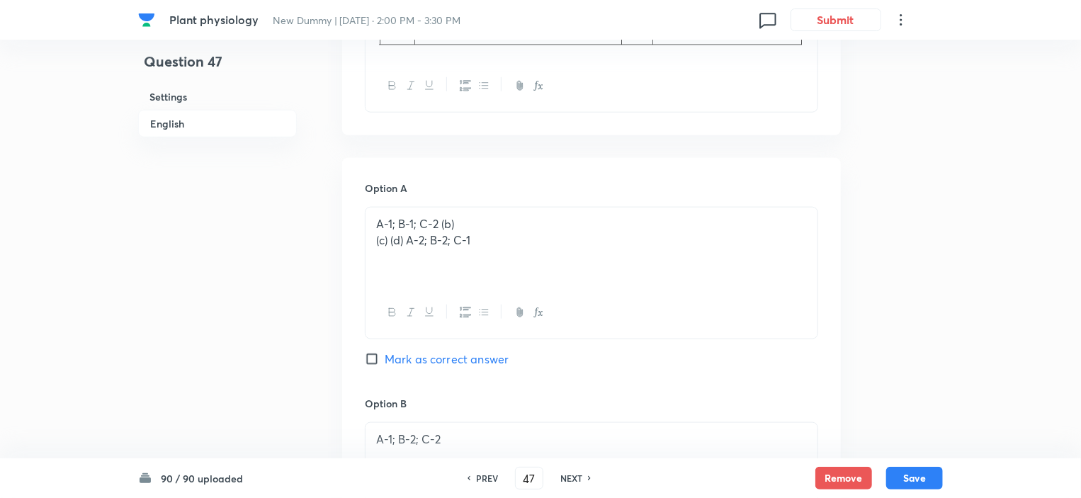
scroll to position [610, 0]
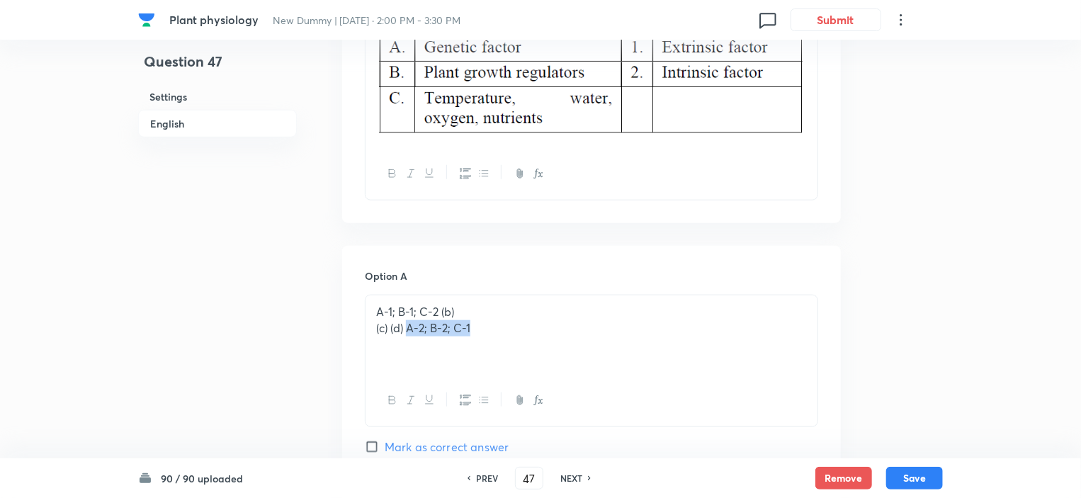
drag, startPoint x: 407, startPoint y: 332, endPoint x: 480, endPoint y: 329, distance: 73.7
click at [480, 329] on p "(c) (d) A-2; B-2; C-1" at bounding box center [591, 328] width 431 height 16
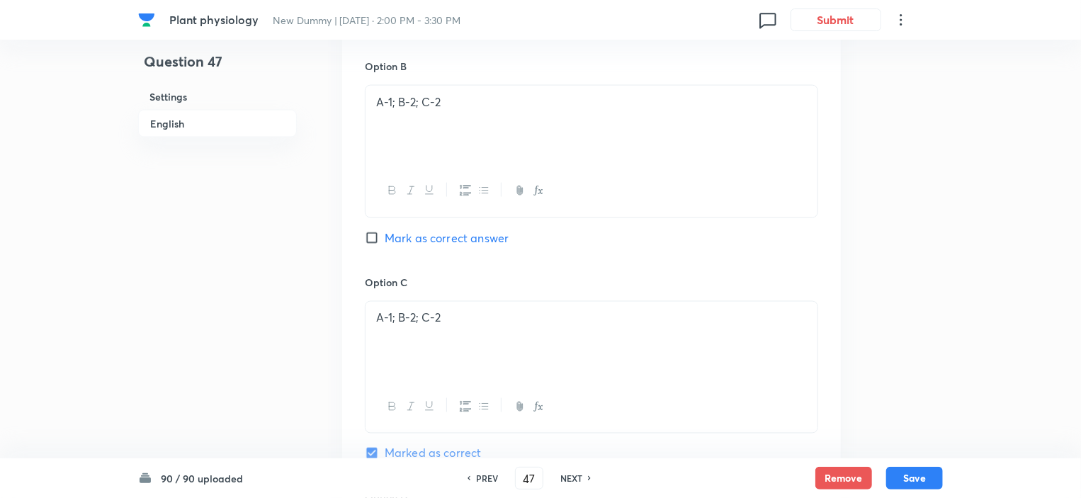
scroll to position [1318, 0]
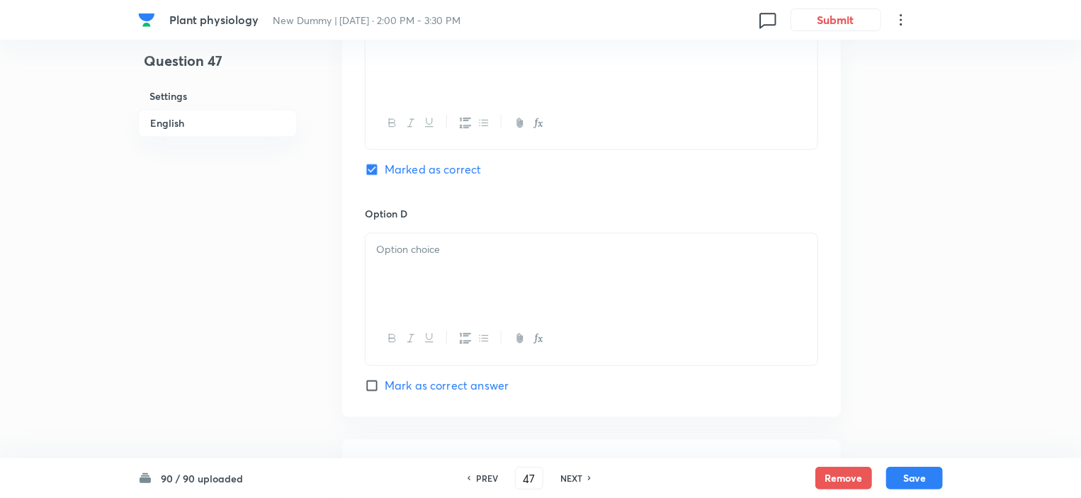
click at [405, 281] on div at bounding box center [592, 273] width 452 height 79
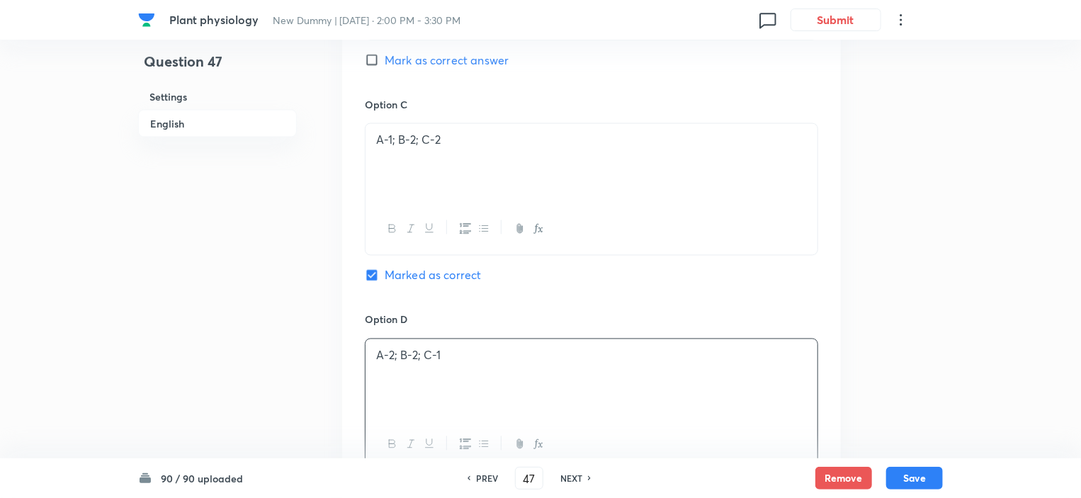
scroll to position [752, 0]
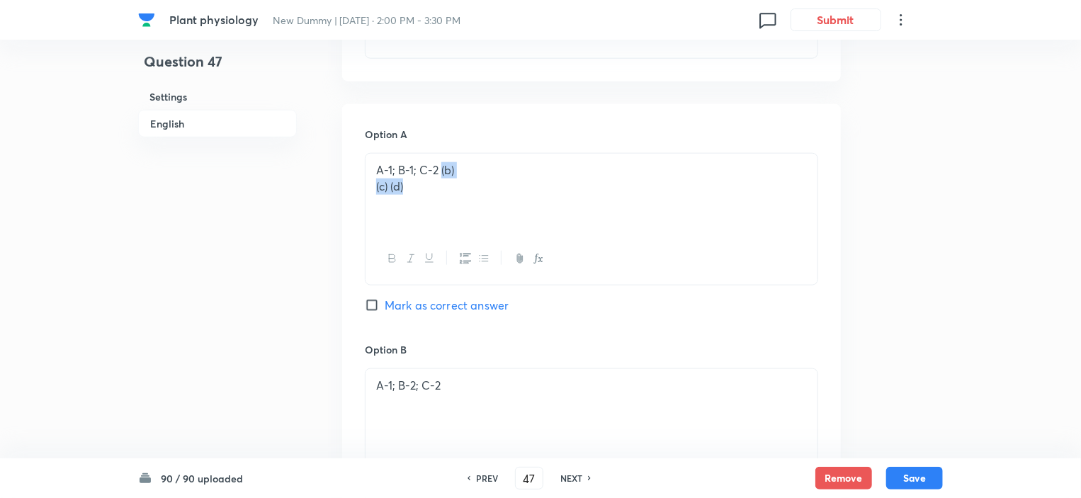
drag, startPoint x: 437, startPoint y: 169, endPoint x: 448, endPoint y: 198, distance: 30.3
click at [448, 198] on div "A-1; B-1; C-2 (b) (c) (d)" at bounding box center [592, 193] width 452 height 79
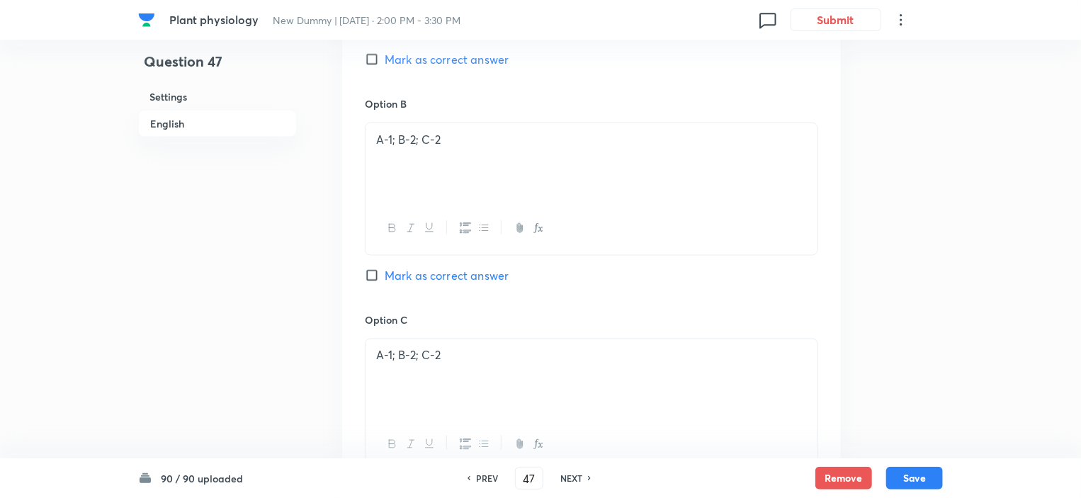
scroll to position [1460, 0]
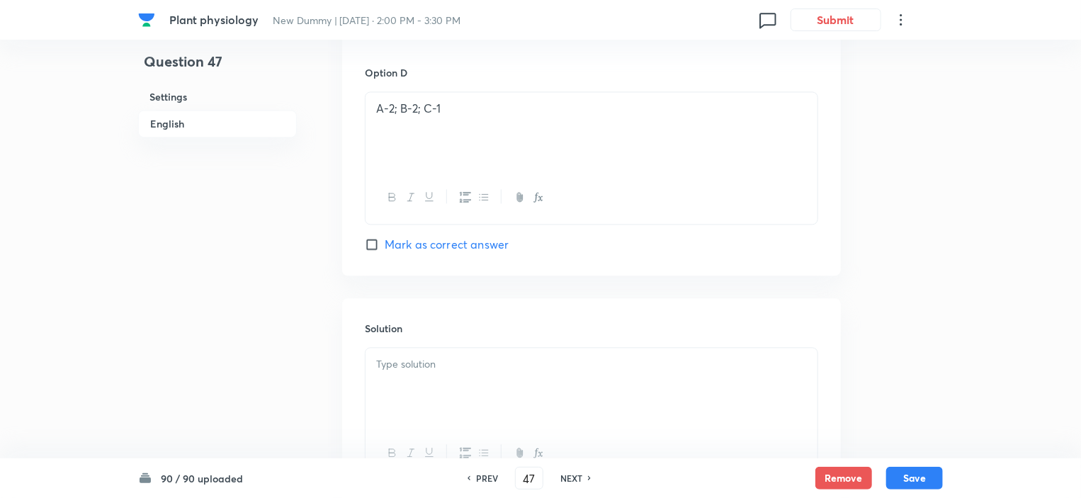
click at [425, 383] on div at bounding box center [592, 387] width 452 height 79
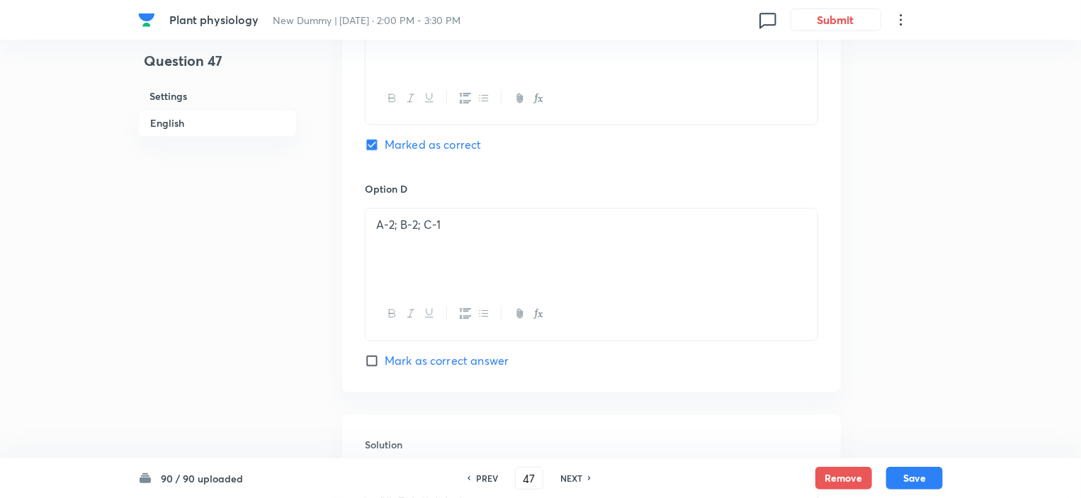
scroll to position [1318, 0]
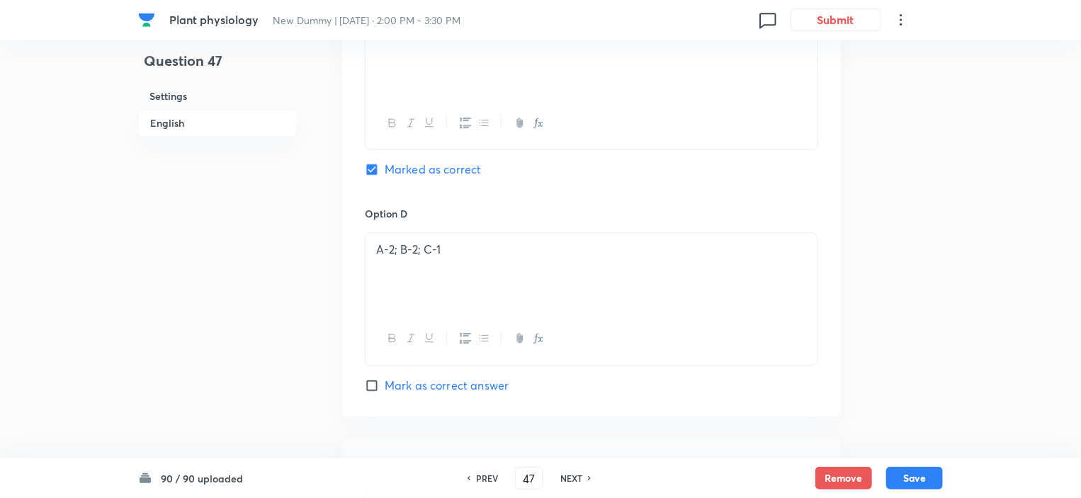
click at [393, 382] on span "Mark as correct answer" at bounding box center [447, 386] width 124 height 17
click at [385, 382] on input "Mark as correct answer" at bounding box center [375, 386] width 20 height 14
checkbox input "true"
checkbox input "false"
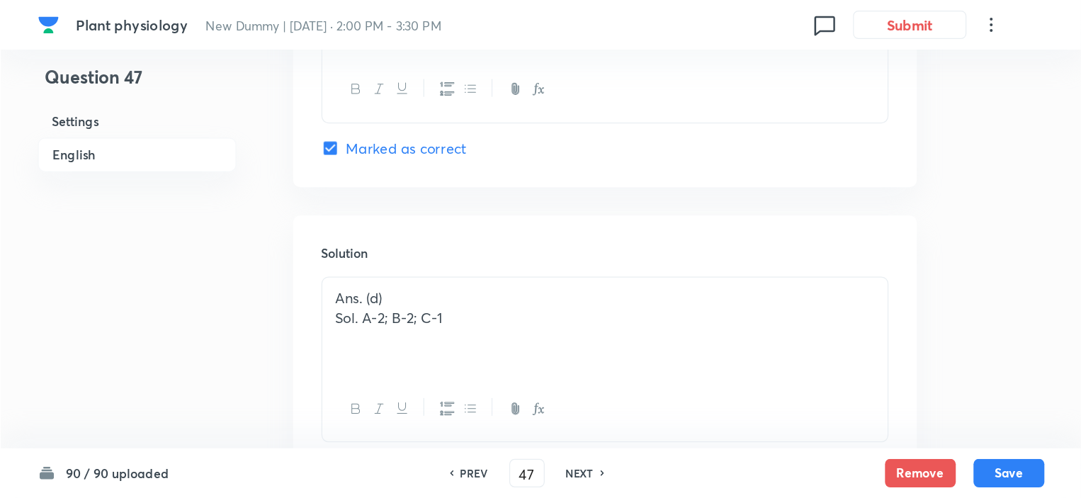
scroll to position [1586, 0]
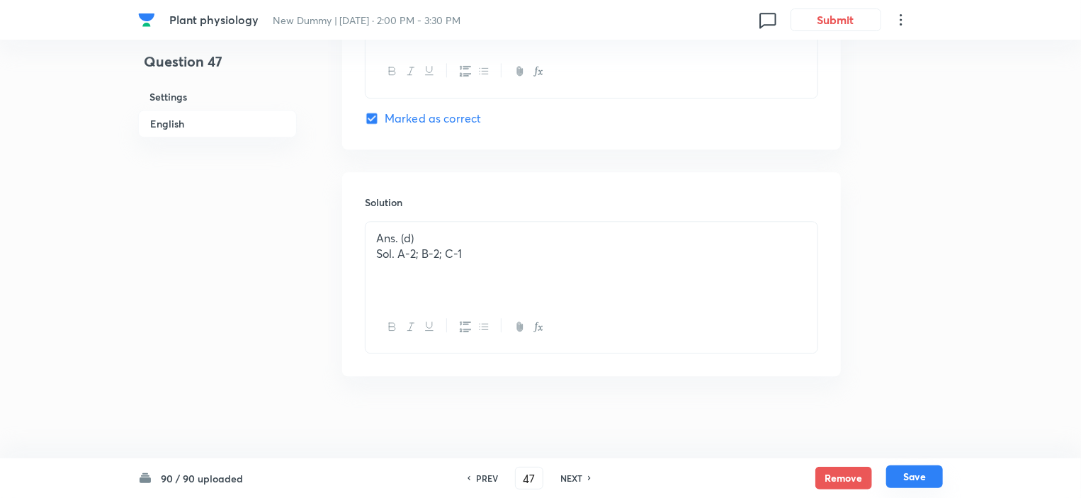
click at [915, 476] on button "Save" at bounding box center [914, 476] width 57 height 23
type input "48"
checkbox input "false"
checkbox input "true"
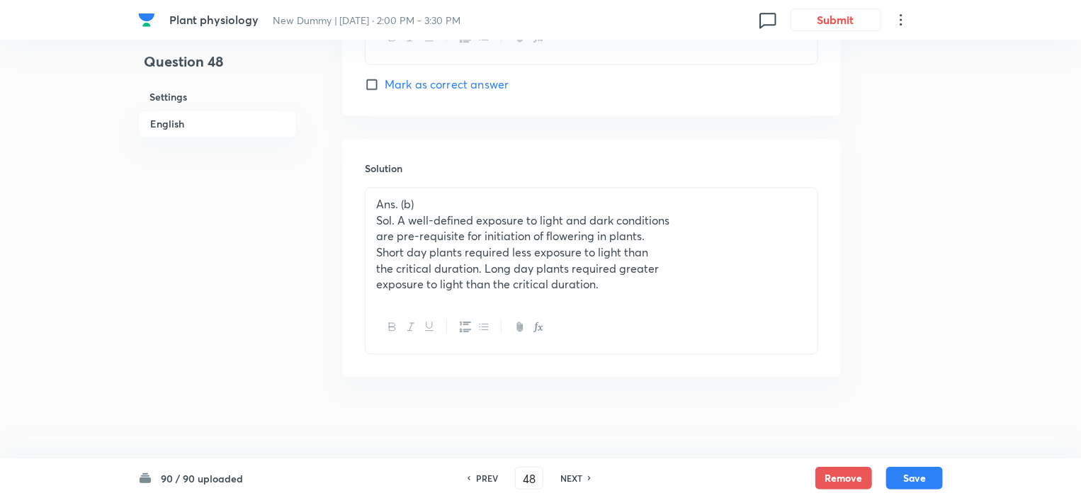
click at [596, 273] on p "the critical duration. Long day plants required greater" at bounding box center [591, 269] width 431 height 16
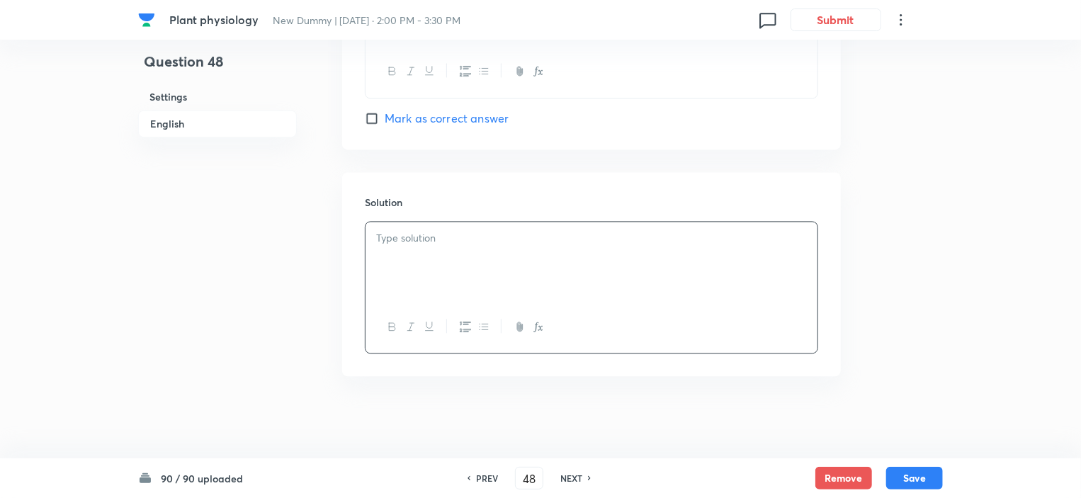
scroll to position [853, 0]
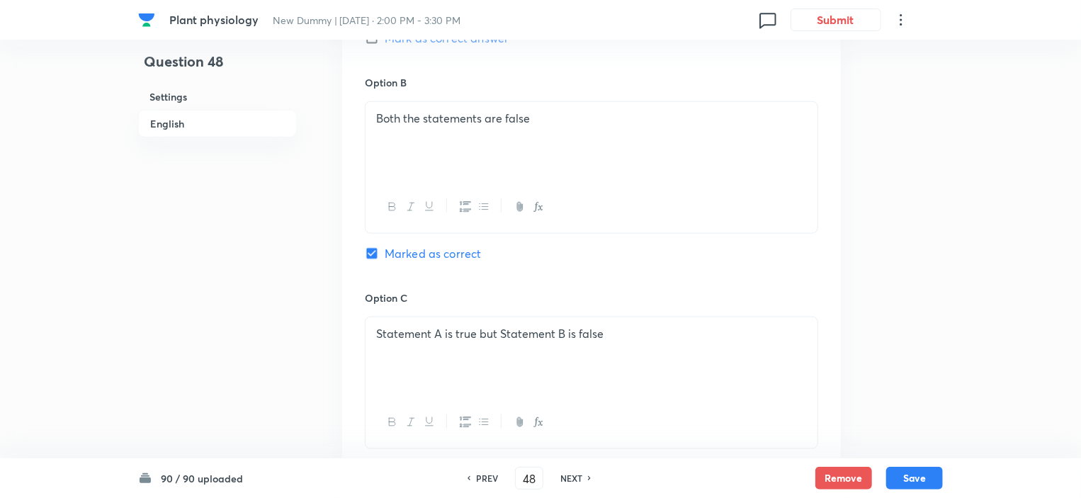
click at [567, 341] on div "Statement A is true but Statement B is false" at bounding box center [592, 356] width 452 height 79
click at [509, 178] on div "Both the statements are false" at bounding box center [592, 141] width 452 height 79
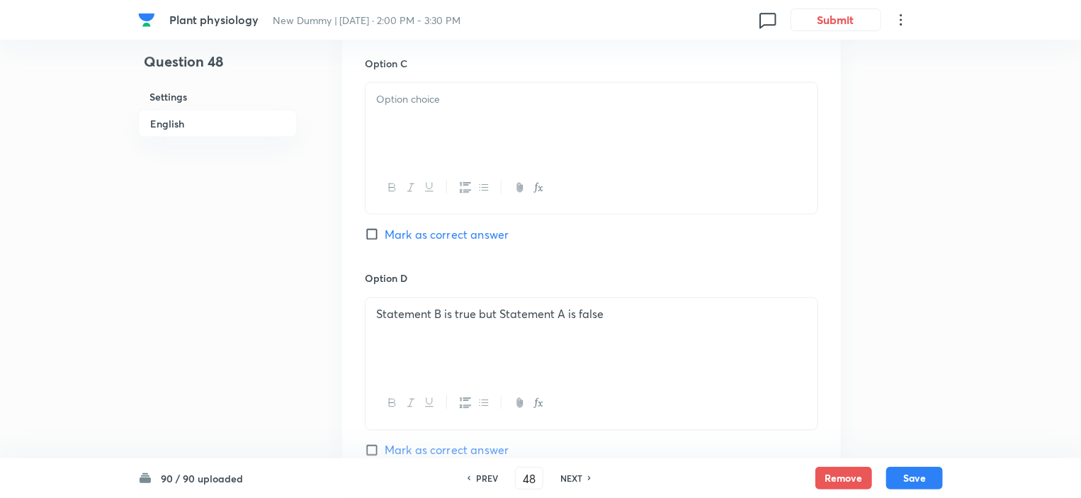
scroll to position [1278, 0]
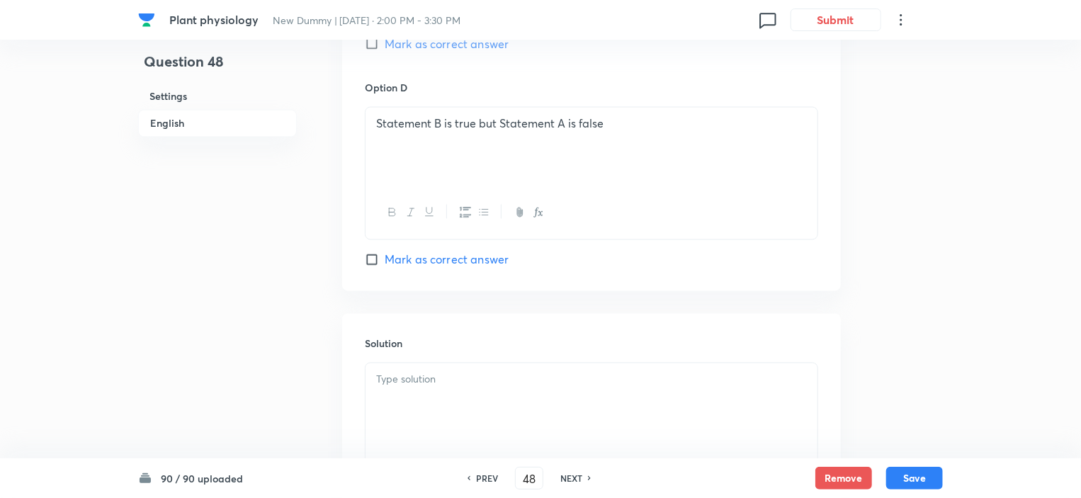
click at [510, 158] on div "Statement B is true but Statement A is false" at bounding box center [592, 147] width 452 height 79
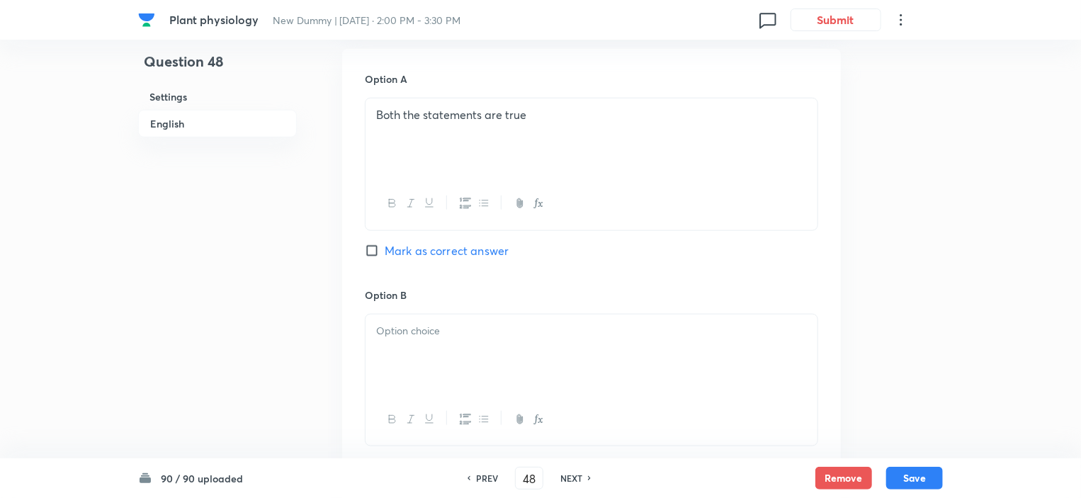
scroll to position [570, 0]
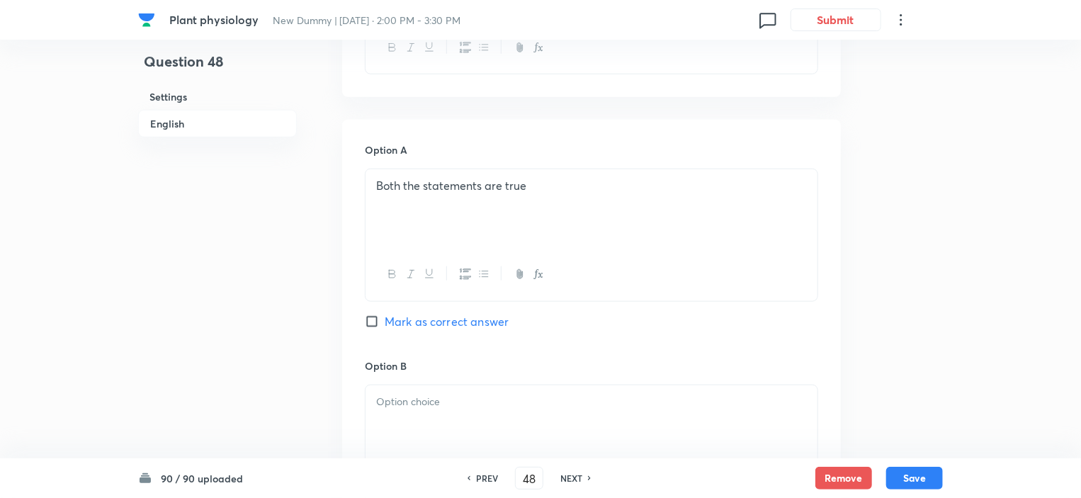
click at [497, 204] on div "Both the statements are true" at bounding box center [592, 208] width 452 height 79
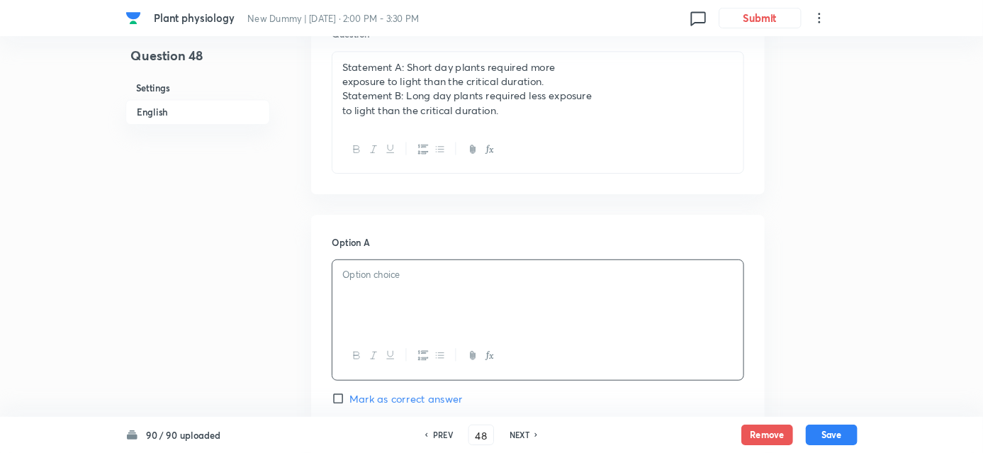
scroll to position [429, 0]
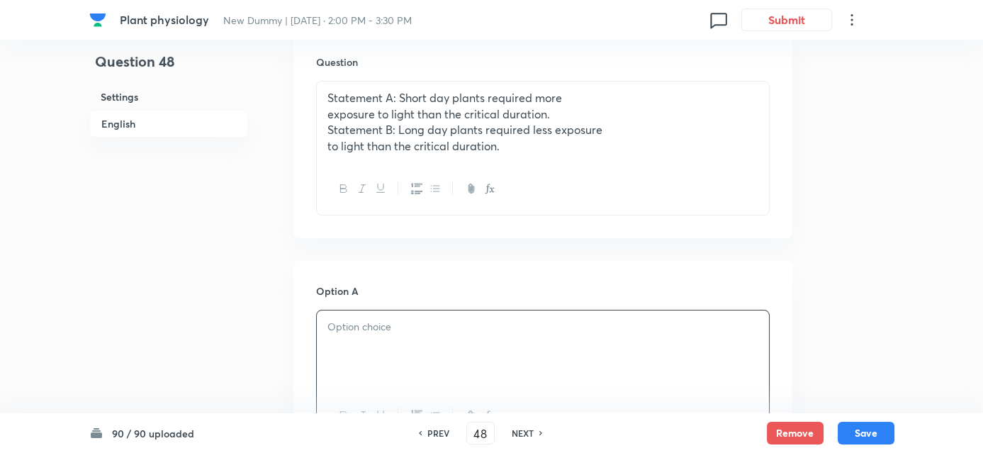
click at [472, 139] on p "to light than the critical duration." at bounding box center [542, 146] width 431 height 16
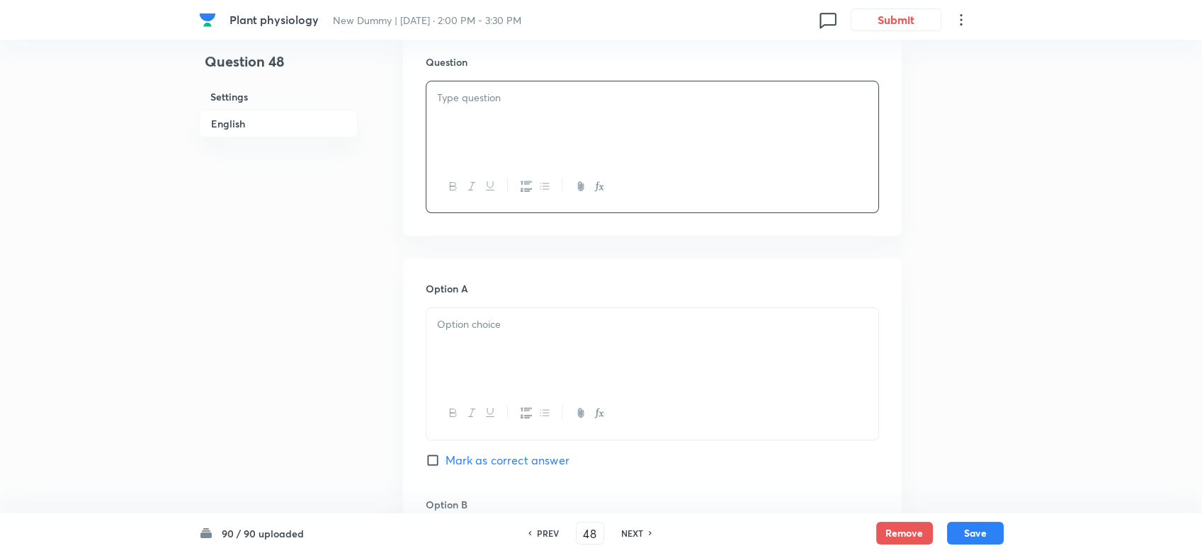
click at [510, 123] on div at bounding box center [652, 120] width 452 height 79
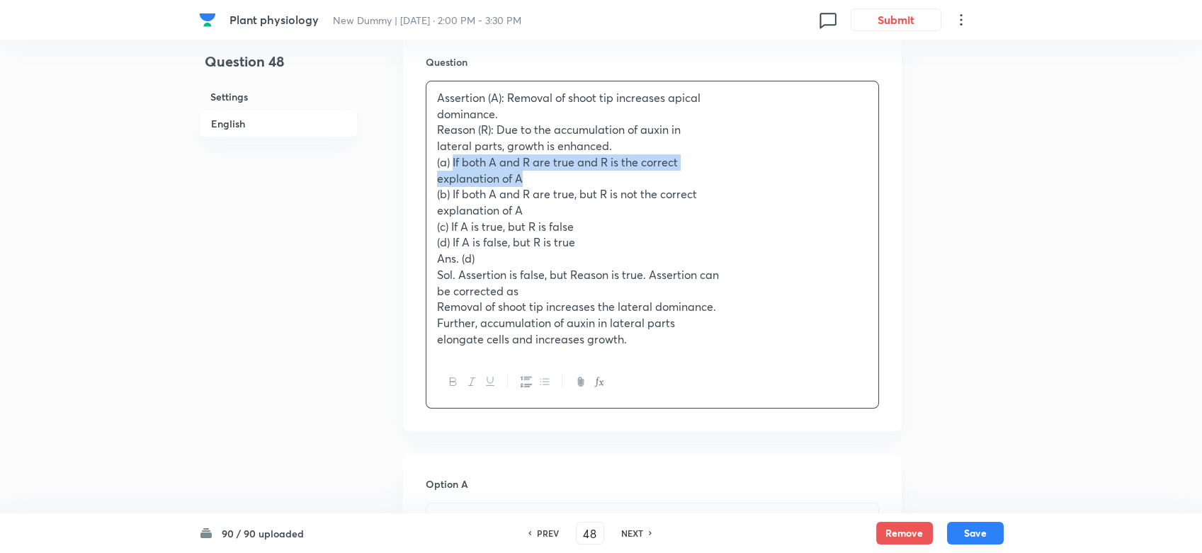
drag, startPoint x: 451, startPoint y: 162, endPoint x: 533, endPoint y: 182, distance: 84.0
click at [533, 182] on div "Assertion (A): Removal of shoot tip increases apical dominance. Reason (R): Due…" at bounding box center [652, 218] width 452 height 275
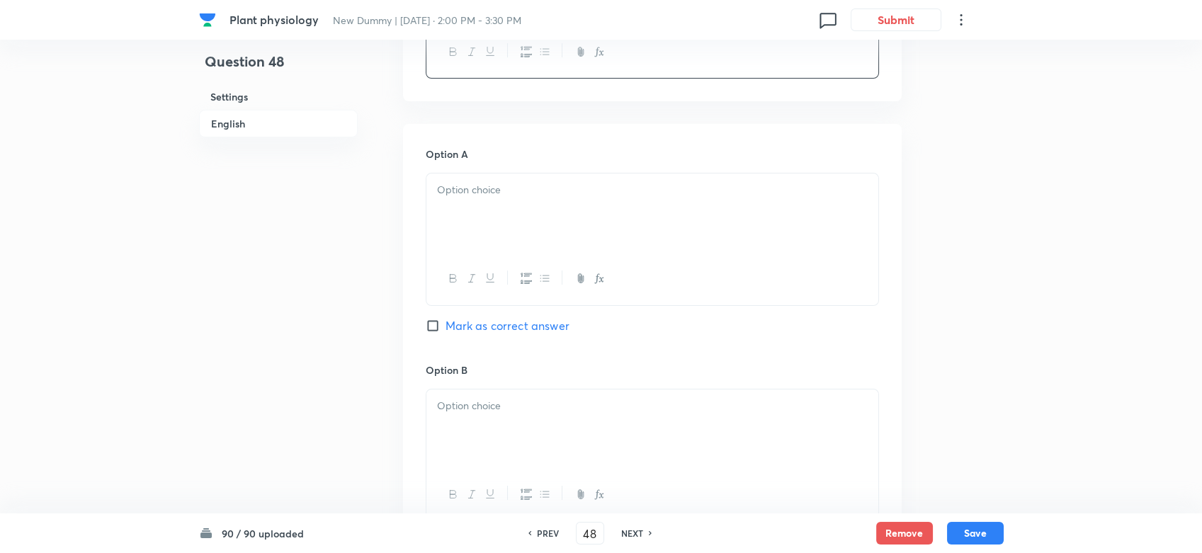
scroll to position [743, 0]
click at [470, 210] on div at bounding box center [652, 212] width 452 height 79
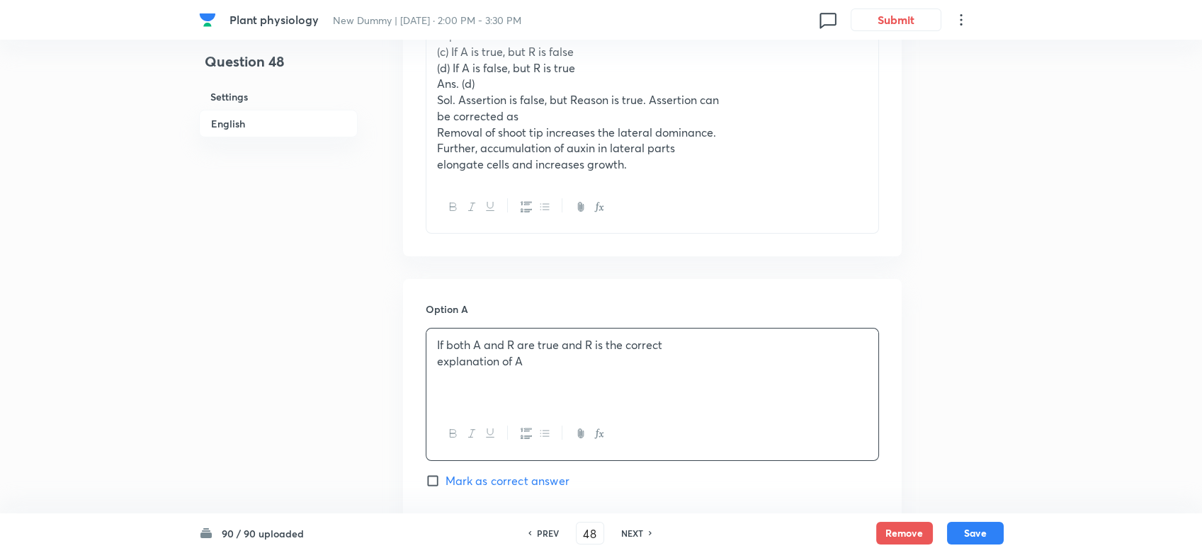
scroll to position [429, 0]
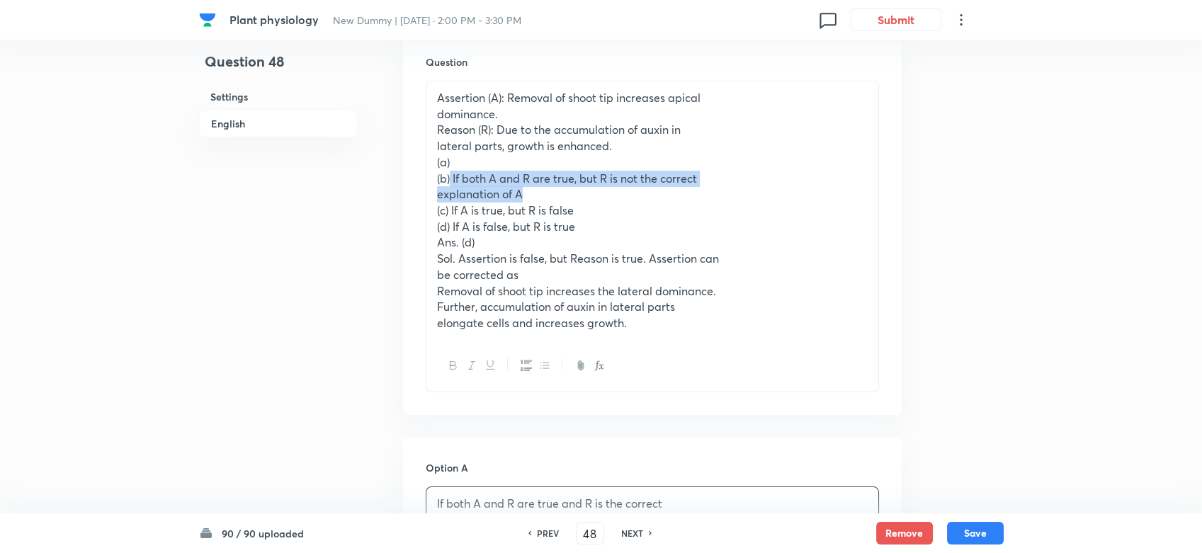
drag, startPoint x: 448, startPoint y: 174, endPoint x: 527, endPoint y: 191, distance: 80.4
click at [527, 191] on div "Assertion (A): Removal of shoot tip increases apical dominance. Reason (R): Due…" at bounding box center [652, 210] width 452 height 259
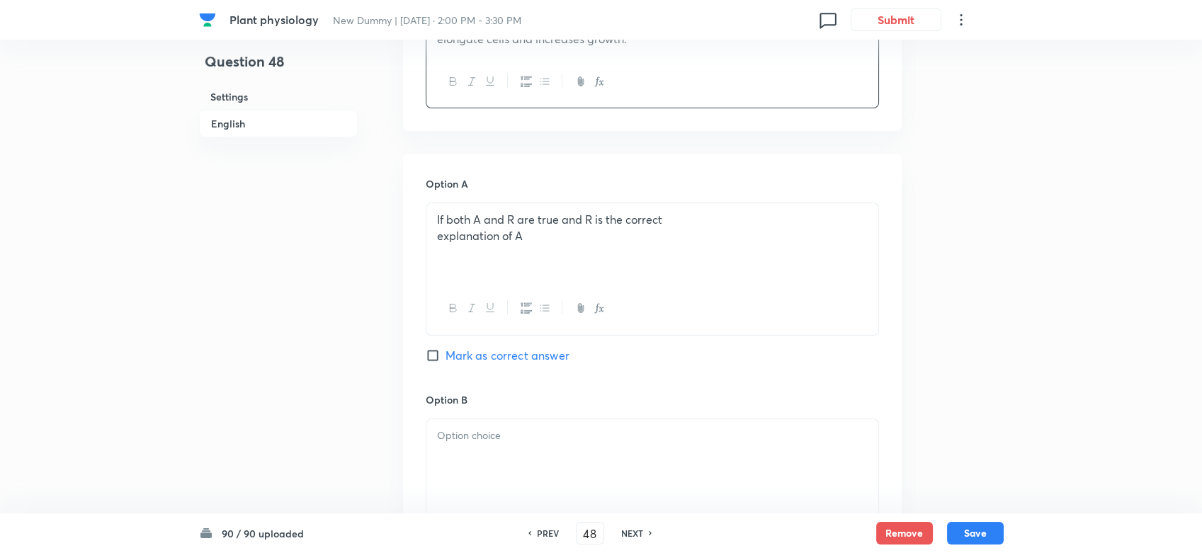
scroll to position [743, 0]
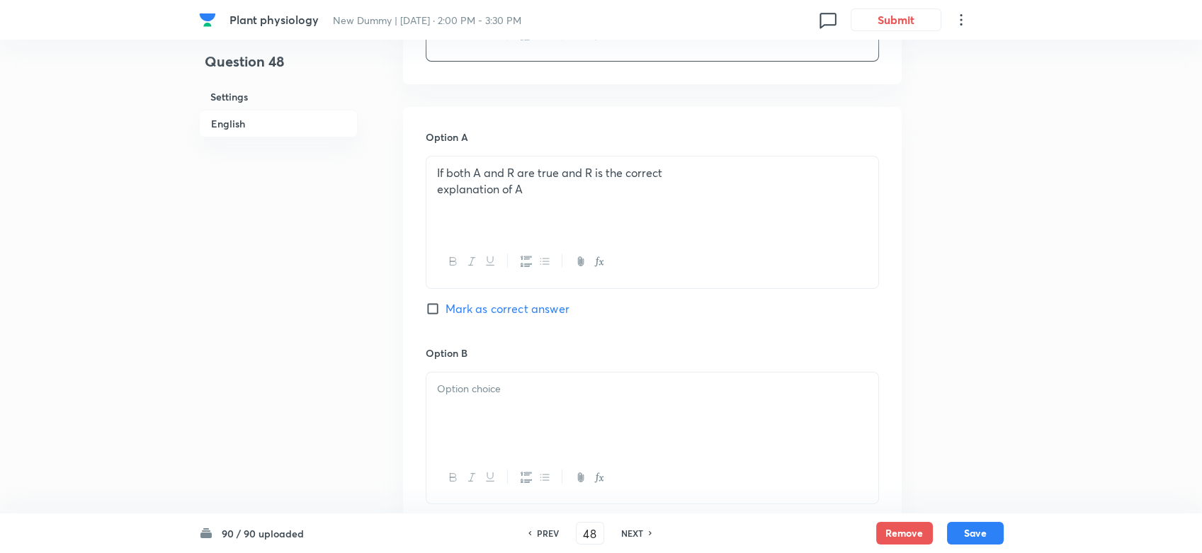
click at [480, 401] on div at bounding box center [652, 412] width 452 height 79
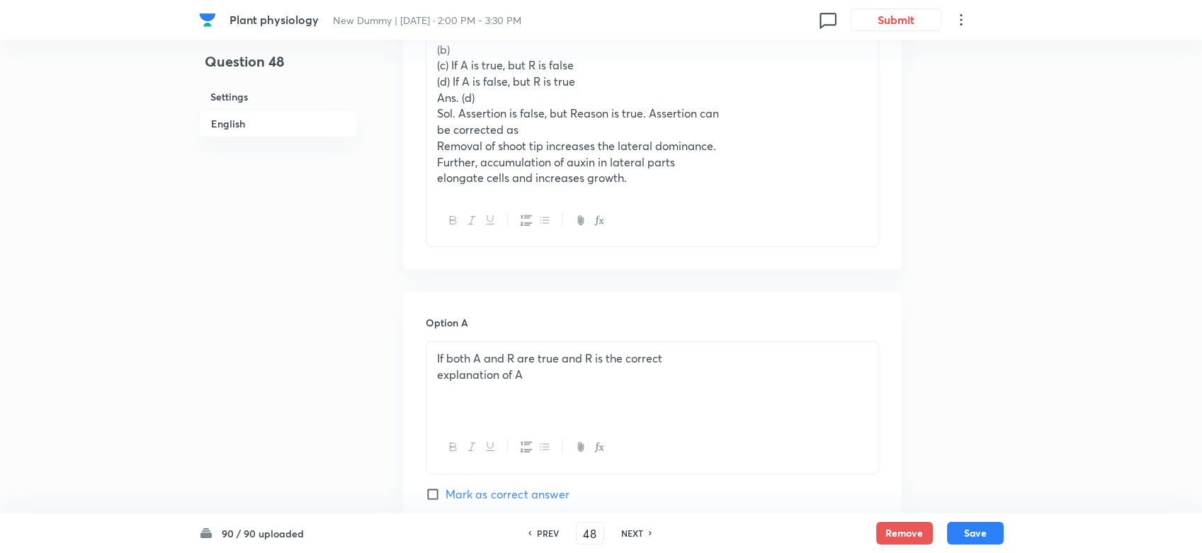
scroll to position [429, 0]
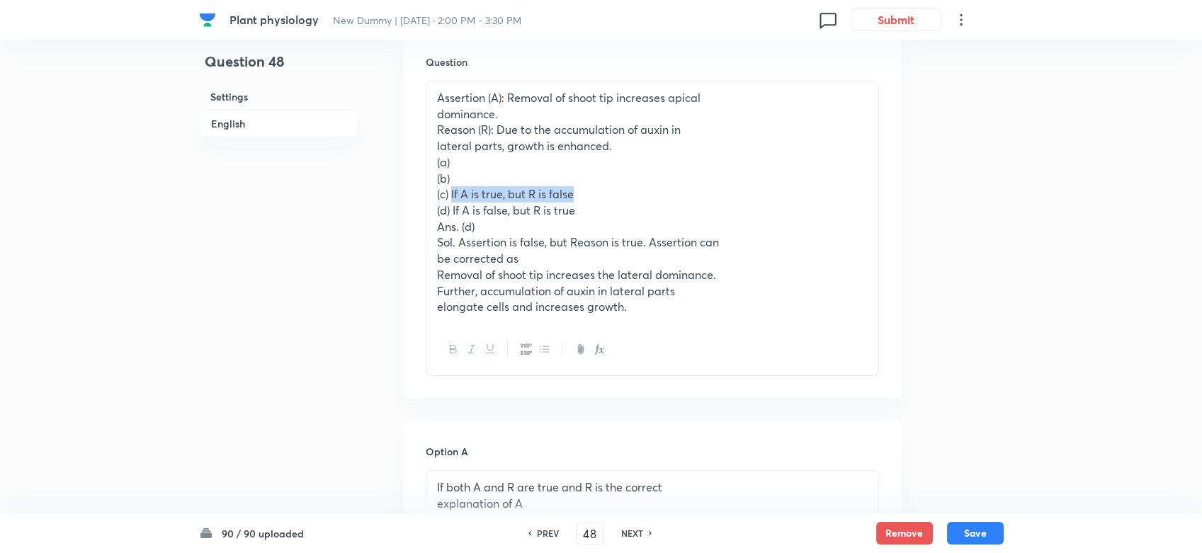
drag, startPoint x: 451, startPoint y: 190, endPoint x: 598, endPoint y: 193, distance: 147.4
click at [598, 193] on p "(c) If A is true, but R is false" at bounding box center [652, 194] width 431 height 16
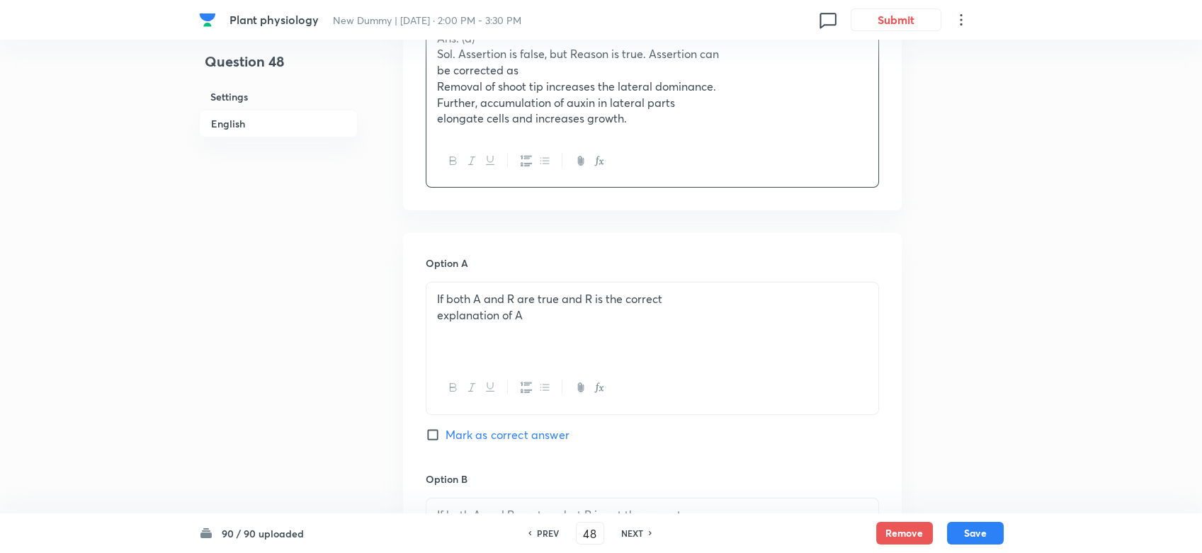
scroll to position [901, 0]
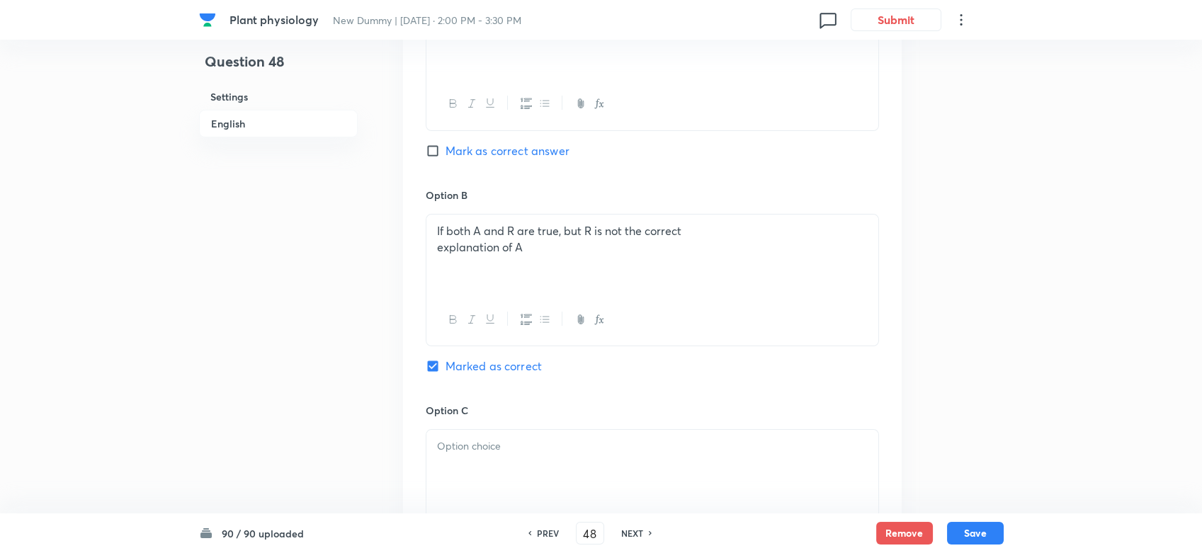
click at [486, 462] on div at bounding box center [652, 469] width 452 height 79
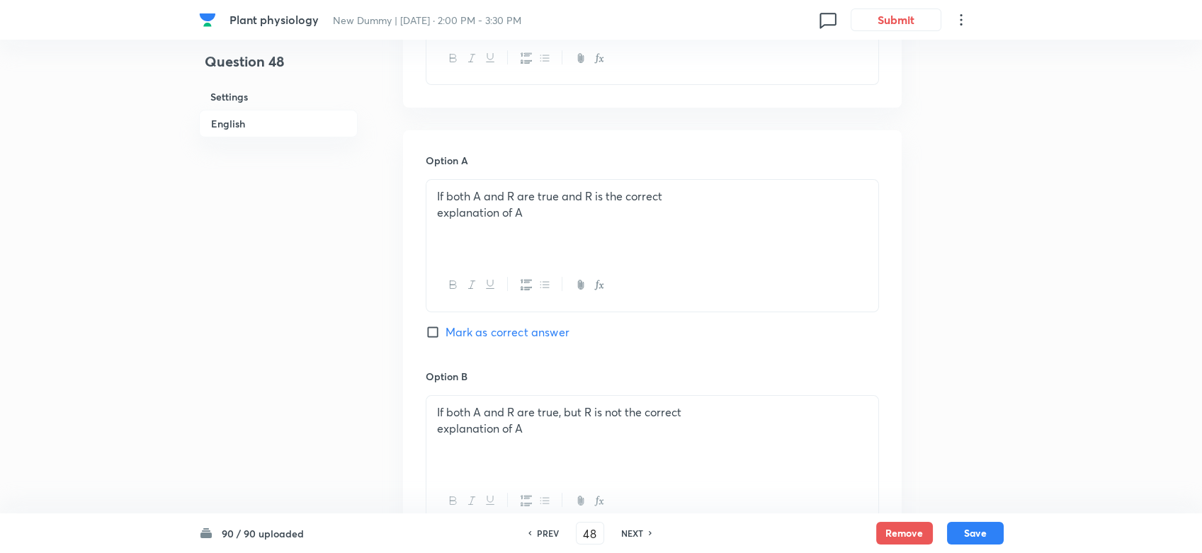
scroll to position [586, 0]
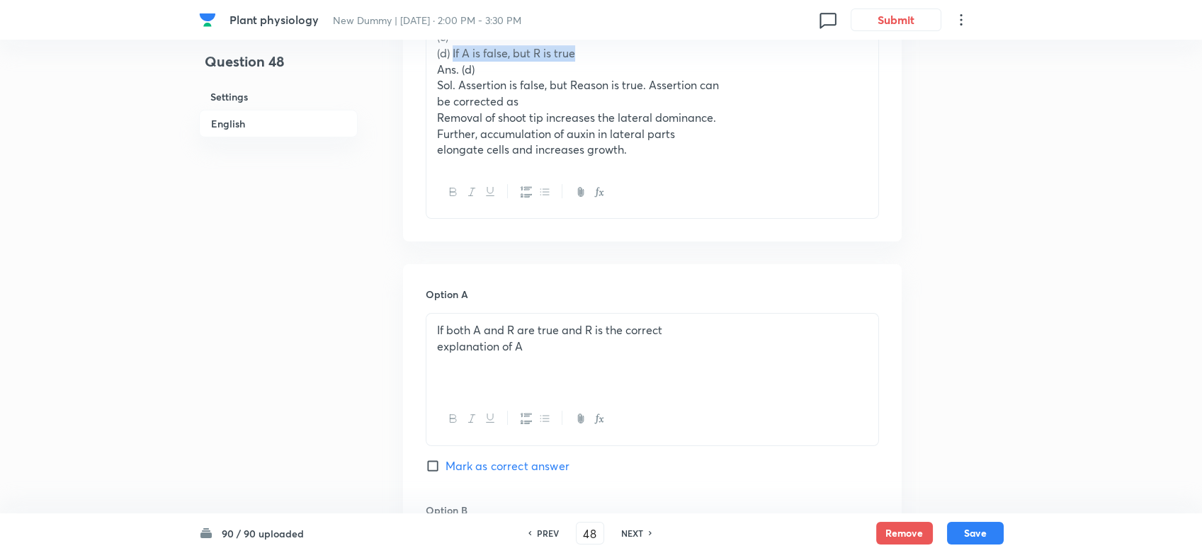
drag, startPoint x: 452, startPoint y: 55, endPoint x: 619, endPoint y: 50, distance: 167.3
click at [619, 50] on p "(d) If A is false, but R is true" at bounding box center [652, 53] width 431 height 16
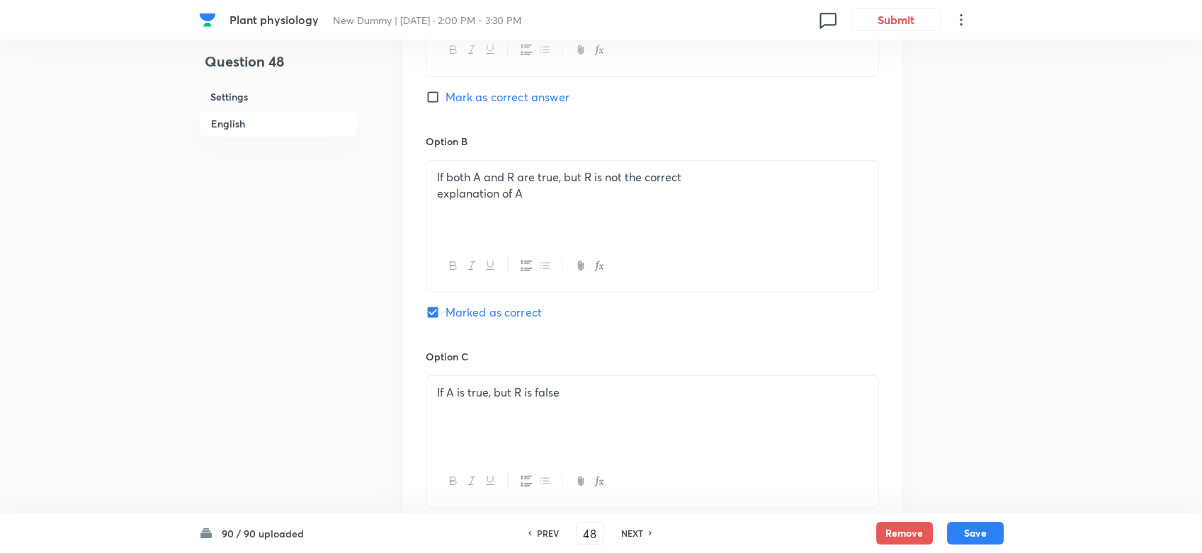
scroll to position [1216, 0]
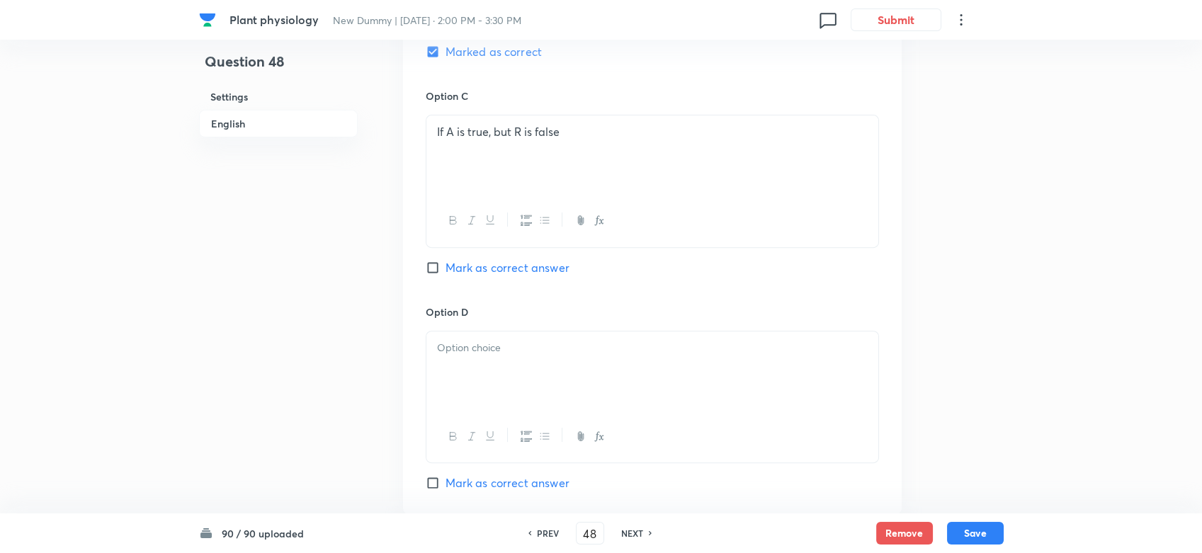
click at [470, 368] on div at bounding box center [652, 371] width 452 height 79
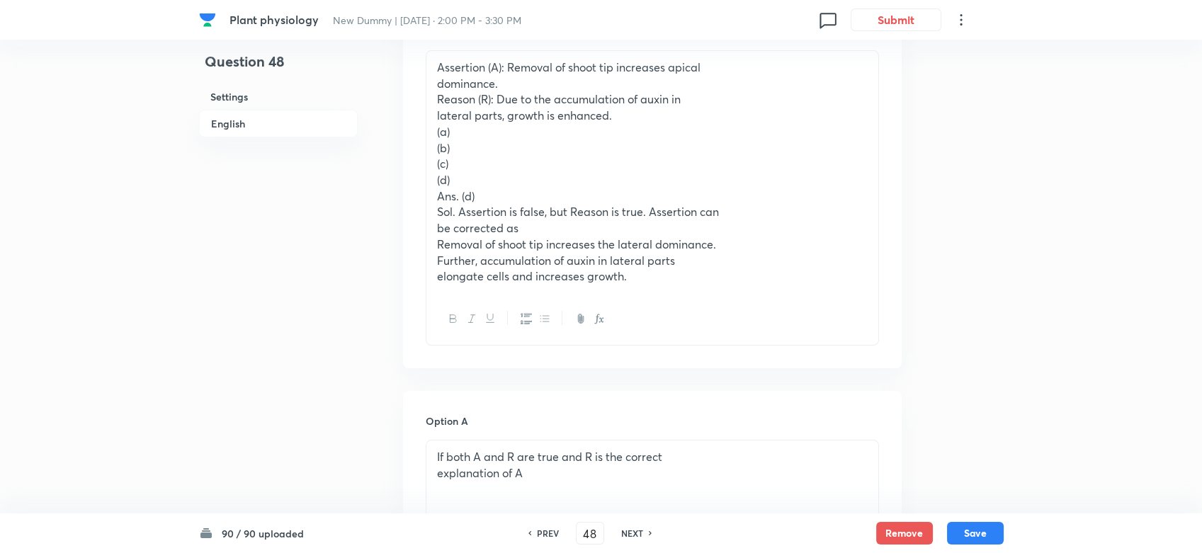
scroll to position [429, 0]
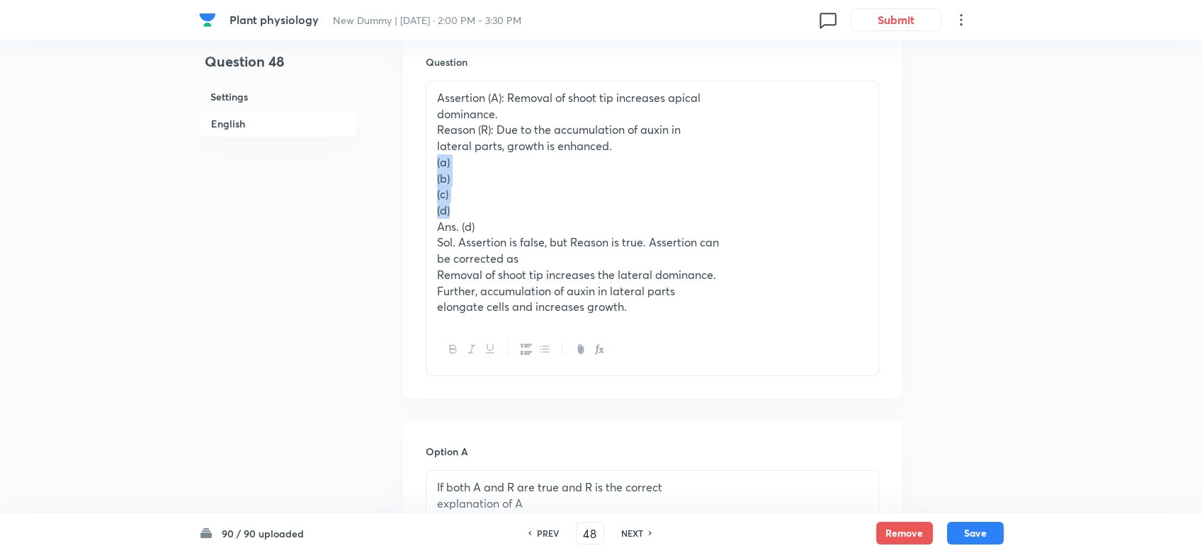
drag, startPoint x: 458, startPoint y: 205, endPoint x: 436, endPoint y: 165, distance: 46.0
click at [436, 165] on div "Assertion (A): Removal of shoot tip increases apical dominance. Reason (R): Due…" at bounding box center [652, 202] width 452 height 242
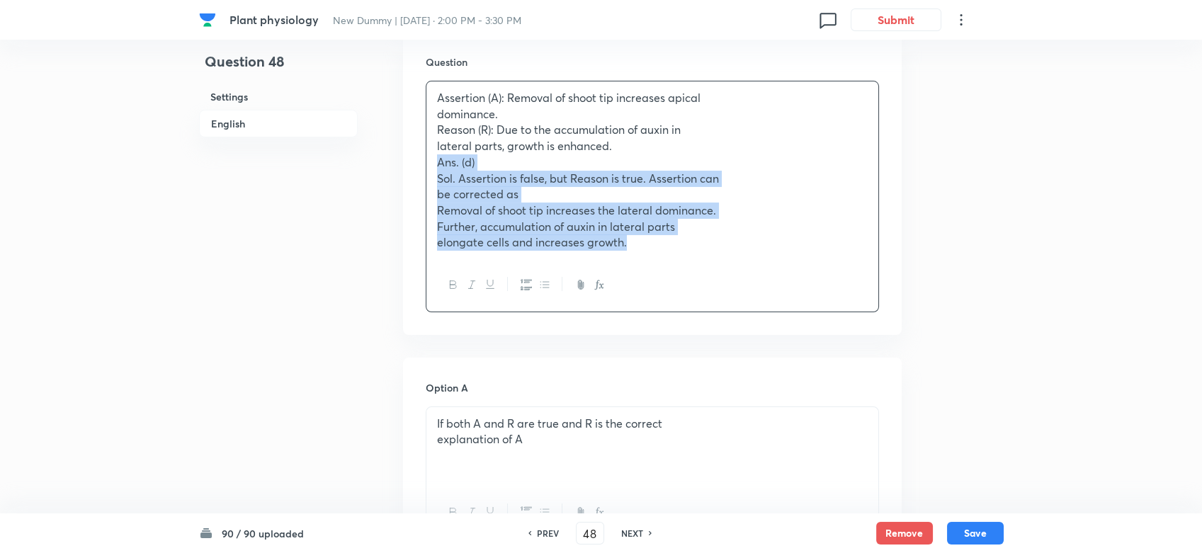
drag, startPoint x: 437, startPoint y: 164, endPoint x: 629, endPoint y: 239, distance: 205.9
click at [629, 239] on div "Assertion (A): Removal of shoot tip increases apical dominance. Reason (R): Due…" at bounding box center [652, 170] width 452 height 178
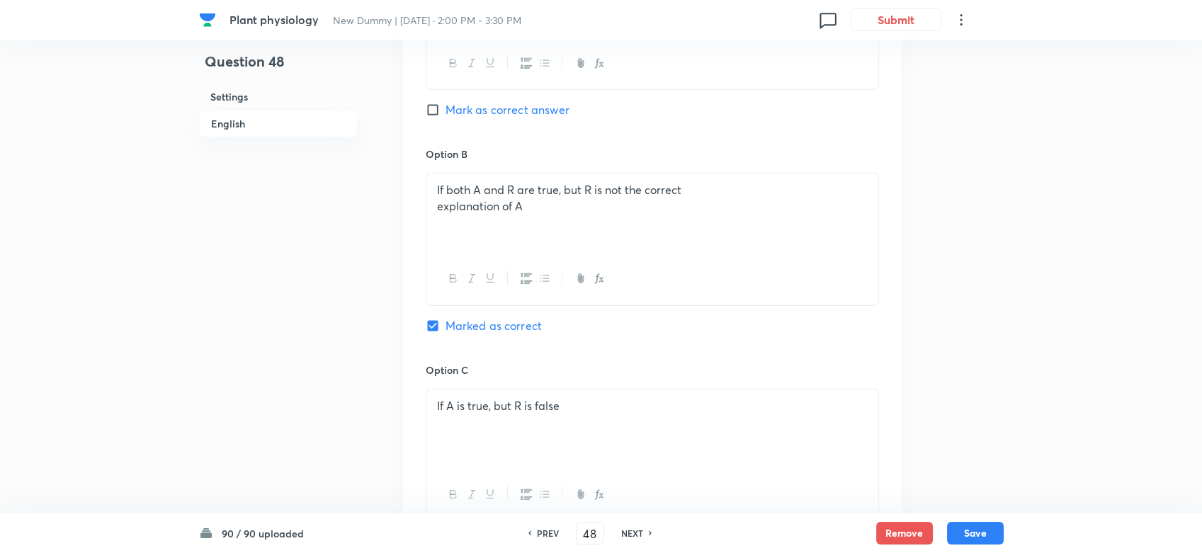
scroll to position [1216, 0]
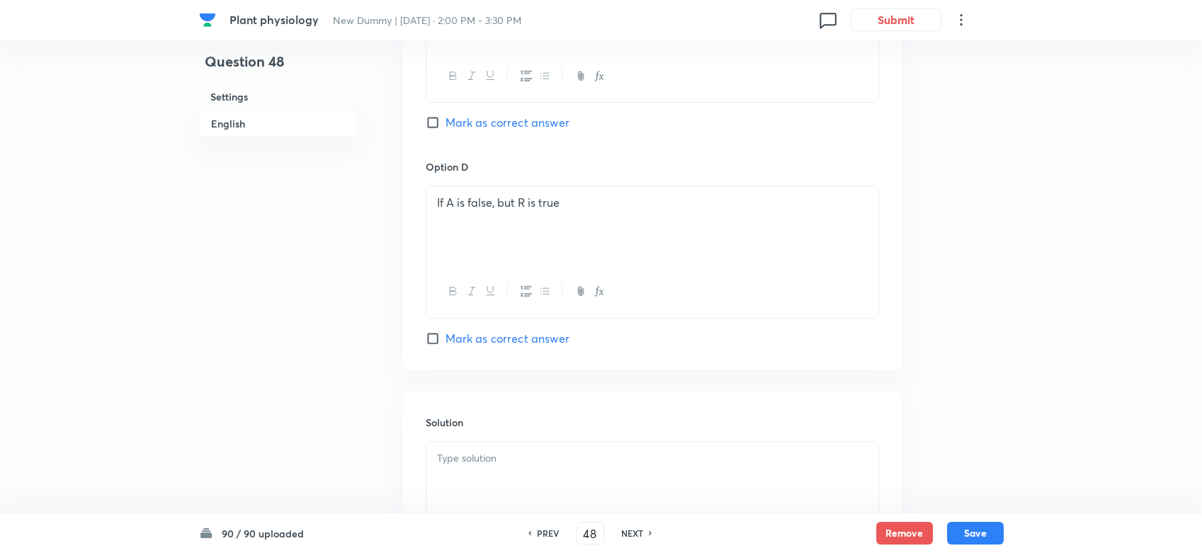
click at [476, 333] on span "Mark as correct answer" at bounding box center [508, 338] width 124 height 17
click at [446, 333] on input "Mark as correct answer" at bounding box center [436, 339] width 20 height 14
checkbox input "true"
checkbox input "false"
click at [482, 454] on p at bounding box center [652, 459] width 431 height 16
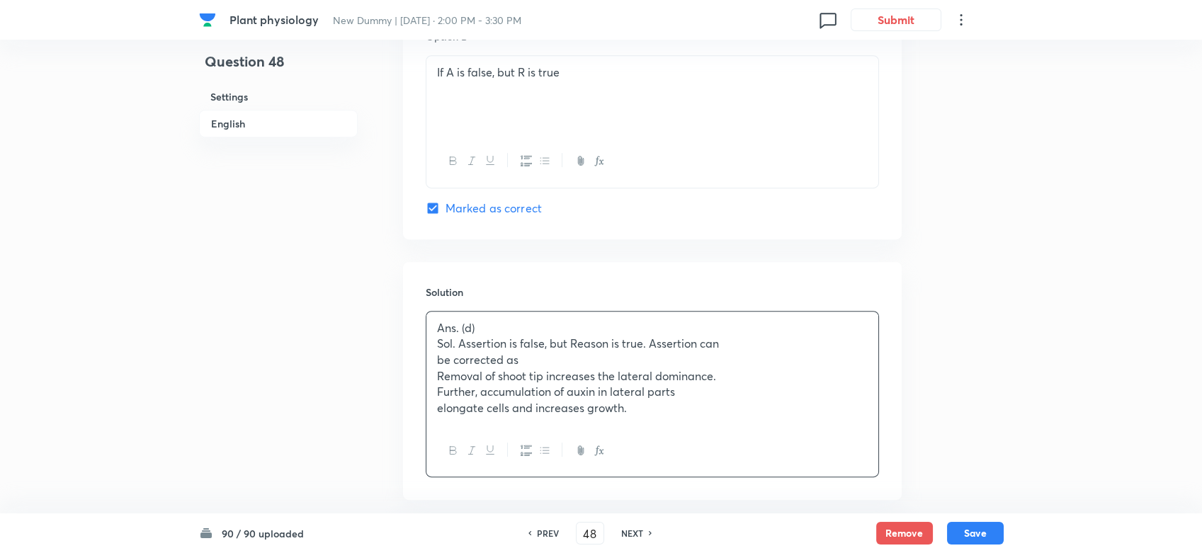
scroll to position [1416, 0]
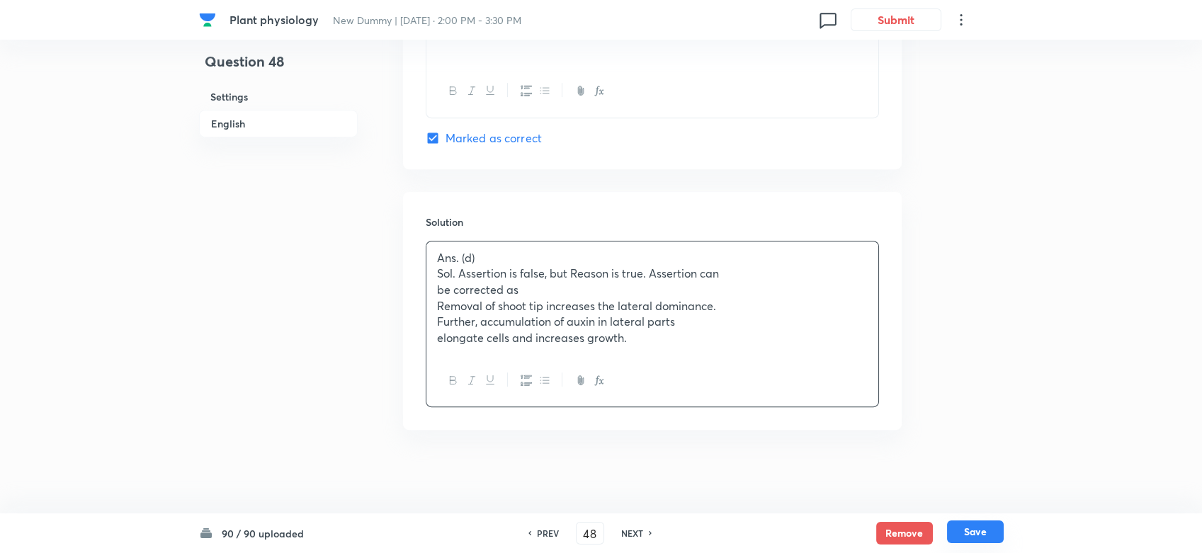
click at [961, 497] on button "Save" at bounding box center [975, 532] width 57 height 23
type input "49"
checkbox input "false"
checkbox input "true"
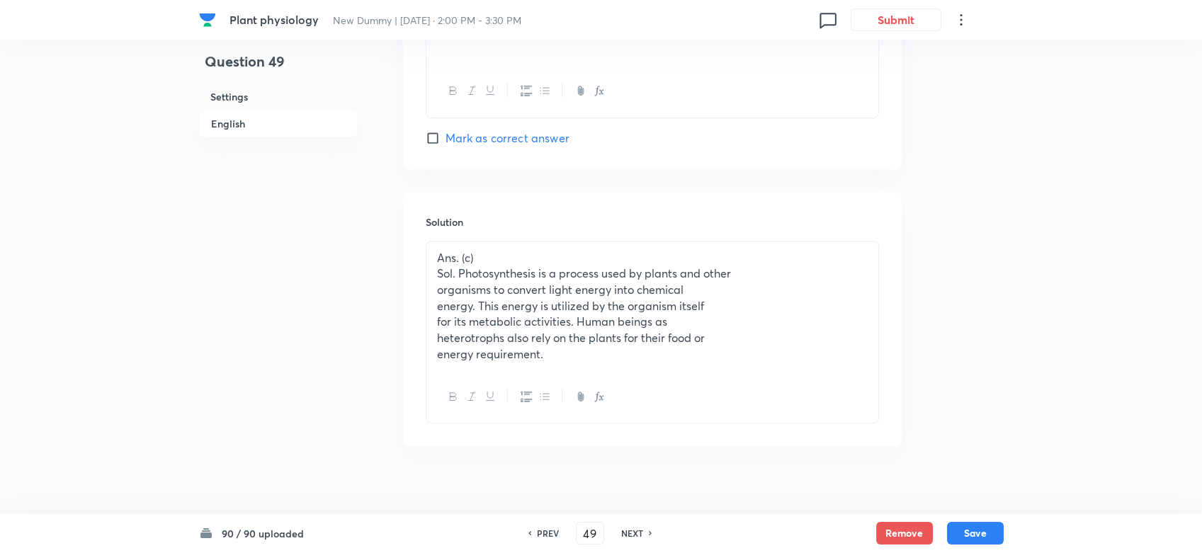
click at [640, 497] on h6 "NEXT" at bounding box center [632, 533] width 22 height 13
type input "50"
checkbox input "false"
checkbox input "true"
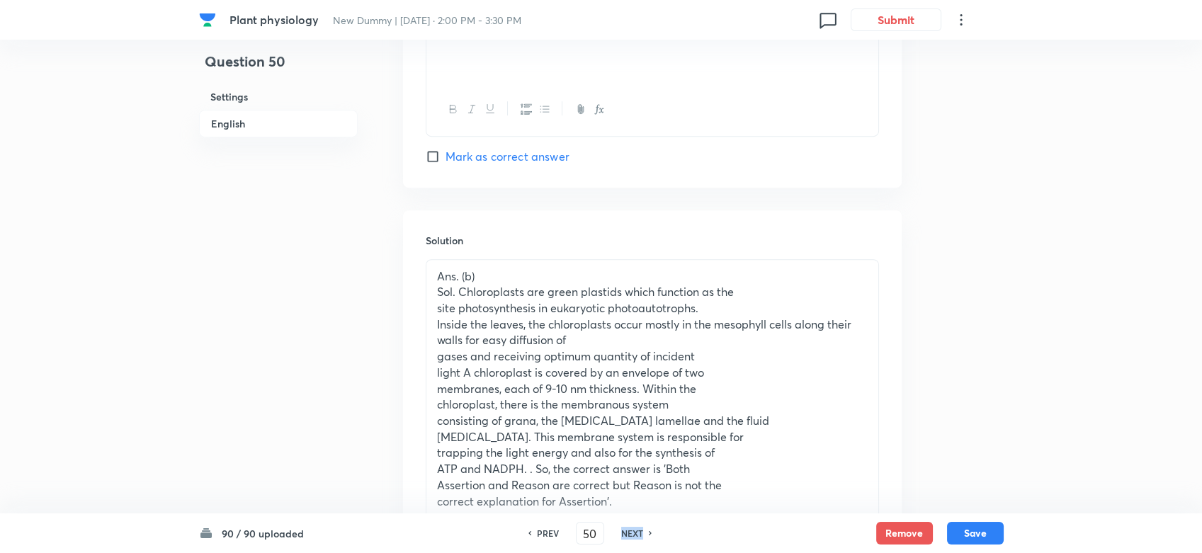
click at [639, 497] on h6 "NEXT" at bounding box center [632, 533] width 22 height 13
type input "51"
checkbox input "false"
checkbox input "true"
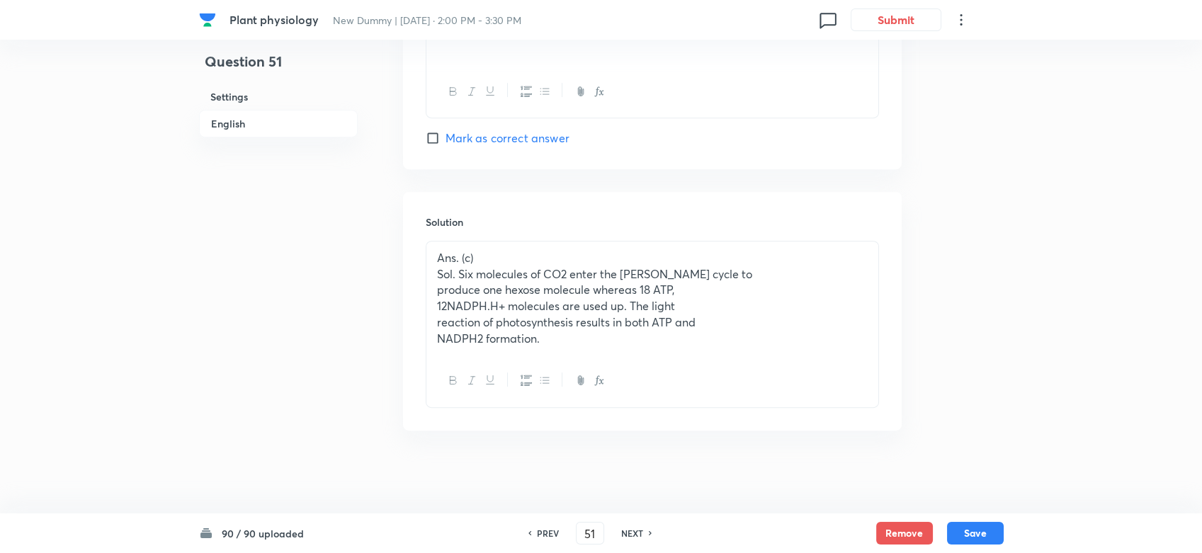
click at [639, 497] on h6 "NEXT" at bounding box center [632, 533] width 22 height 13
type input "52"
checkbox input "false"
checkbox input "true"
click at [639, 497] on h6 "NEXT" at bounding box center [632, 533] width 22 height 13
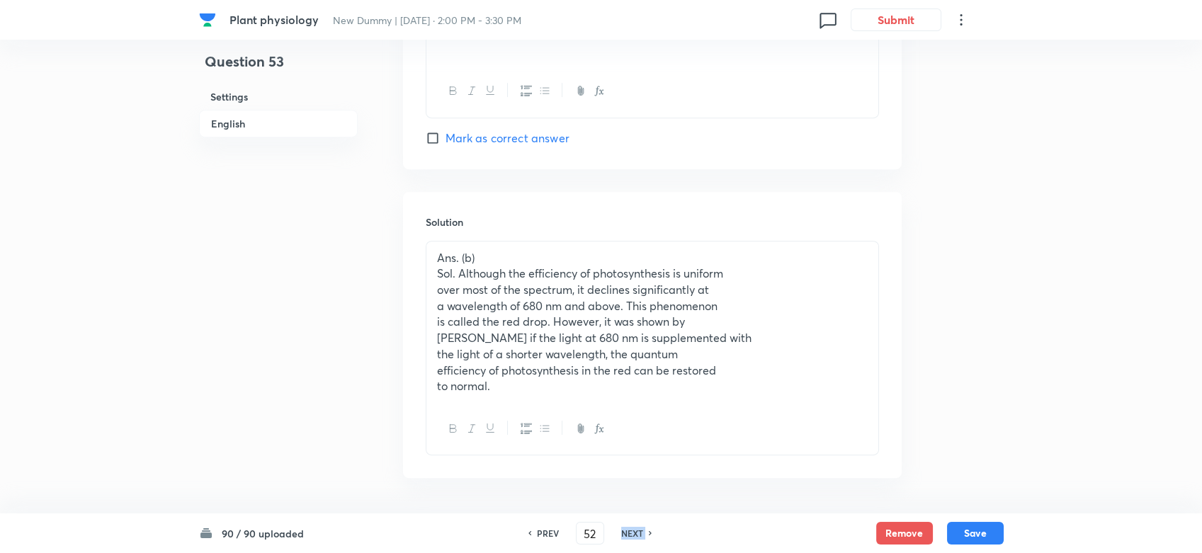
type input "53"
checkbox input "false"
checkbox input "true"
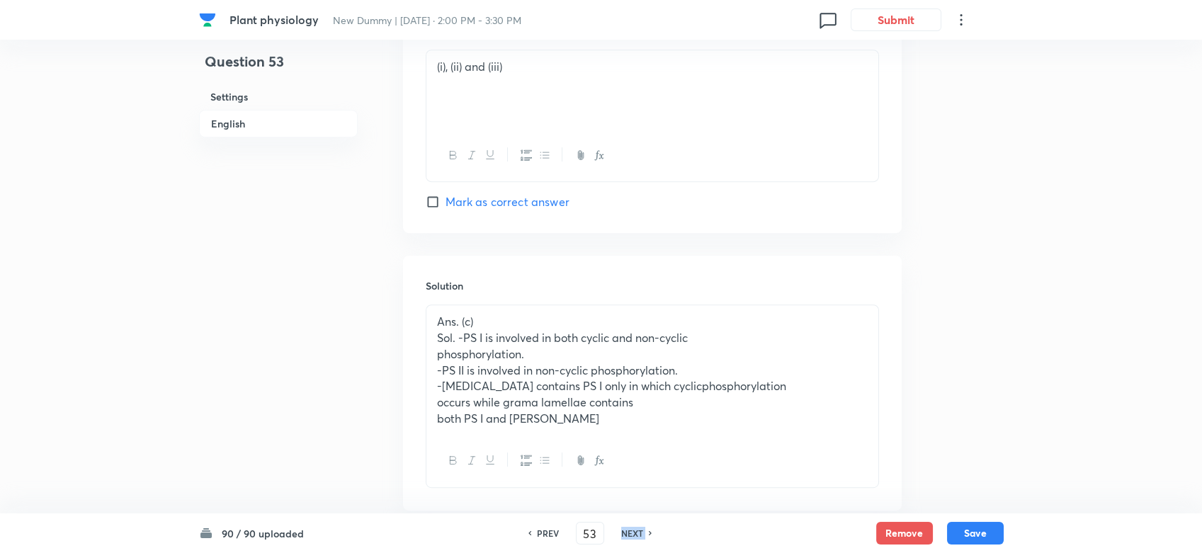
click at [639, 497] on h6 "NEXT" at bounding box center [632, 533] width 22 height 13
type input "54"
checkbox input "false"
checkbox input "true"
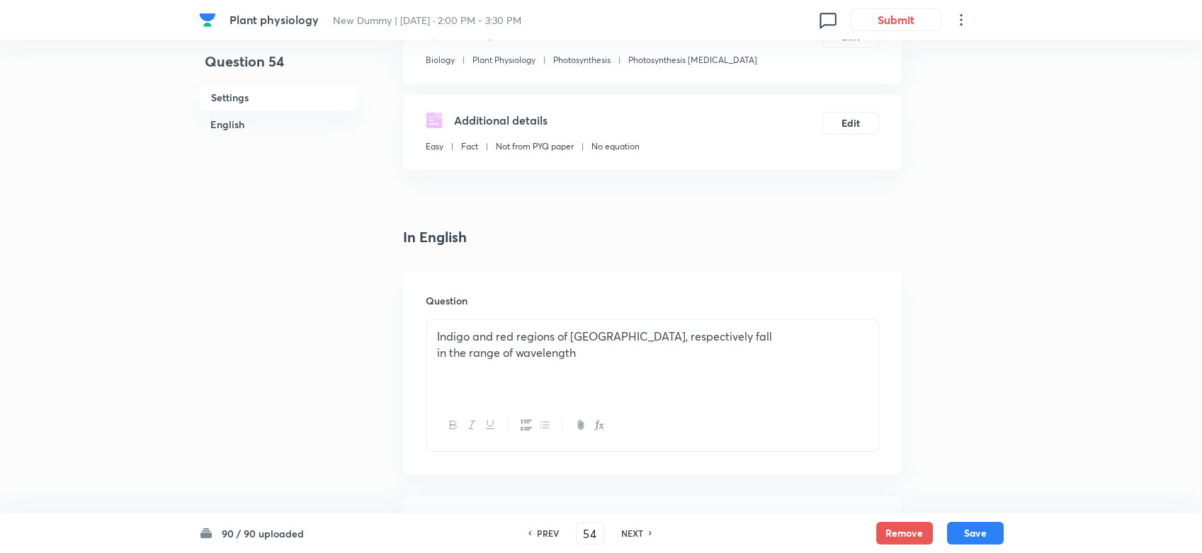
scroll to position [315, 0]
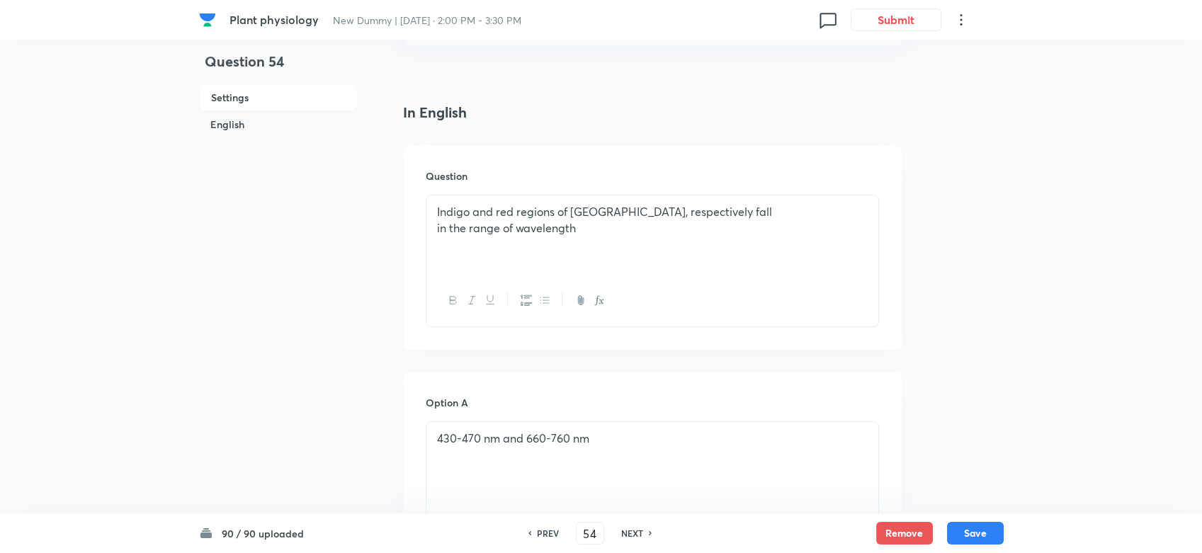
click at [613, 246] on div "Indigo and red regions of VIBGYOR, respectively fall in the range of wavelength" at bounding box center [652, 235] width 452 height 79
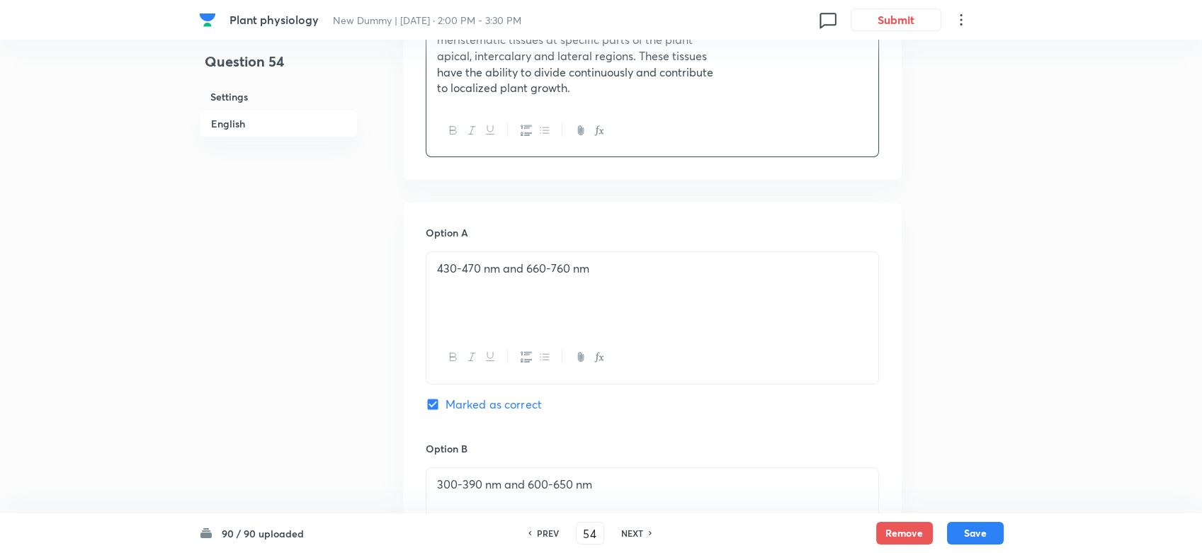
scroll to position [787, 0]
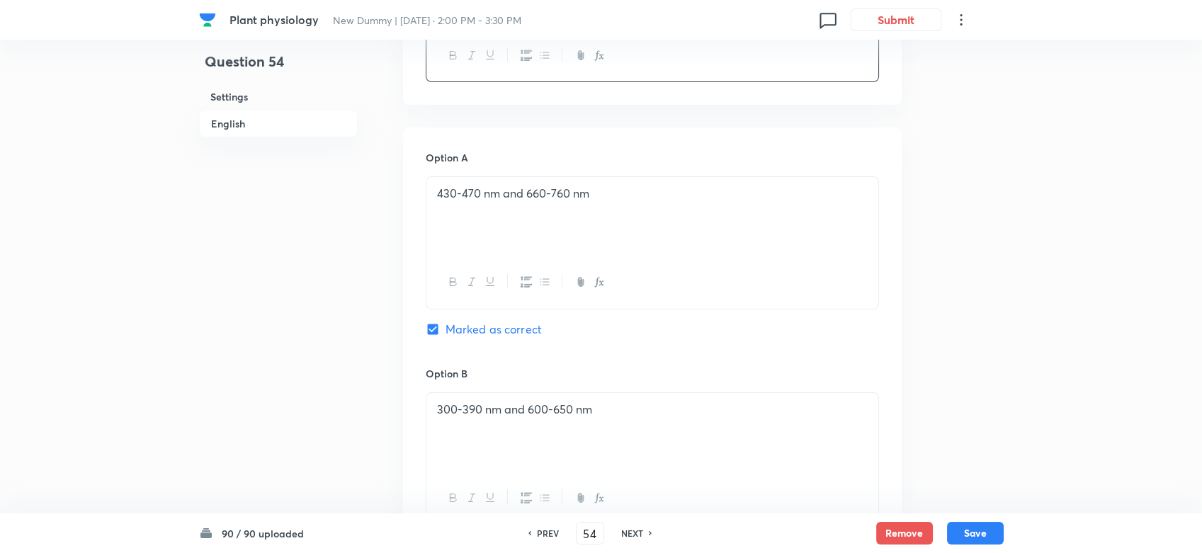
click at [611, 225] on div "430-470 nm and 660-760 nm" at bounding box center [652, 216] width 452 height 79
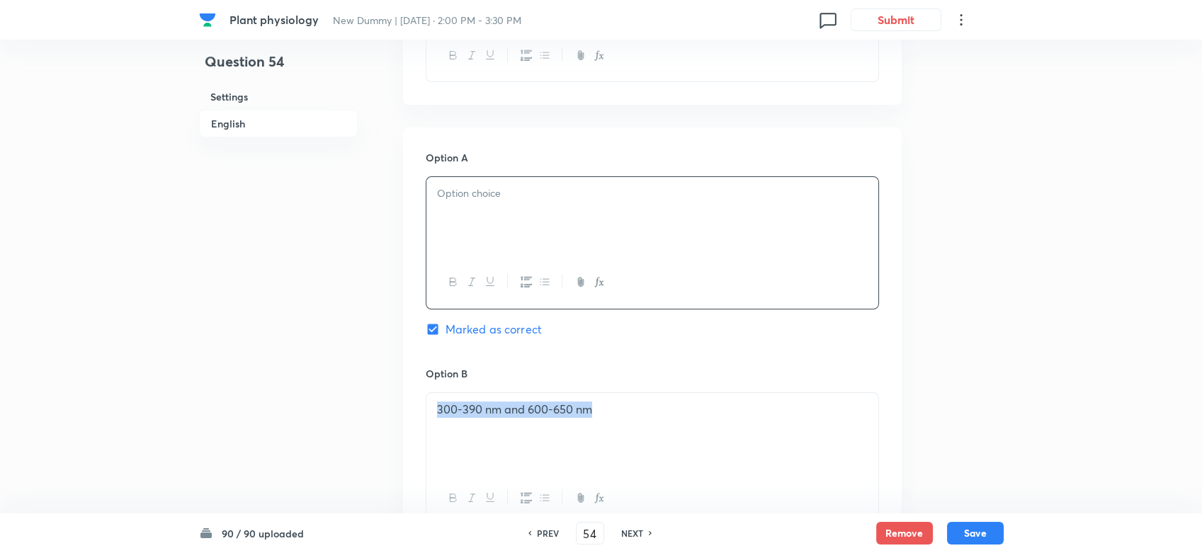
click at [582, 426] on div "300-390 nm and 600-650 nm" at bounding box center [652, 432] width 452 height 79
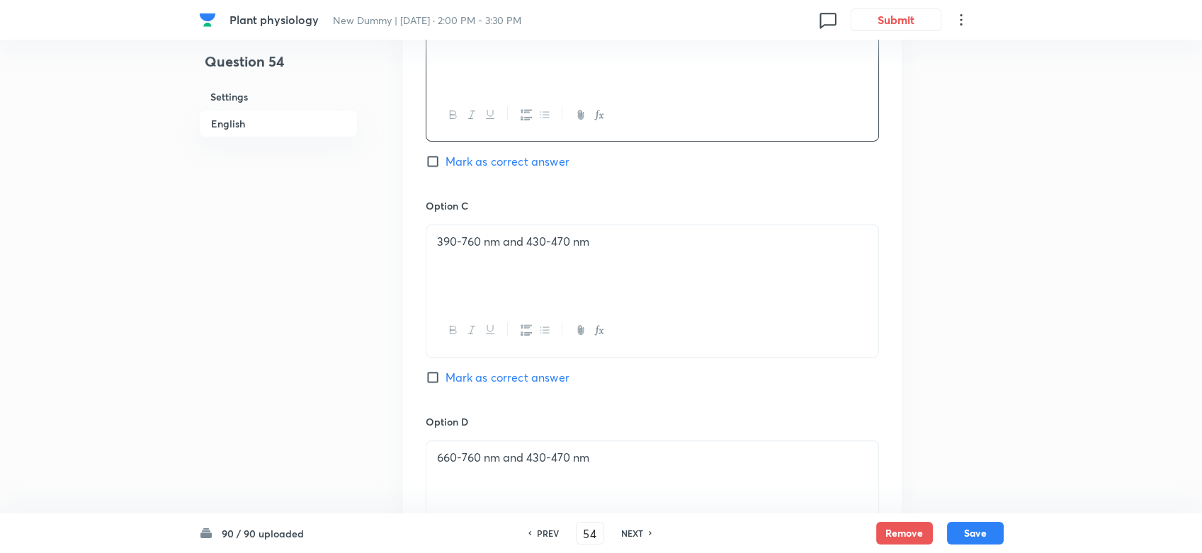
scroll to position [1259, 0]
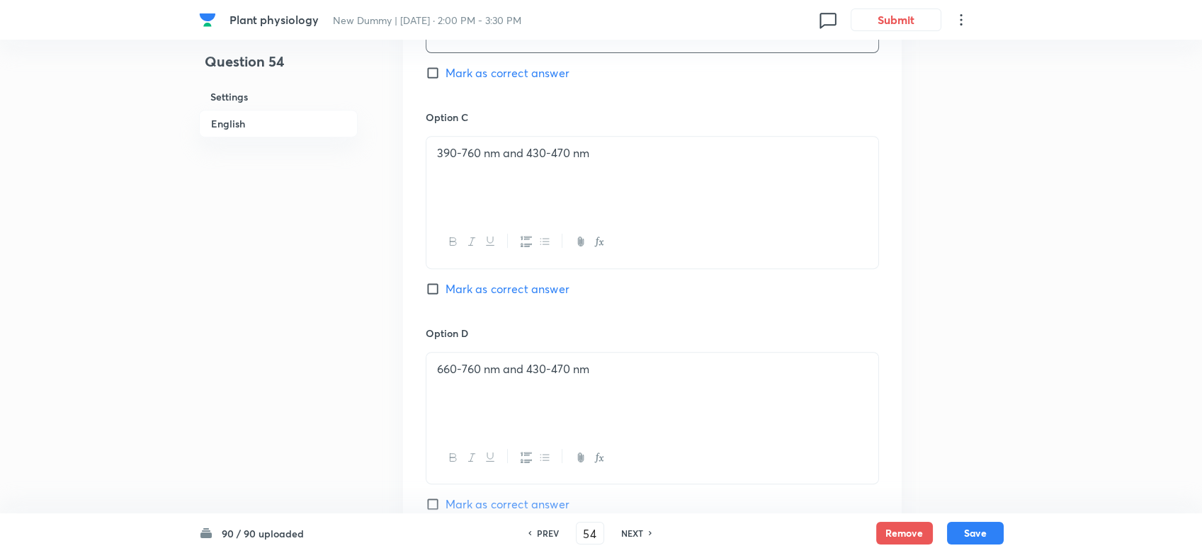
click at [578, 161] on div "390-760 nm and 430-470 nm" at bounding box center [652, 176] width 452 height 79
click at [584, 382] on div "660-760 nm and 430-470 nm" at bounding box center [652, 392] width 452 height 79
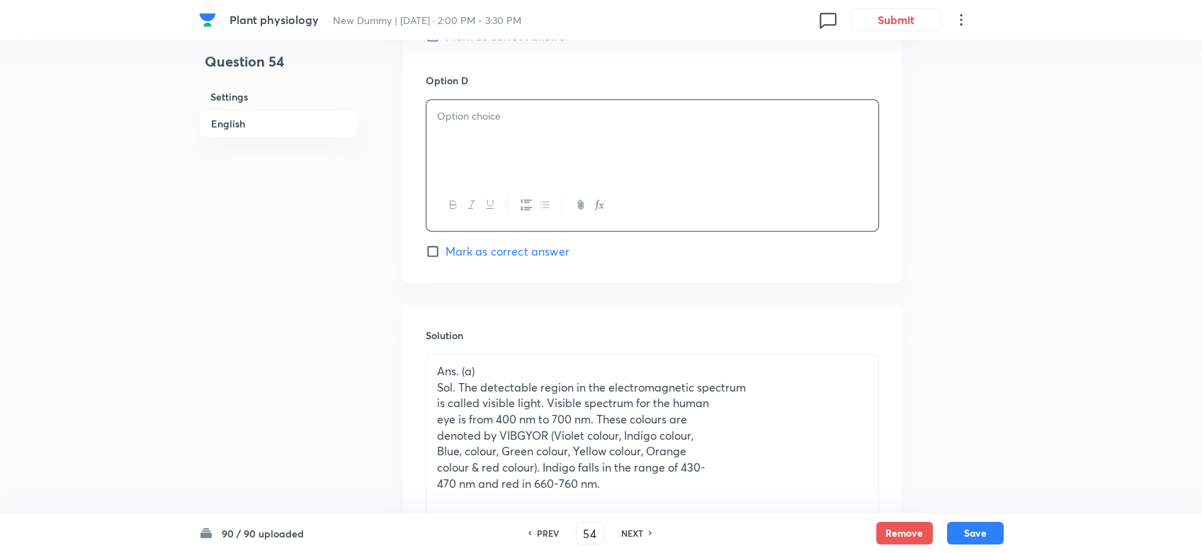
scroll to position [1657, 0]
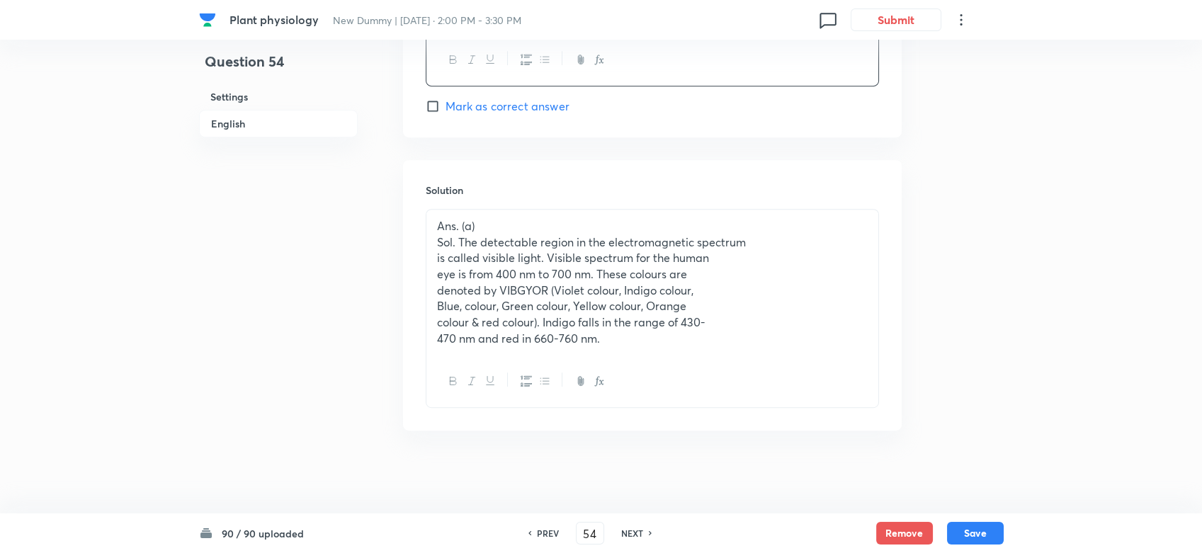
click at [632, 293] on p "denoted by VIBGYOR (Violet colour, Indigo colour," at bounding box center [652, 291] width 431 height 16
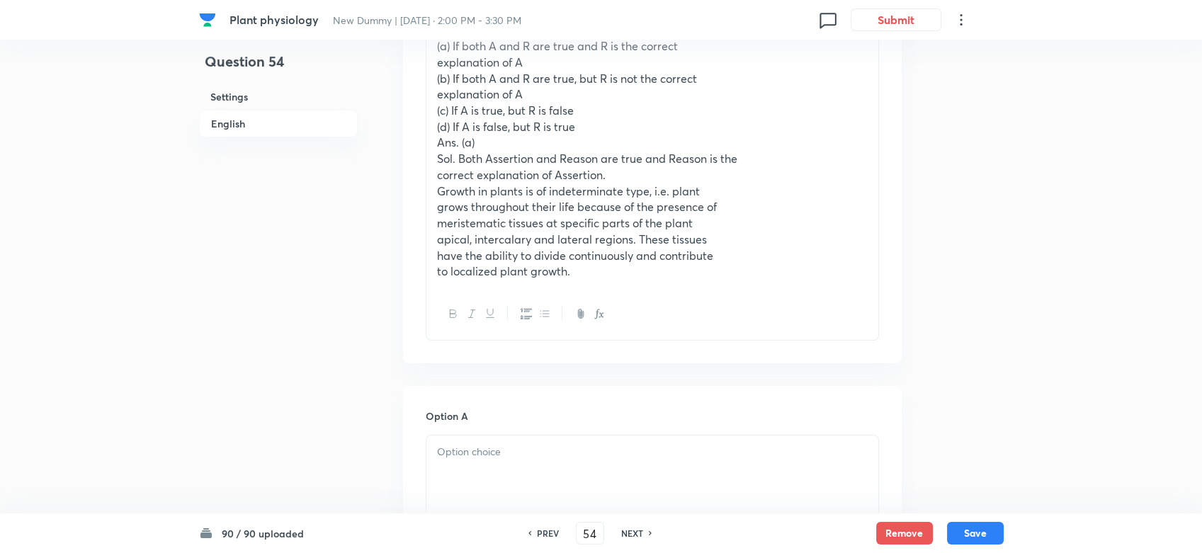
scroll to position [331, 0]
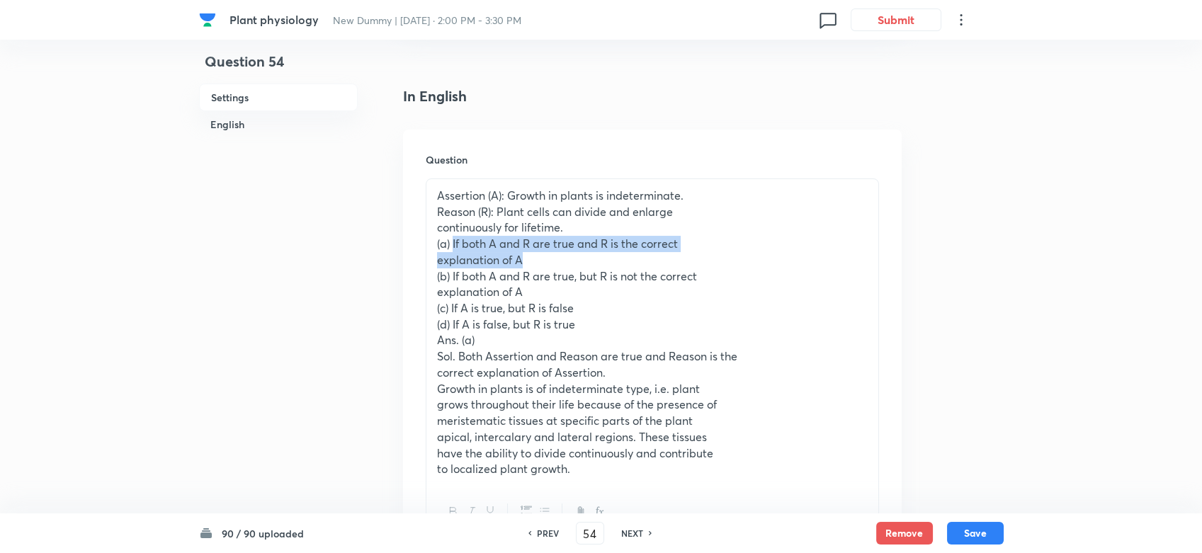
drag, startPoint x: 453, startPoint y: 243, endPoint x: 542, endPoint y: 259, distance: 90.7
click at [542, 259] on div "Assertion (A): Growth in plants is indeterminate. Reason (R): Plant cells can d…" at bounding box center [652, 332] width 452 height 307
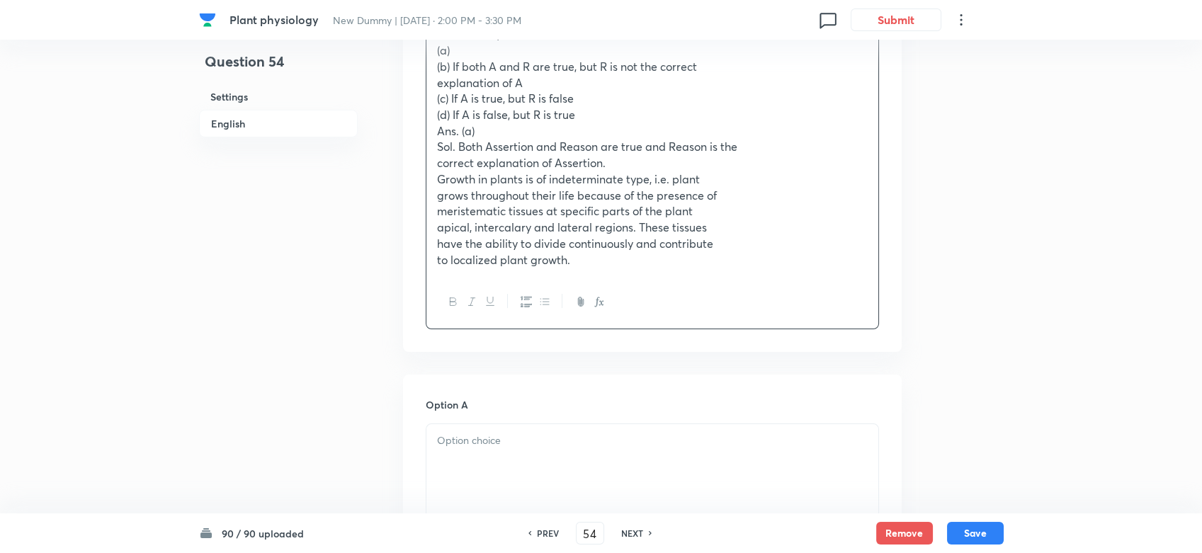
scroll to position [646, 0]
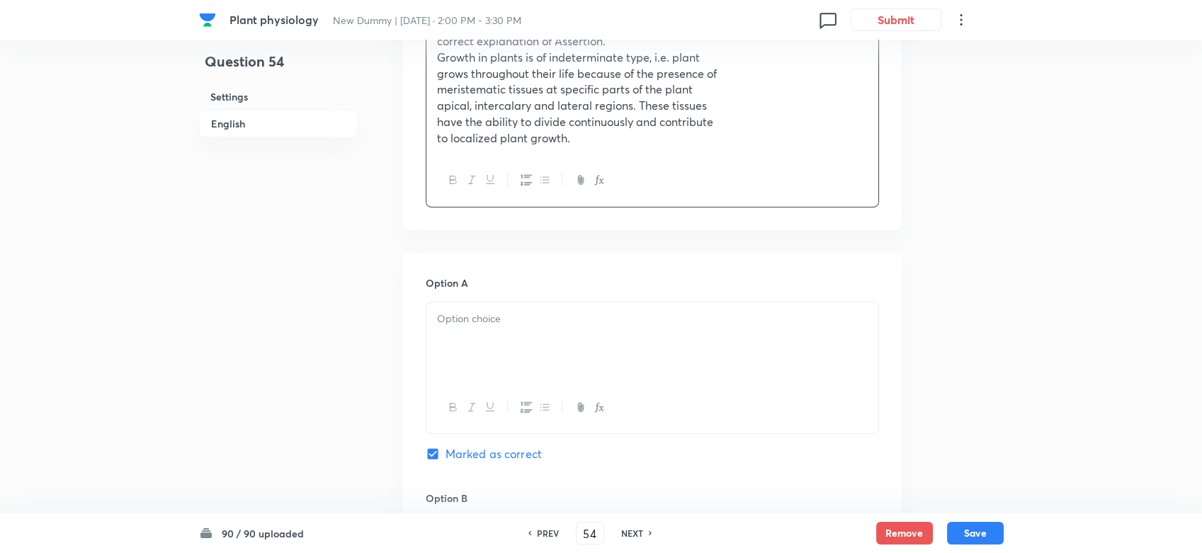
drag, startPoint x: 492, startPoint y: 327, endPoint x: 492, endPoint y: 336, distance: 8.5
click at [492, 334] on div at bounding box center [652, 341] width 452 height 79
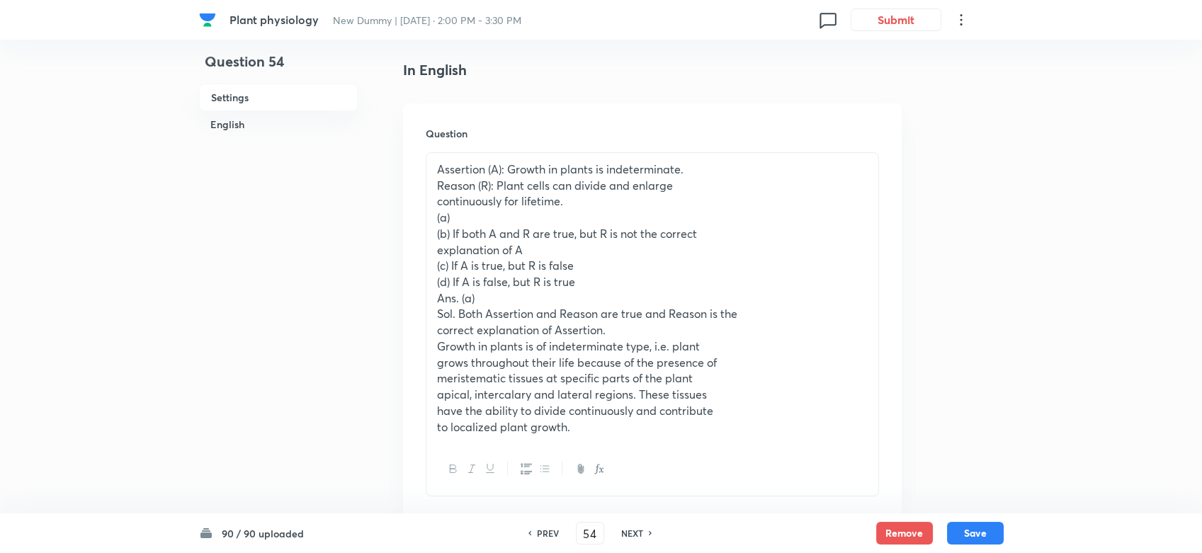
scroll to position [331, 0]
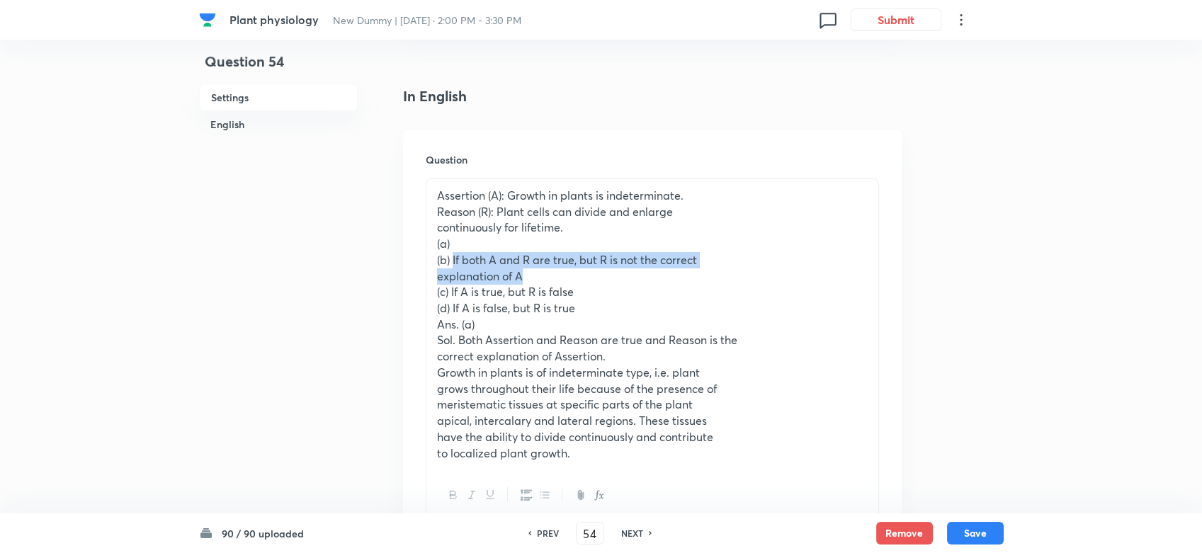
drag, startPoint x: 453, startPoint y: 258, endPoint x: 524, endPoint y: 271, distance: 72.1
click at [524, 271] on div "Assertion (A): Growth in plants is indeterminate. Reason (R): Plant cells can d…" at bounding box center [652, 324] width 452 height 290
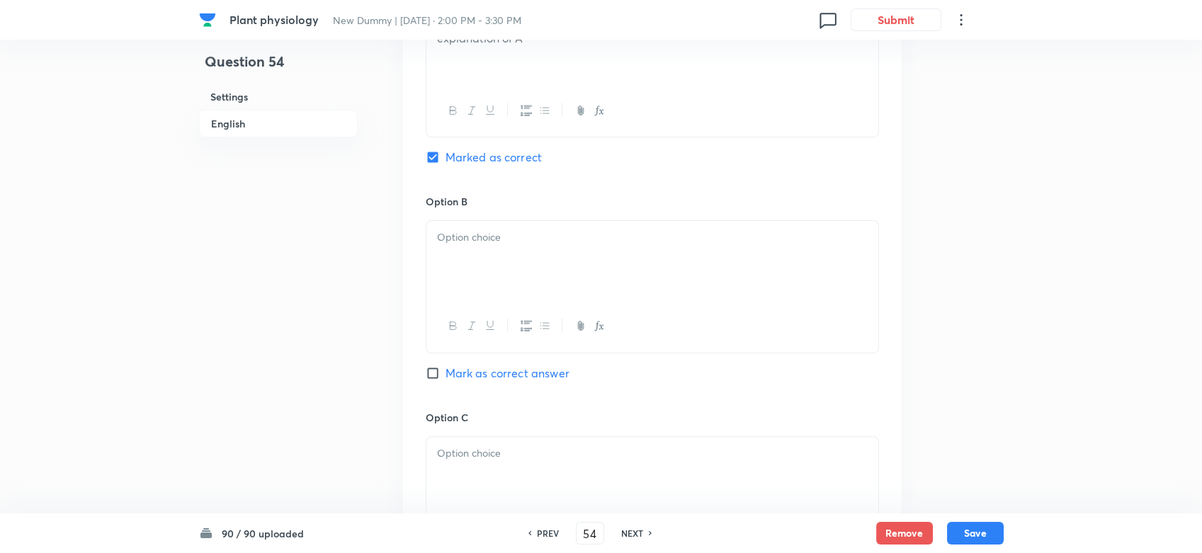
scroll to position [961, 0]
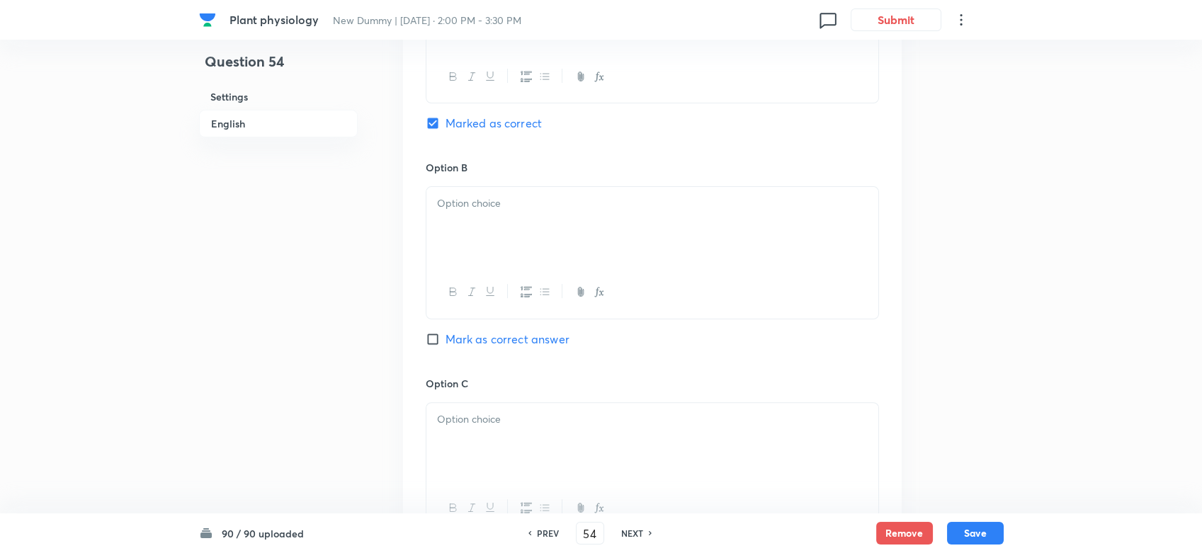
click at [465, 233] on div at bounding box center [652, 226] width 452 height 79
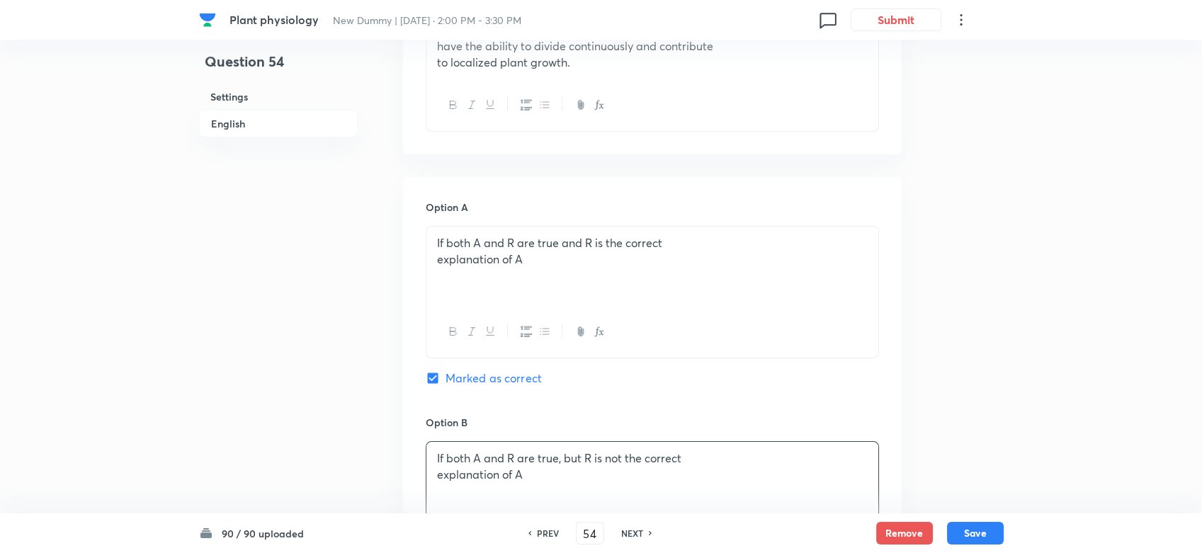
scroll to position [488, 0]
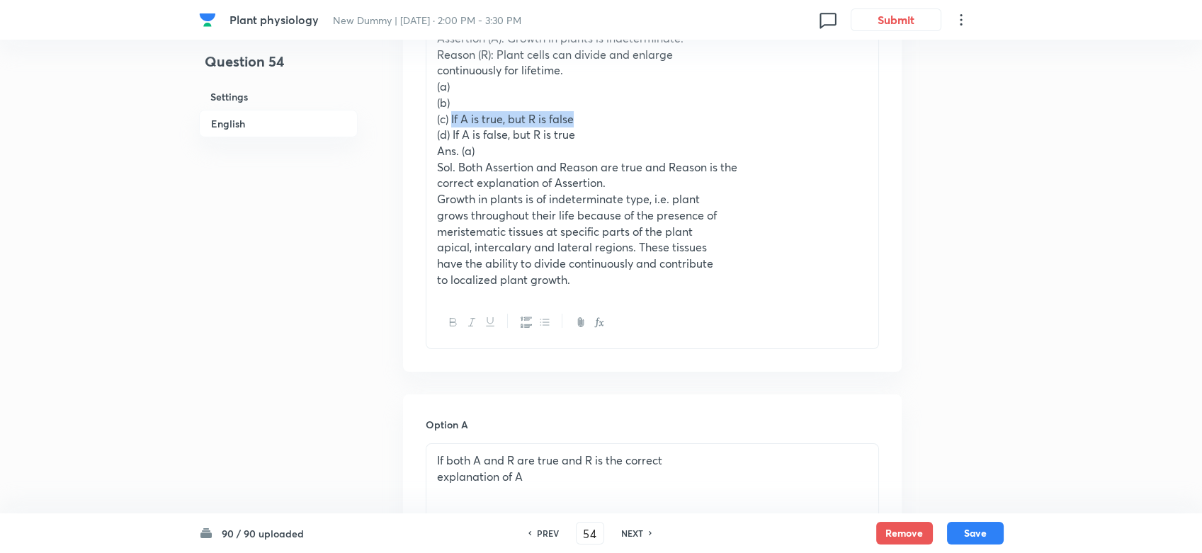
drag, startPoint x: 451, startPoint y: 116, endPoint x: 589, endPoint y: 122, distance: 139.0
click at [589, 122] on p "(c) If A is true, but R is false" at bounding box center [652, 119] width 431 height 16
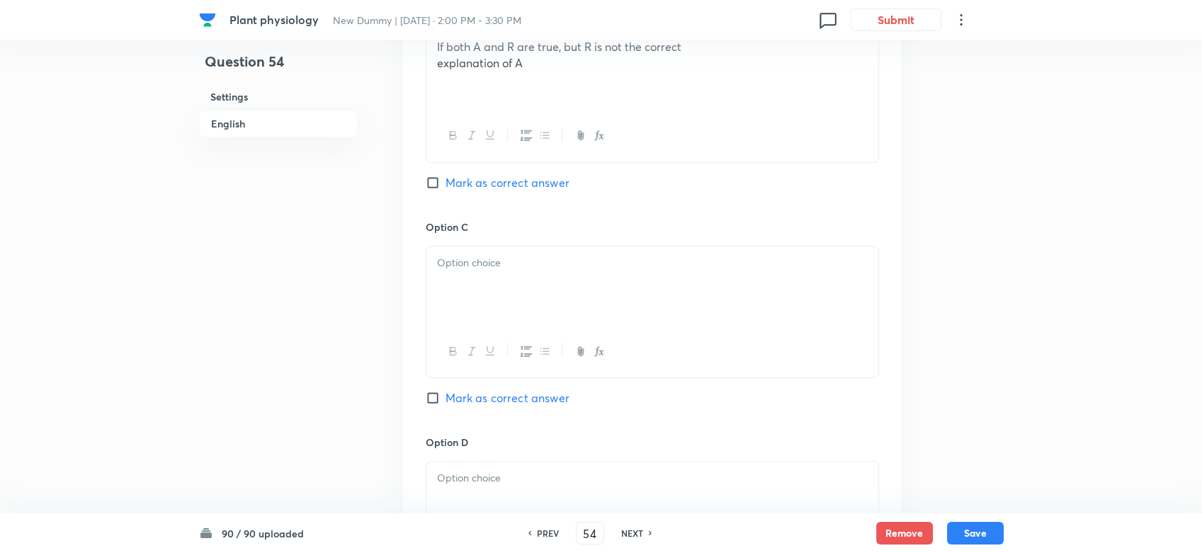
scroll to position [1118, 0]
click at [475, 288] on div at bounding box center [652, 285] width 452 height 79
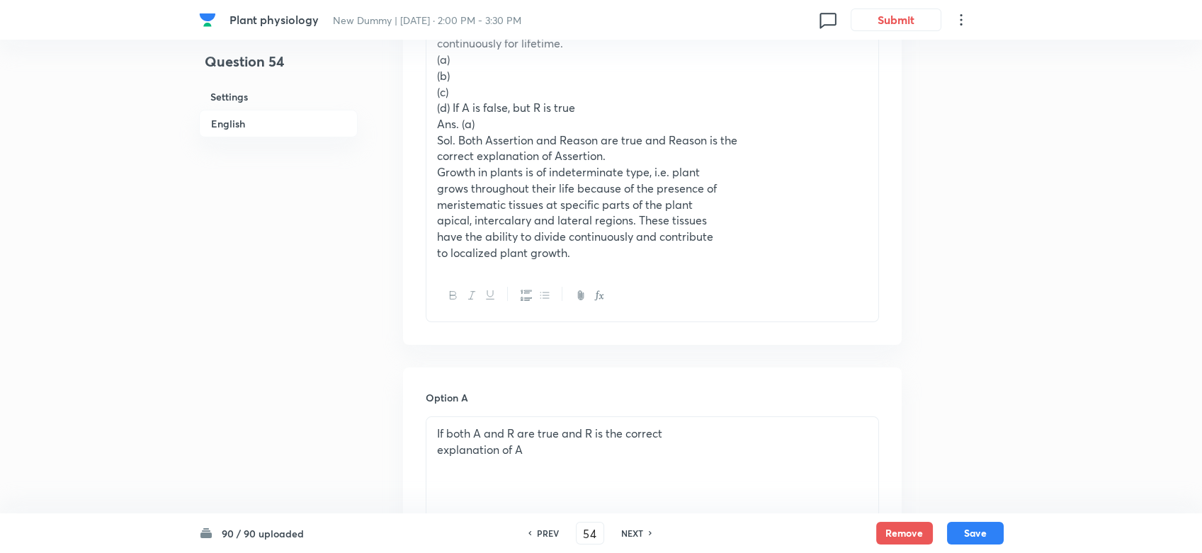
scroll to position [488, 0]
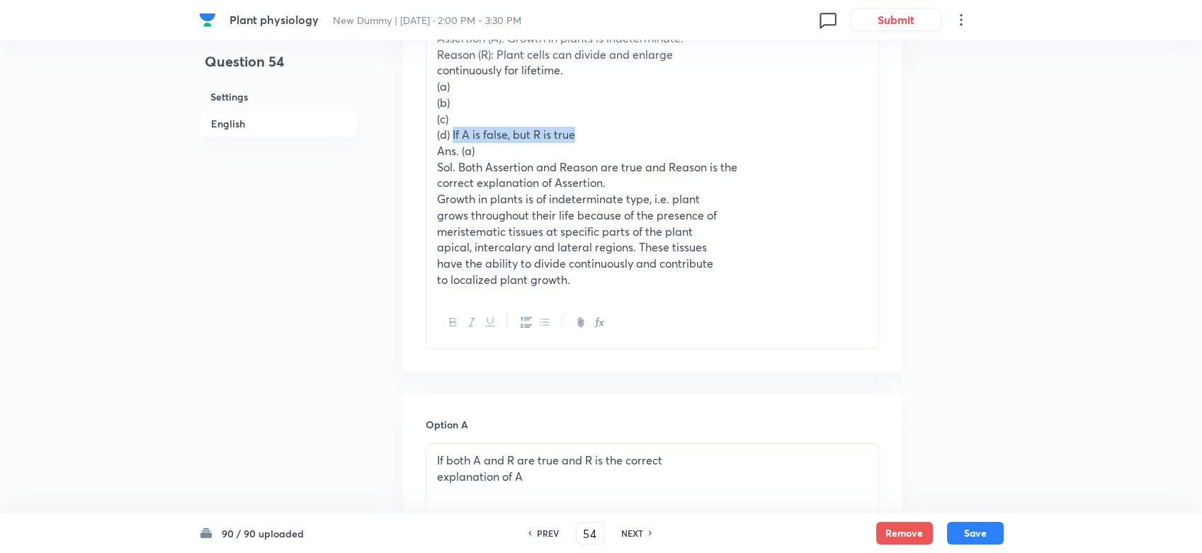
drag, startPoint x: 452, startPoint y: 132, endPoint x: 608, endPoint y: 129, distance: 155.9
click at [608, 129] on p "(d) If A is false, but R is true" at bounding box center [652, 135] width 431 height 16
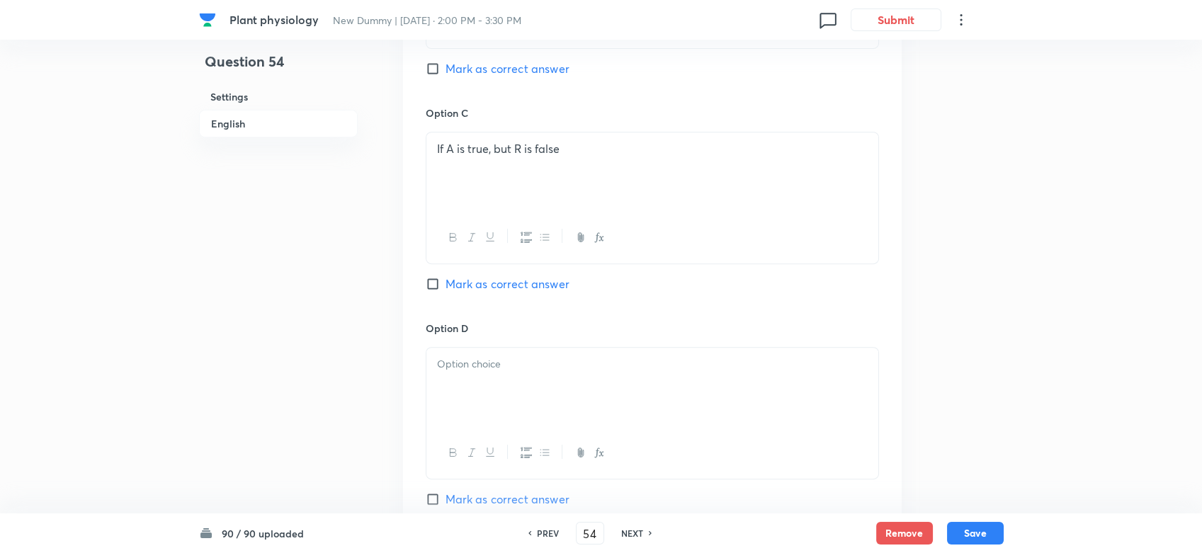
scroll to position [1275, 0]
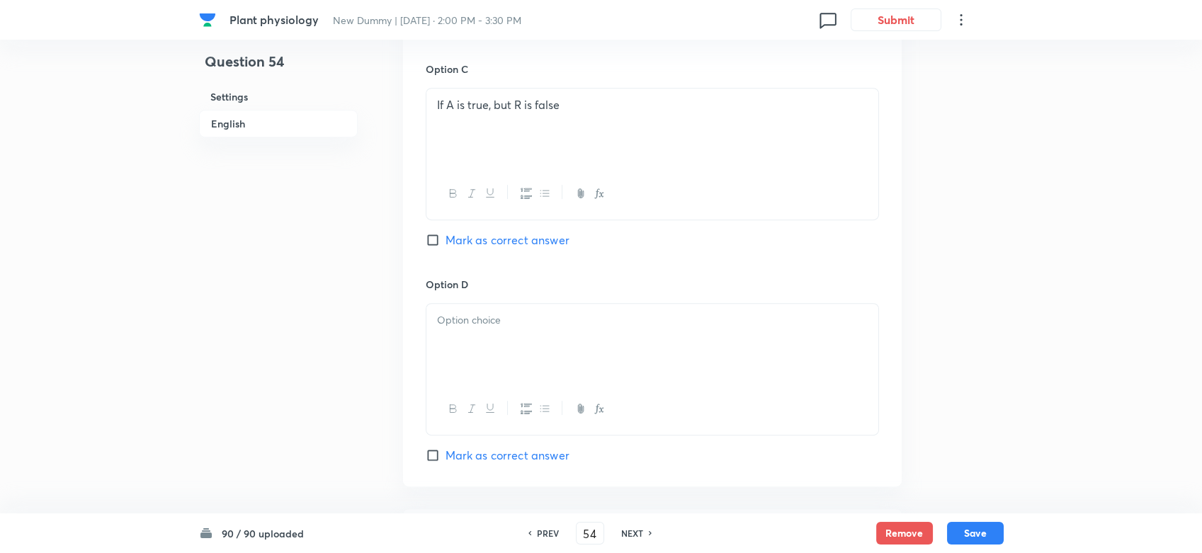
click at [458, 336] on div at bounding box center [652, 343] width 452 height 79
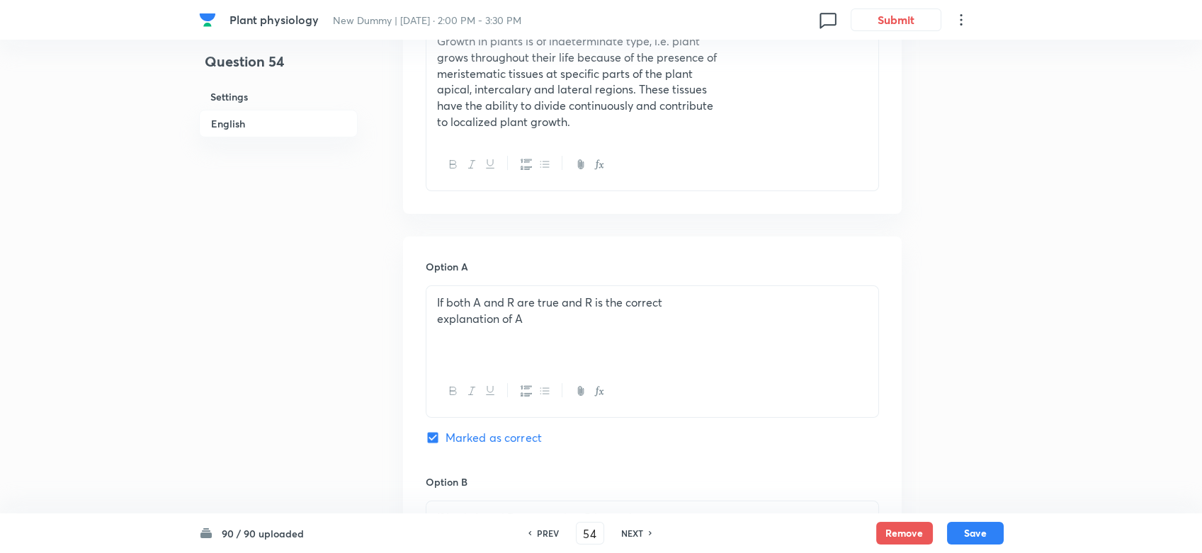
scroll to position [488, 0]
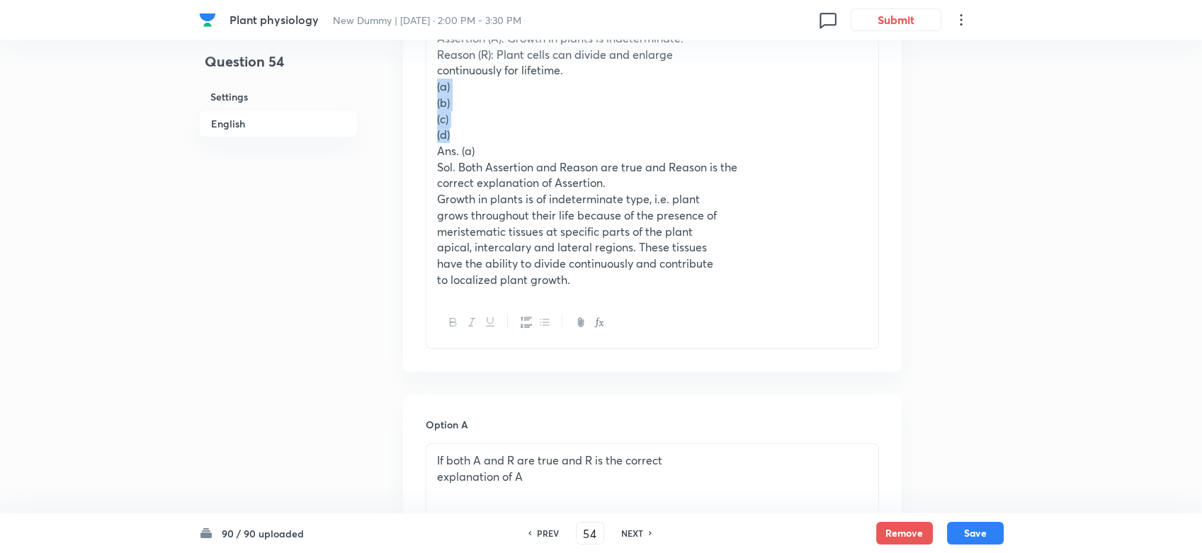
drag, startPoint x: 452, startPoint y: 140, endPoint x: 435, endPoint y: 94, distance: 49.1
click at [435, 94] on div "Assertion (A): Growth in plants is indeterminate. Reason (R): Plant cells can d…" at bounding box center [652, 159] width 452 height 275
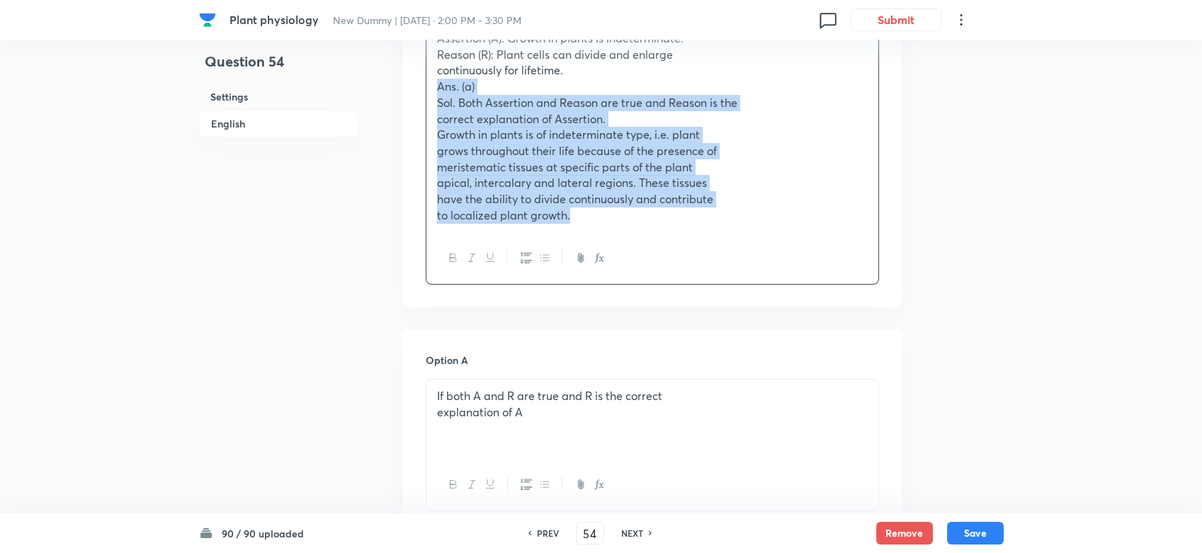
drag, startPoint x: 434, startPoint y: 91, endPoint x: 570, endPoint y: 223, distance: 189.4
click at [570, 223] on div "Assertion (A): Growth in plants is indeterminate. Reason (R): Plant cells can d…" at bounding box center [652, 127] width 452 height 210
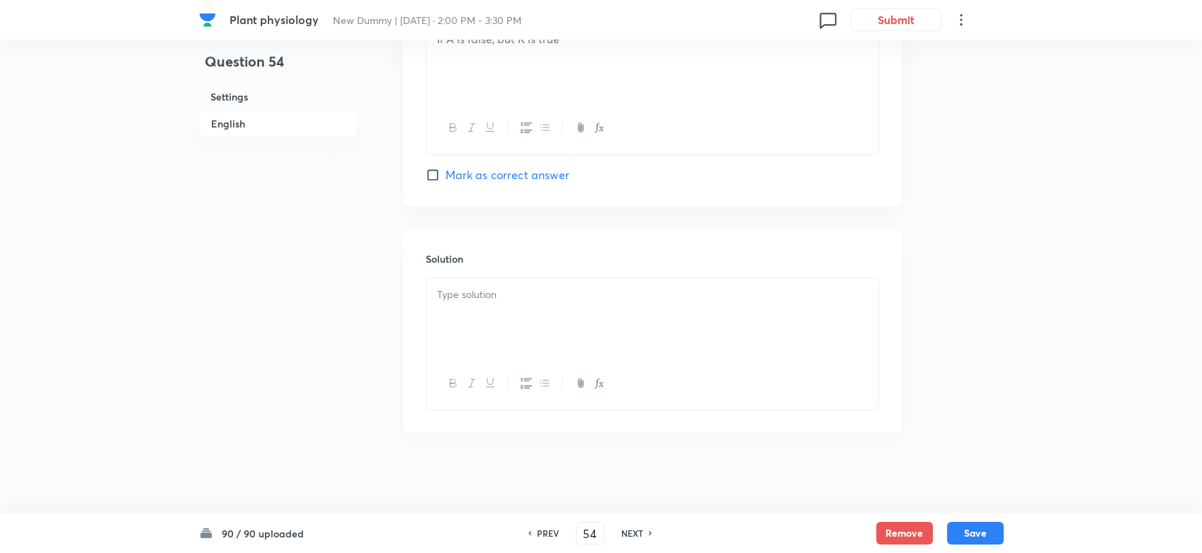
scroll to position [1366, 0]
click at [482, 315] on div at bounding box center [652, 315] width 452 height 79
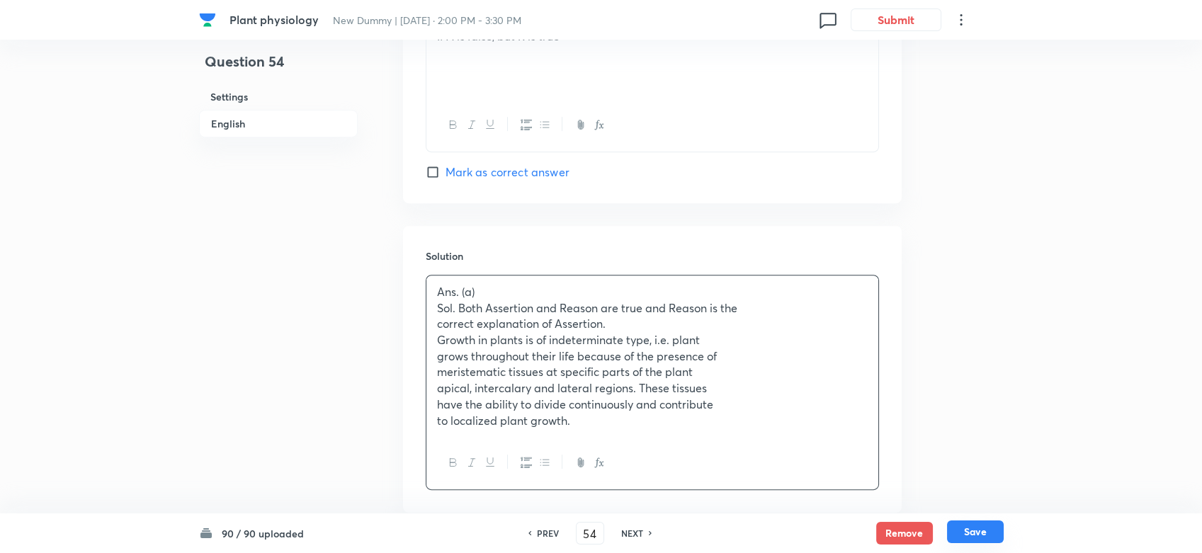
click at [977, 497] on button "Save" at bounding box center [975, 532] width 57 height 23
type input "55"
checkbox input "false"
checkbox input "true"
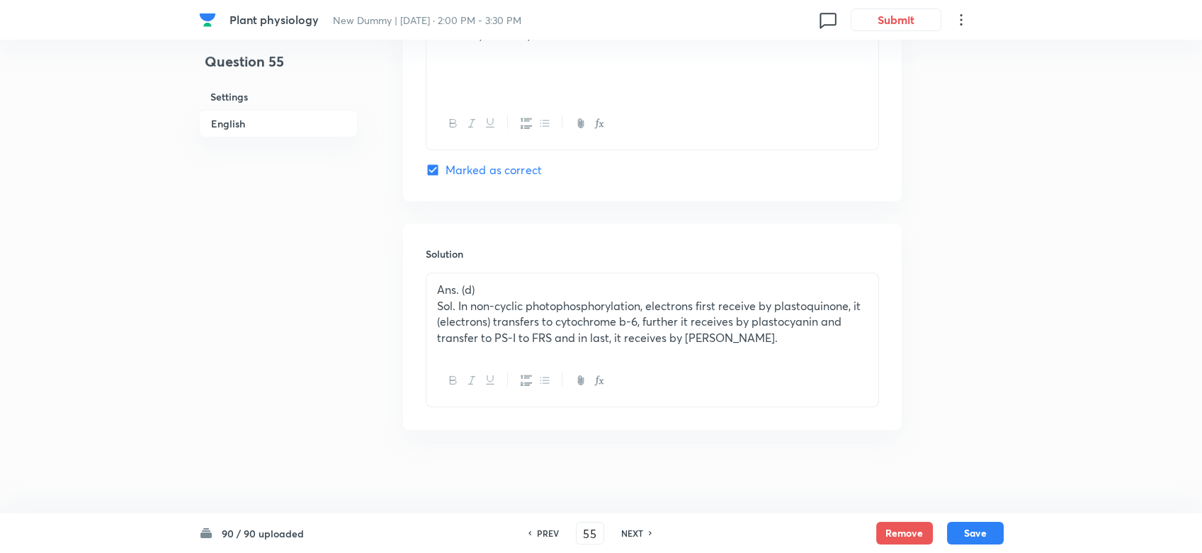
click at [545, 497] on h6 "PREV" at bounding box center [548, 533] width 22 height 13
type input "54"
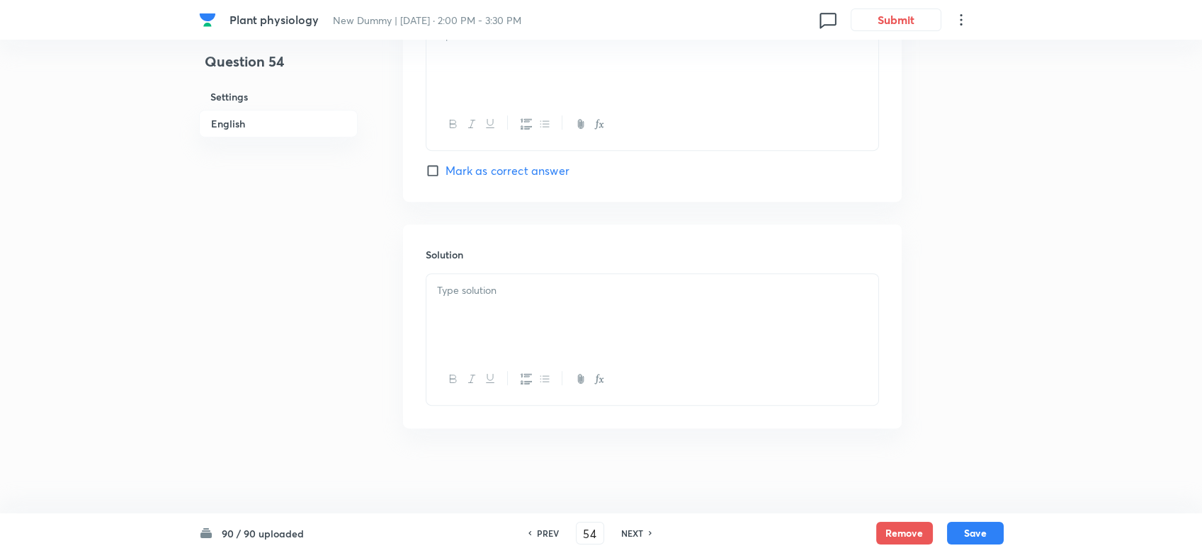
checkbox input "false"
checkbox input "true"
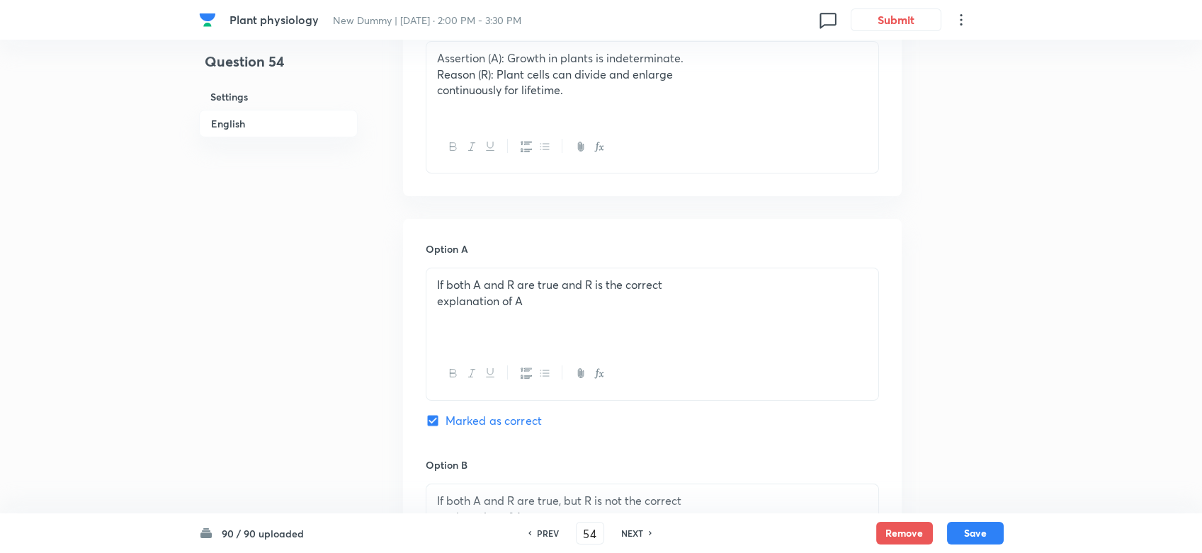
scroll to position [421, 0]
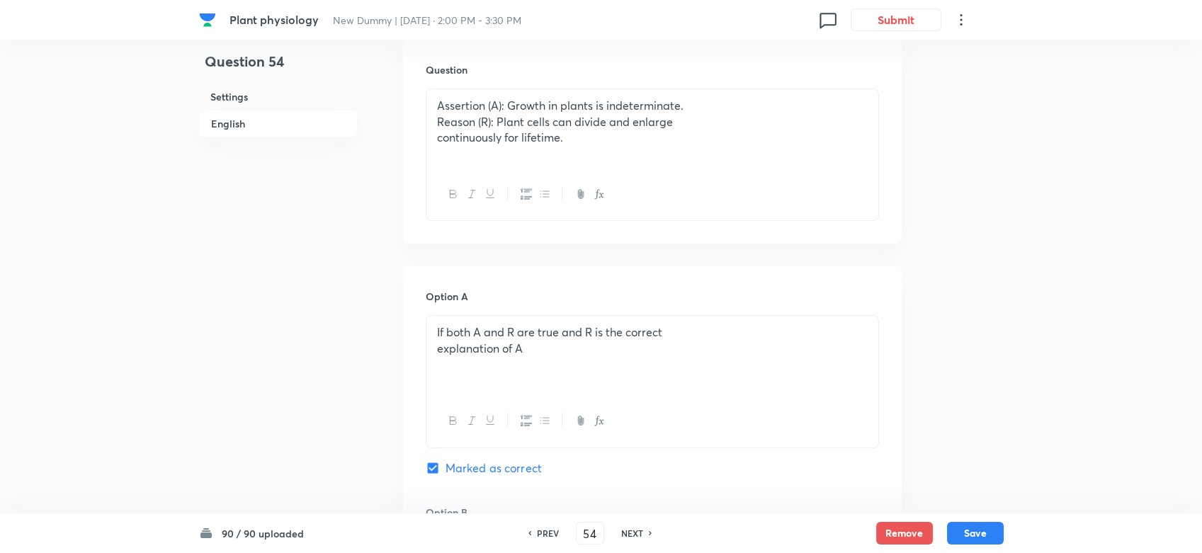
click at [550, 497] on h6 "PREV" at bounding box center [548, 533] width 22 height 13
type input "53"
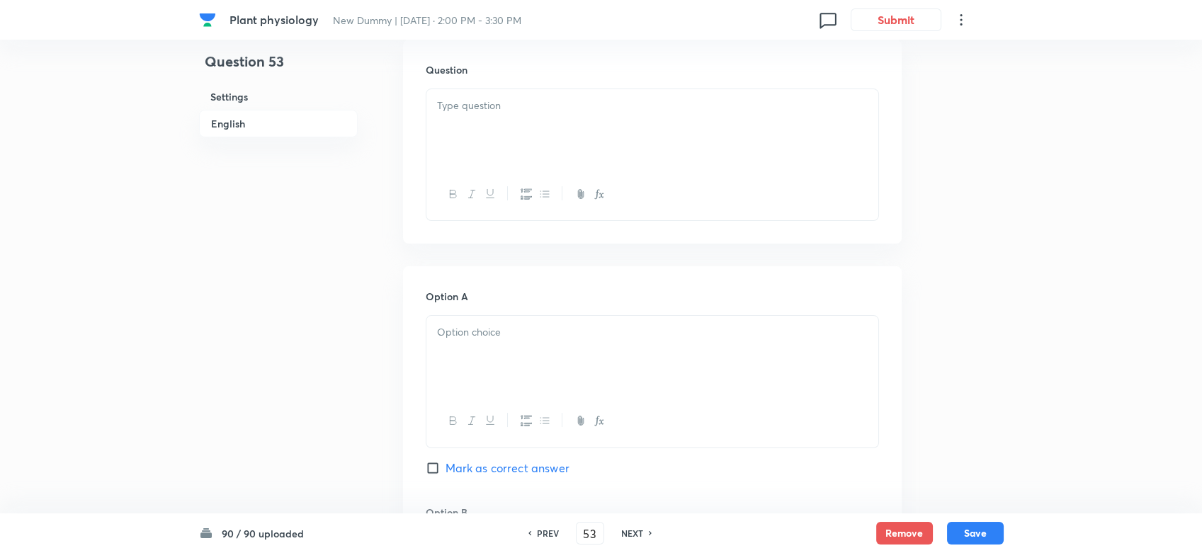
checkbox input "false"
checkbox input "true"
click at [550, 497] on h6 "PREV" at bounding box center [548, 533] width 22 height 13
type input "52"
checkbox input "false"
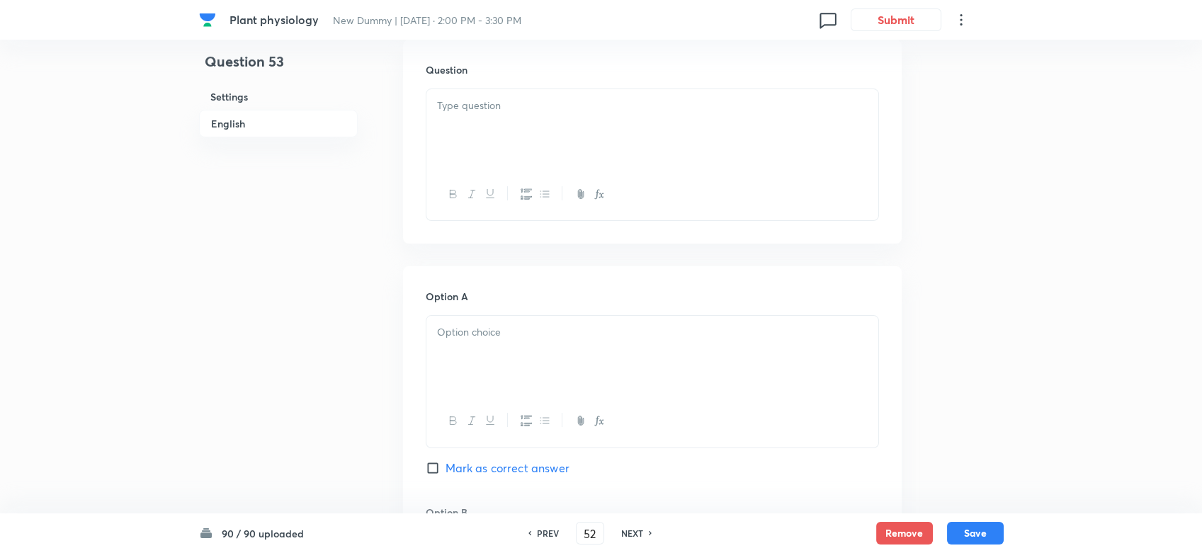
checkbox input "true"
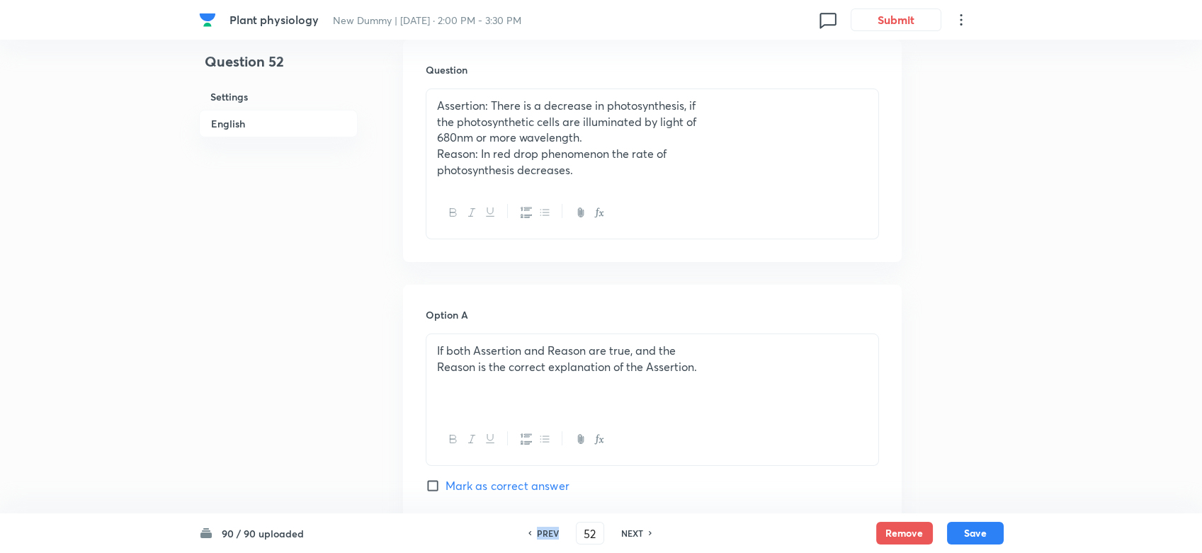
click at [550, 497] on h6 "PREV" at bounding box center [548, 533] width 22 height 13
type input "51"
checkbox input "false"
checkbox input "true"
click at [550, 497] on h6 "PREV" at bounding box center [548, 533] width 22 height 13
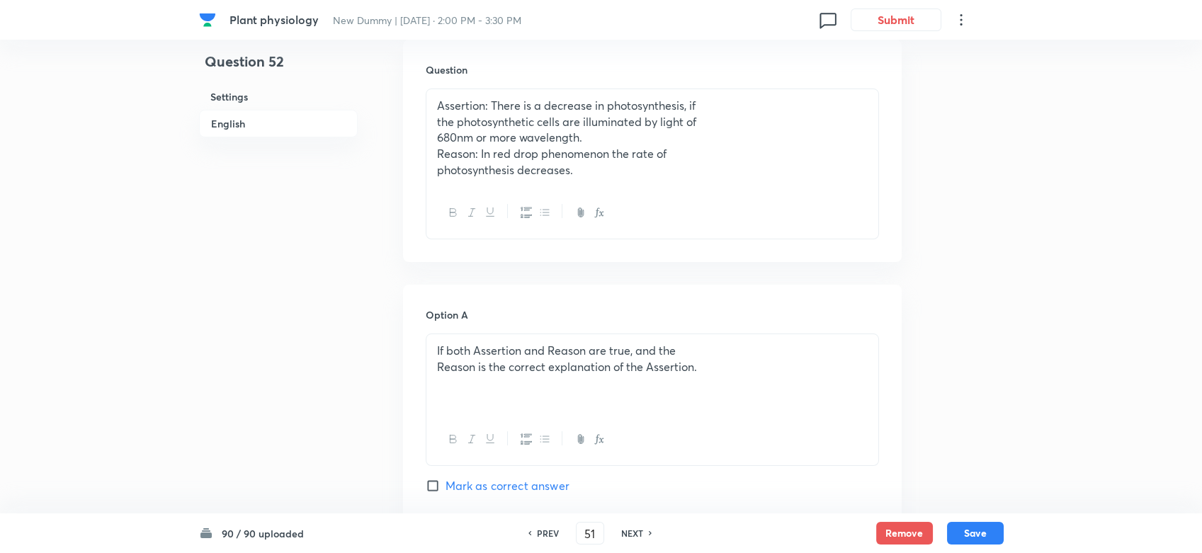
type input "50"
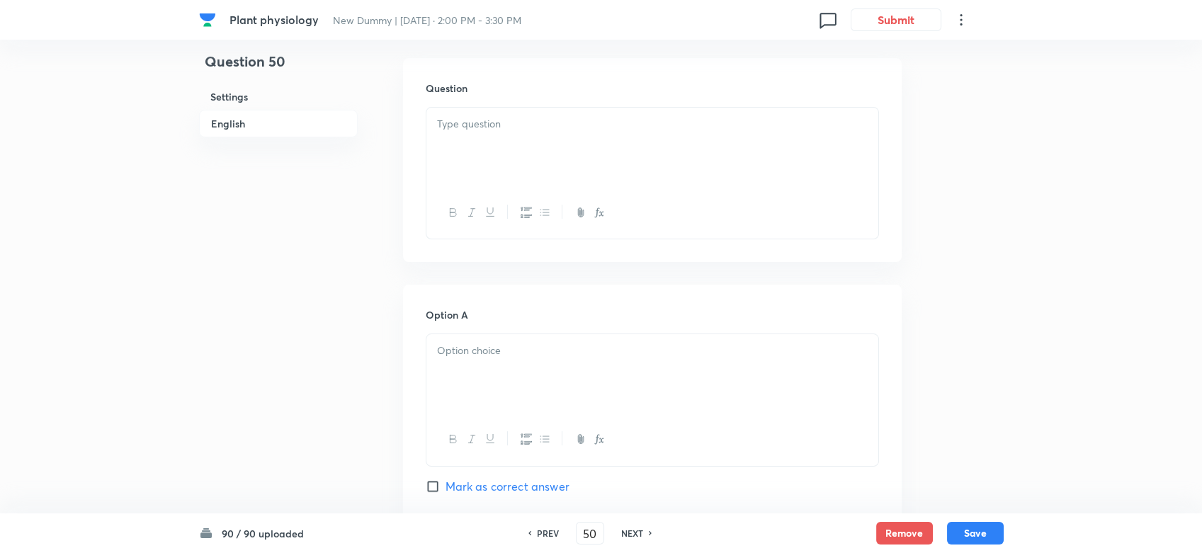
checkbox input "false"
checkbox input "true"
click at [550, 497] on h6 "PREV" at bounding box center [548, 533] width 22 height 13
type input "49"
checkbox input "false"
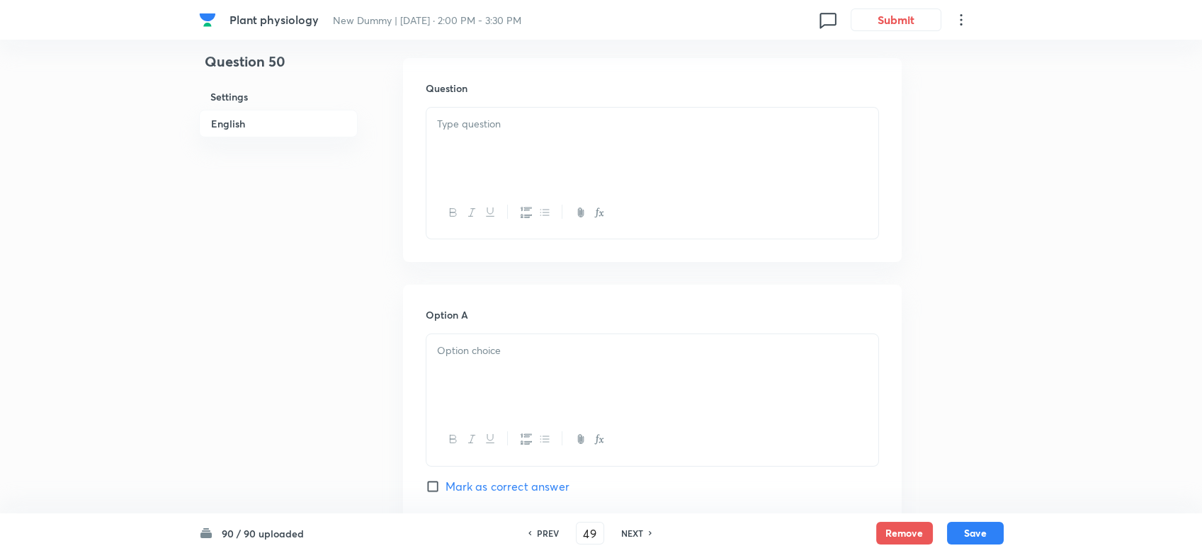
checkbox input "true"
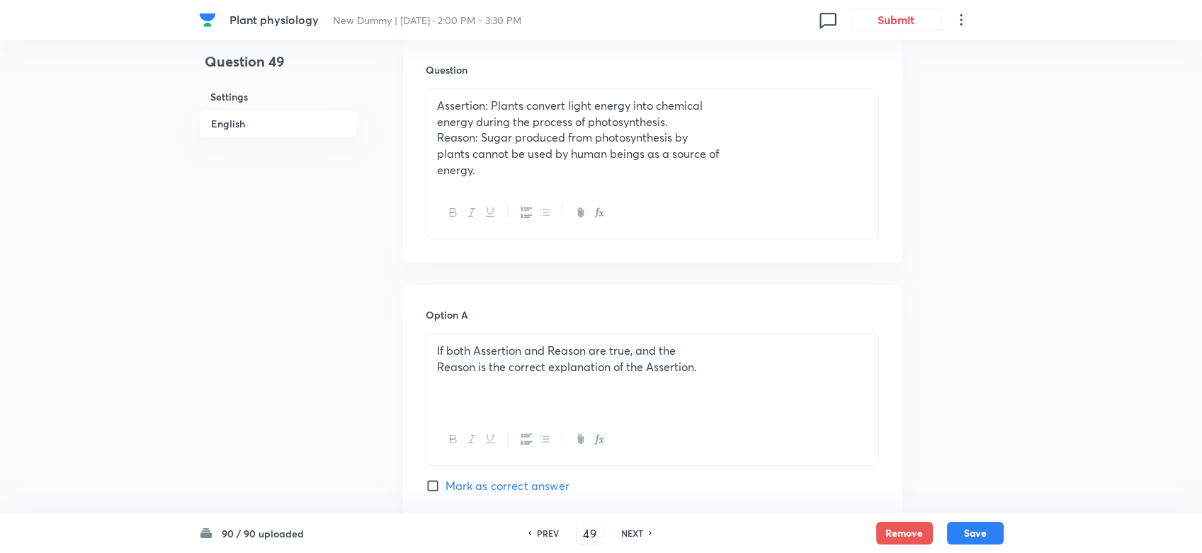
click at [550, 497] on h6 "PREV" at bounding box center [548, 533] width 22 height 13
type input "48"
checkbox input "false"
checkbox input "true"
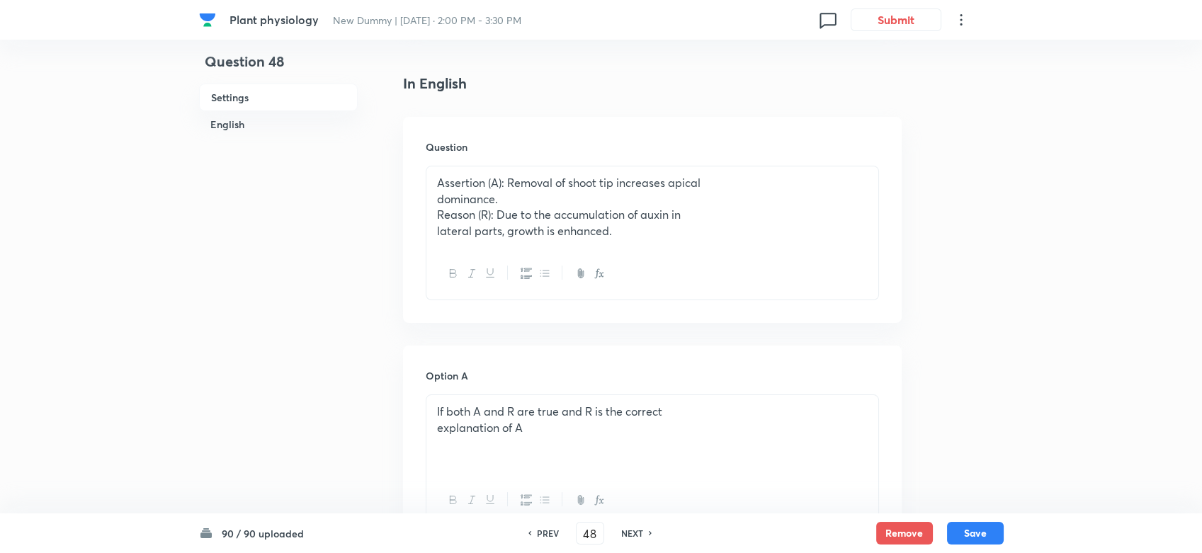
scroll to position [298, 0]
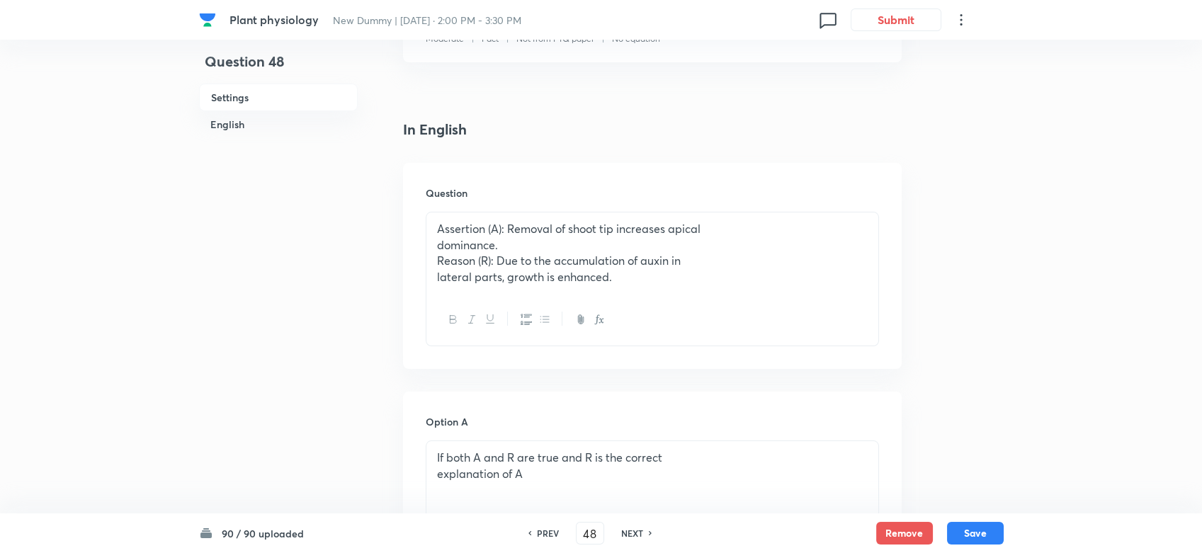
click at [555, 497] on h6 "PREV" at bounding box center [548, 533] width 22 height 13
type input "47"
checkbox input "true"
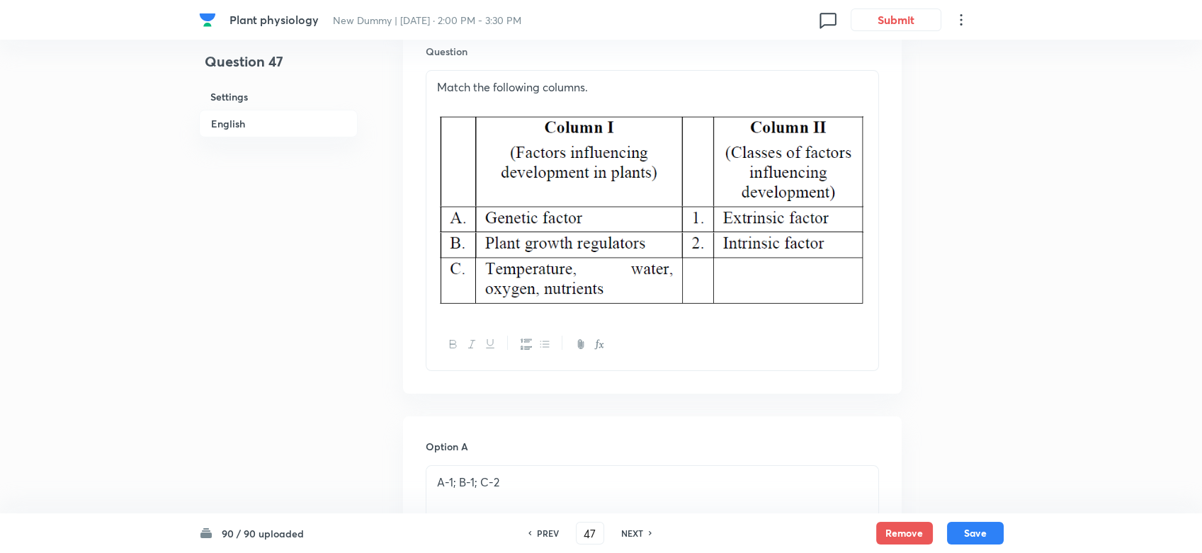
scroll to position [430, 0]
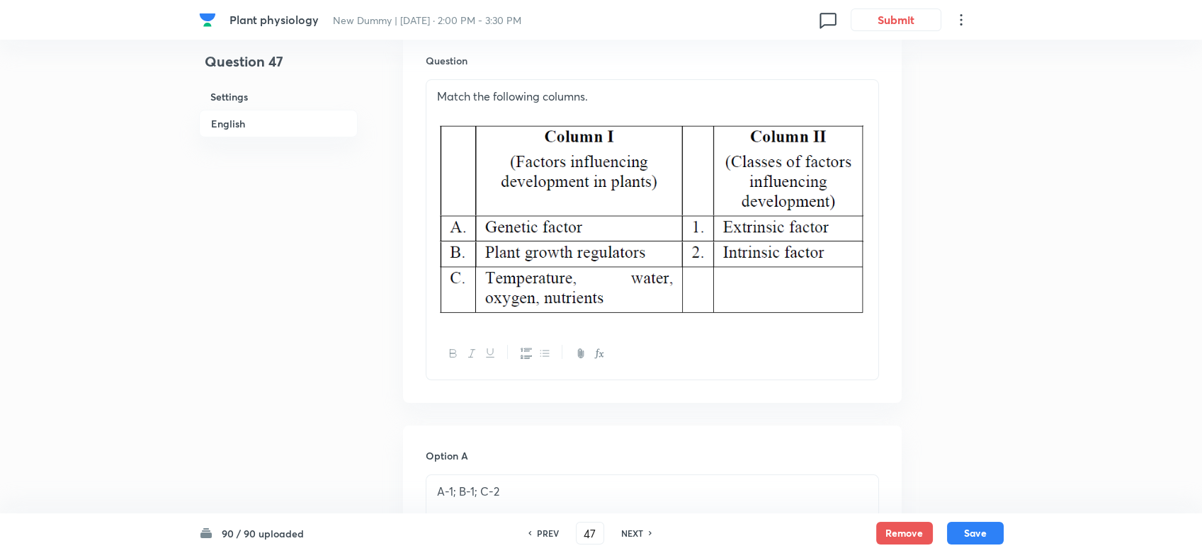
click at [633, 497] on h6 "NEXT" at bounding box center [632, 533] width 22 height 13
type input "48"
checkbox input "true"
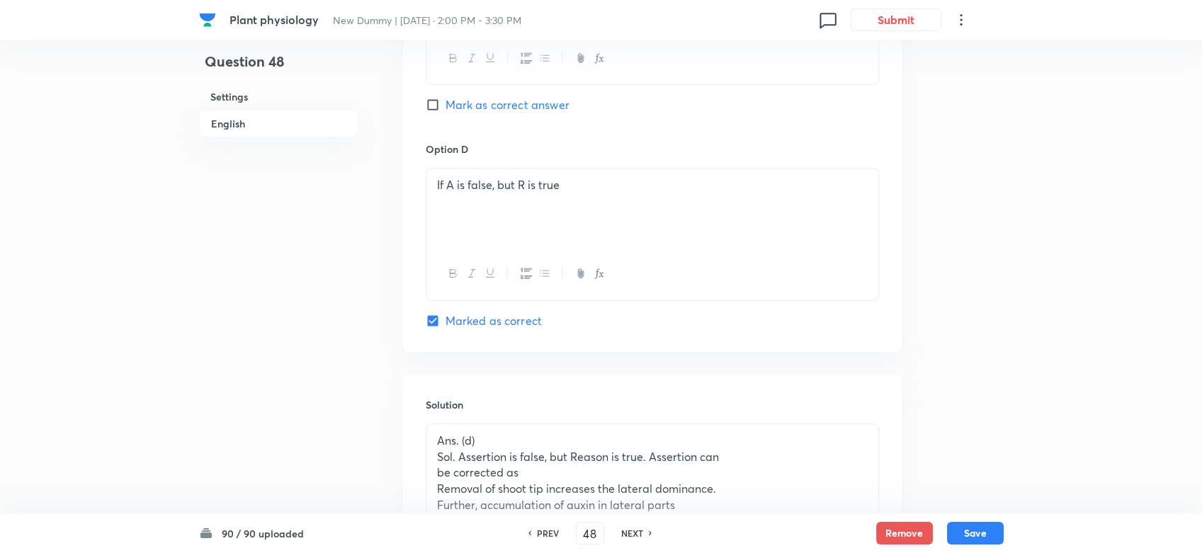
scroll to position [1374, 0]
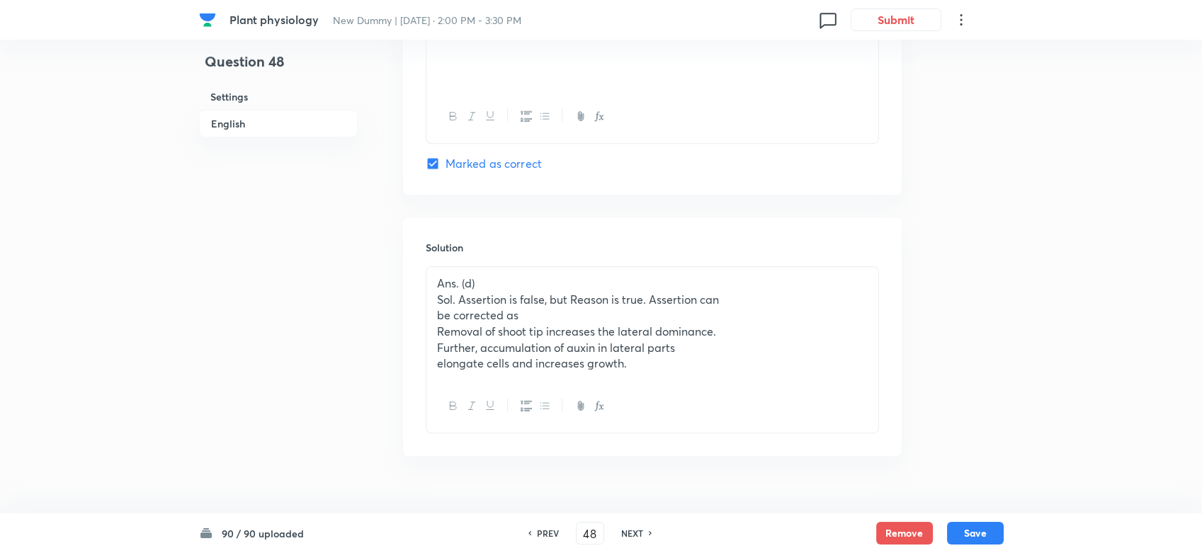
click at [539, 497] on h6 "PREV" at bounding box center [548, 533] width 22 height 13
type input "47"
checkbox input "true"
click at [539, 497] on h6 "PREV" at bounding box center [548, 533] width 22 height 13
type input "46"
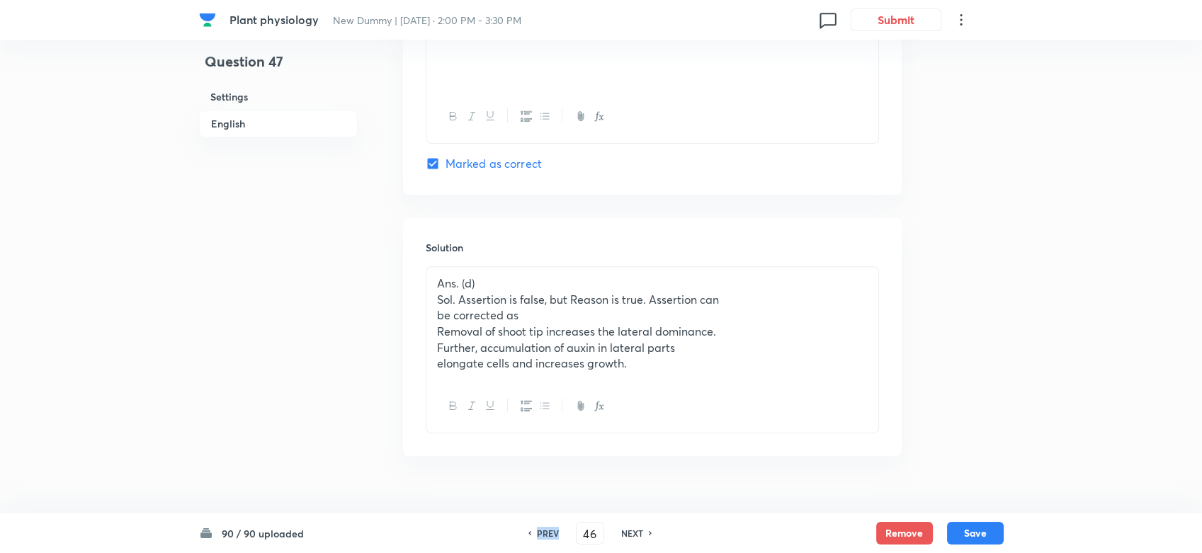
checkbox input "false"
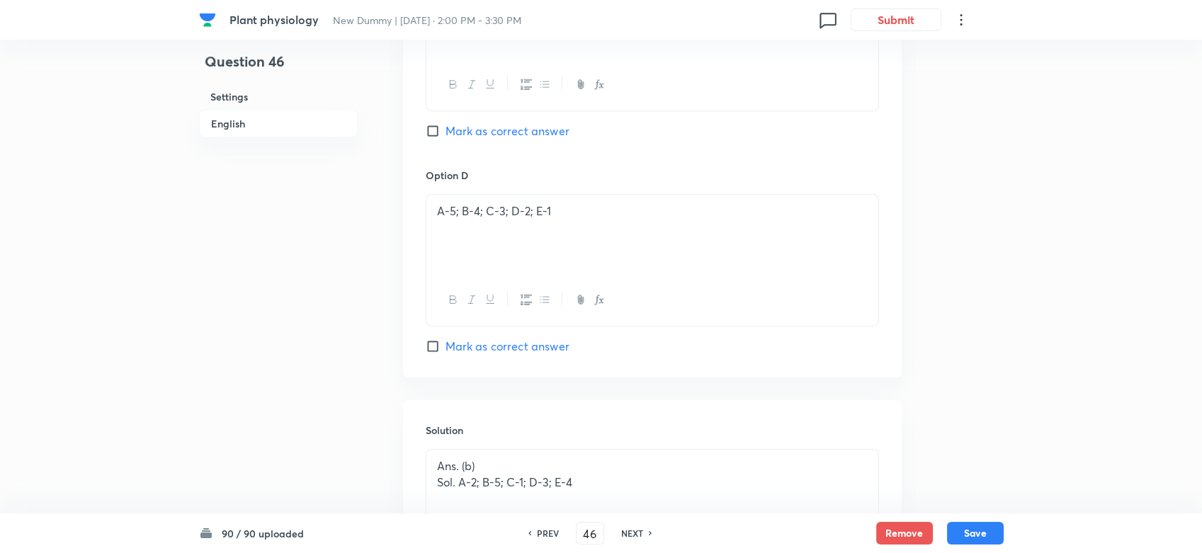
checkbox input "true"
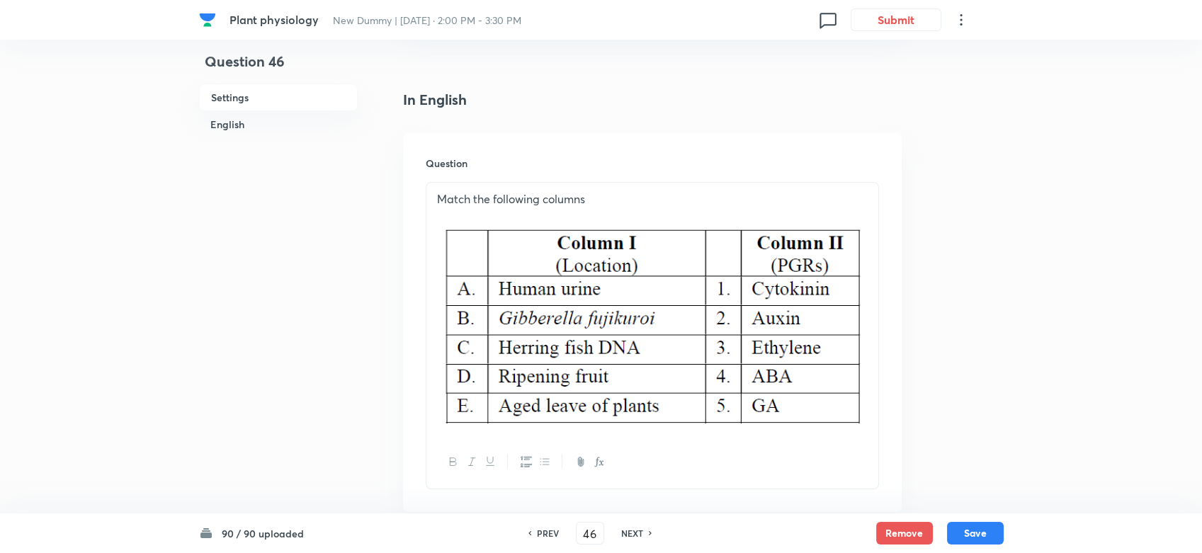
scroll to position [121, 0]
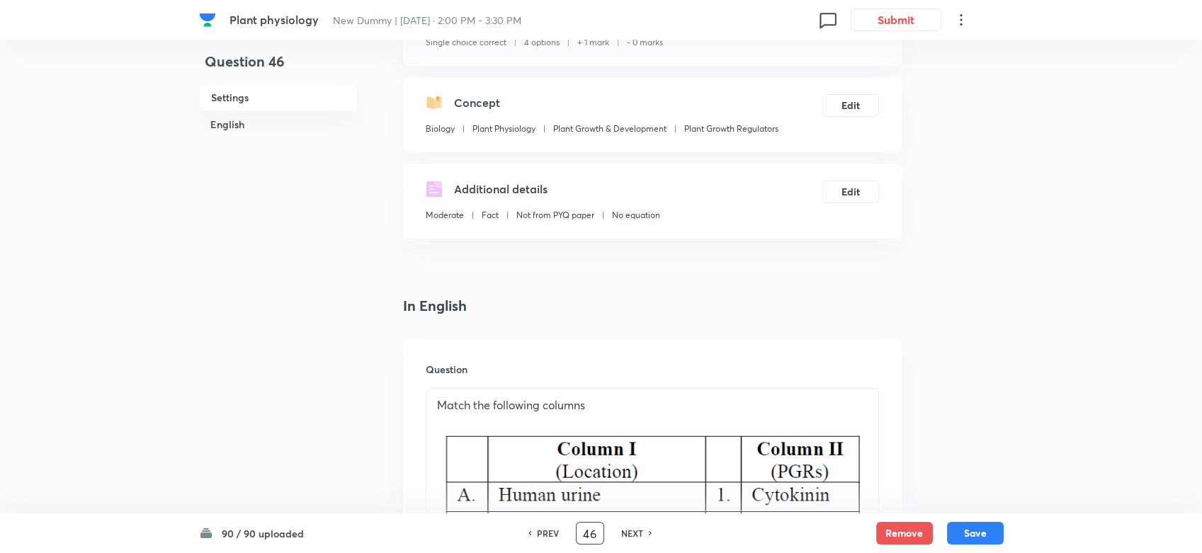
drag, startPoint x: 593, startPoint y: 538, endPoint x: 578, endPoint y: 539, distance: 14.9
click at [578, 497] on input "46" at bounding box center [590, 533] width 27 height 25
type input "15"
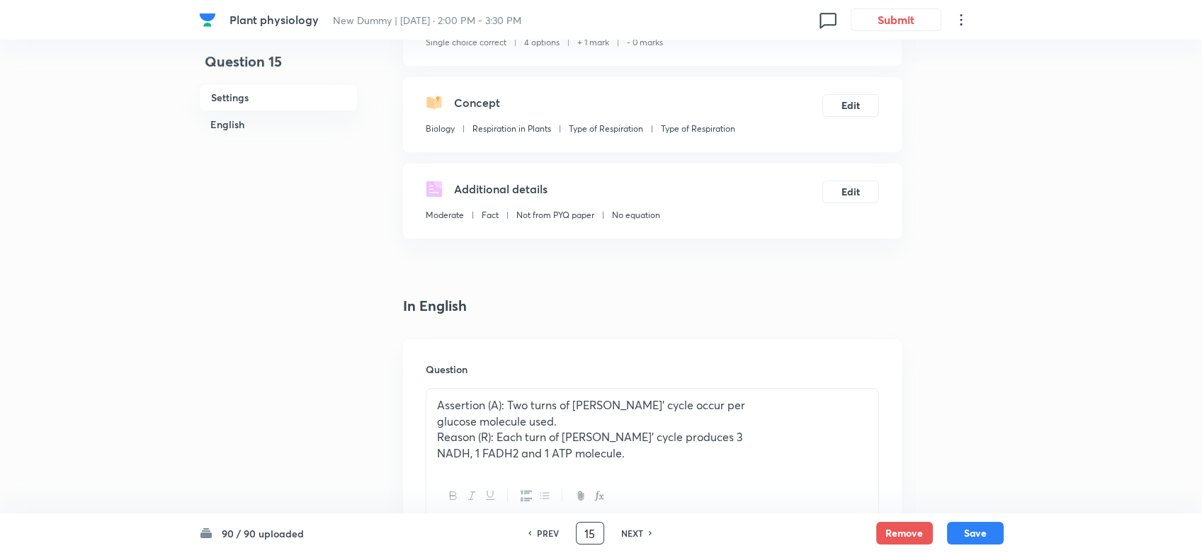
checkbox input "true"
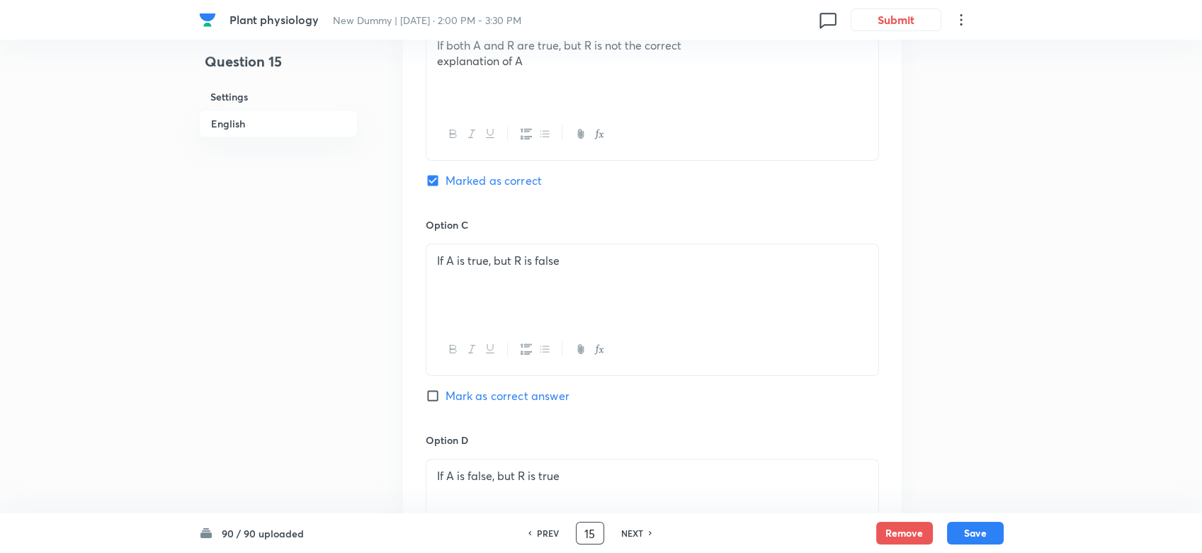
scroll to position [751, 0]
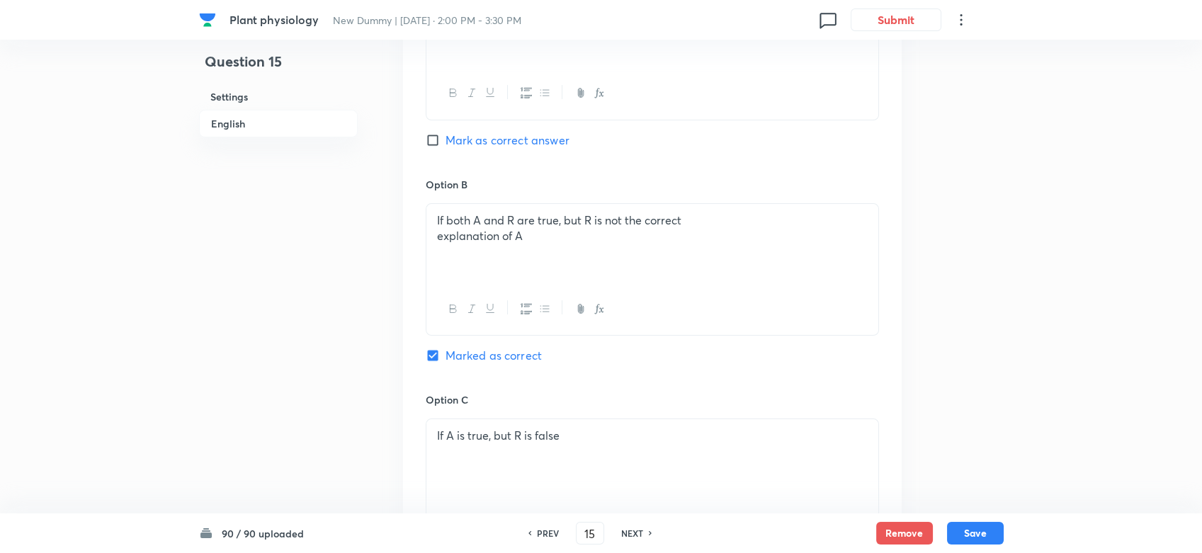
click at [553, 497] on div "PREV 15 ​ NEXT" at bounding box center [590, 533] width 183 height 23
click at [551, 497] on h6 "PREV" at bounding box center [548, 533] width 22 height 13
type input "14"
checkbox input "false"
click at [551, 497] on h6 "PREV" at bounding box center [548, 533] width 22 height 13
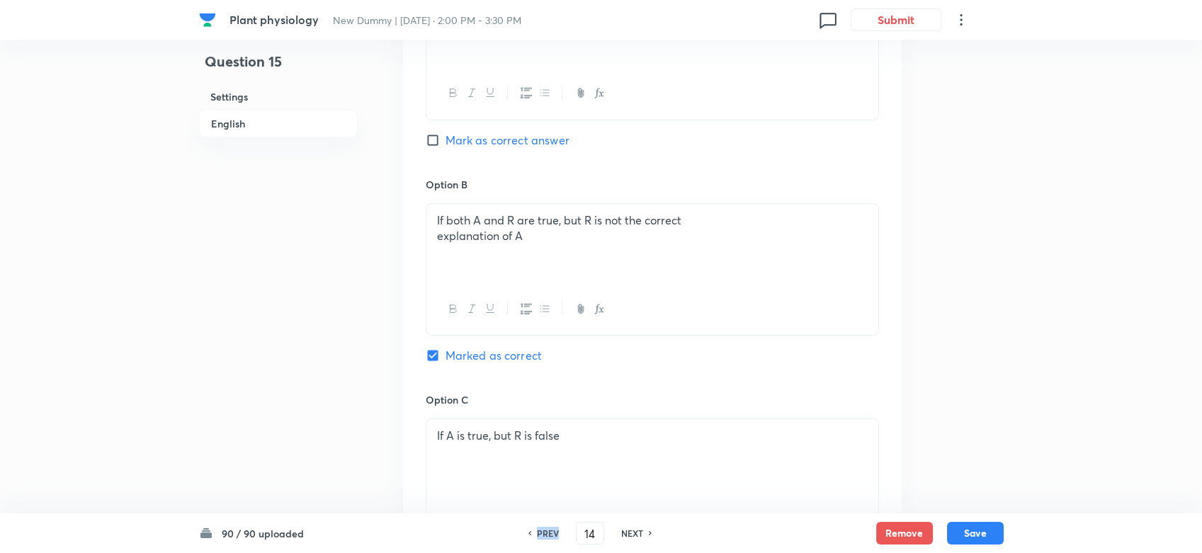
checkbox input "true"
type input "13"
click at [551, 497] on h6 "PREV" at bounding box center [548, 533] width 22 height 13
checkbox input "true"
type input "12"
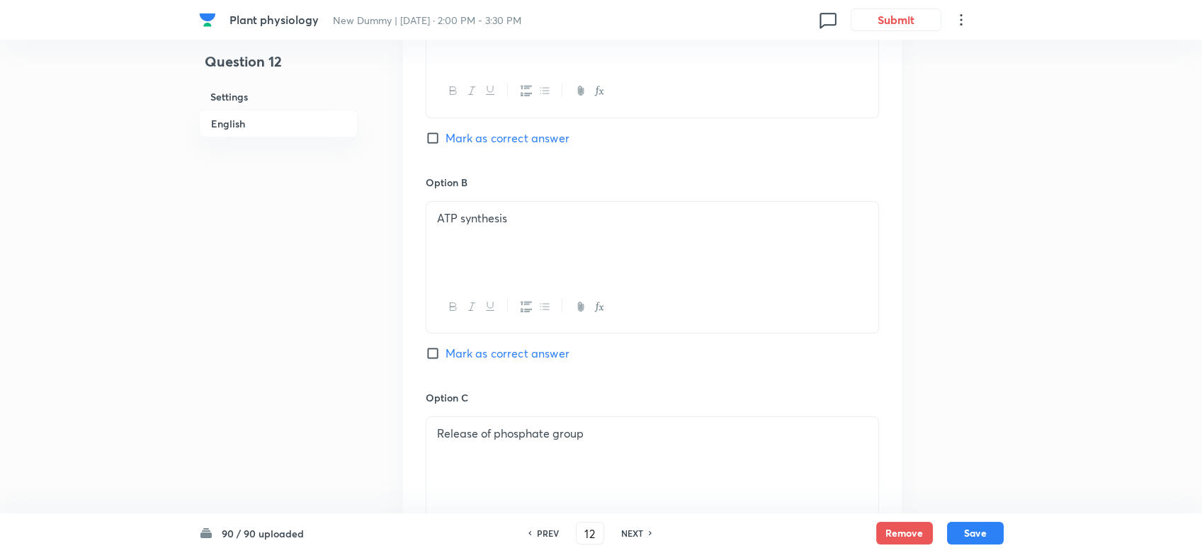
checkbox input "true"
click at [551, 497] on h6 "PREV" at bounding box center [548, 533] width 22 height 13
type input "11"
checkbox input "false"
checkbox input "true"
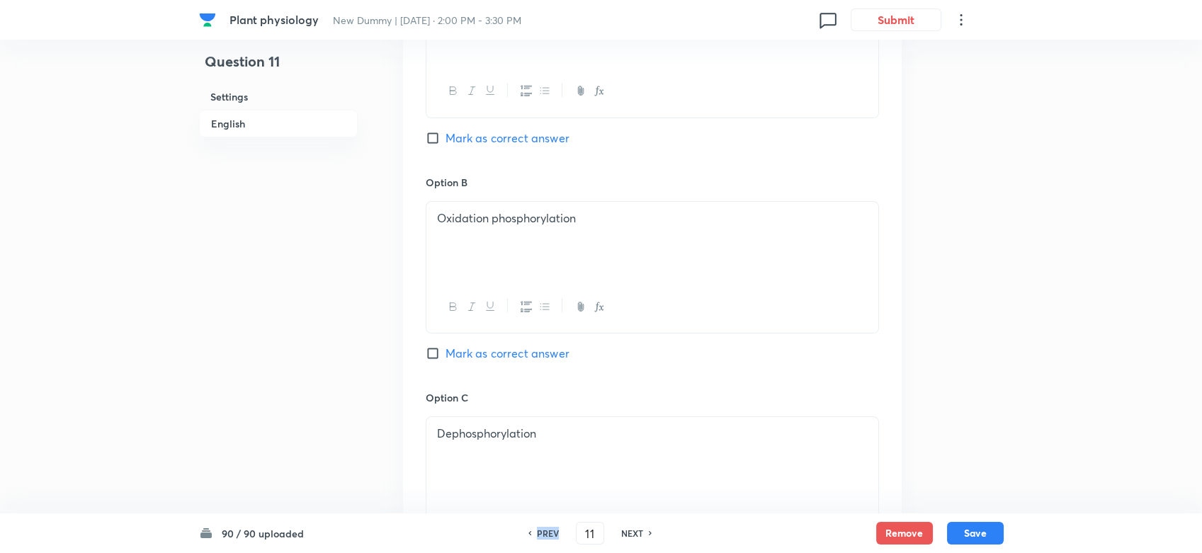
click at [551, 497] on h6 "PREV" at bounding box center [548, 533] width 22 height 13
type input "10"
checkbox input "false"
checkbox input "true"
click at [551, 497] on h6 "PREV" at bounding box center [548, 533] width 22 height 13
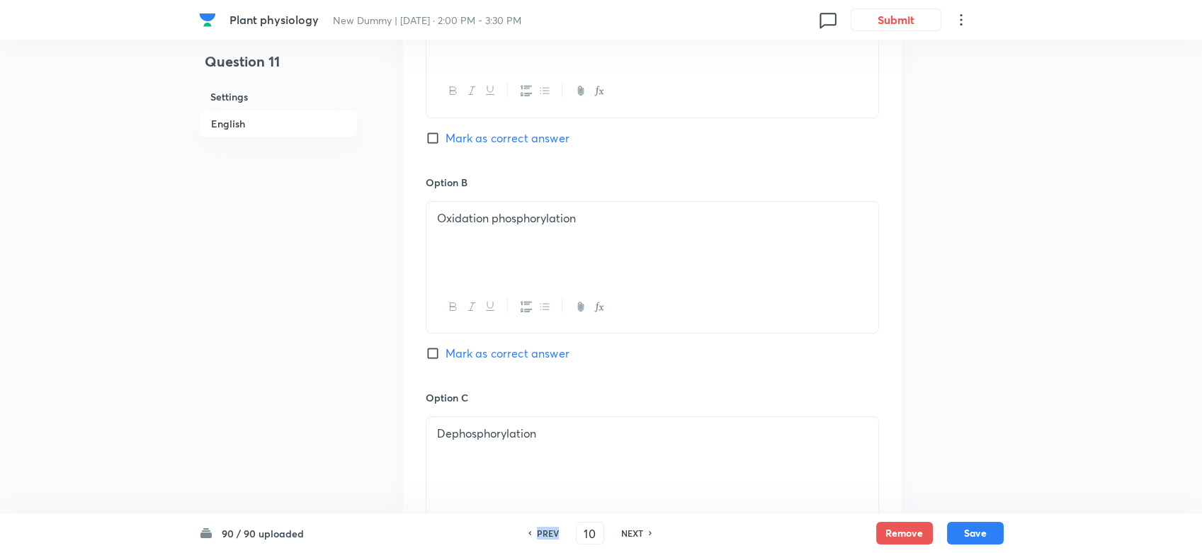
type input "9"
checkbox input "false"
checkbox input "true"
click at [551, 497] on h6 "PREV" at bounding box center [548, 533] width 22 height 13
type input "8"
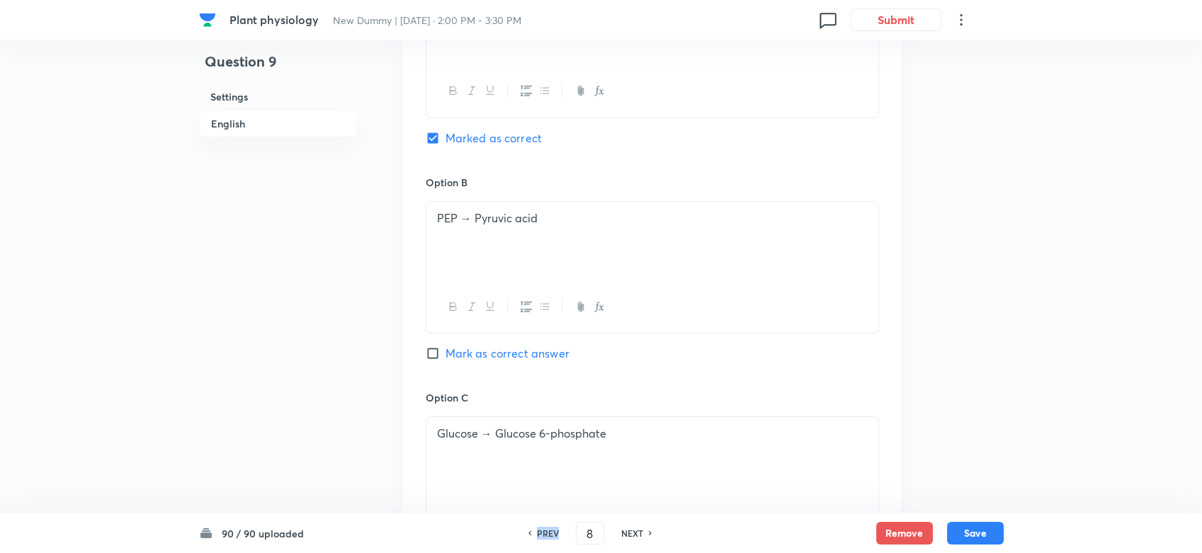
checkbox input "false"
checkbox input "true"
click at [551, 497] on h6 "PREV" at bounding box center [548, 533] width 22 height 13
type input "7"
checkbox input "false"
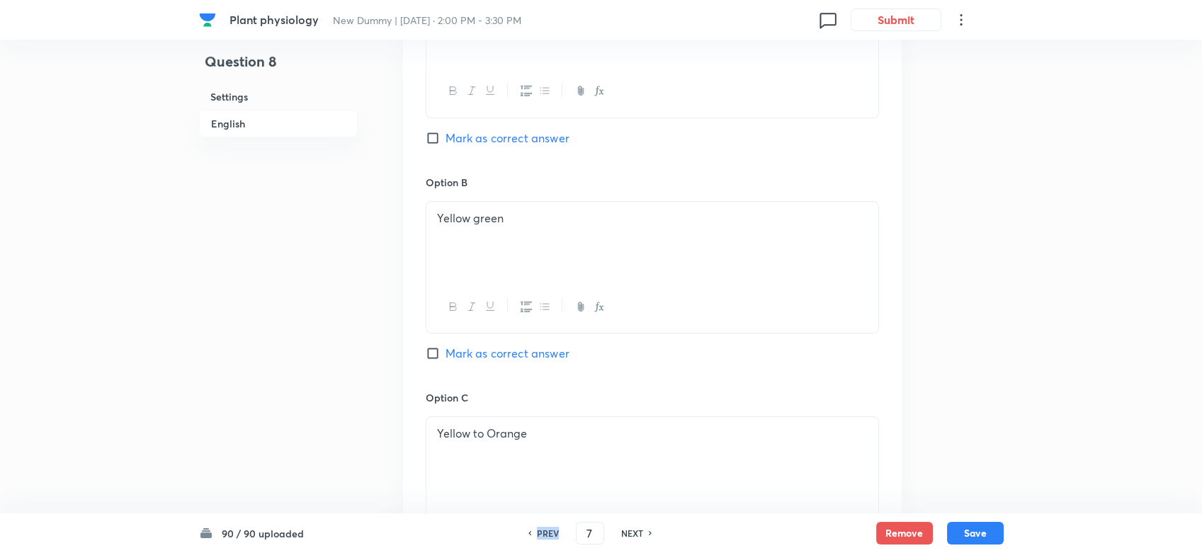
checkbox input "true"
click at [551, 497] on h6 "PREV" at bounding box center [548, 533] width 22 height 13
type input "6"
checkbox input "false"
checkbox input "true"
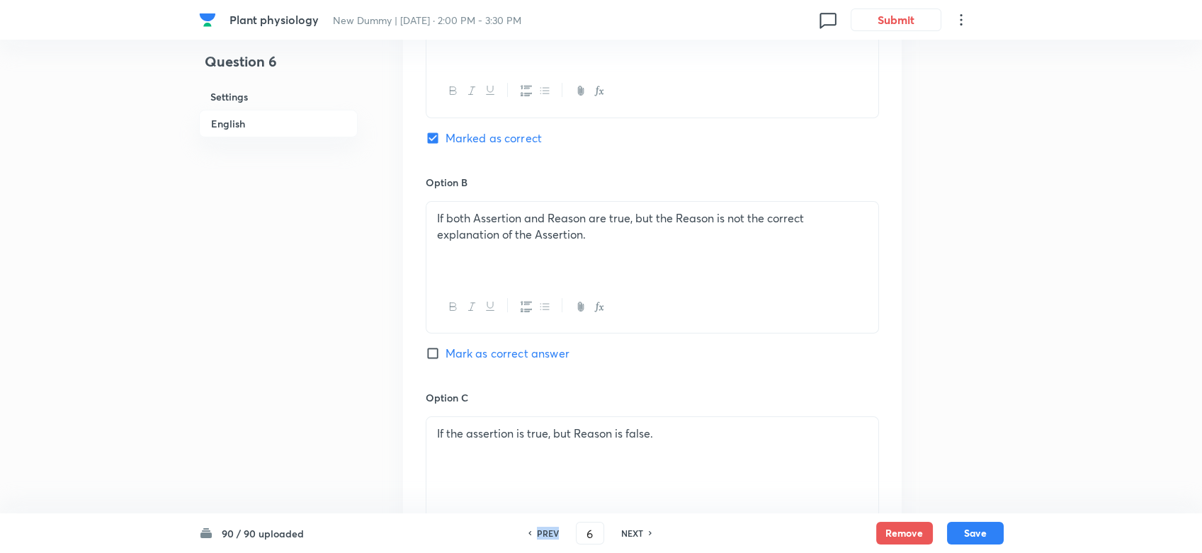
click at [551, 497] on h6 "PREV" at bounding box center [548, 533] width 22 height 13
type input "5"
checkbox input "true"
click at [551, 497] on h6 "PREV" at bounding box center [548, 533] width 22 height 13
type input "4"
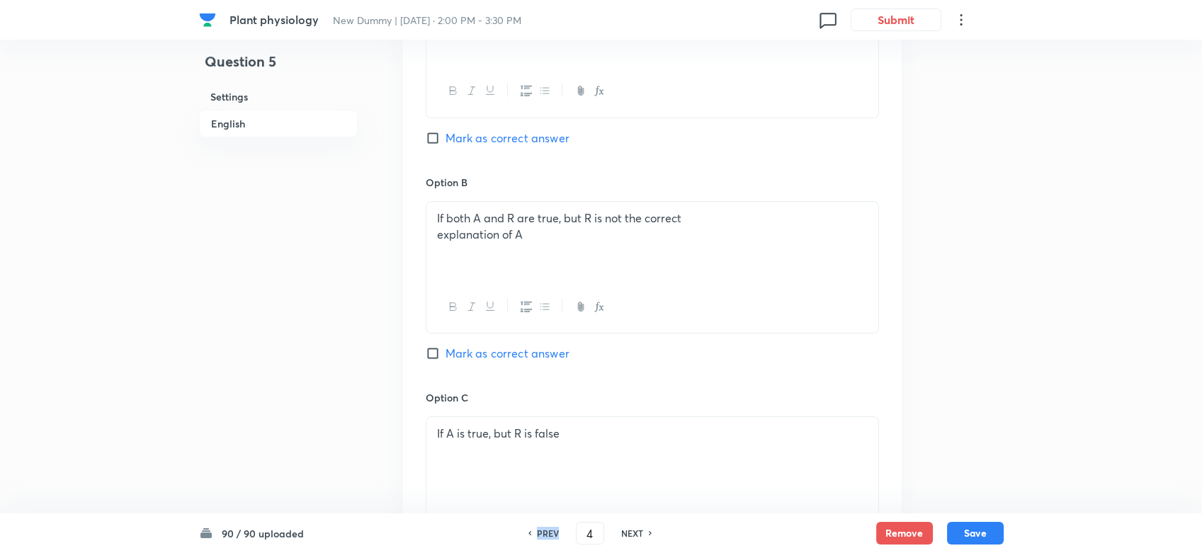
checkbox input "false"
checkbox input "true"
click at [551, 497] on h6 "PREV" at bounding box center [548, 533] width 22 height 13
type input "3"
checkbox input "false"
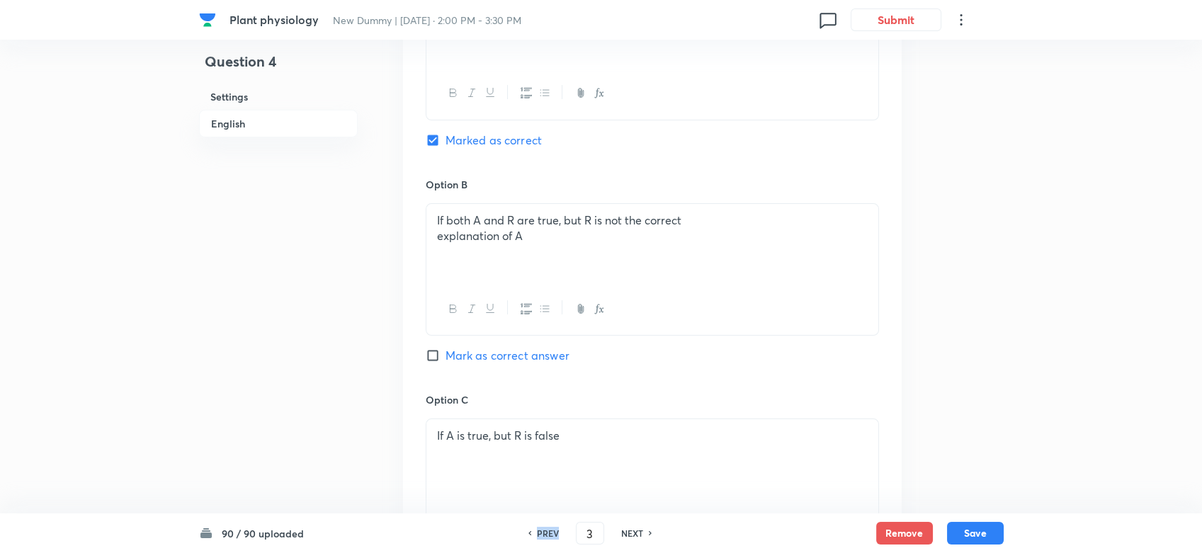
checkbox input "true"
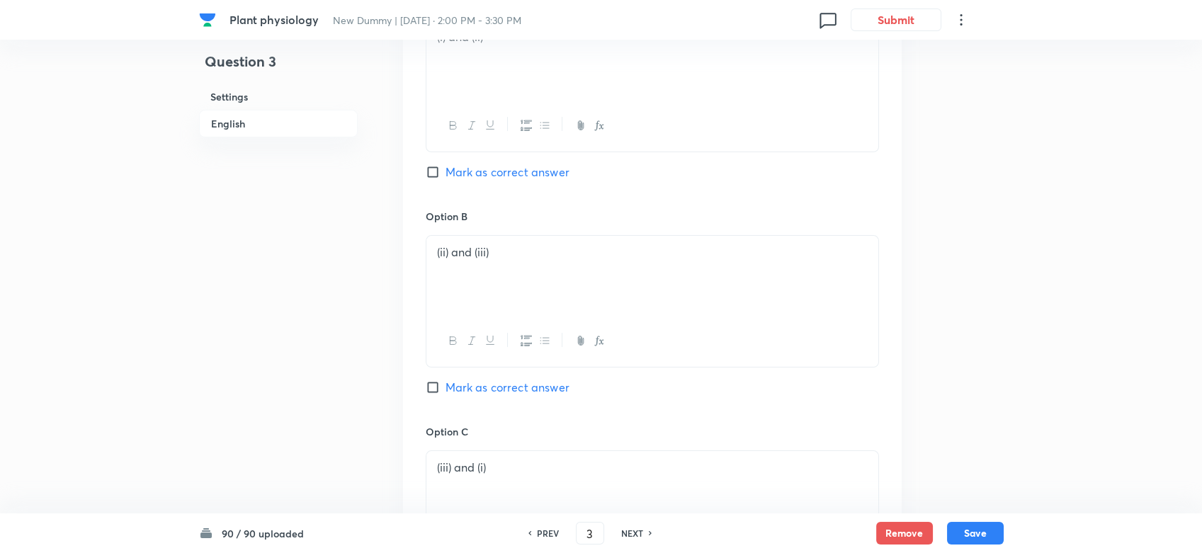
click at [635, 497] on h6 "NEXT" at bounding box center [632, 533] width 22 height 13
type input "4"
checkbox input "false"
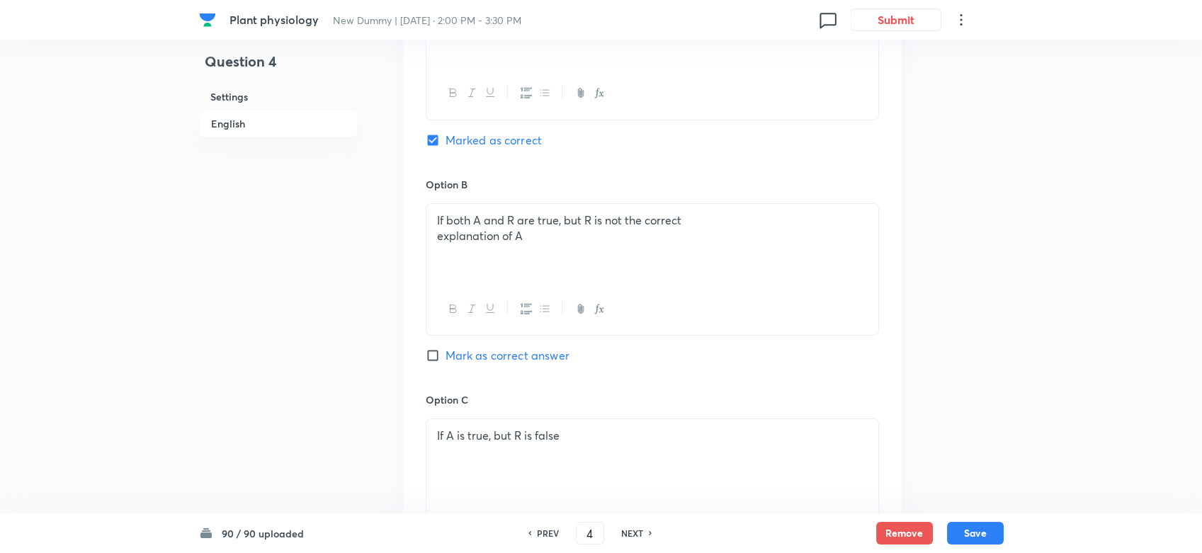
checkbox input "true"
click at [635, 497] on h6 "NEXT" at bounding box center [632, 533] width 22 height 13
type input "5"
checkbox input "false"
checkbox input "true"
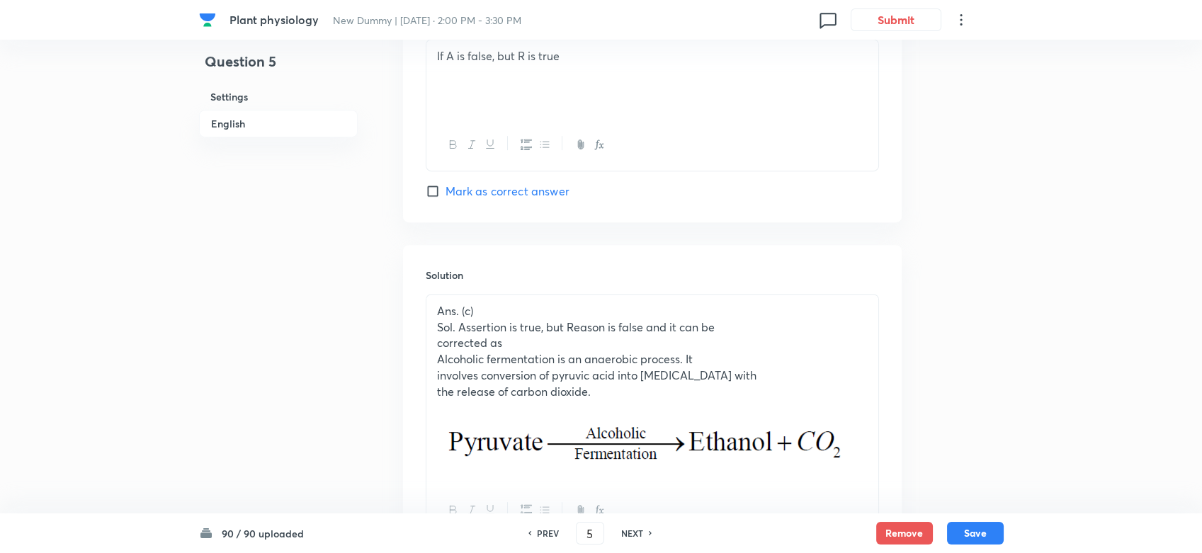
scroll to position [1065, 0]
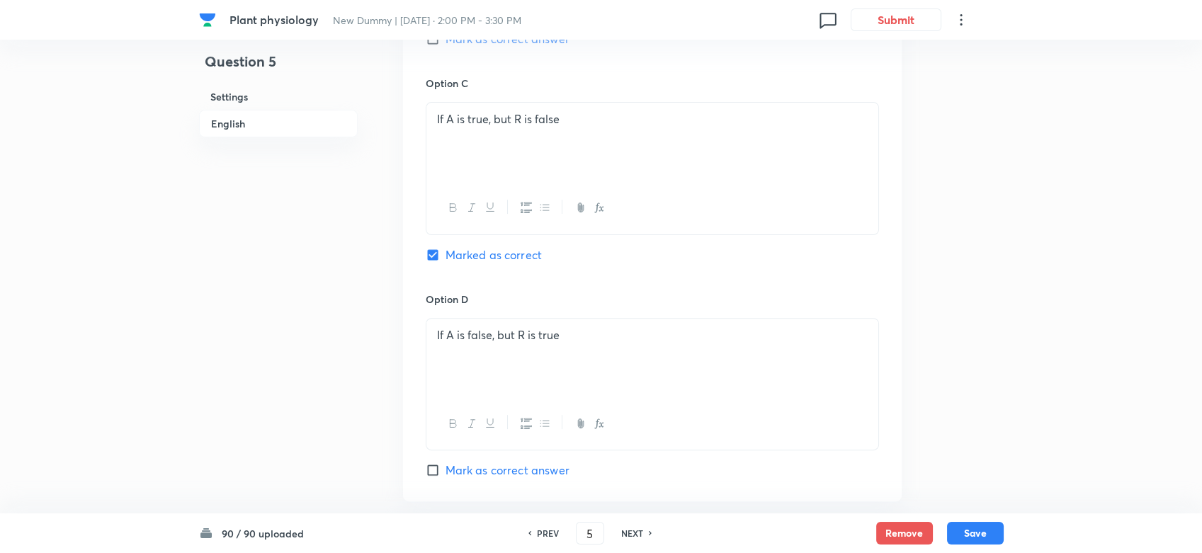
click at [548, 497] on h6 "PREV" at bounding box center [548, 533] width 22 height 13
type input "4"
checkbox input "false"
checkbox input "true"
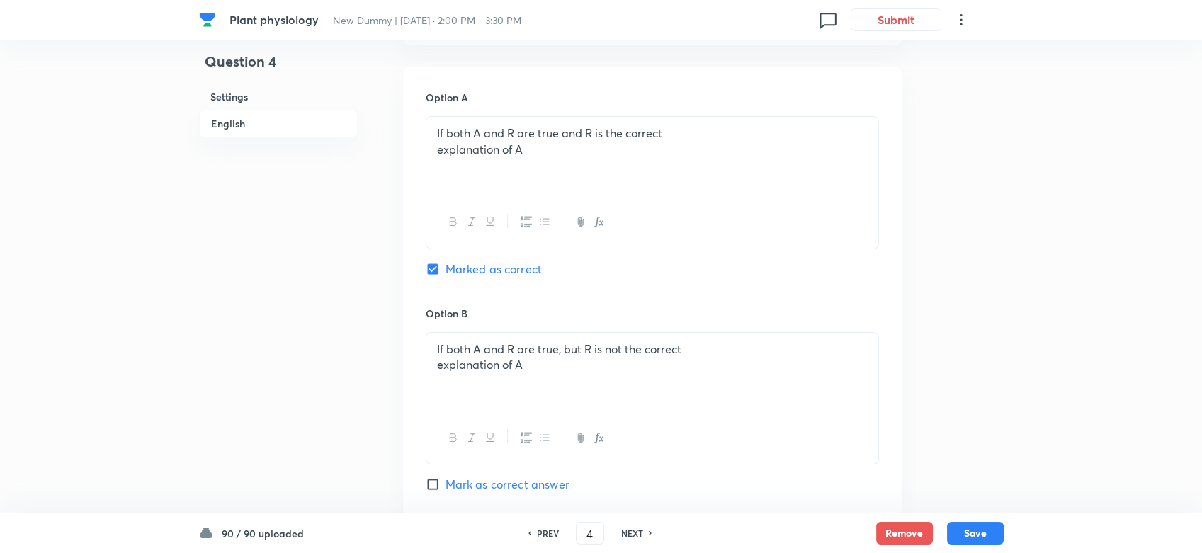
scroll to position [818, 0]
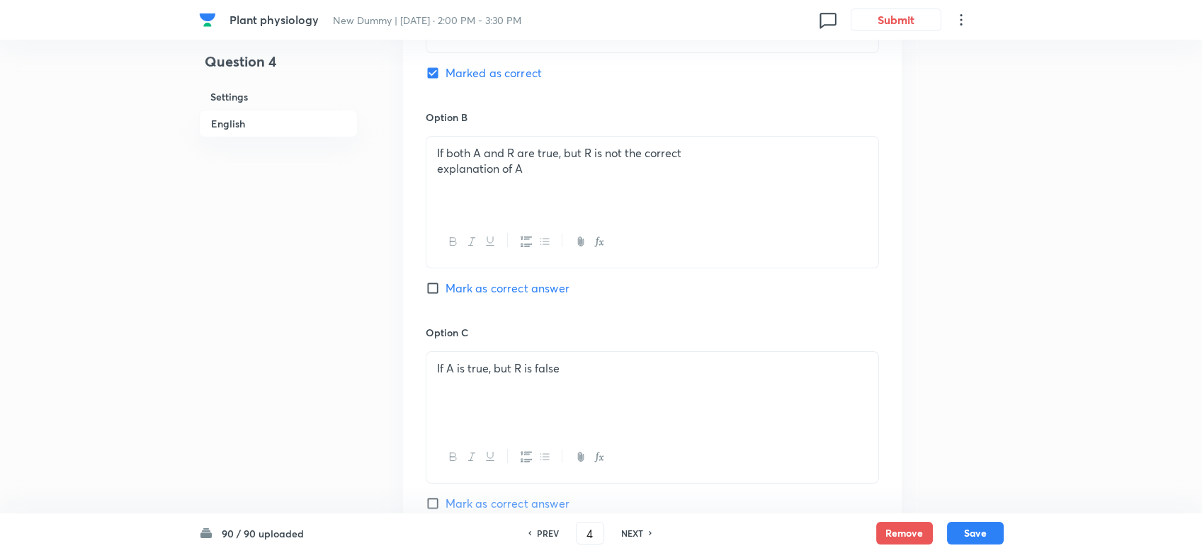
click at [546, 497] on div "PREV 4 ​ NEXT" at bounding box center [590, 533] width 183 height 23
click at [544, 497] on div "PREV 4 ​ NEXT" at bounding box center [590, 533] width 183 height 23
click at [539, 497] on h6 "PREV" at bounding box center [548, 533] width 22 height 13
type input "3"
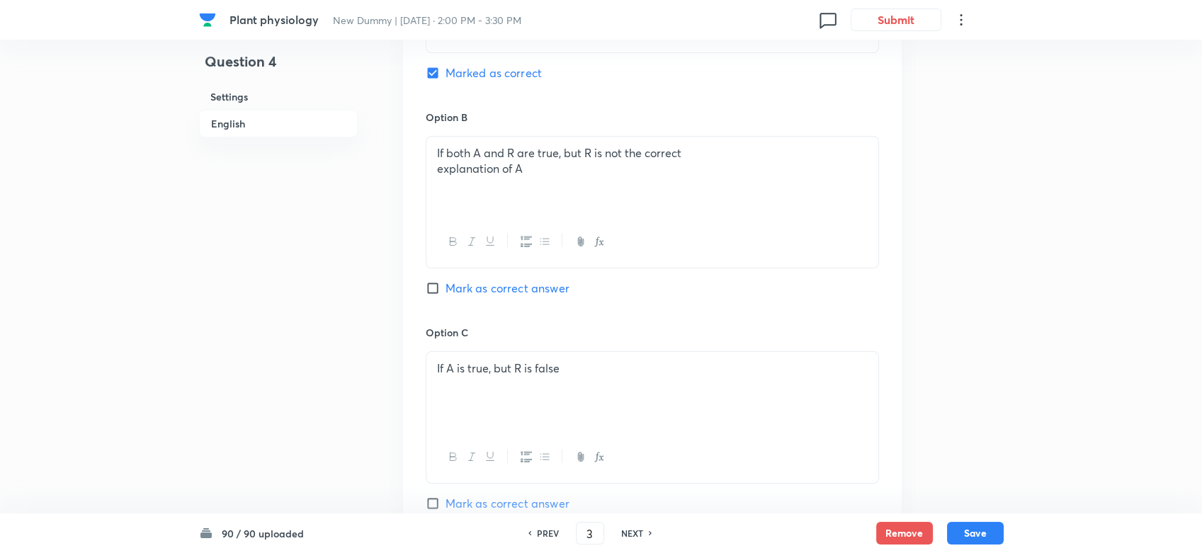
checkbox input "false"
checkbox input "true"
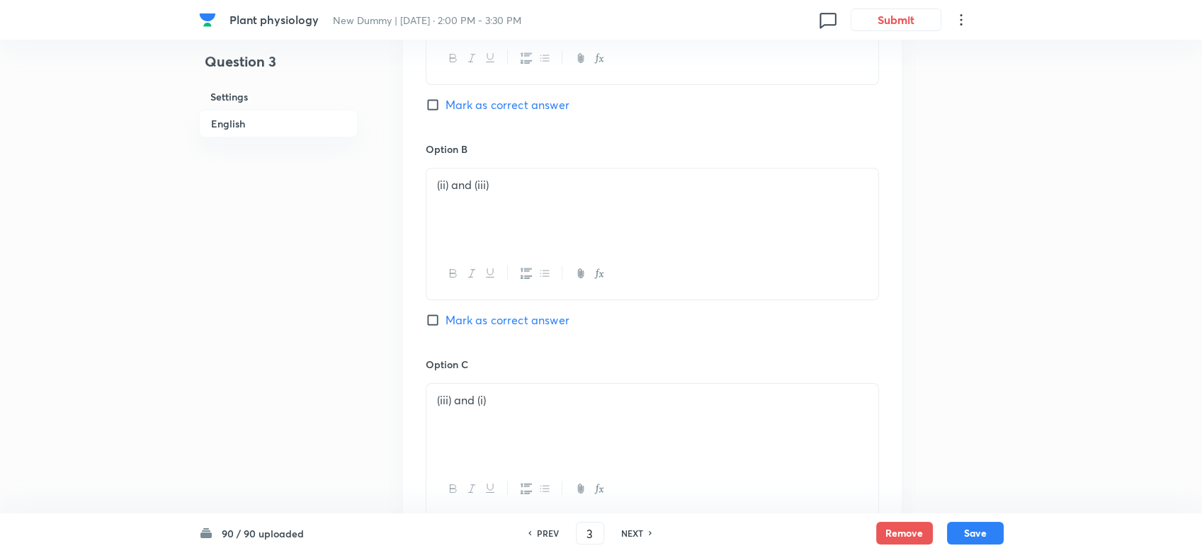
click at [539, 497] on h6 "PREV" at bounding box center [548, 533] width 22 height 13
type input "2"
checkbox input "true"
click at [539, 497] on h6 "PREV" at bounding box center [548, 533] width 22 height 13
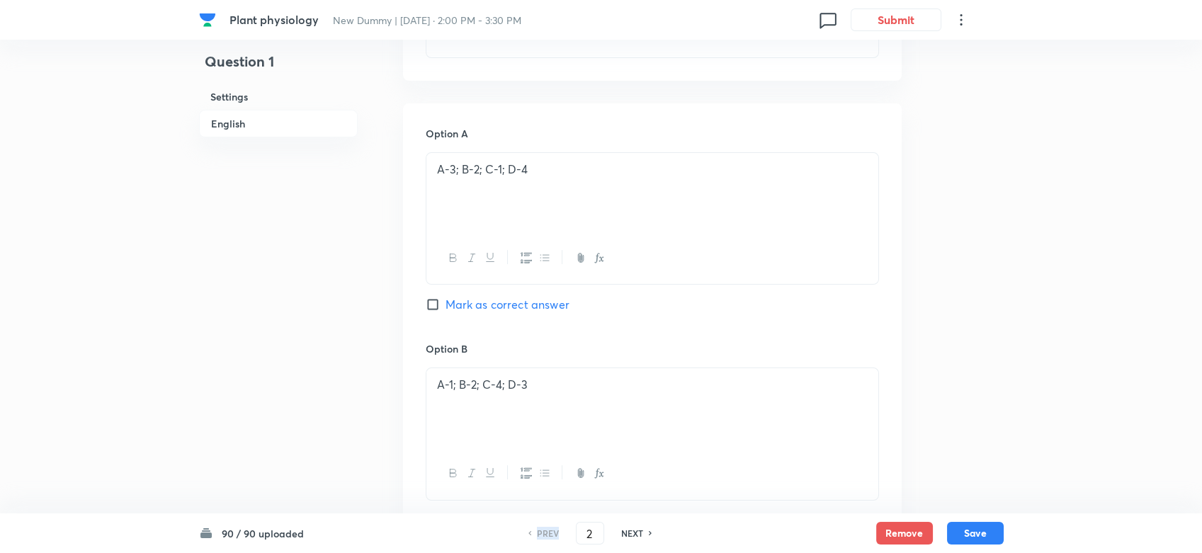
type input "1"
checkbox input "false"
checkbox input "true"
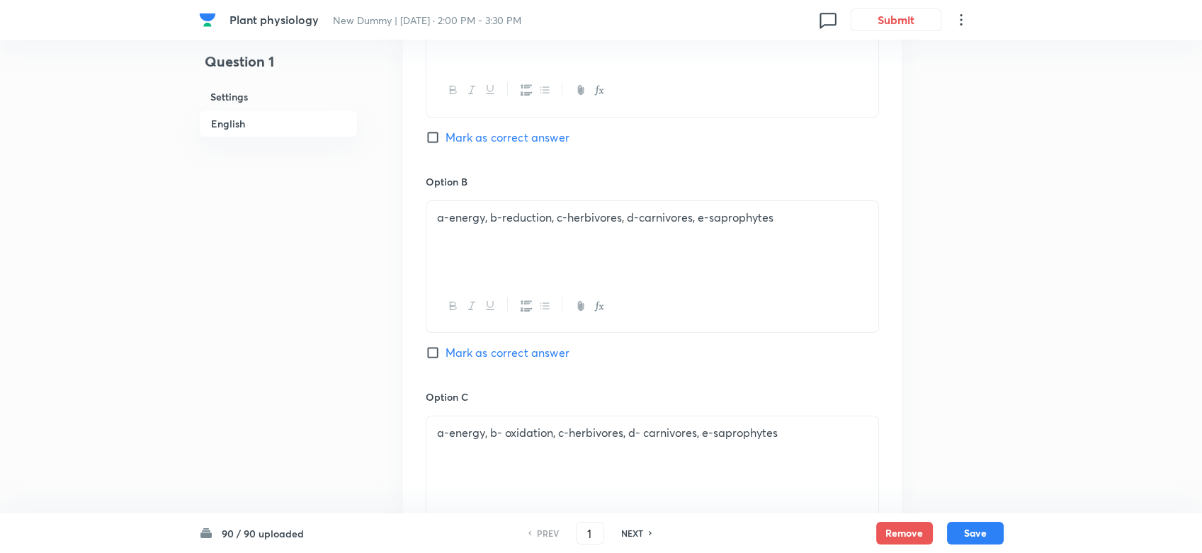
click at [643, 497] on div "NEXT" at bounding box center [635, 533] width 38 height 13
type input "2"
checkbox input "false"
checkbox input "true"
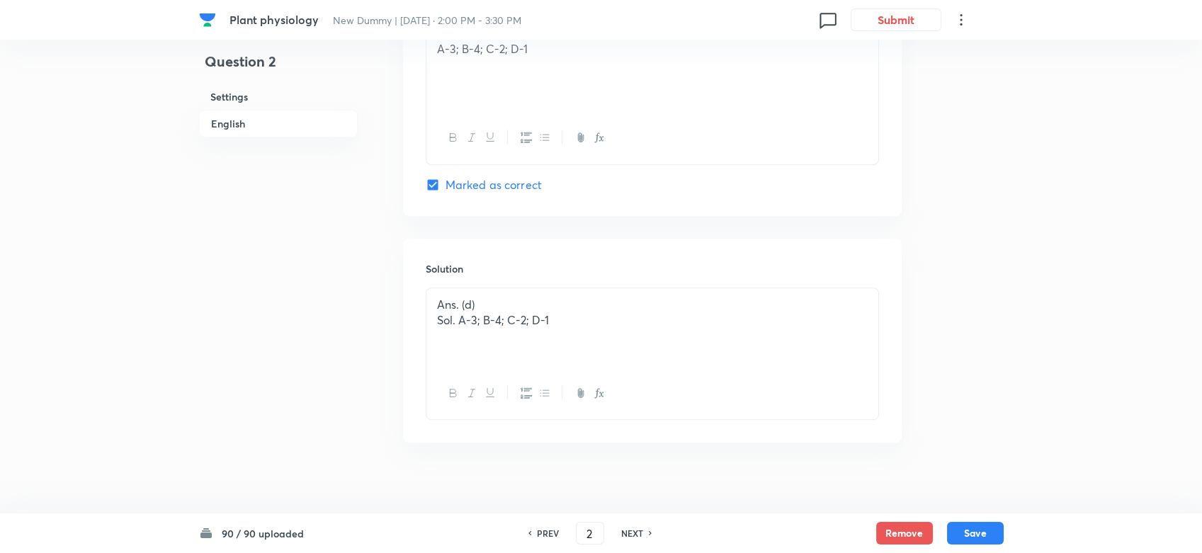
scroll to position [1598, 0]
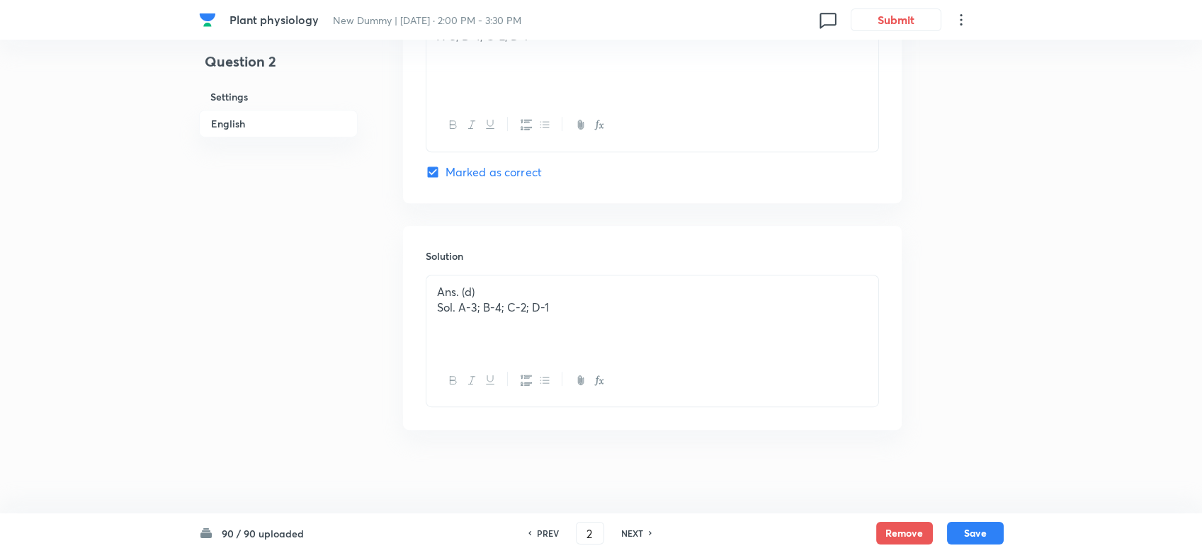
click at [638, 497] on div "PREV 2 ​ NEXT" at bounding box center [590, 533] width 183 height 23
click at [635, 497] on h6 "NEXT" at bounding box center [632, 533] width 22 height 13
type input "3"
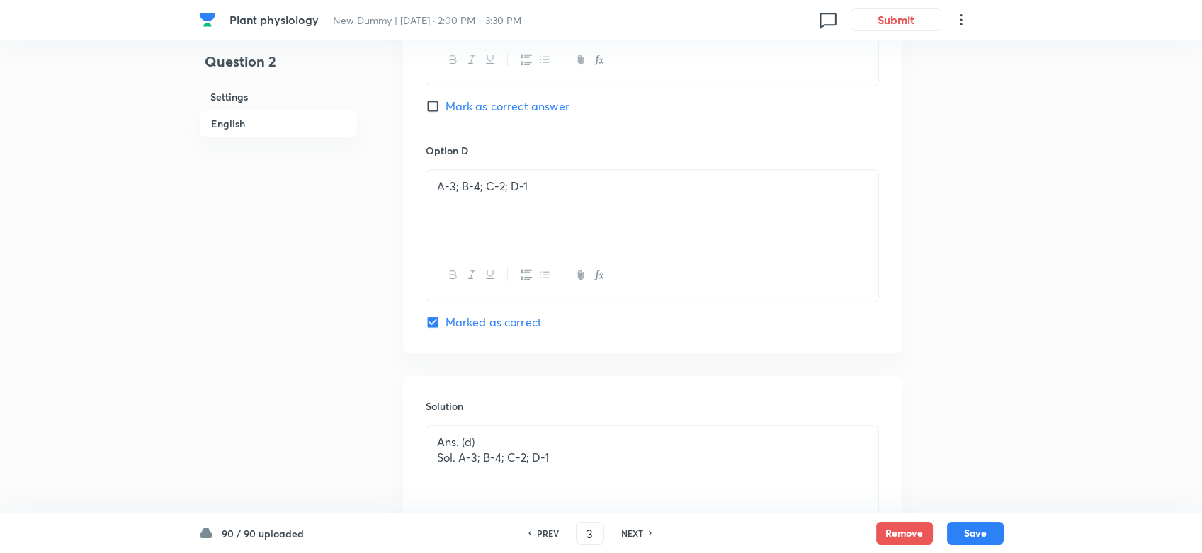
checkbox input "true"
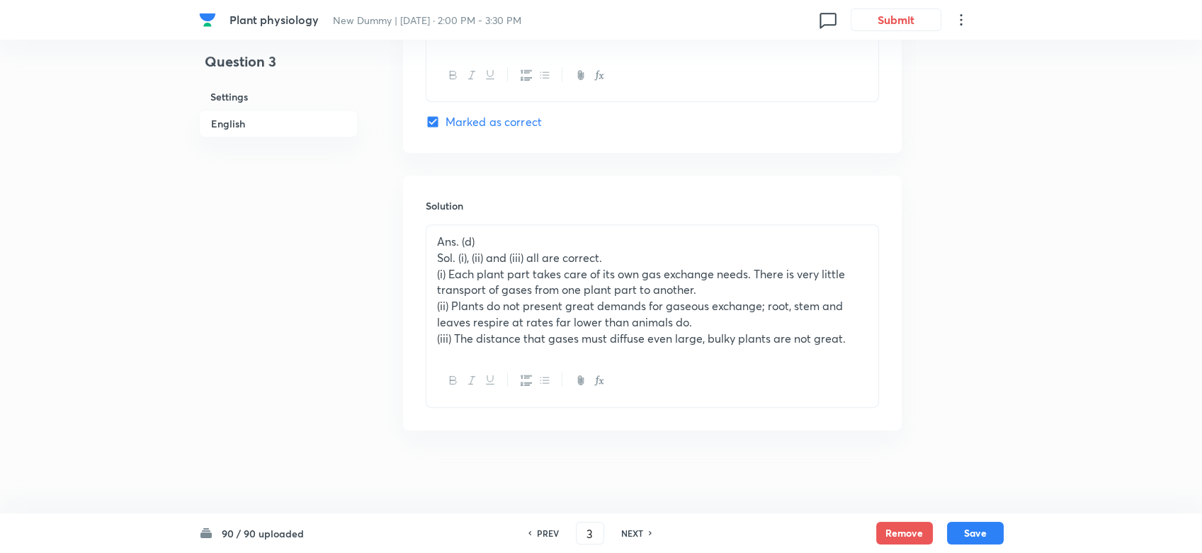
click at [635, 497] on h6 "NEXT" at bounding box center [632, 533] width 22 height 13
type input "4"
checkbox input "false"
checkbox input "true"
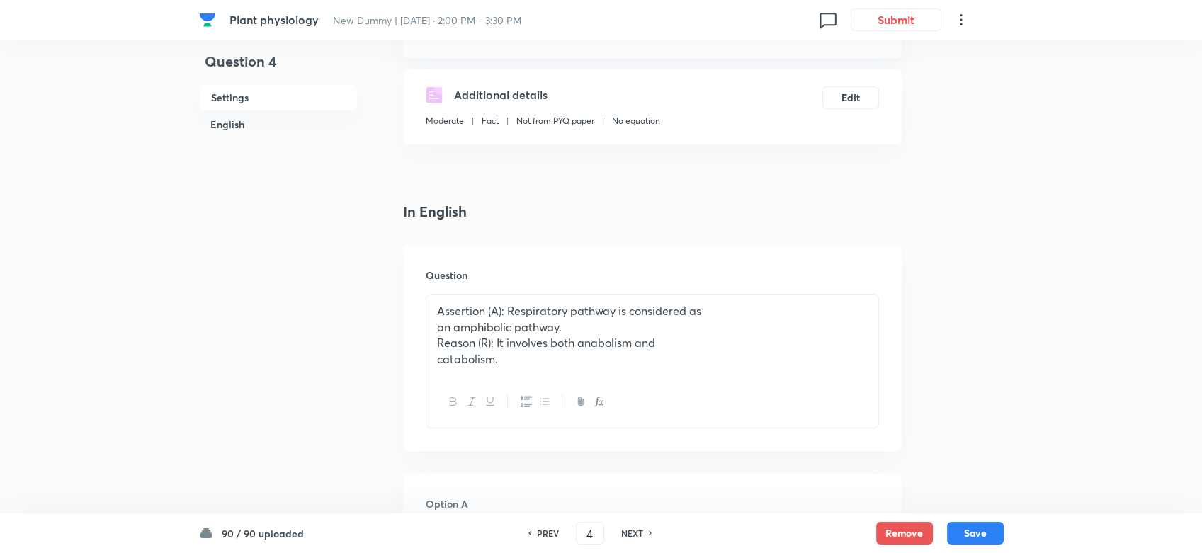
scroll to position [188, 0]
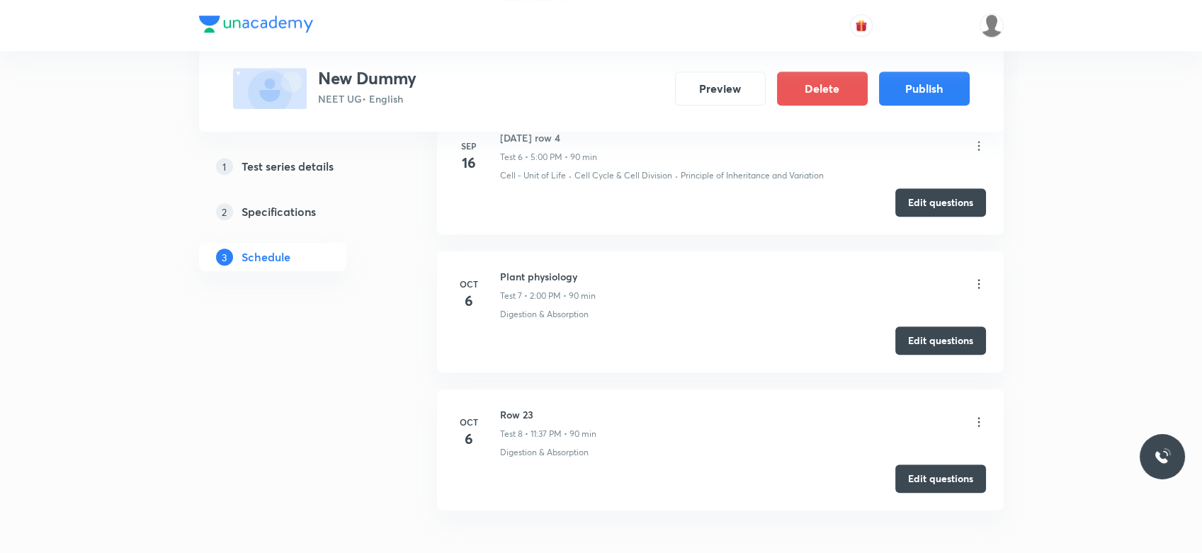
click at [978, 286] on icon at bounding box center [979, 284] width 2 height 9
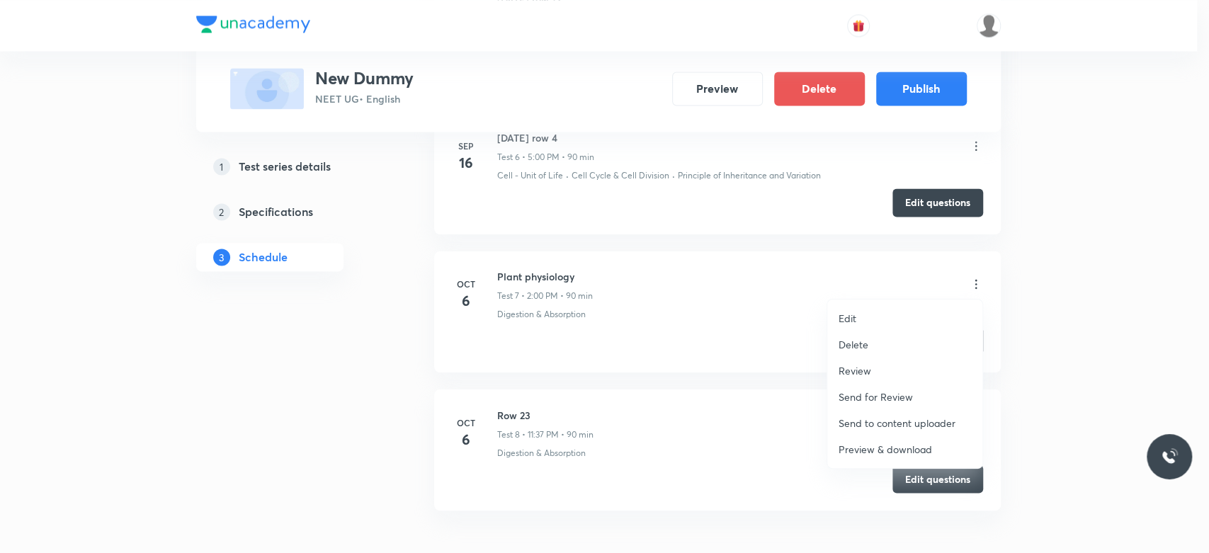
click at [892, 452] on p "Preview & download" at bounding box center [886, 449] width 94 height 15
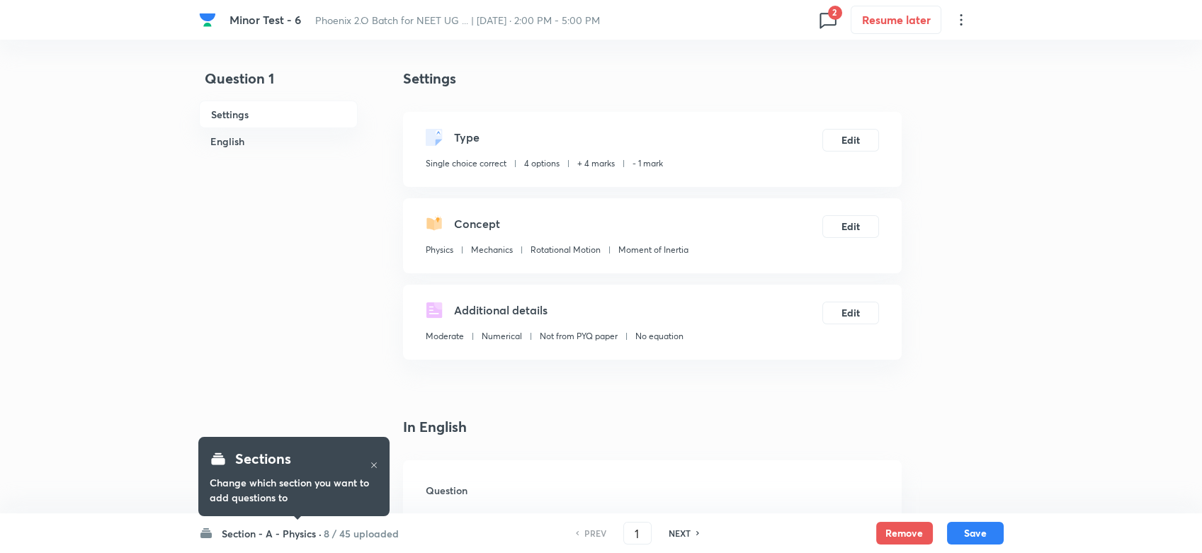
checkbox input "true"
click at [340, 535] on h6 "8 / 45 uploaded" at bounding box center [361, 533] width 75 height 15
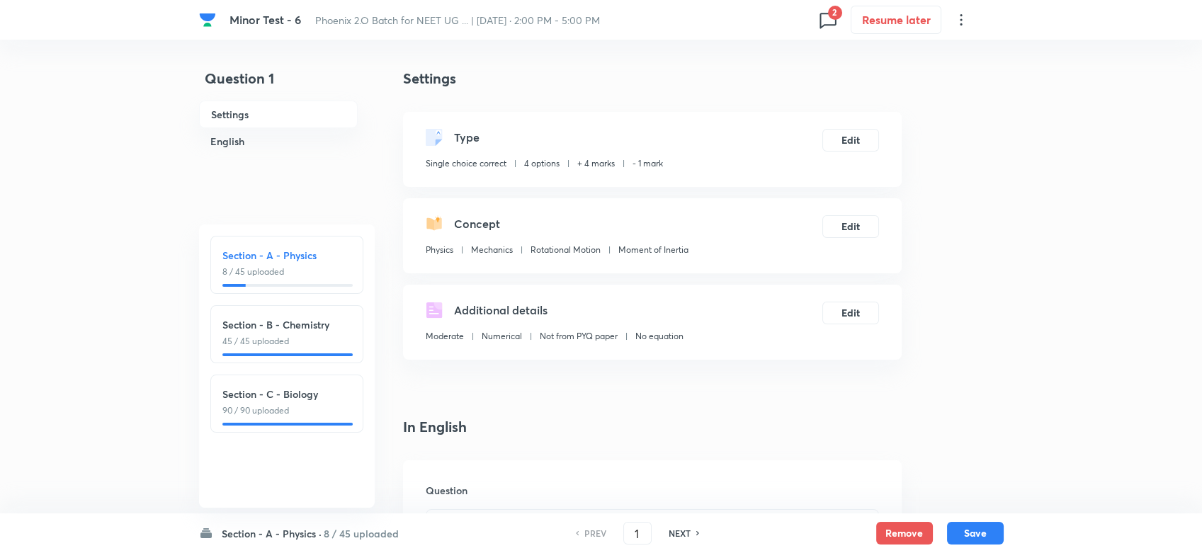
click at [271, 401] on h6 "Section - C - Biology" at bounding box center [286, 394] width 129 height 15
type input "91"
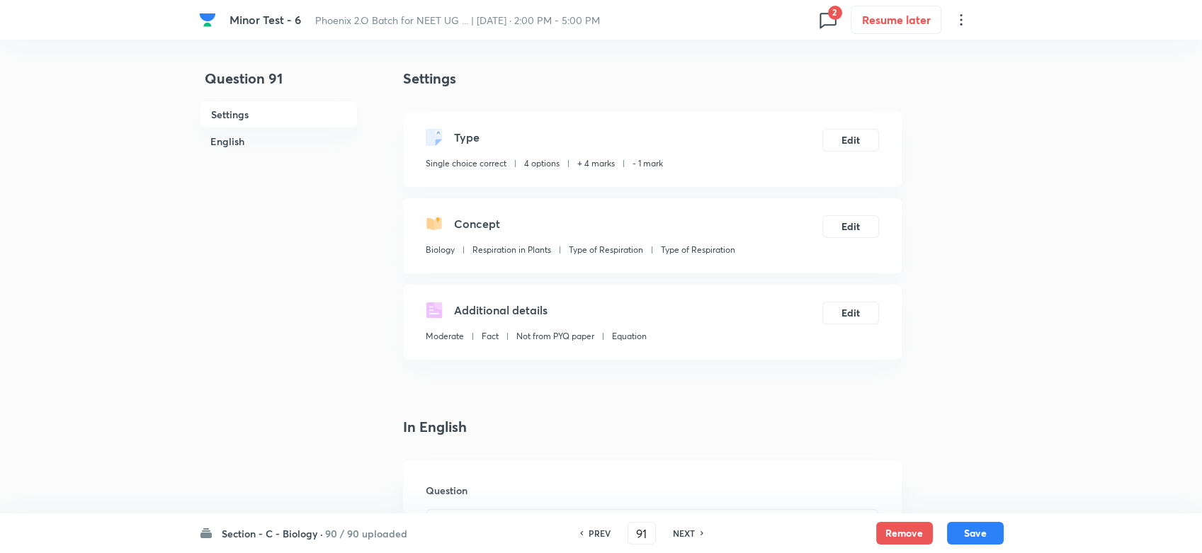
checkbox input "false"
checkbox input "true"
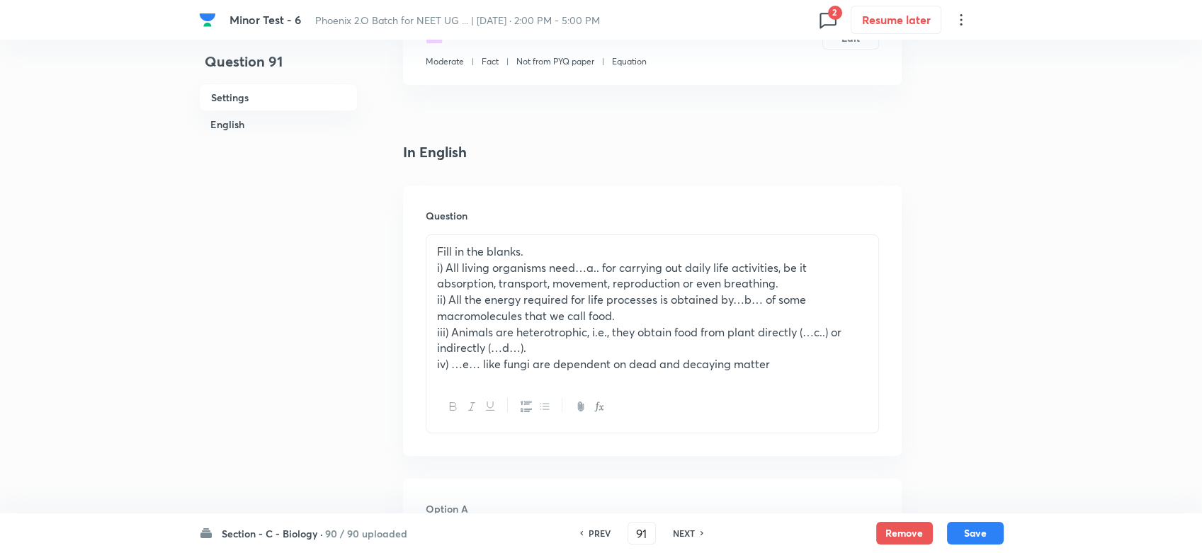
scroll to position [315, 0]
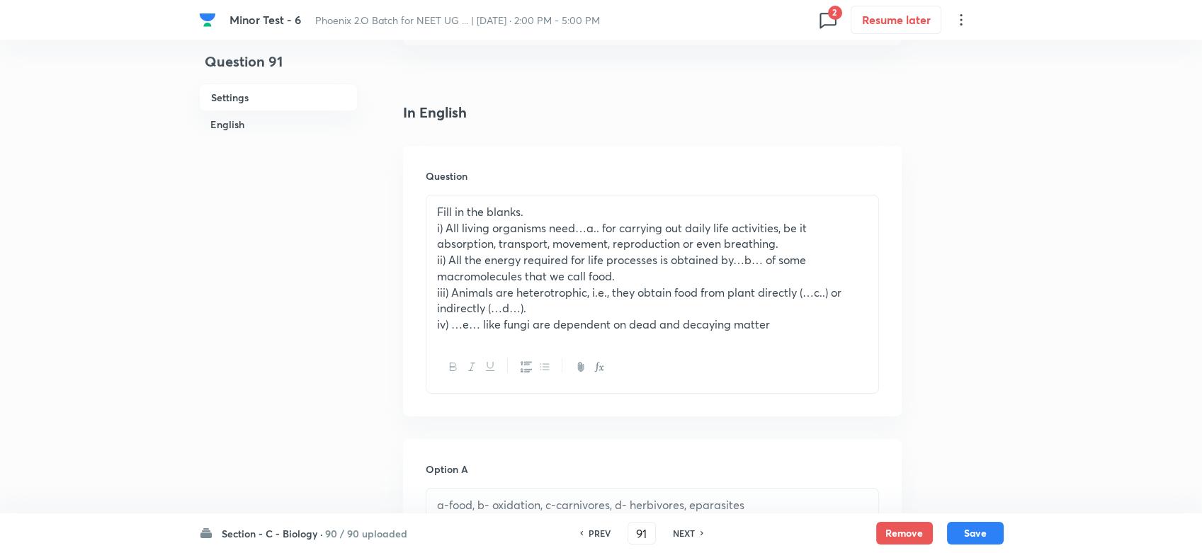
click at [685, 534] on h6 "NEXT" at bounding box center [684, 533] width 22 height 13
type input "92"
checkbox input "false"
checkbox input "true"
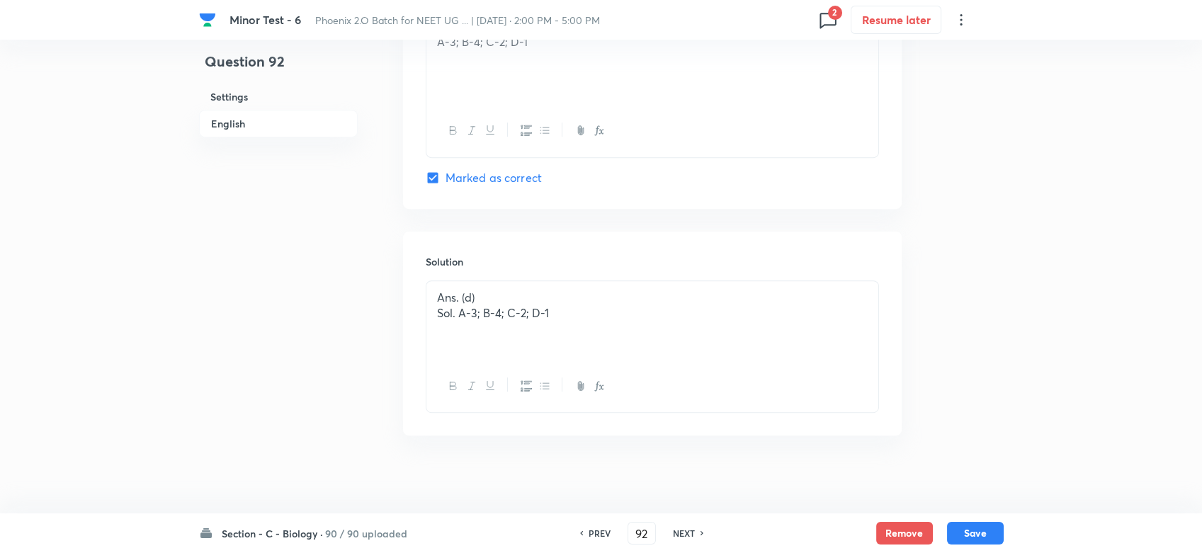
scroll to position [1598, 0]
click at [688, 531] on h6 "NEXT" at bounding box center [684, 533] width 22 height 13
type input "93"
checkbox input "true"
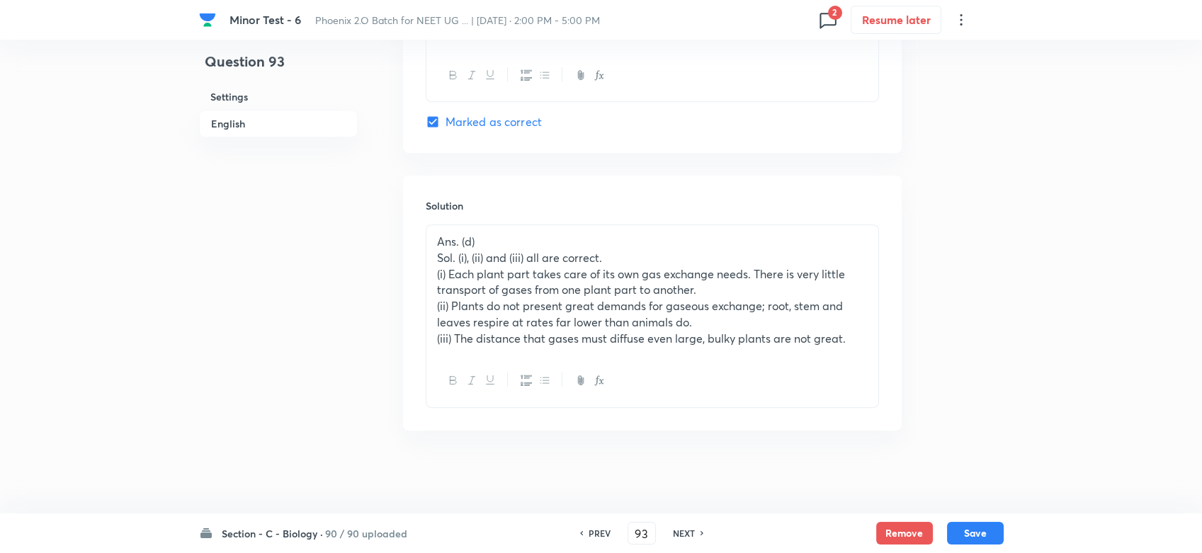
click at [690, 531] on h6 "NEXT" at bounding box center [684, 533] width 22 height 13
type input "94"
checkbox input "false"
checkbox input "true"
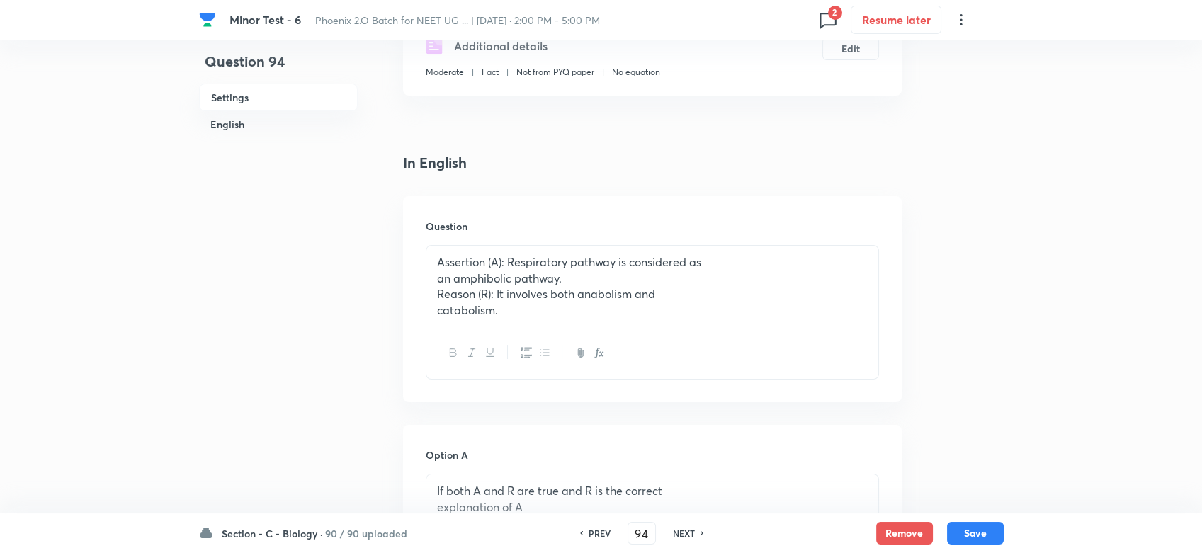
scroll to position [188, 0]
